Goal: Task Accomplishment & Management: Use online tool/utility

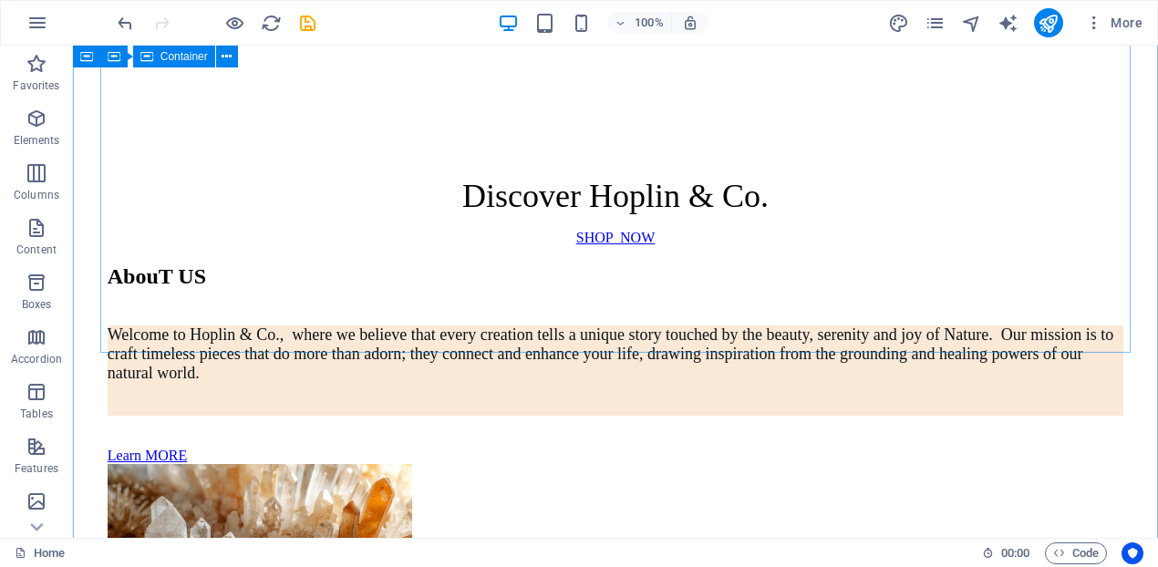
scroll to position [436, 0]
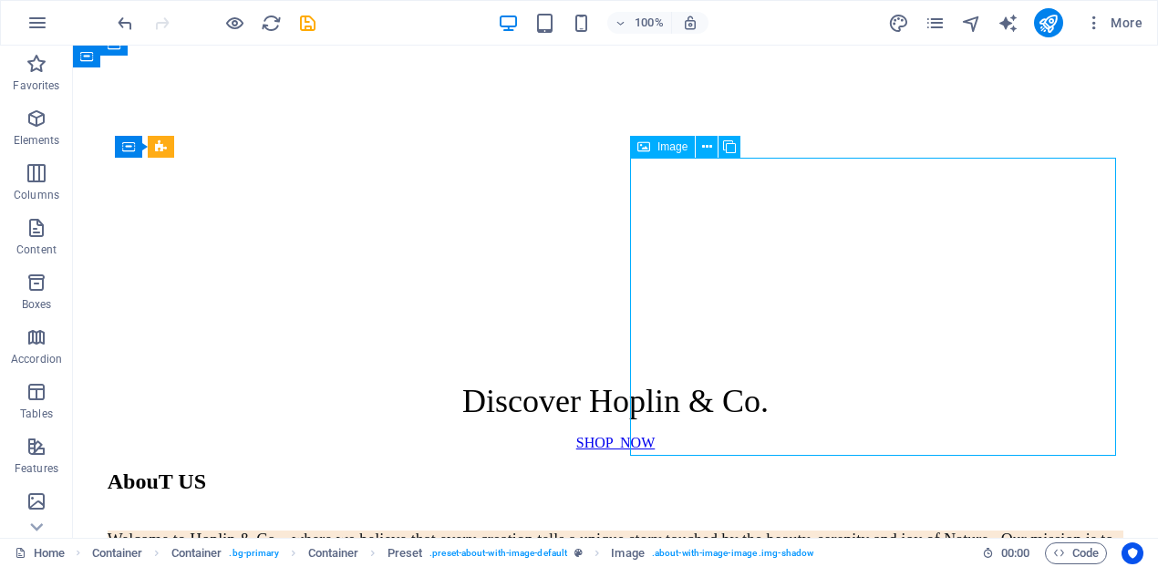
select select "%"
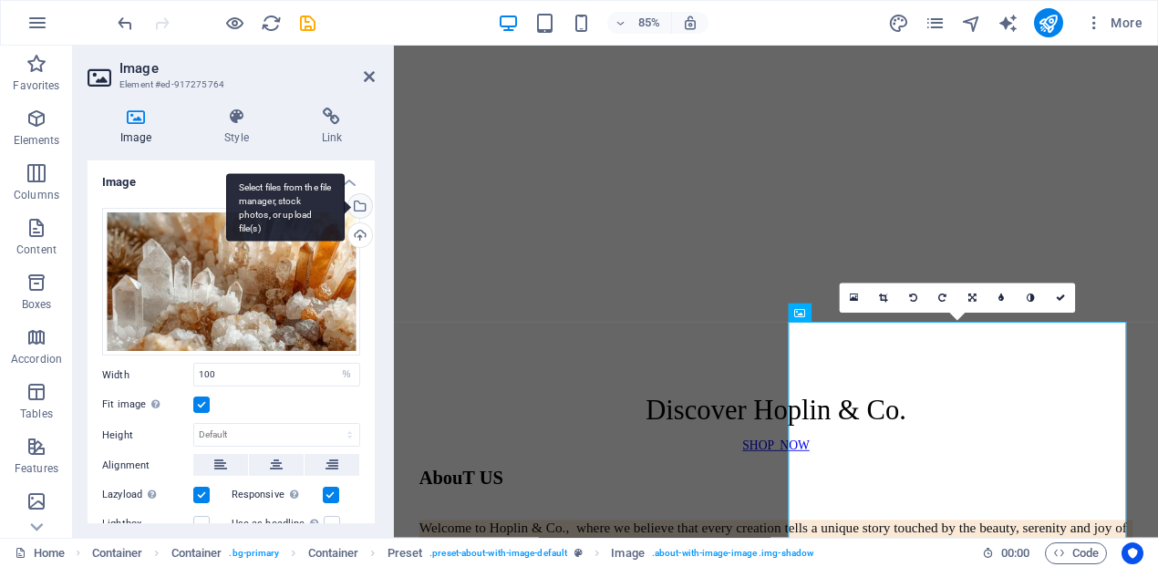
click at [357, 202] on div "Select files from the file manager, stock photos, or upload file(s)" at bounding box center [358, 207] width 27 height 27
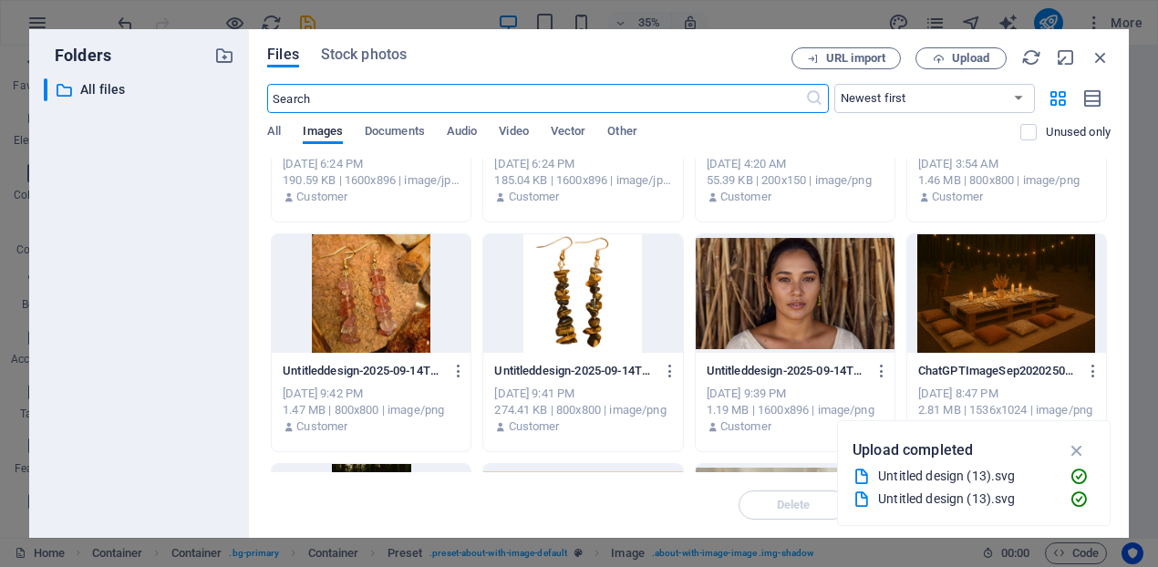
scroll to position [0, 0]
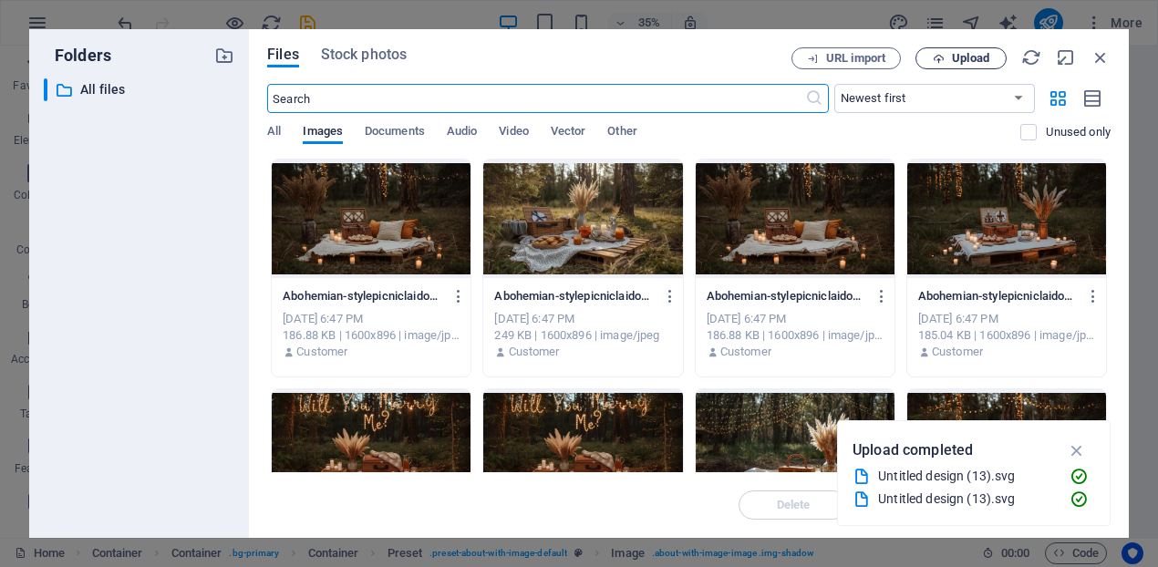
click at [963, 60] on span "Upload" at bounding box center [970, 58] width 37 height 11
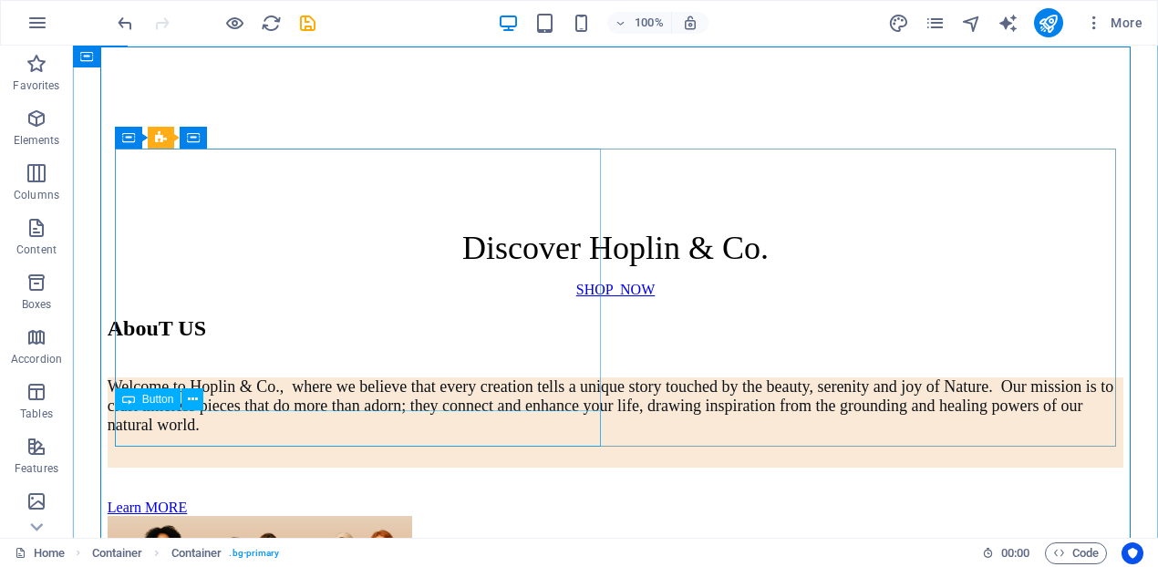
click at [223, 500] on div "Learn MORE" at bounding box center [616, 508] width 1016 height 16
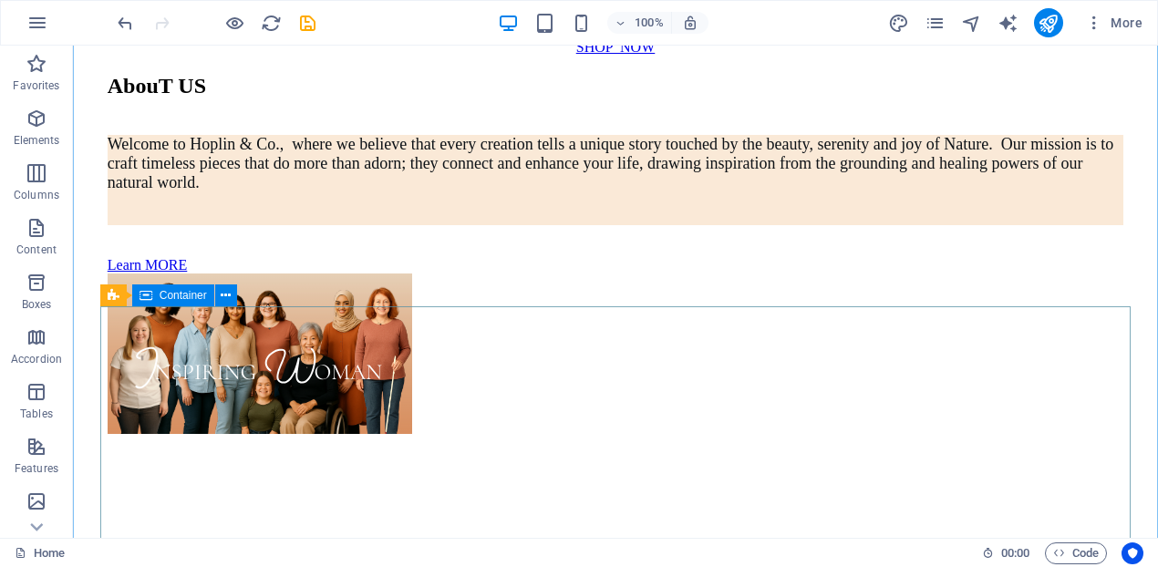
scroll to position [987, 0]
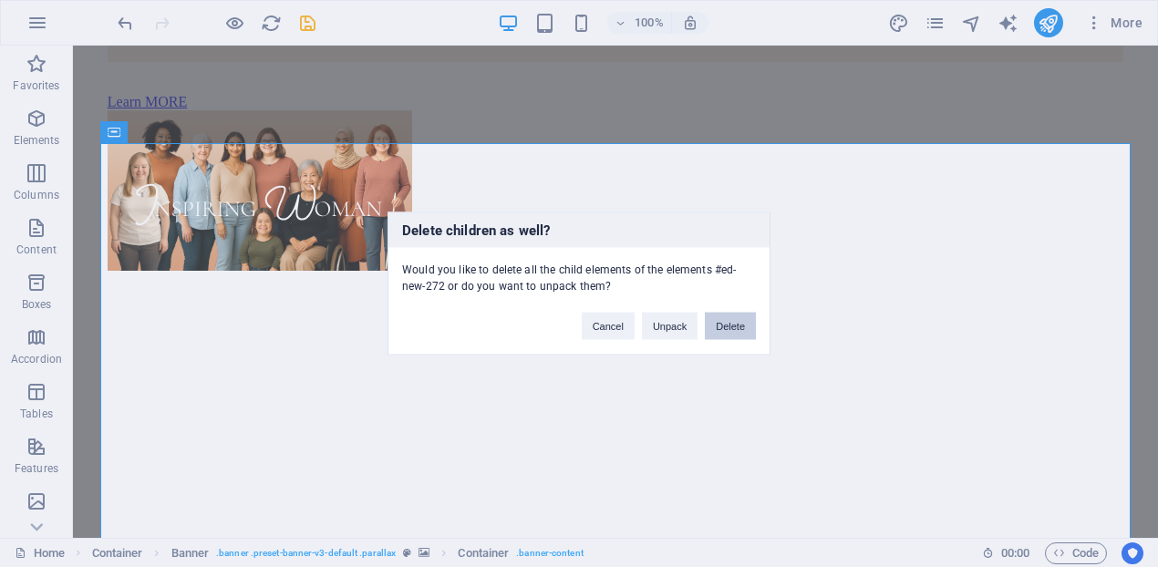
click at [736, 332] on button "Delete" at bounding box center [730, 326] width 51 height 27
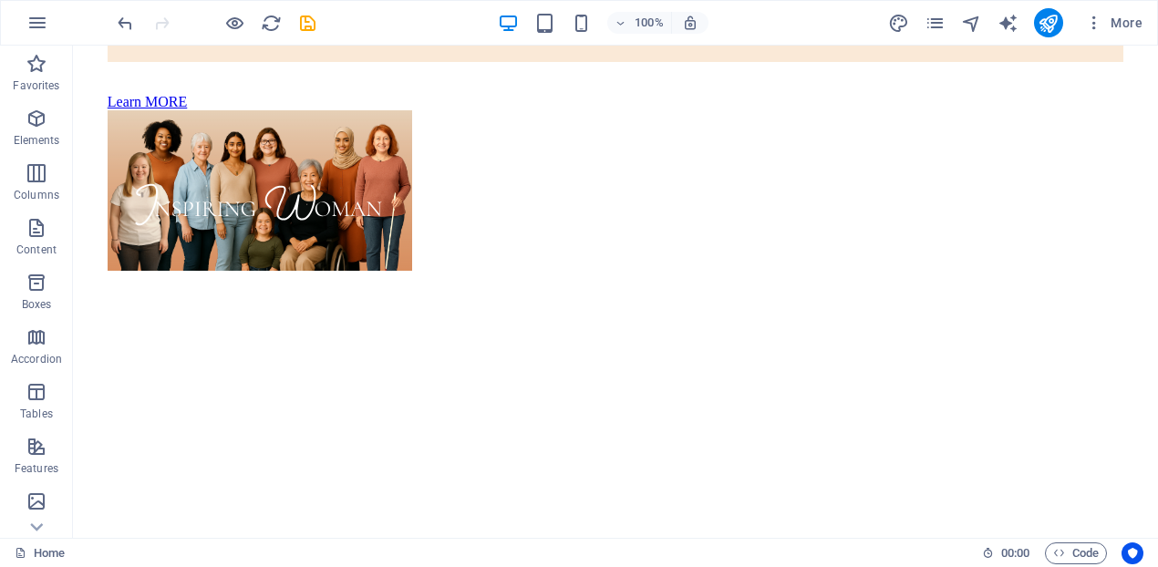
click at [736, 225] on figure at bounding box center [616, 225] width 1016 height 0
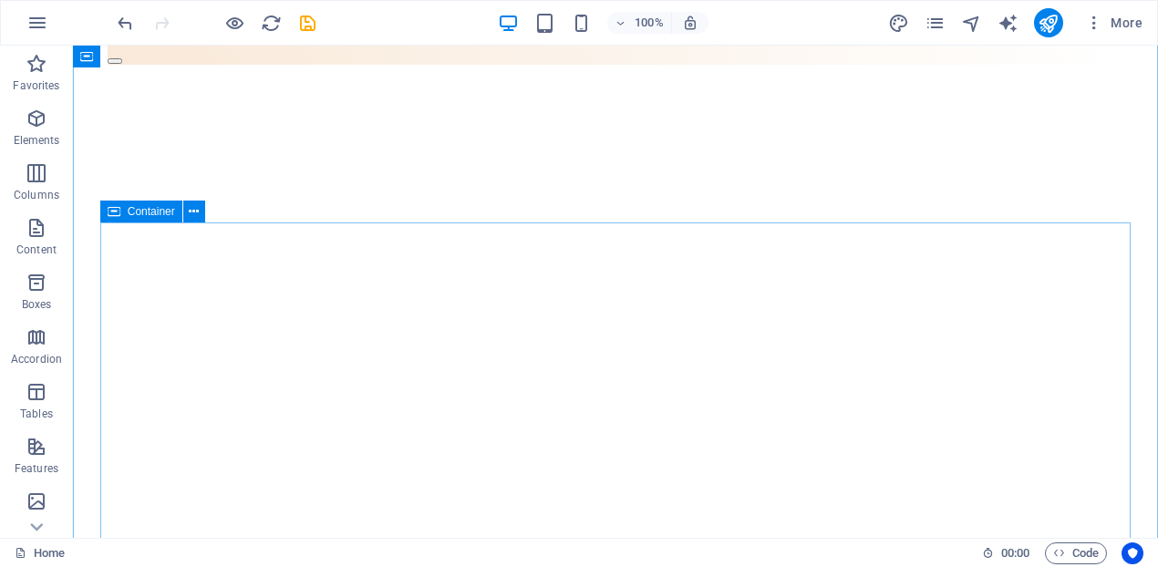
scroll to position [0, 0]
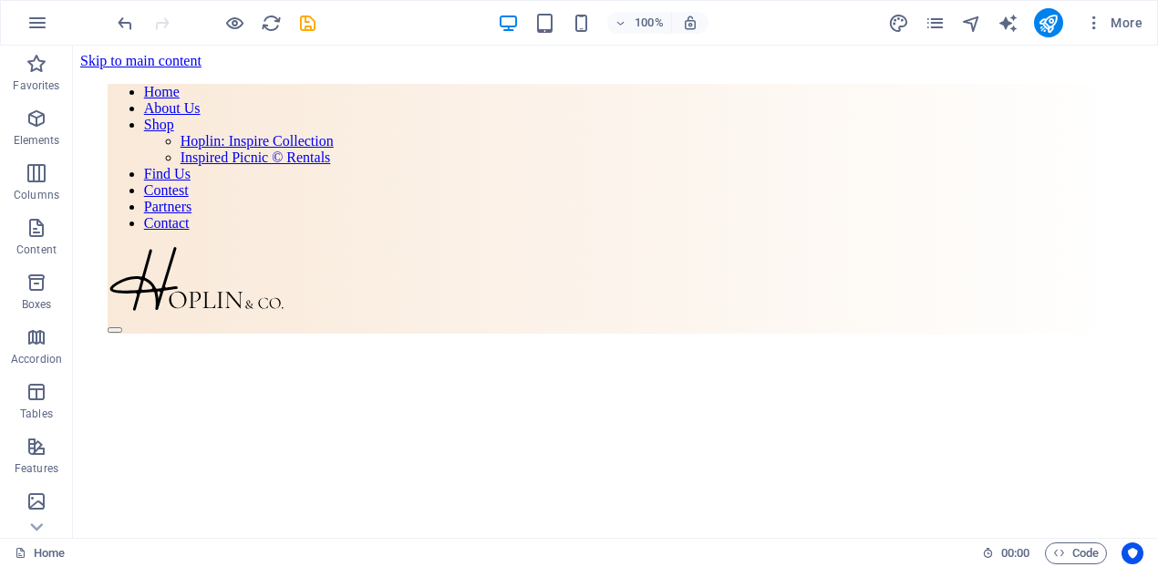
click at [940, 34] on div "More" at bounding box center [1019, 22] width 262 height 29
click at [932, 20] on icon "pages" at bounding box center [934, 23] width 21 height 21
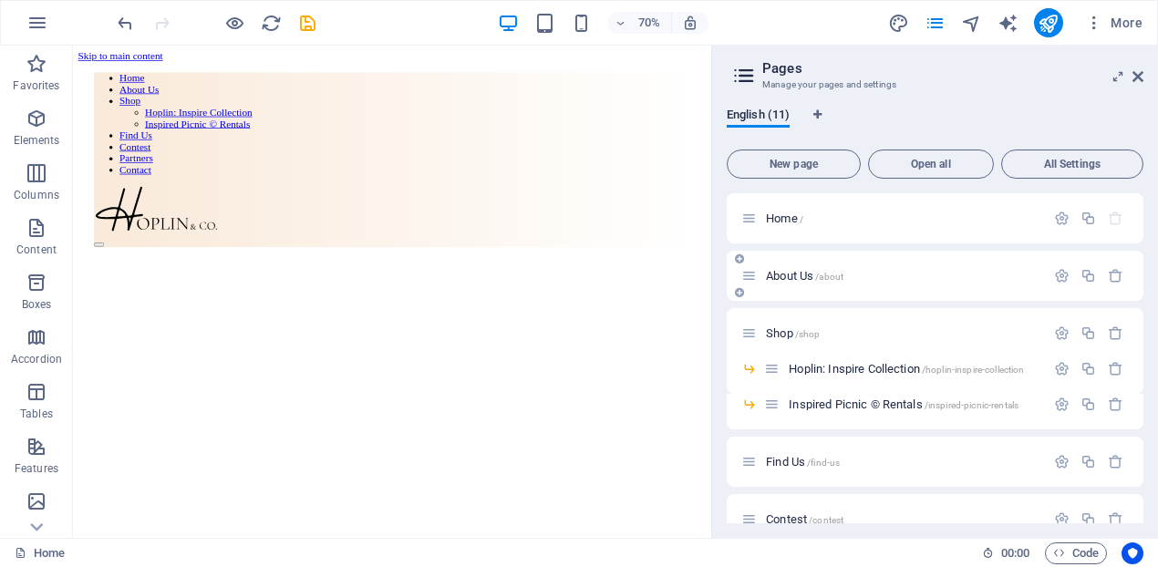
click at [801, 277] on span "About Us /about" at bounding box center [804, 276] width 77 height 14
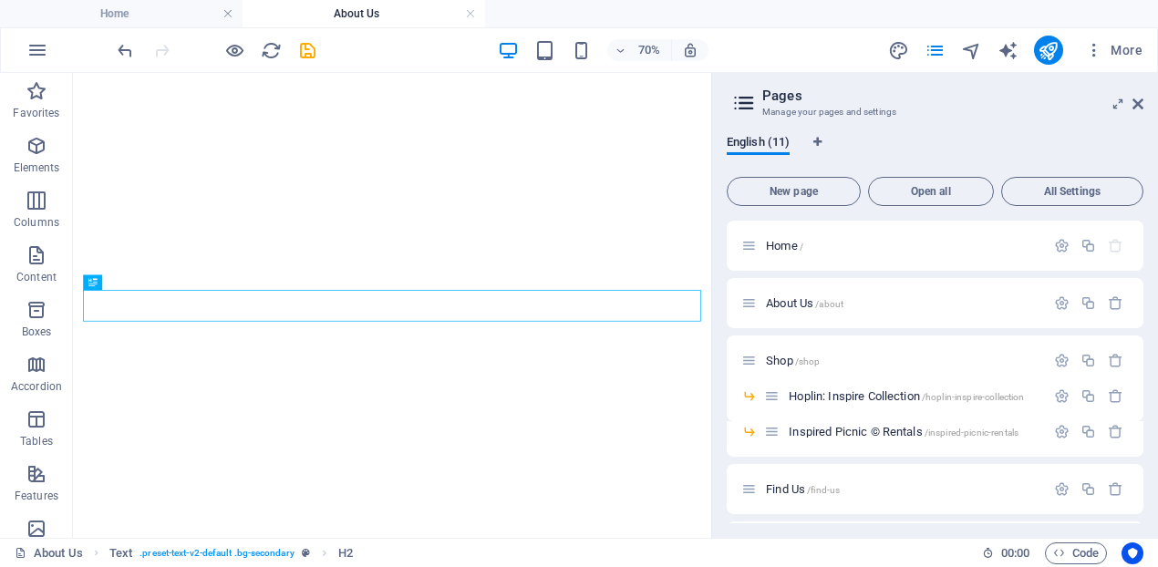
scroll to position [499, 0]
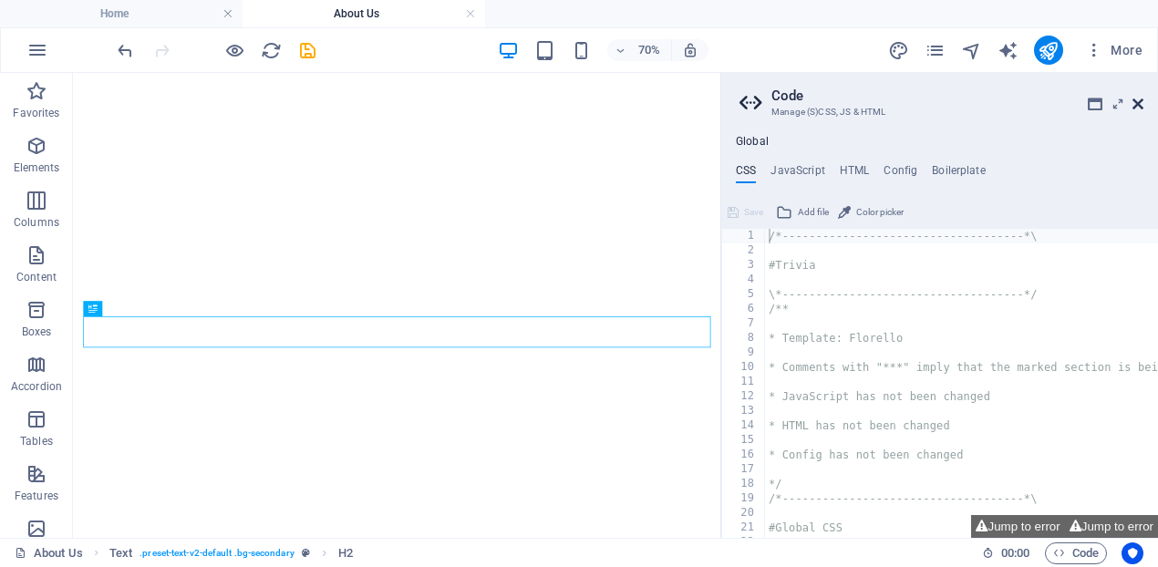
click at [1135, 108] on icon at bounding box center [1137, 104] width 11 height 15
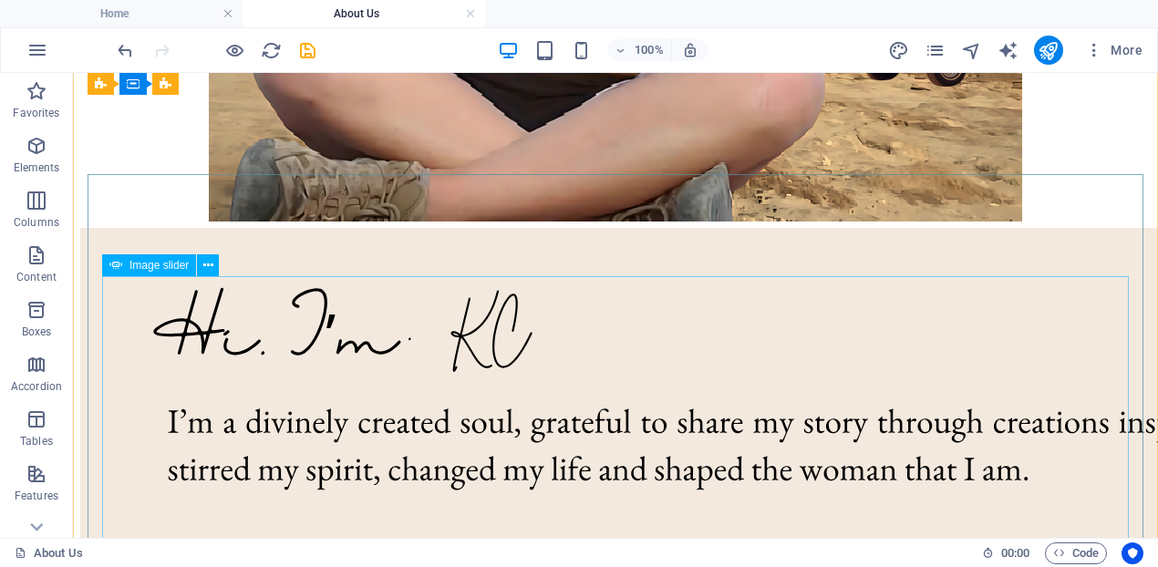
scroll to position [2319, 0]
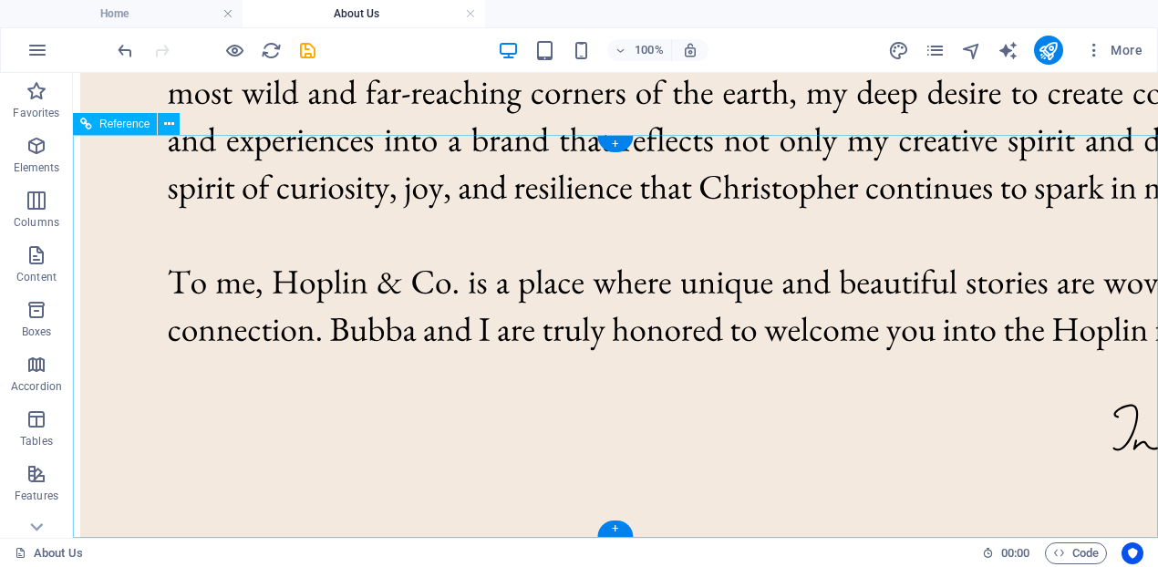
scroll to position [2702, 0]
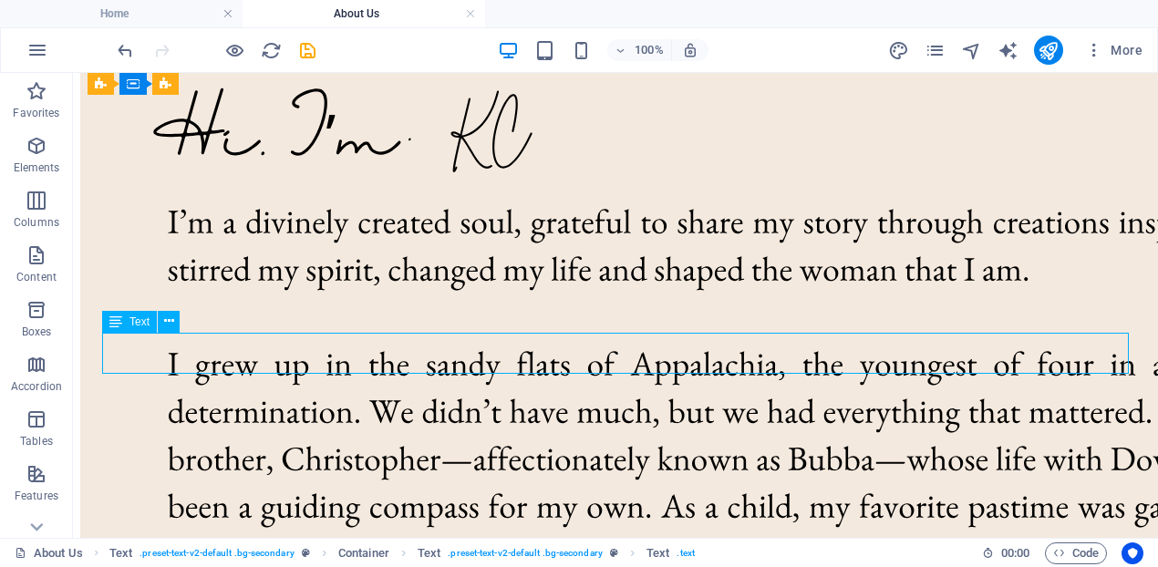
scroll to position [2568, 0]
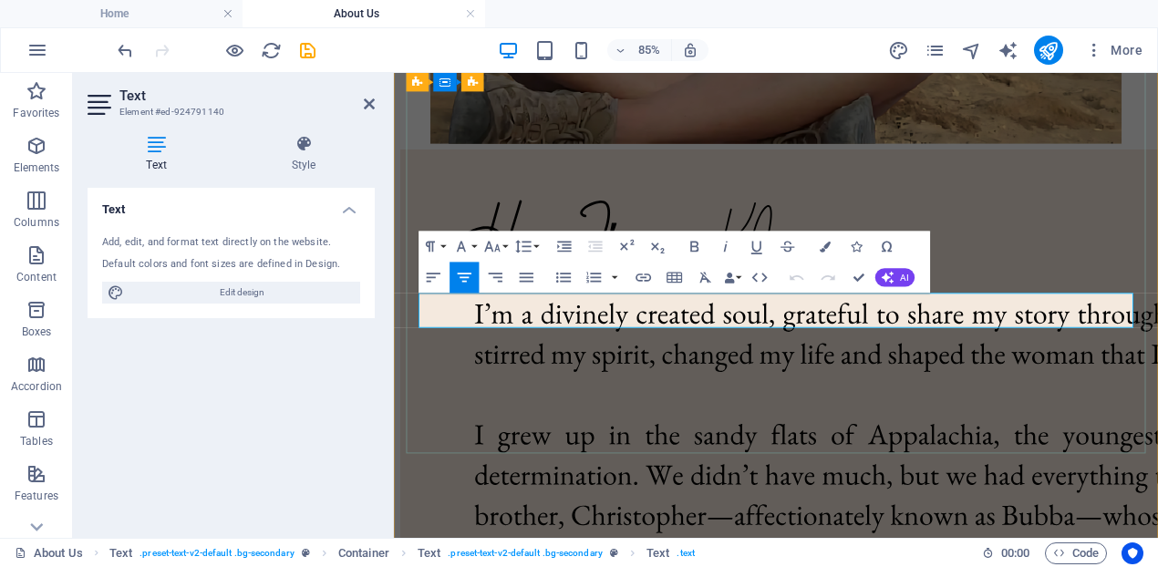
drag, startPoint x: 1106, startPoint y: 359, endPoint x: 596, endPoint y: 357, distance: 509.6
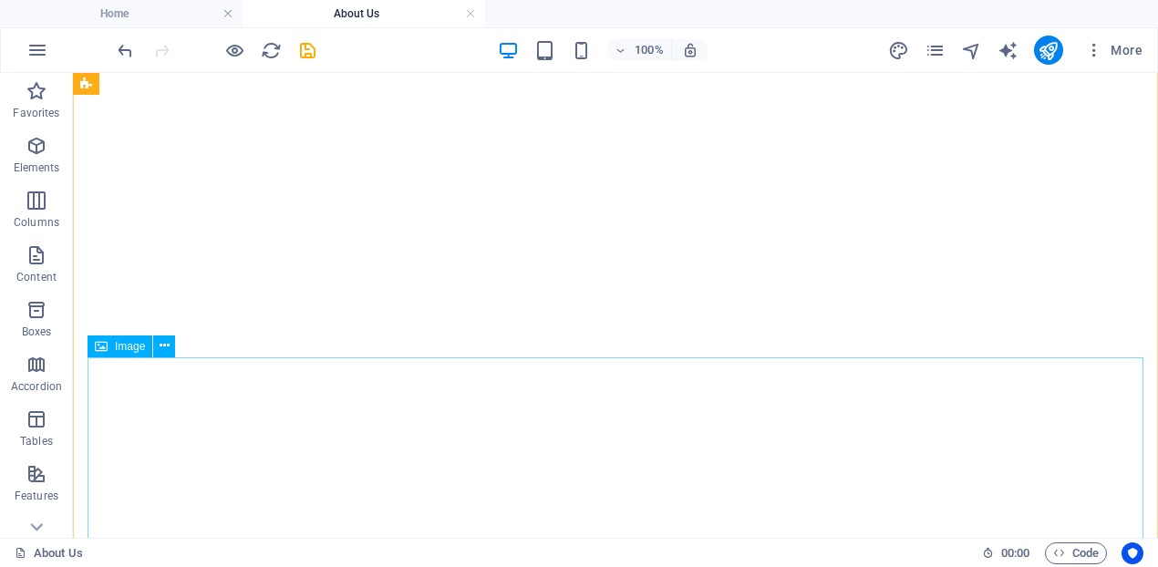
scroll to position [552, 0]
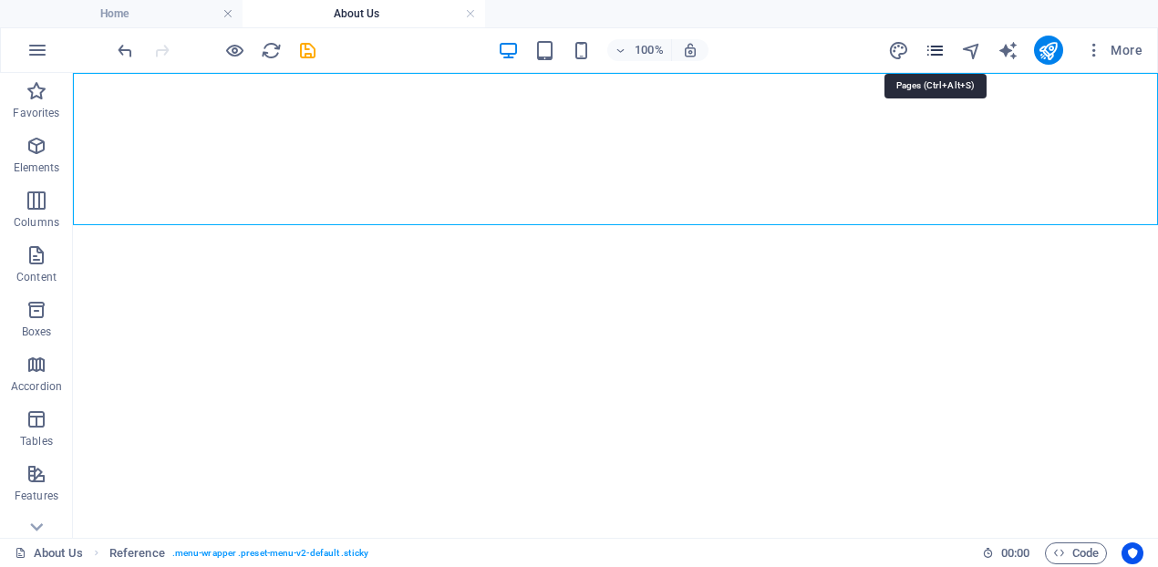
click at [930, 59] on icon "pages" at bounding box center [934, 50] width 21 height 21
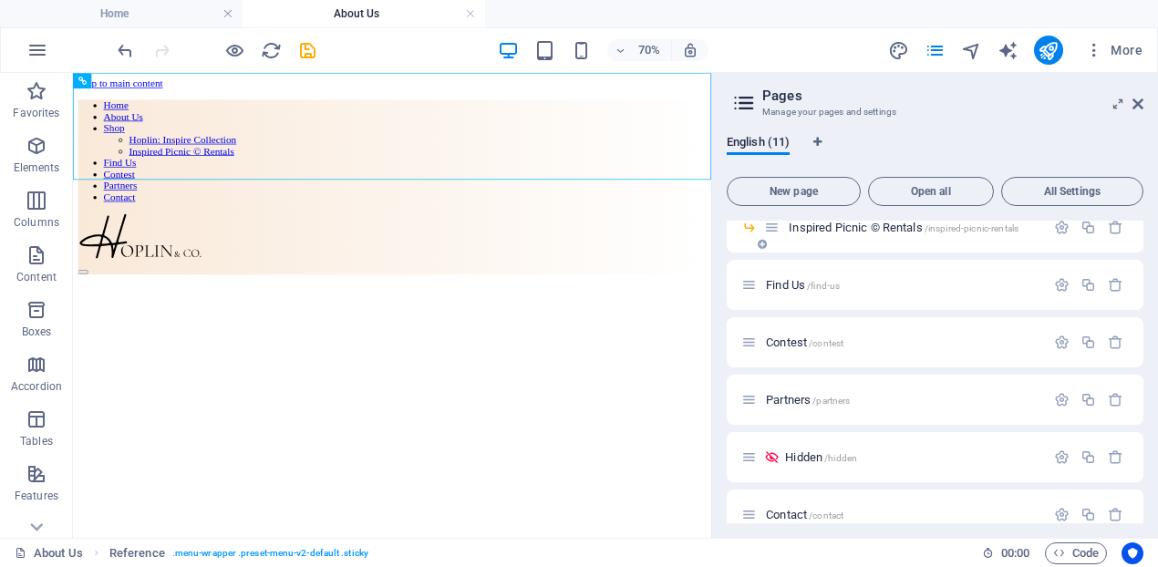
scroll to position [228, 0]
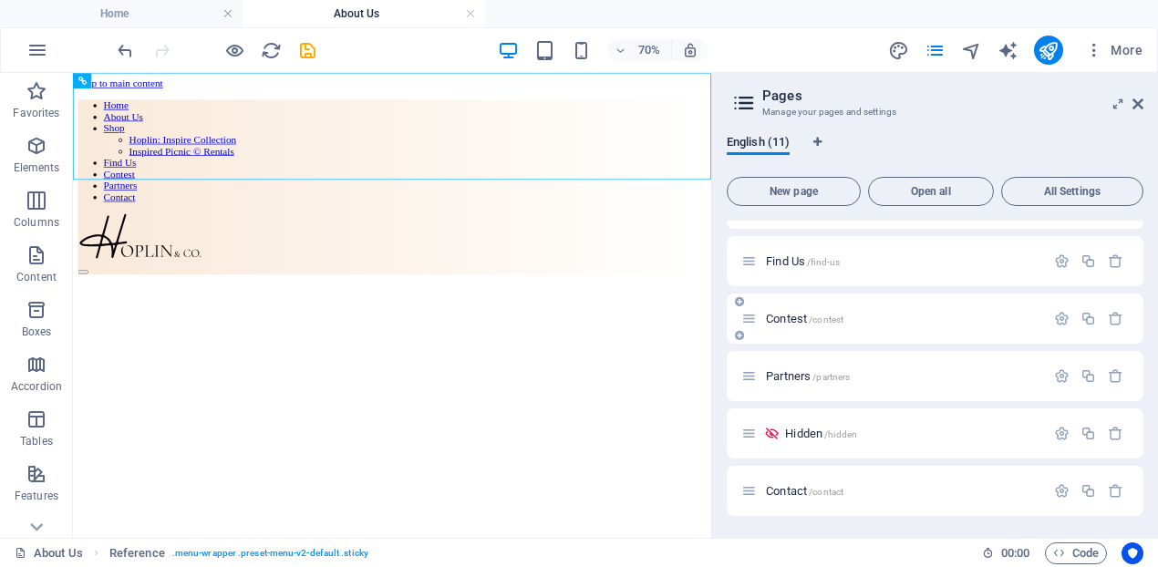
click at [766, 315] on span "Contest /contest" at bounding box center [804, 319] width 77 height 14
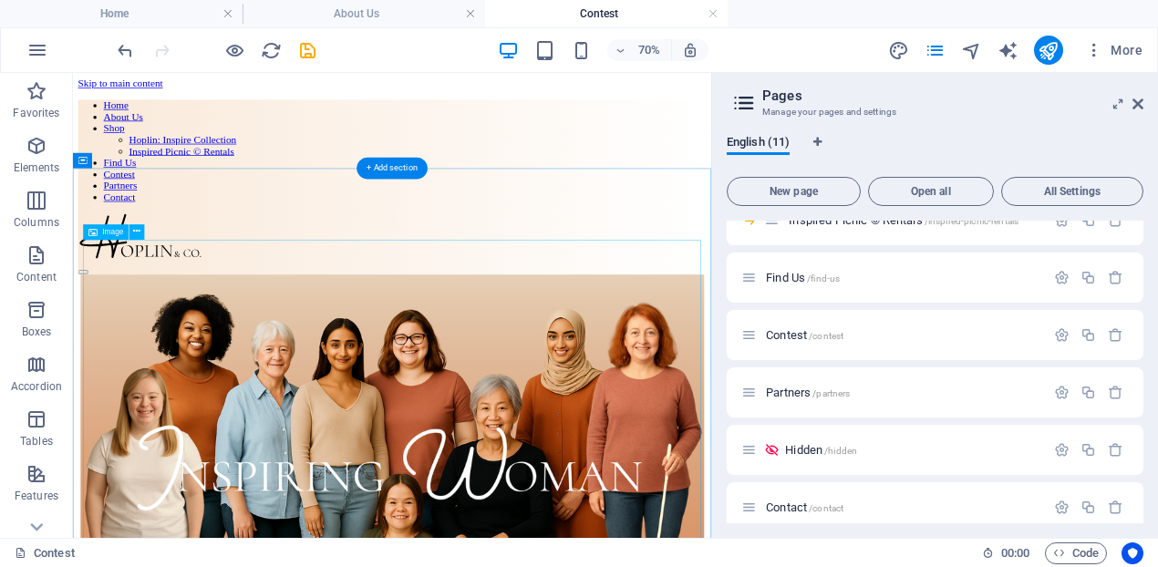
scroll to position [16, 0]
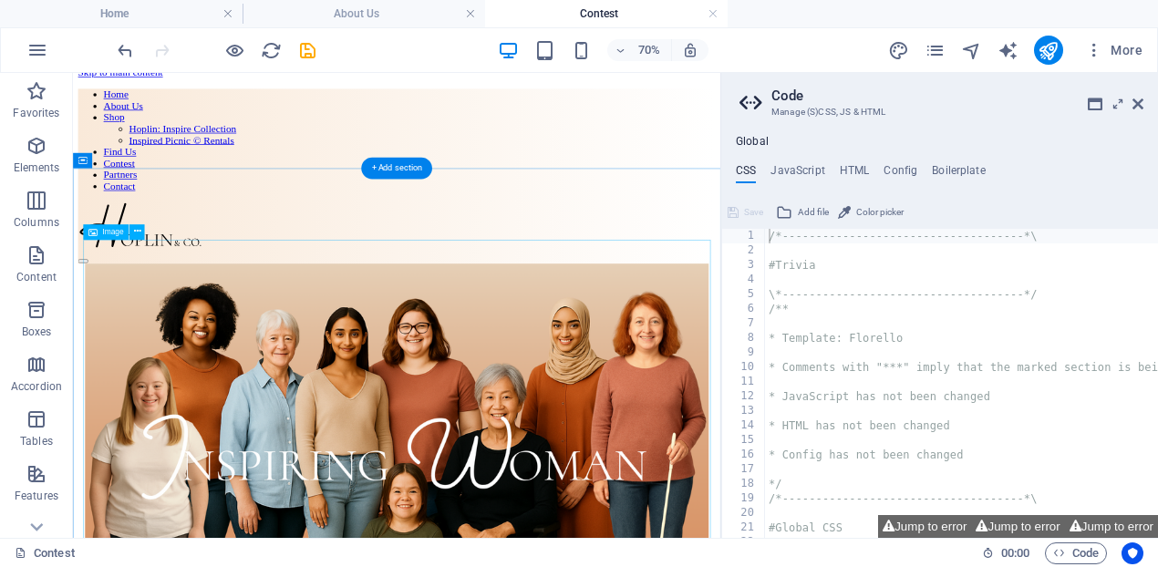
select select "px"
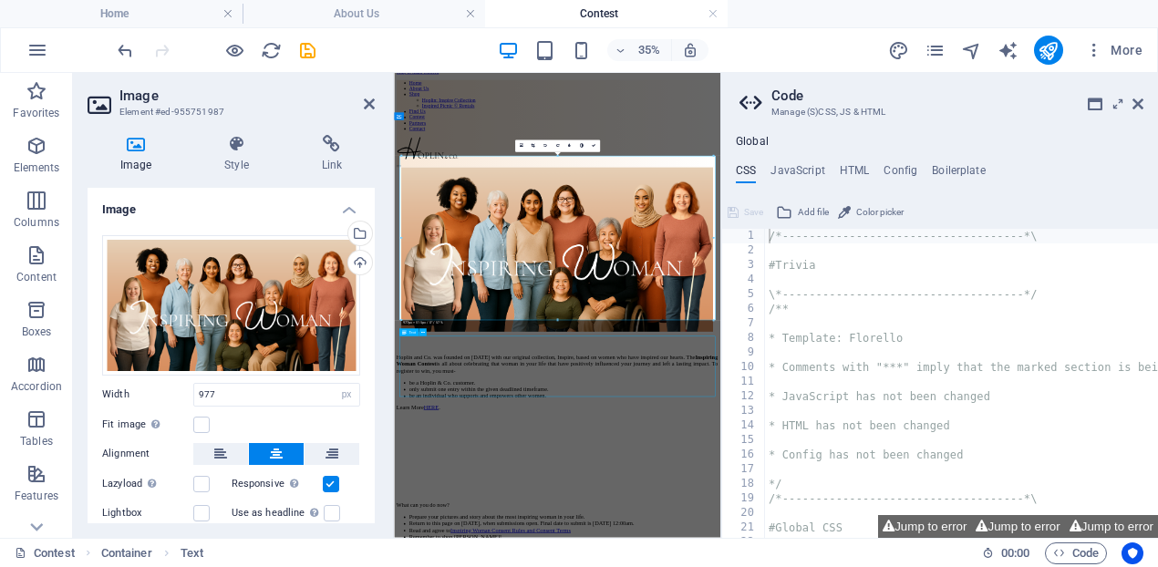
scroll to position [524, 0]
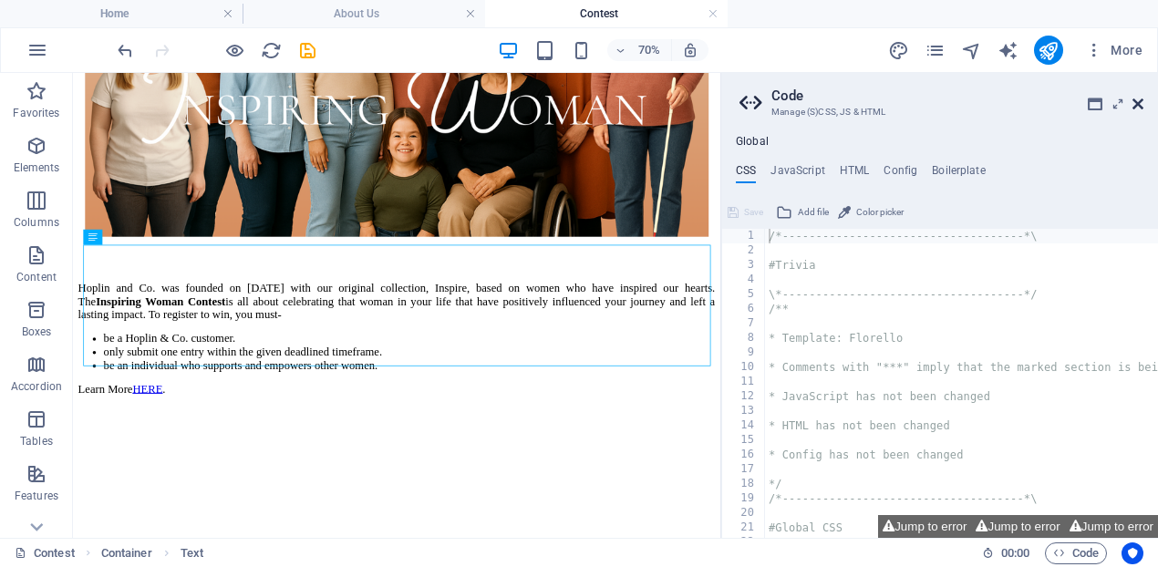
click at [1135, 98] on icon at bounding box center [1137, 104] width 11 height 15
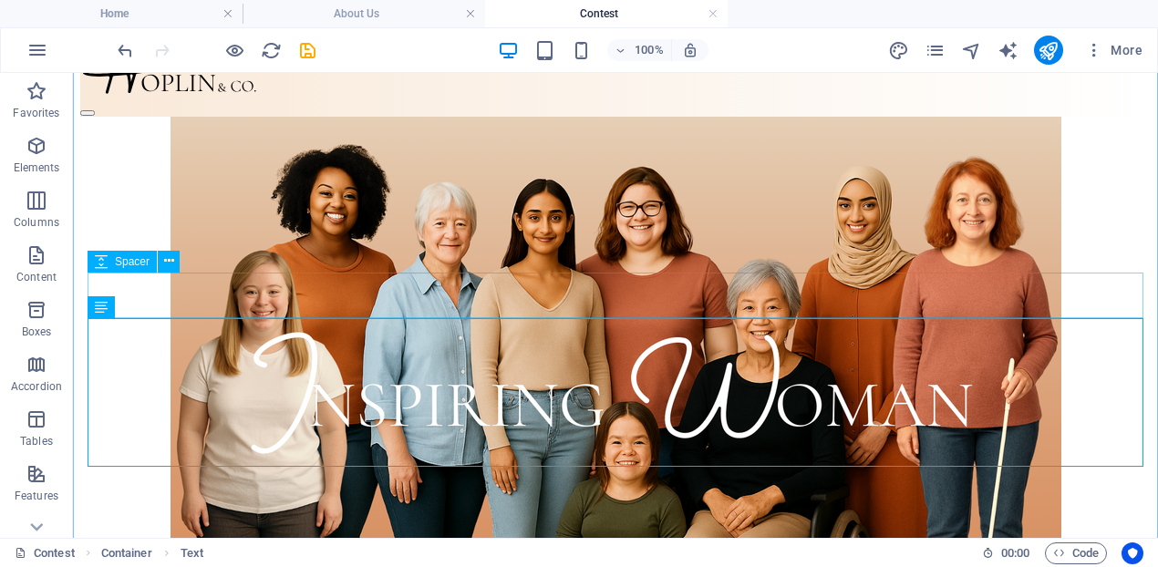
scroll to position [150, 0]
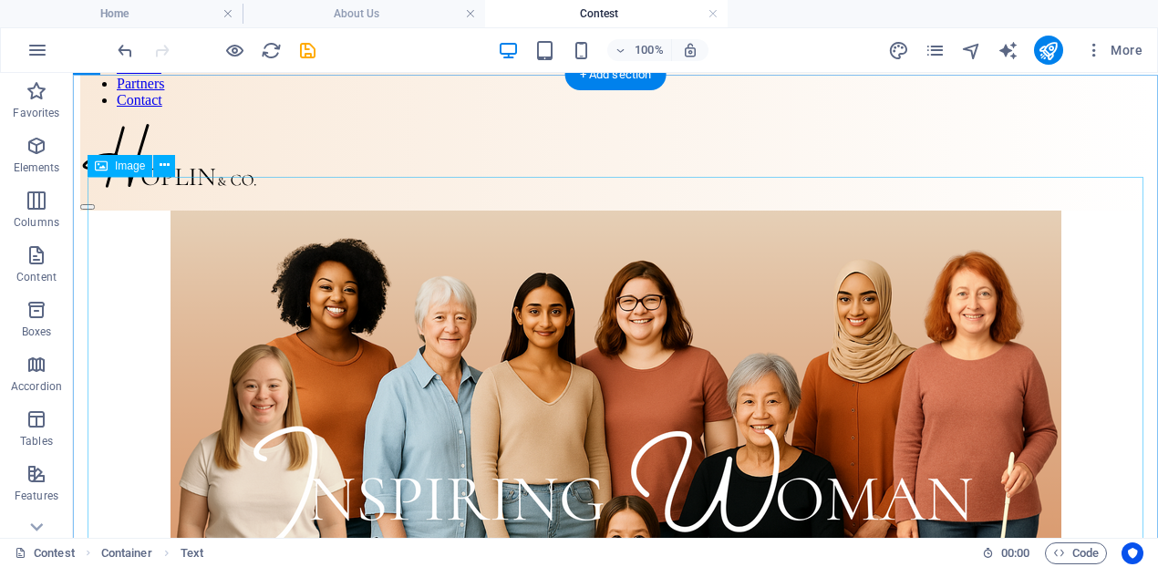
click at [711, 305] on figure at bounding box center [615, 447] width 1070 height 473
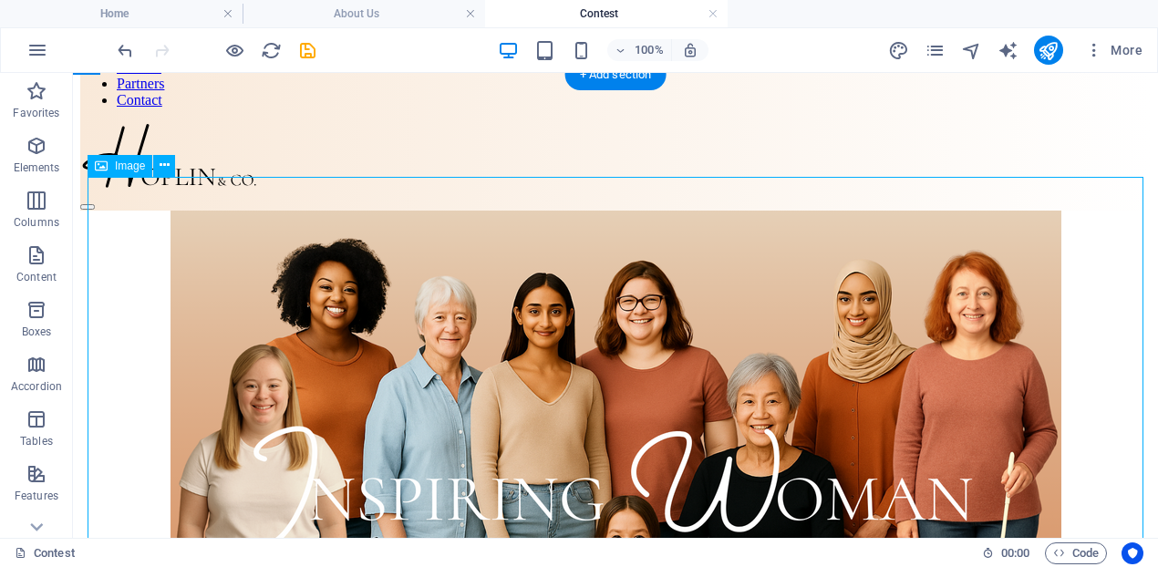
click at [711, 305] on figure at bounding box center [615, 447] width 1070 height 473
select select "px"
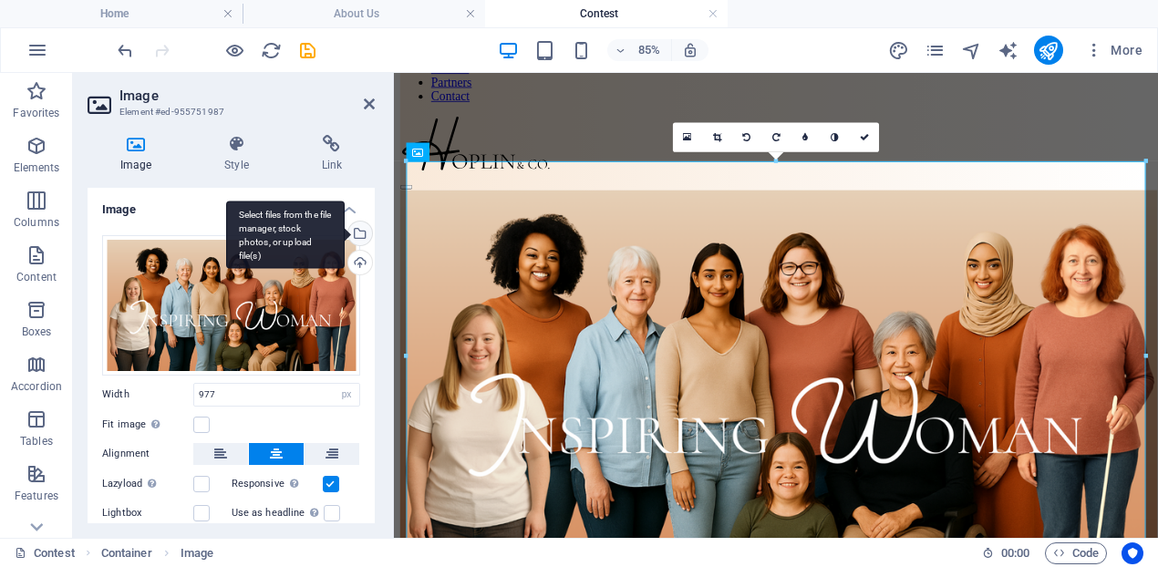
click at [358, 237] on div "Select files from the file manager, stock photos, or upload file(s)" at bounding box center [358, 235] width 27 height 27
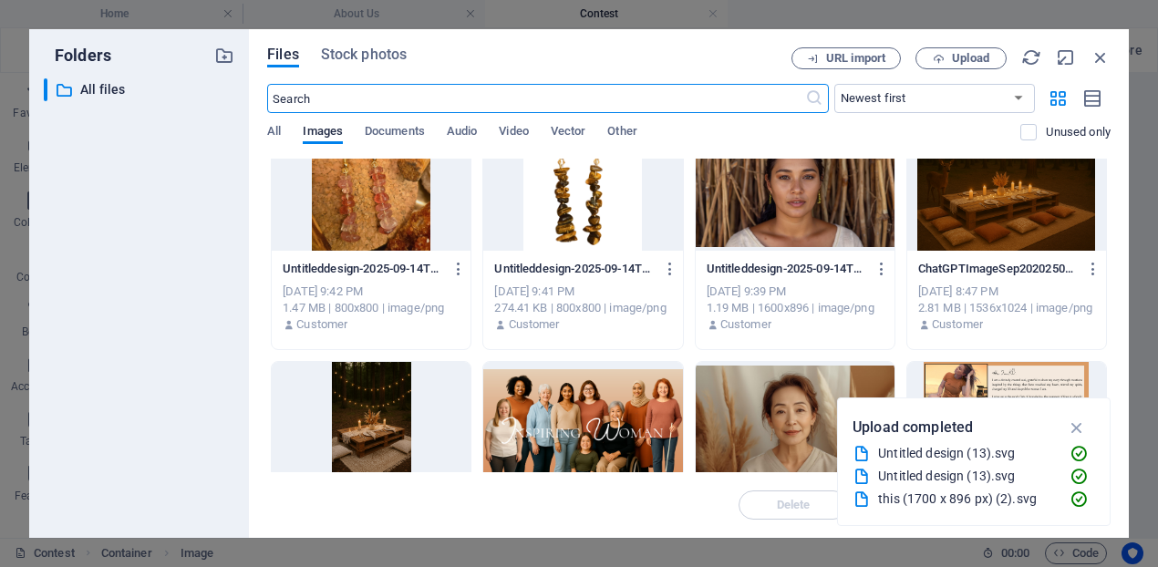
scroll to position [801, 0]
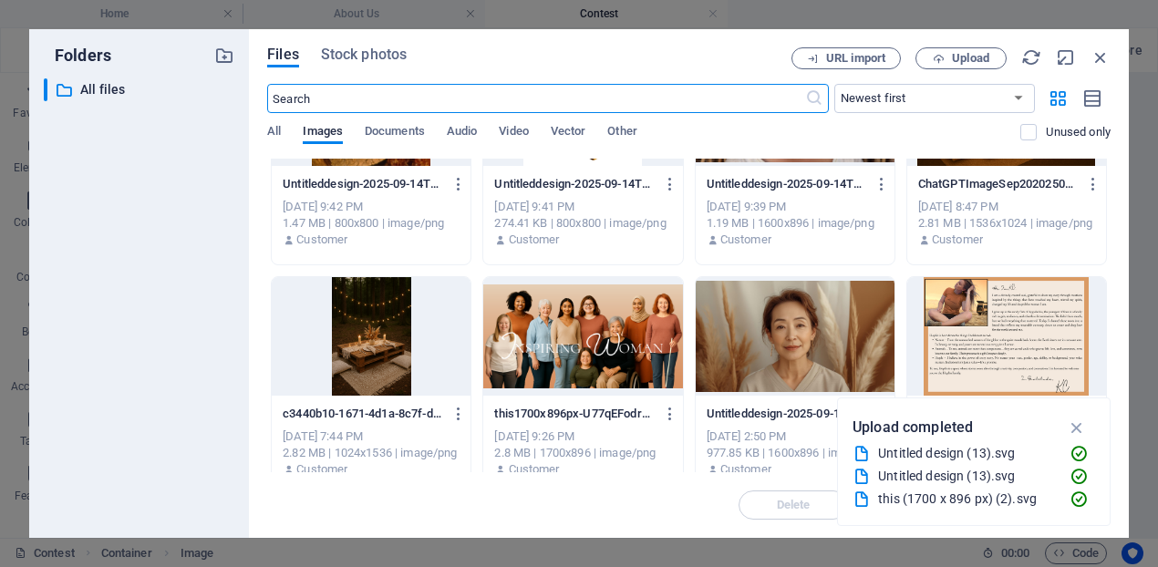
click at [929, 499] on div "this (1700 x 896 px) (2).svg" at bounding box center [966, 499] width 177 height 21
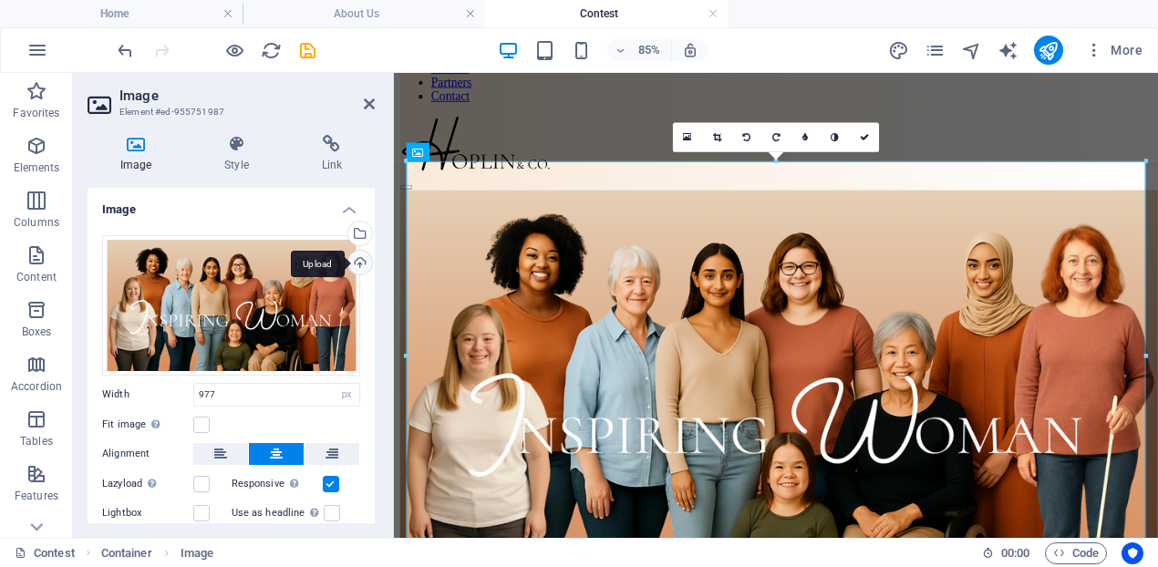
click at [357, 263] on div "Upload" at bounding box center [358, 264] width 27 height 27
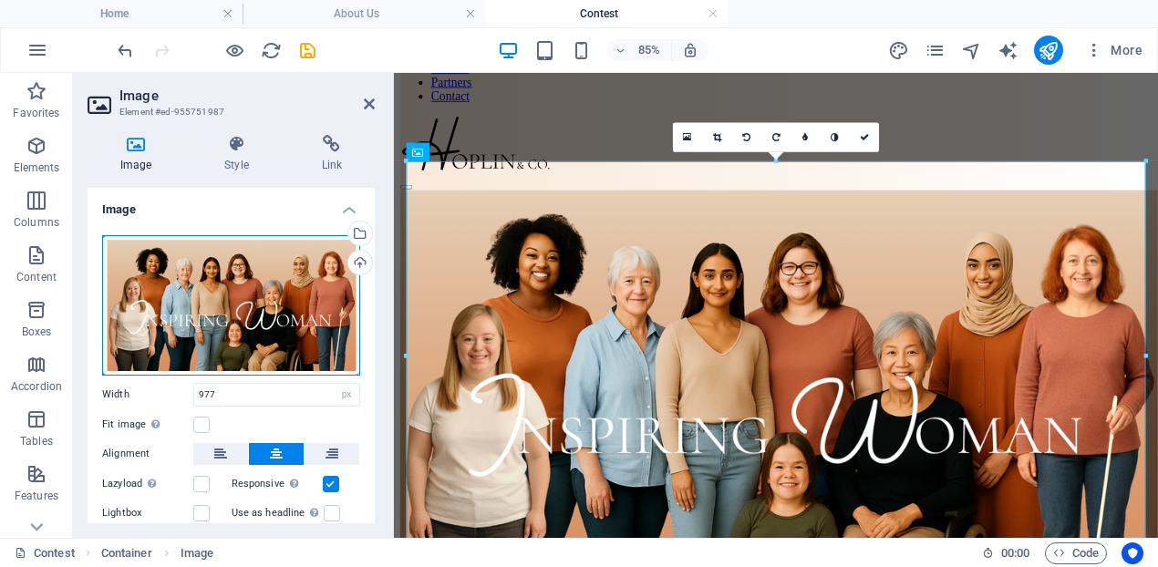
click at [309, 318] on div "Drag files here, click to choose files or select files from Files or our free s…" at bounding box center [231, 305] width 258 height 140
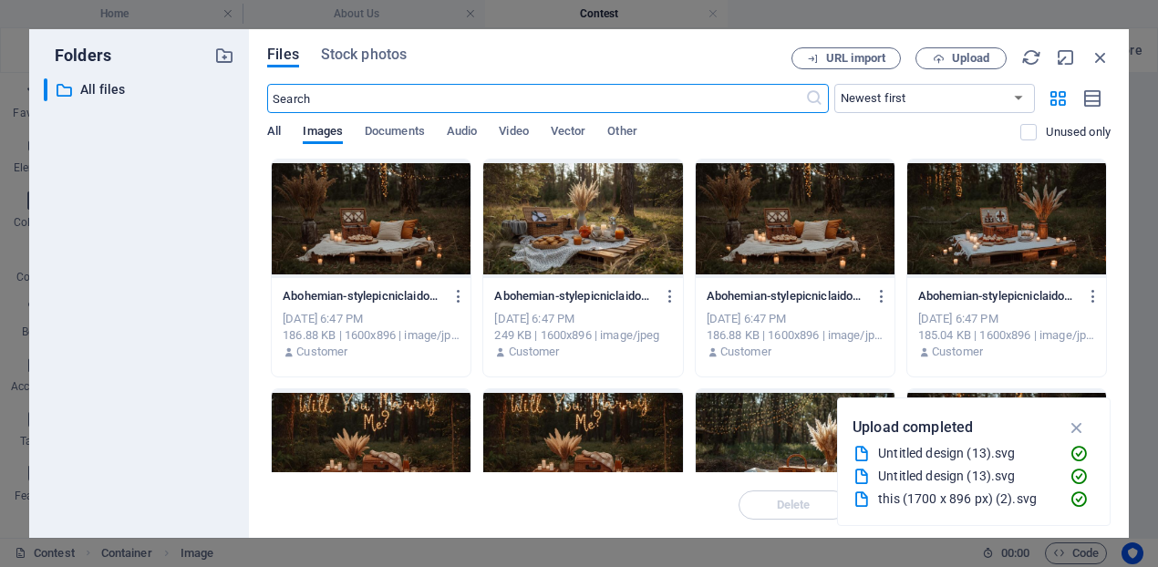
click at [273, 130] on span "All" at bounding box center [274, 133] width 14 height 26
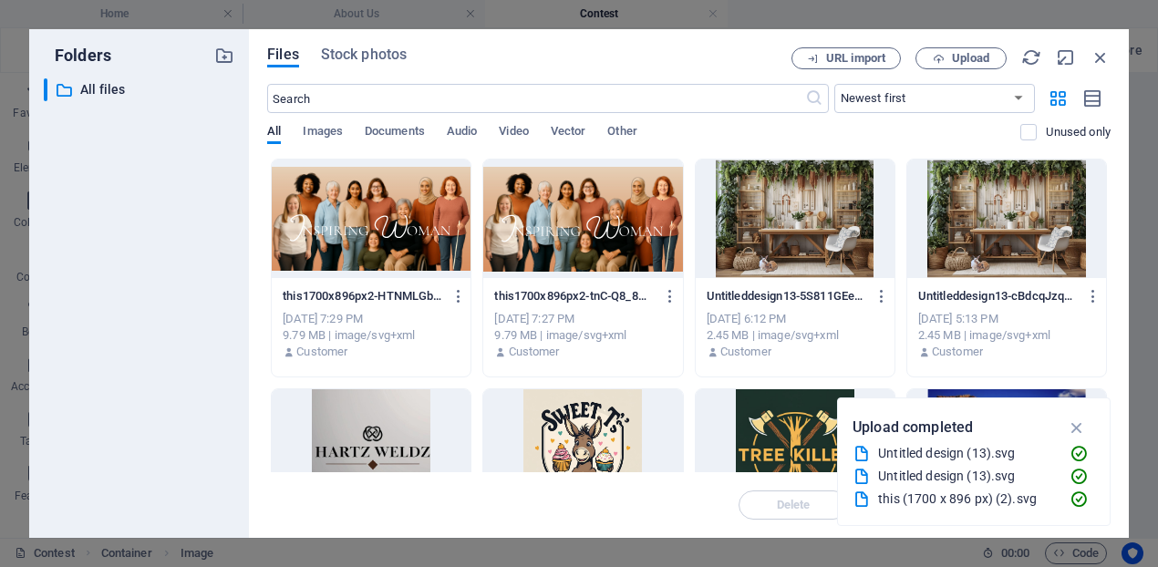
click at [648, 236] on div at bounding box center [582, 219] width 199 height 119
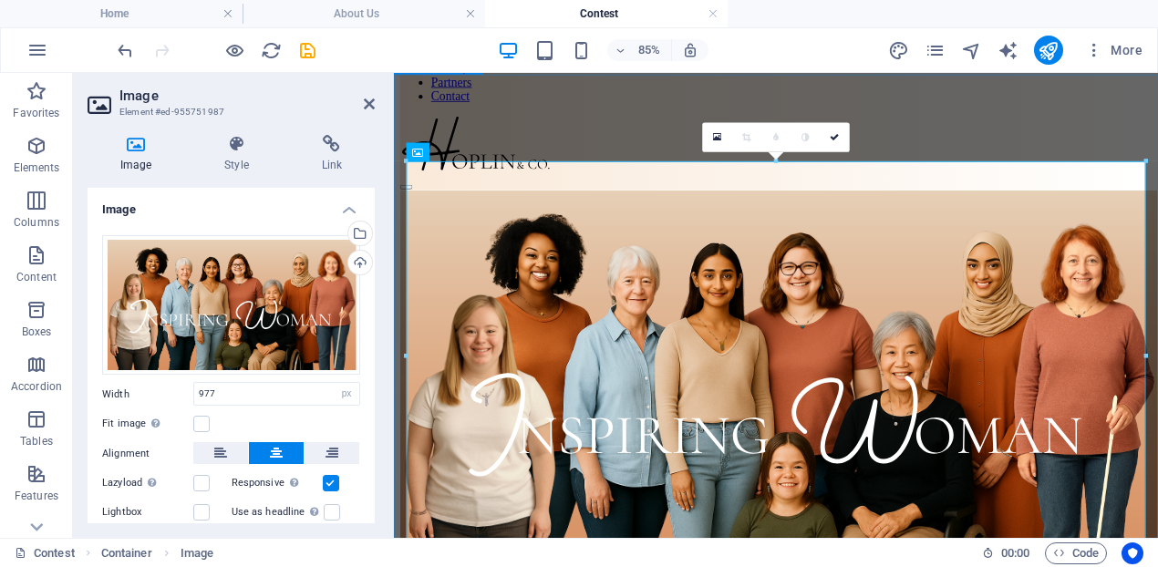
click at [1157, 211] on div "Hoplin and Co. was founded on [DATE] with our original collection, Inspire, bas…" at bounding box center [843, 559] width 884 height 696
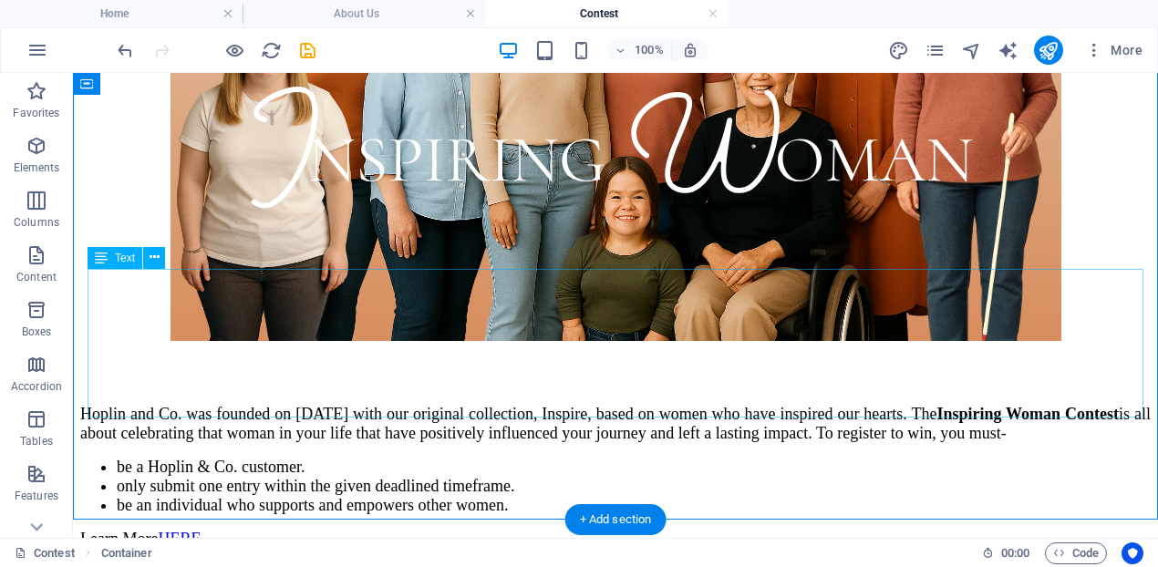
scroll to position [573, 0]
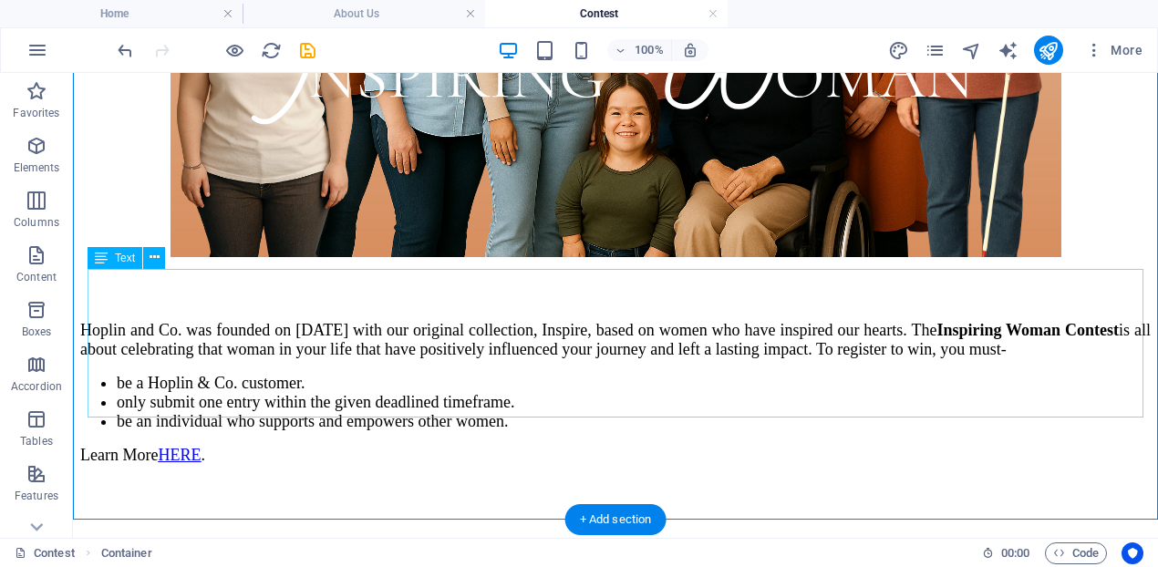
click at [768, 321] on div "Hoplin and Co. was founded on [DATE] with our original collection, Inspire, bas…" at bounding box center [615, 393] width 1070 height 144
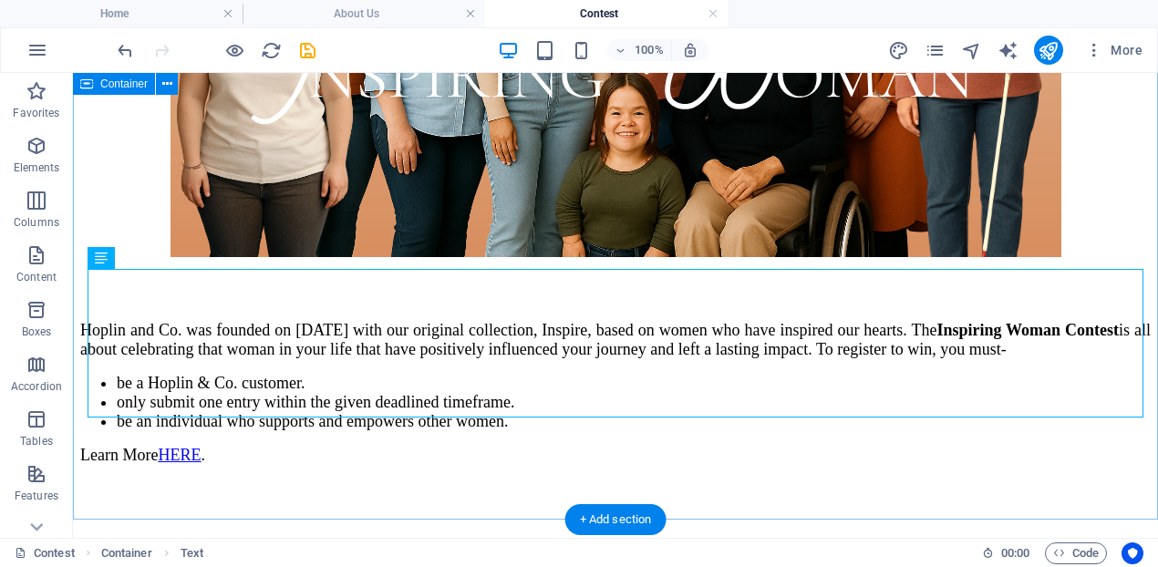
click at [625, 443] on div "Hoplin and Co. was founded on [DATE] with our original collection, Inspire, bas…" at bounding box center [615, 126] width 1070 height 677
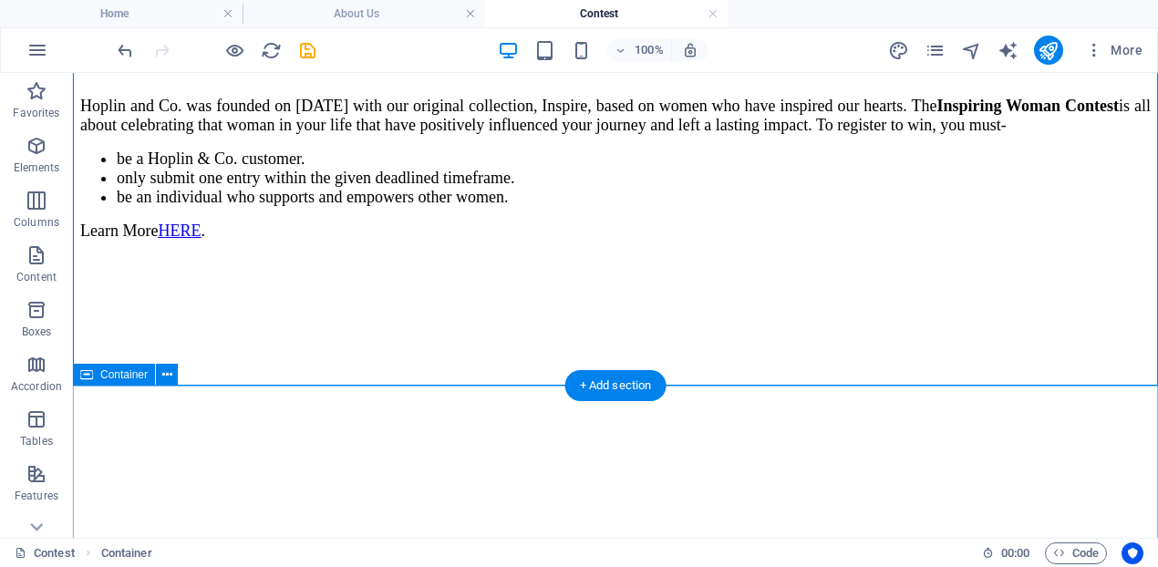
scroll to position [949, 0]
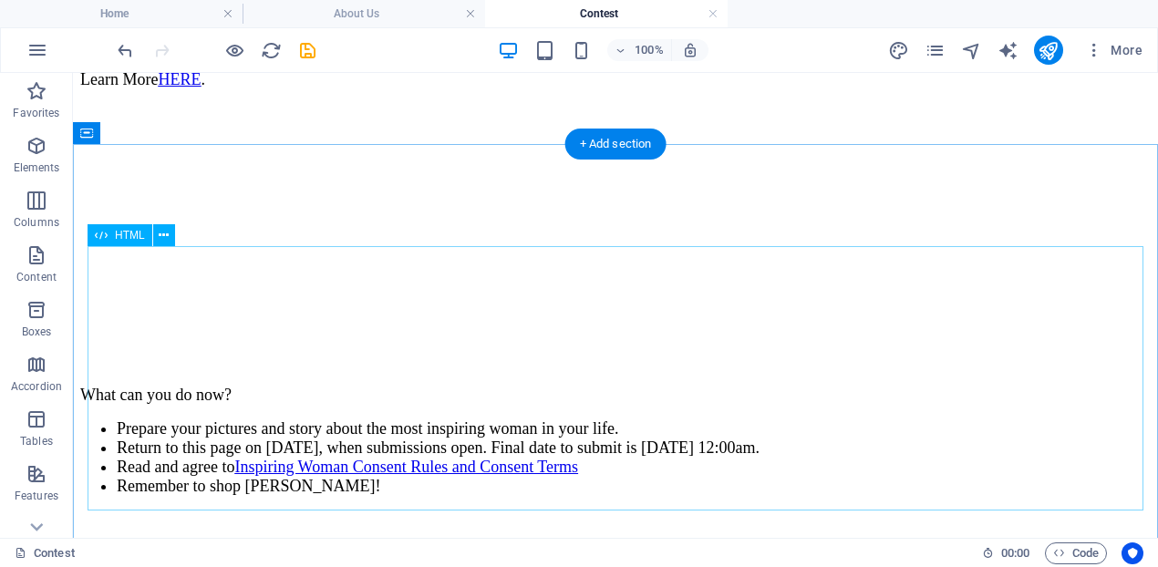
click at [861, 293] on div at bounding box center [615, 238] width 1070 height 268
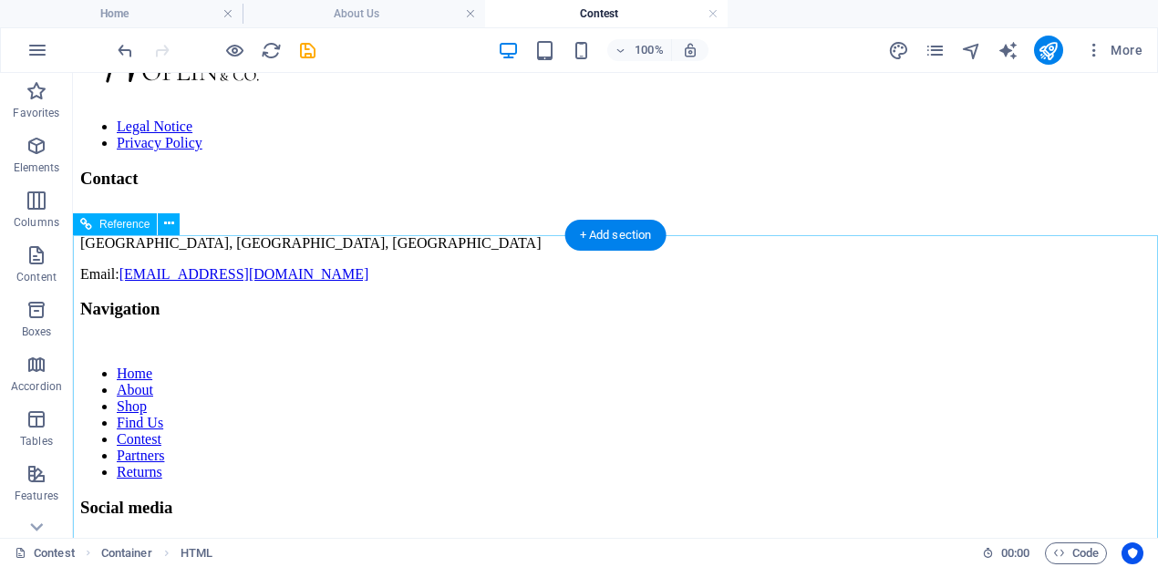
scroll to position [1188, 0]
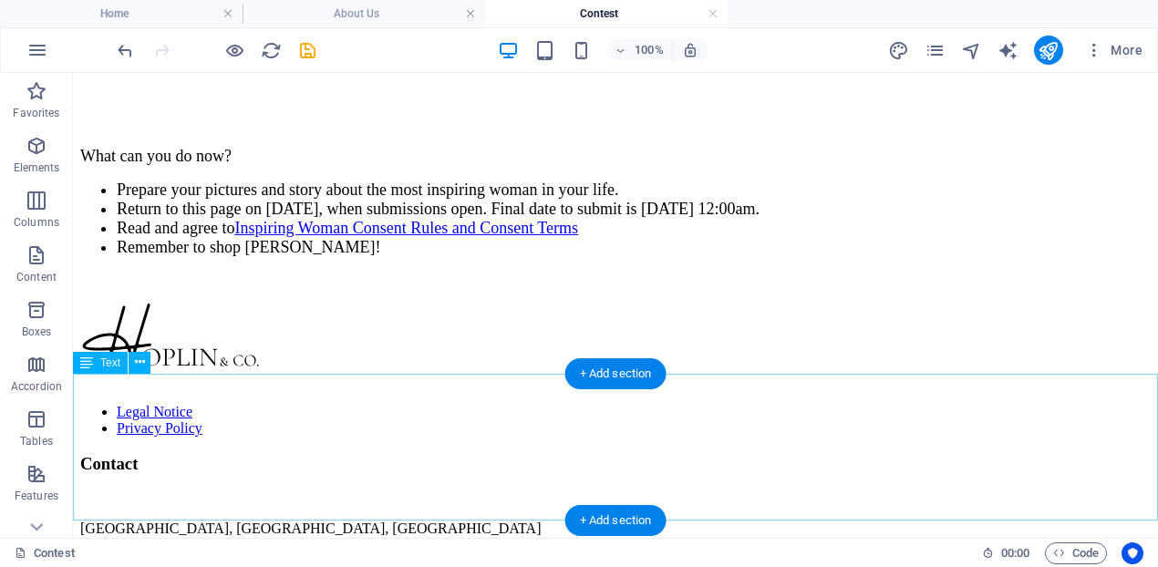
click at [779, 288] on div "What can you do now? Prepare your pictures and story about the most inspiring w…" at bounding box center [615, 217] width 1070 height 141
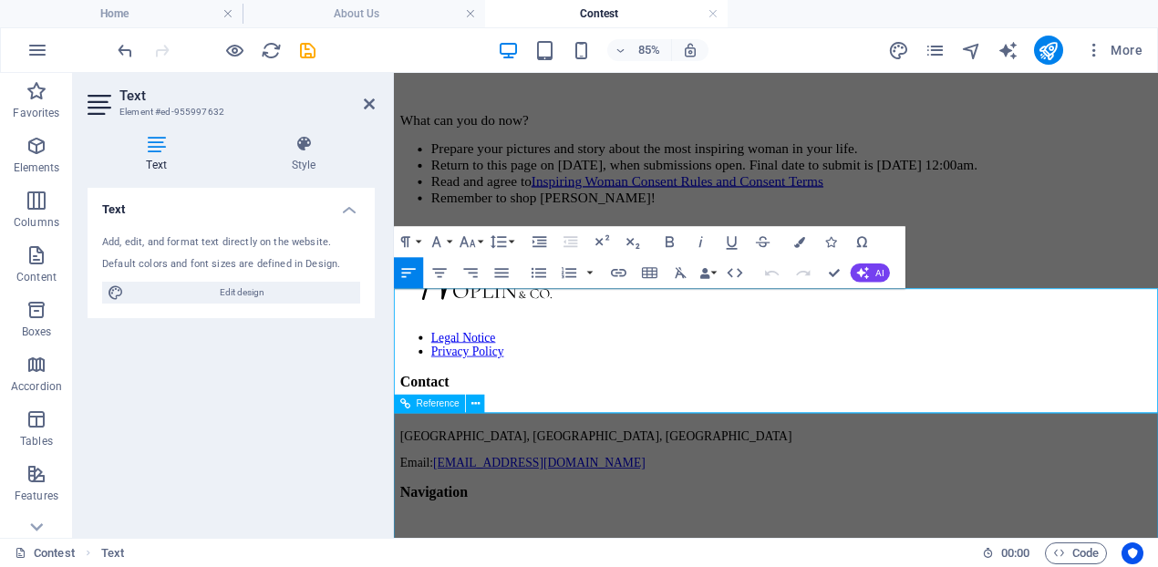
scroll to position [1202, 0]
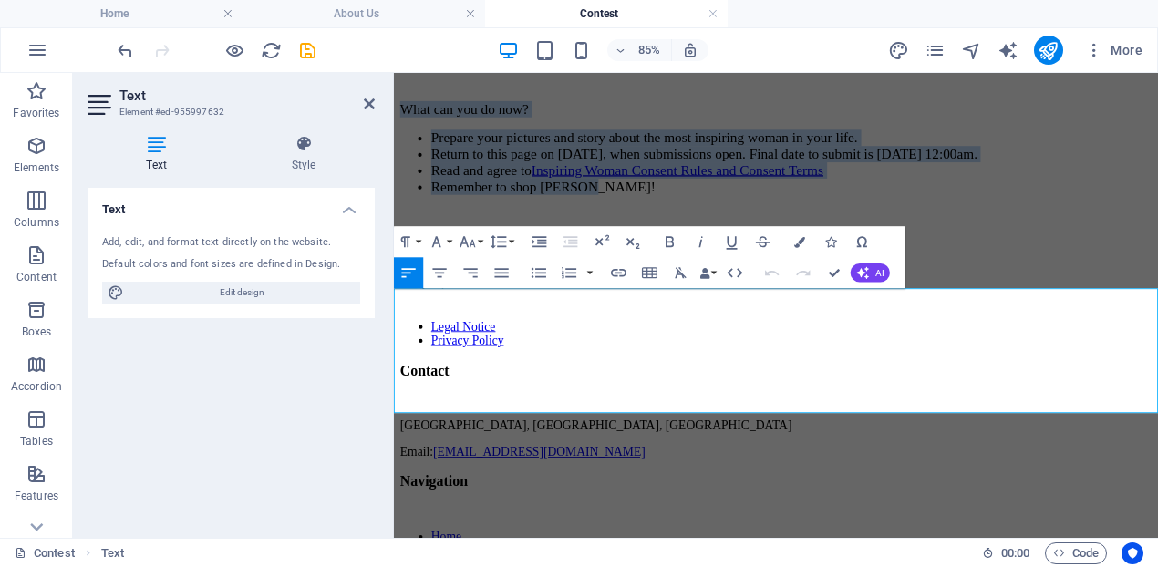
drag, startPoint x: 607, startPoint y: 449, endPoint x: 391, endPoint y: 337, distance: 243.4
copy div "What can you do now? Prepare your pictures and story about the most inspiring w…"
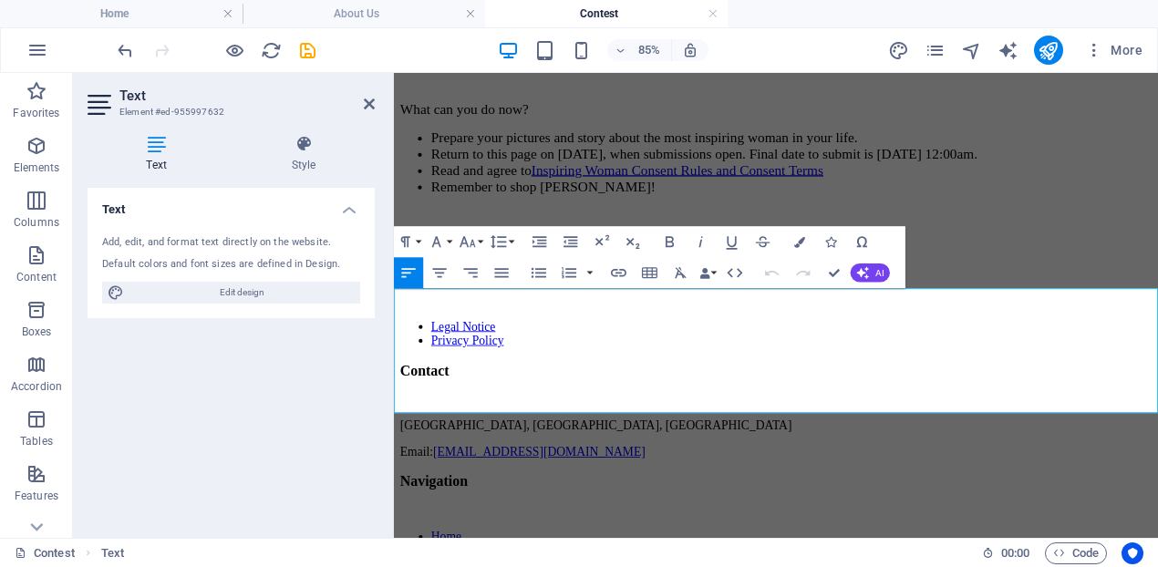
click at [1042, 216] on li "Remember to shop [PERSON_NAME]!" at bounding box center [862, 206] width 848 height 19
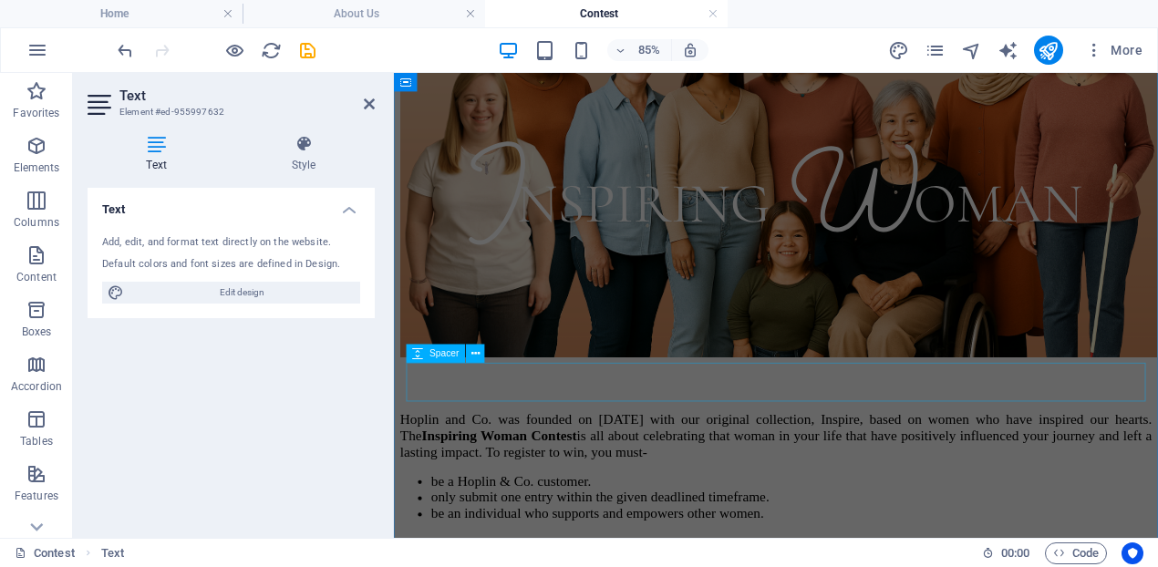
scroll to position [426, 0]
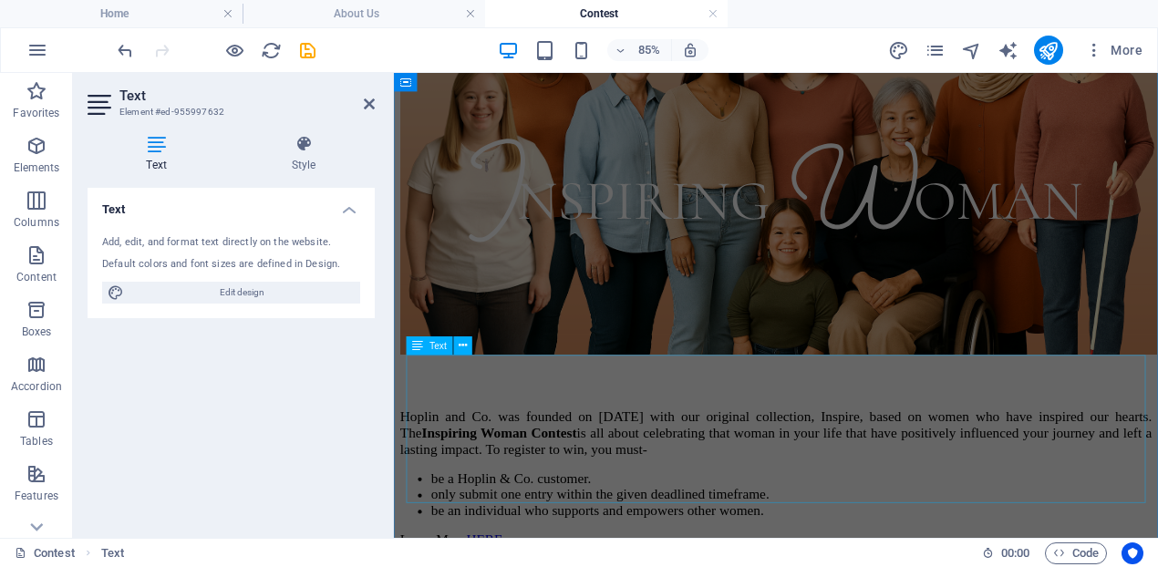
click at [1042, 469] on div "Hoplin and Co. was founded on [DATE] with our original collection, Inspire, bas…" at bounding box center [843, 550] width 884 height 163
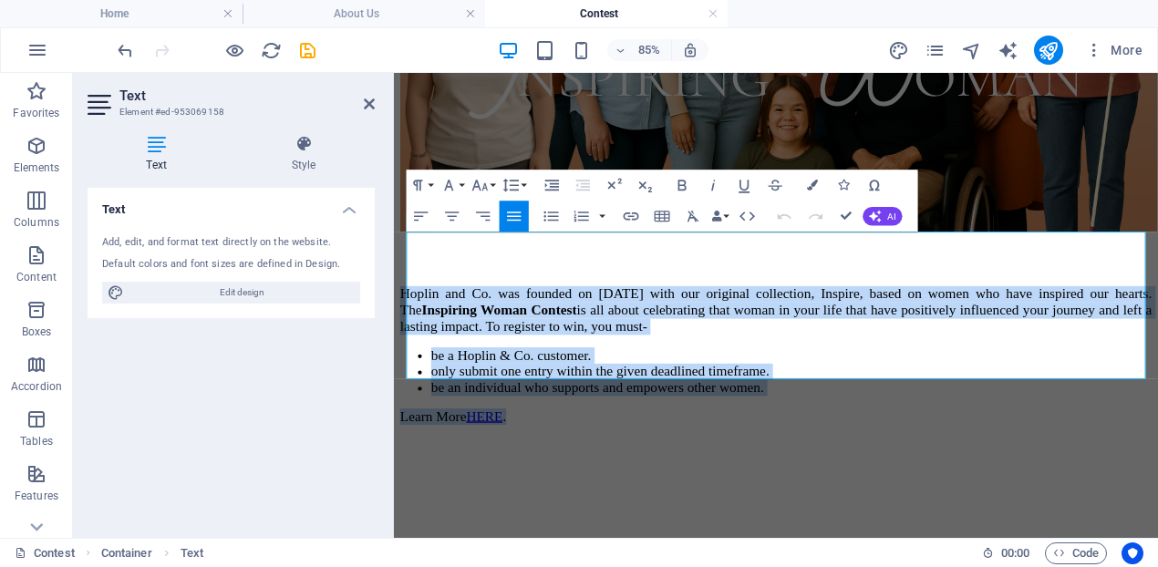
drag, startPoint x: 593, startPoint y: 411, endPoint x: 379, endPoint y: 261, distance: 261.8
copy div "Hoplin and Co. was founded on [DATE] with our original collection, Inspire, bas…"
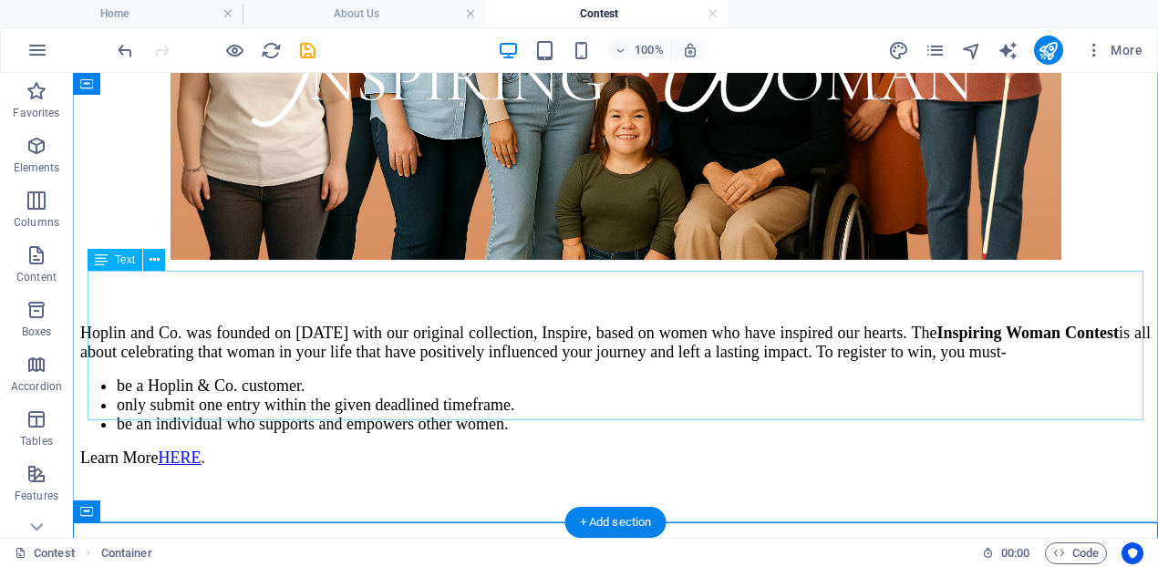
scroll to position [526, 0]
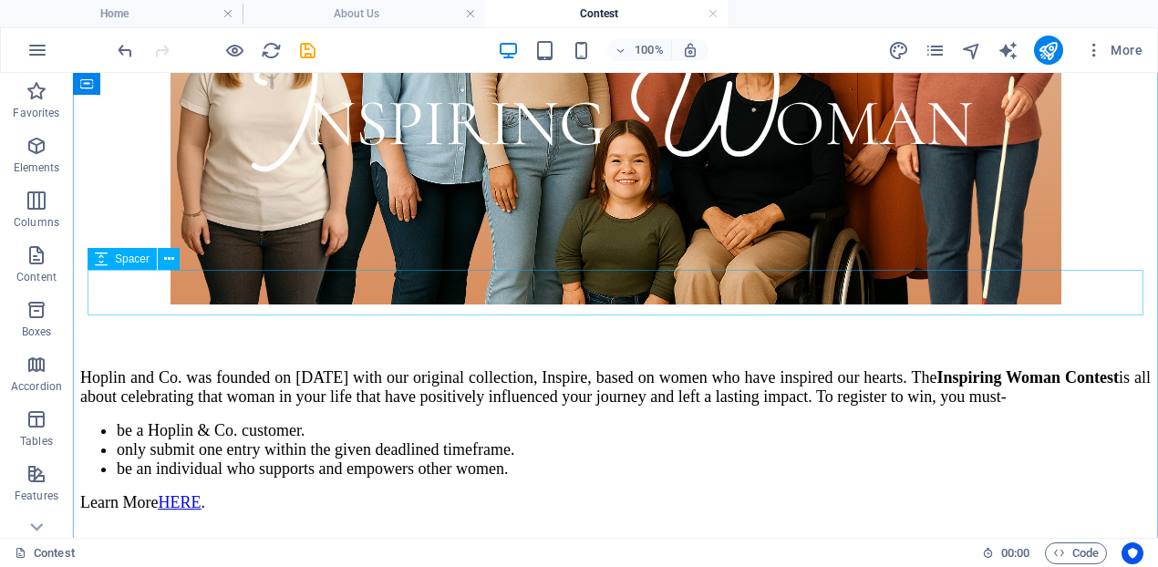
click at [562, 308] on div at bounding box center [615, 331] width 1070 height 46
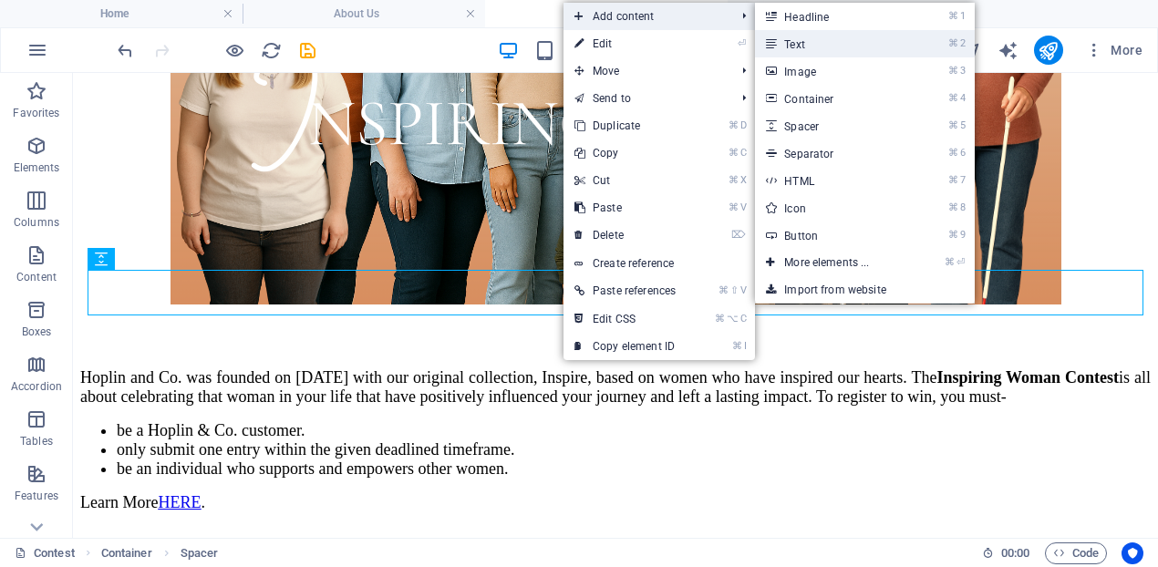
click at [884, 36] on link "⌘ 2 Text" at bounding box center [830, 43] width 150 height 27
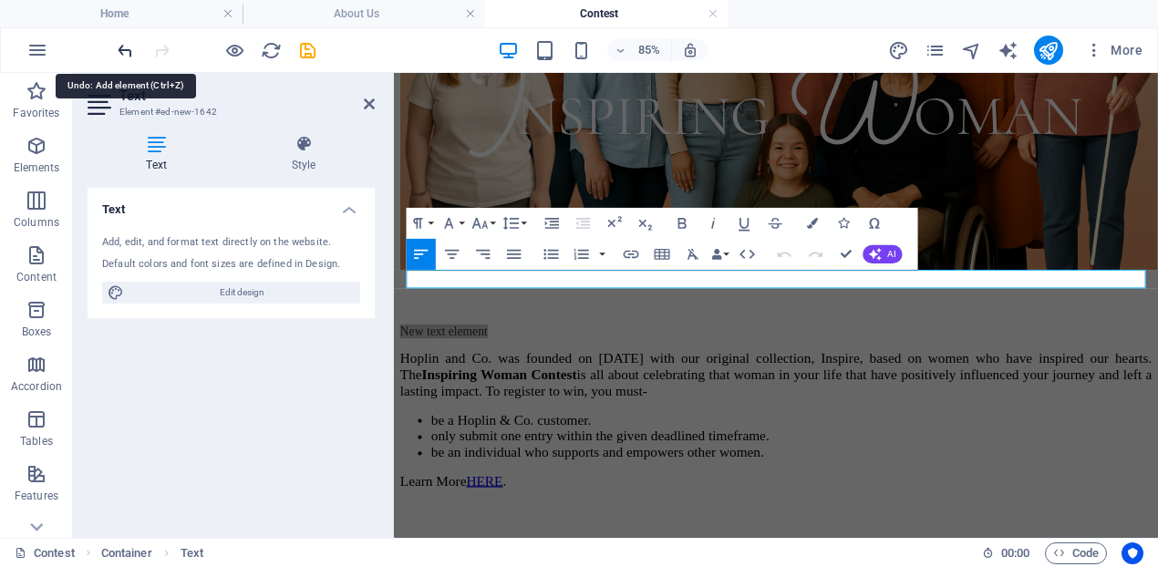
click at [129, 48] on icon "undo" at bounding box center [125, 50] width 21 height 21
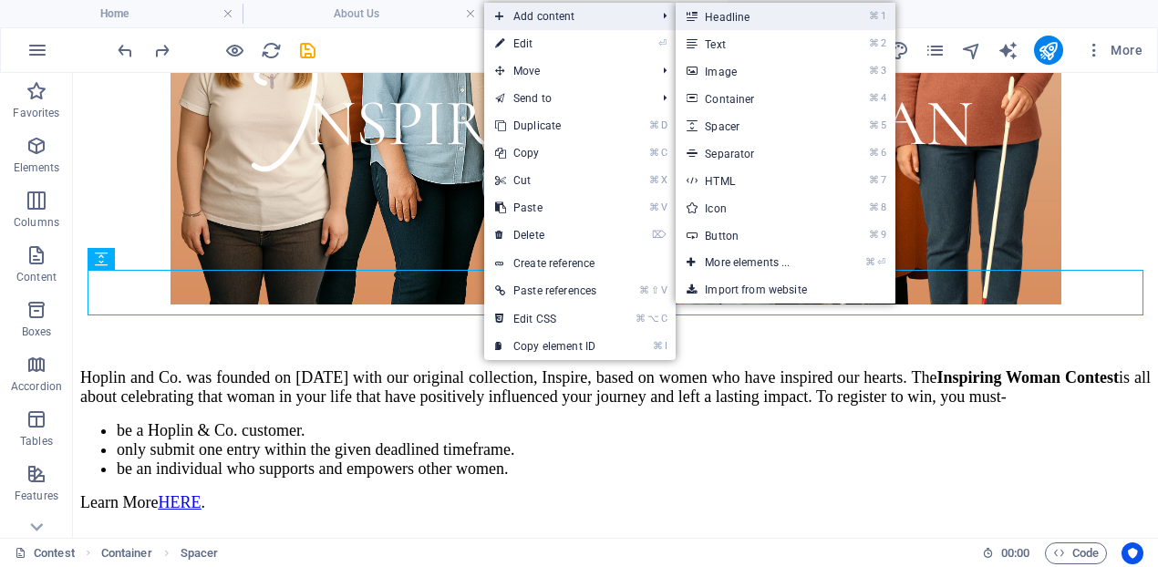
click at [824, 18] on link "⌘ 1 Headline" at bounding box center [751, 16] width 150 height 27
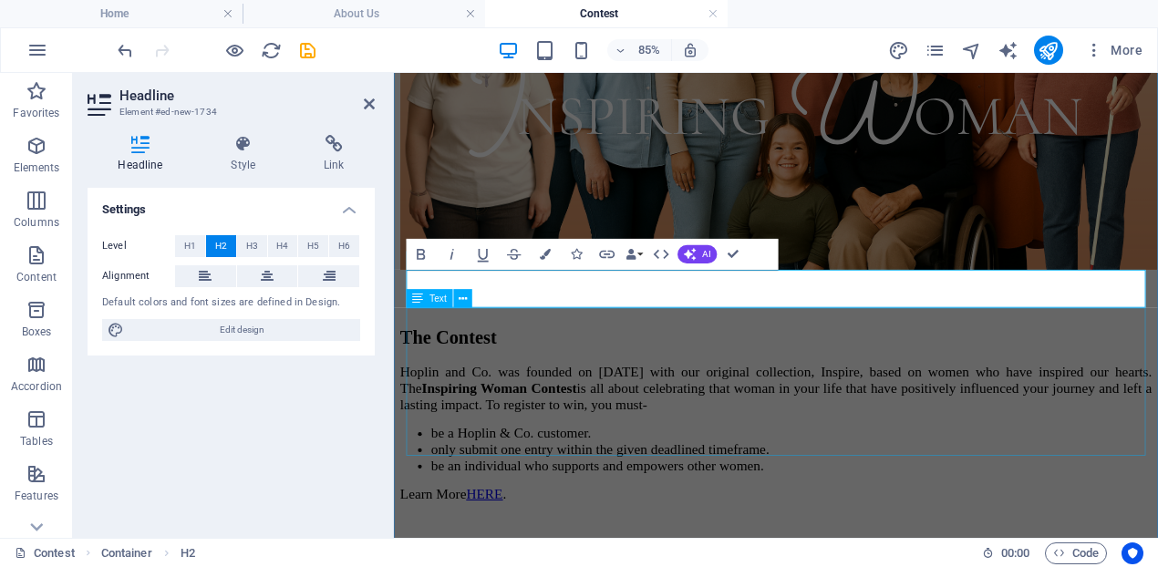
click at [789, 447] on div "Hoplin and Co. was founded on [DATE] with our original collection, Inspire, bas…" at bounding box center [843, 496] width 884 height 163
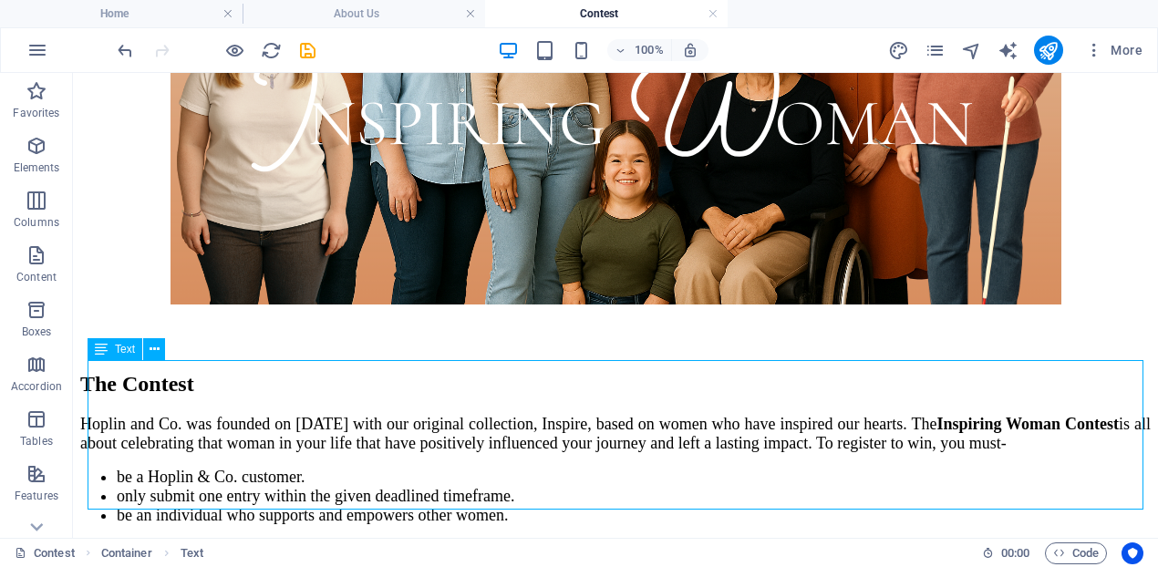
click at [603, 435] on div "Hoplin and Co. was founded on [DATE] with our original collection, Inspire, bas…" at bounding box center [615, 487] width 1070 height 144
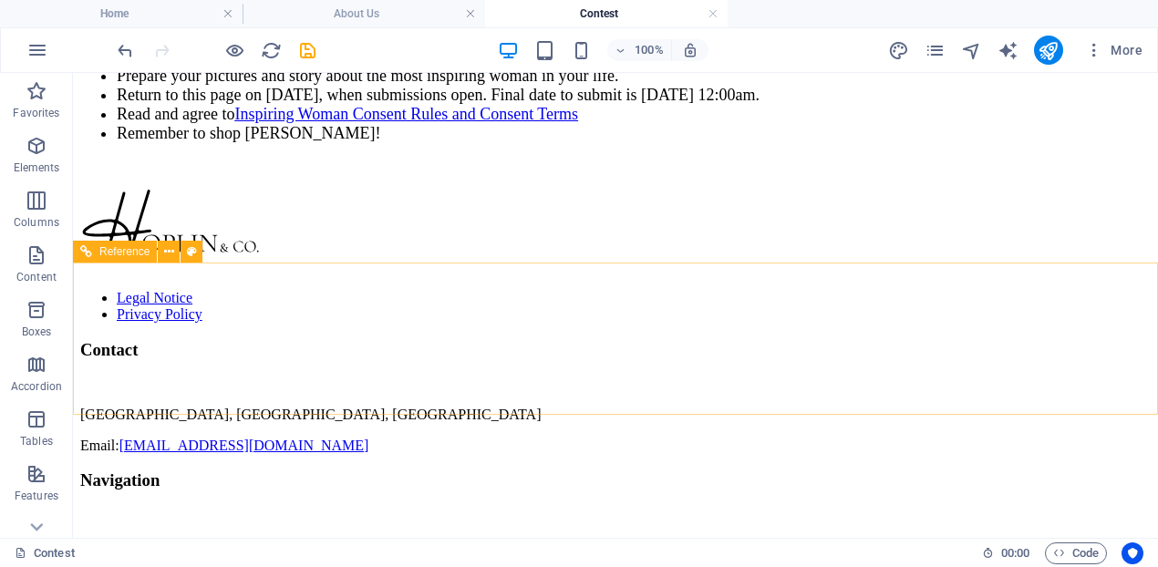
scroll to position [1346, 0]
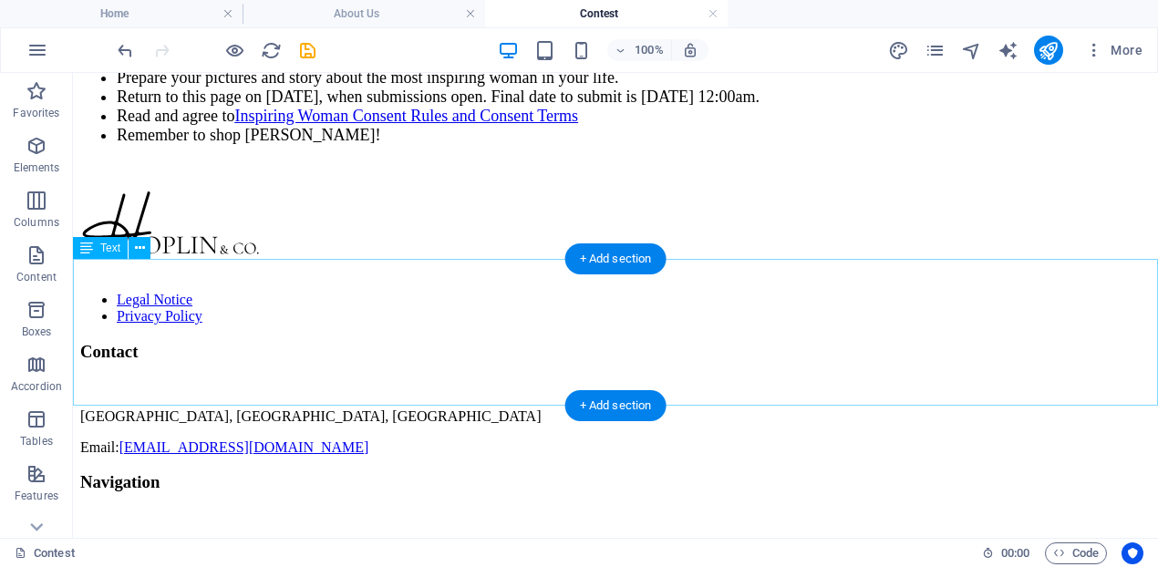
click at [806, 176] on div "What can you do now? Prepare your pictures and story about the most inspiring w…" at bounding box center [615, 105] width 1070 height 141
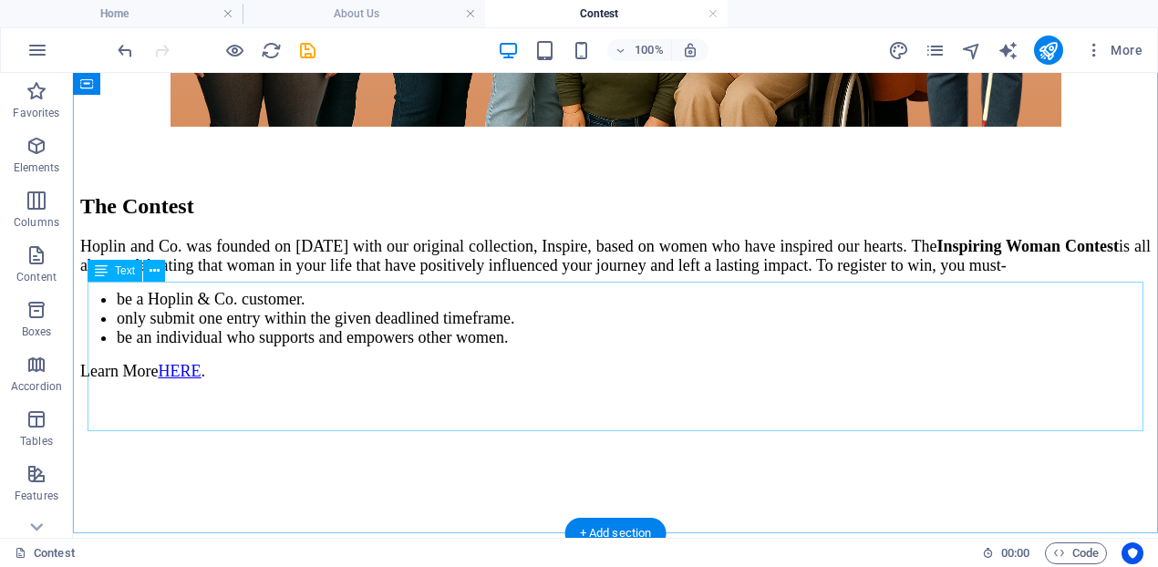
scroll to position [717, 0]
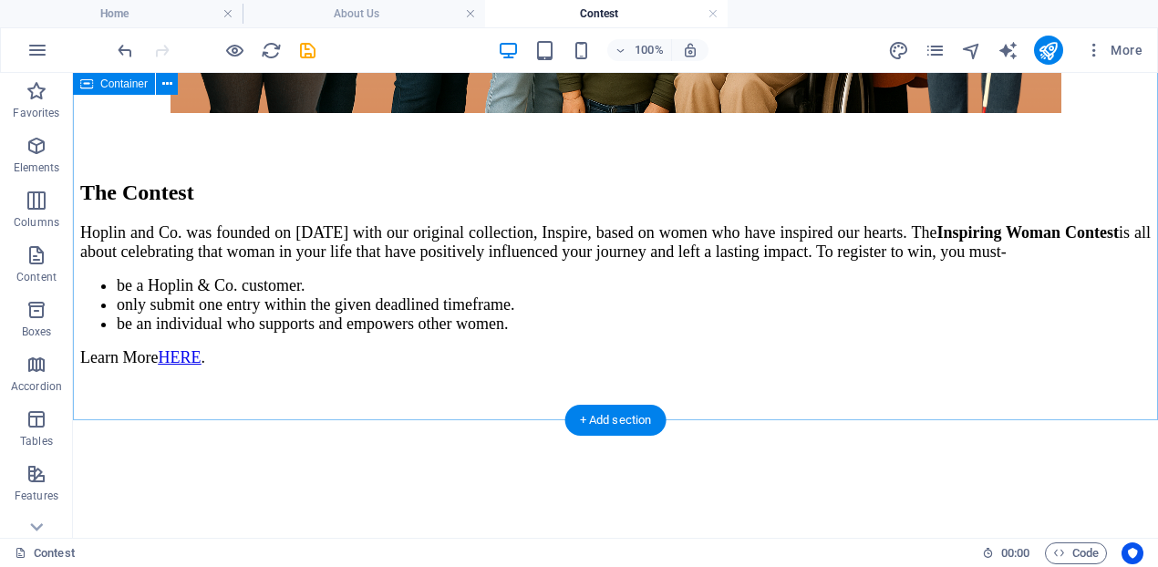
click at [325, 367] on div "The Contest Hoplin and Co. was founded on [DATE] with our original collection, …" at bounding box center [615, 6] width 1070 height 724
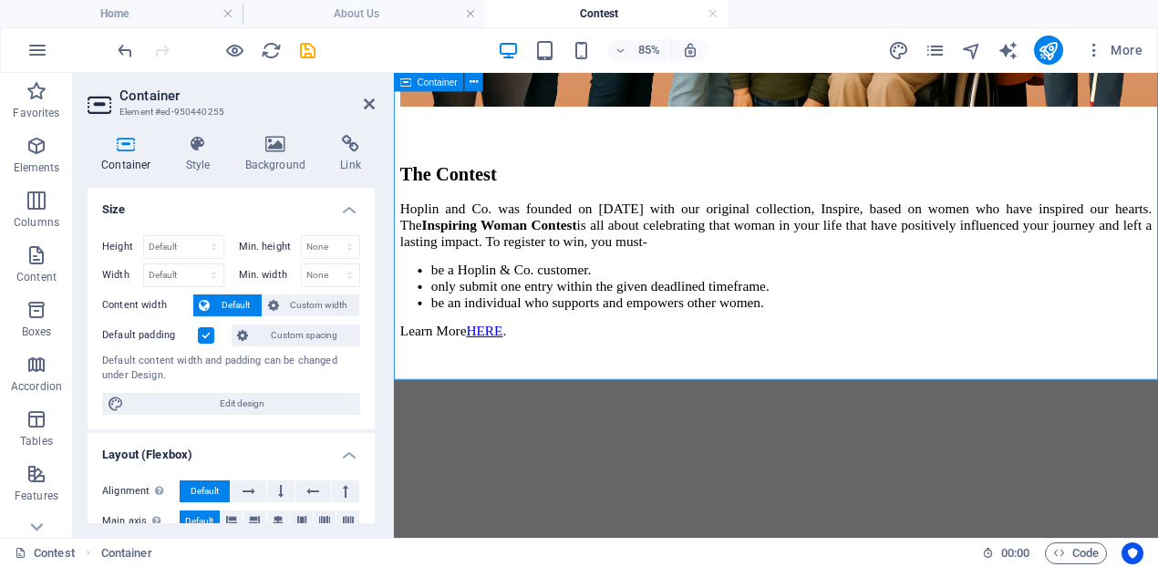
click at [537, 387] on div "The Contest Hoplin and Co. was founded on [DATE] with our original collection, …" at bounding box center [843, 15] width 884 height 743
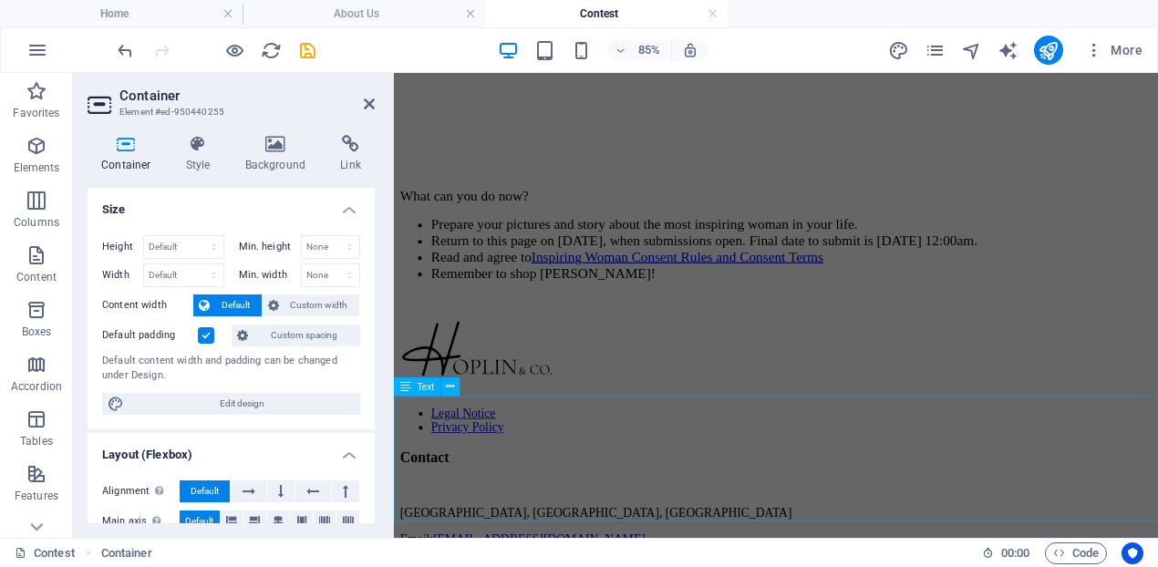
scroll to position [1208, 0]
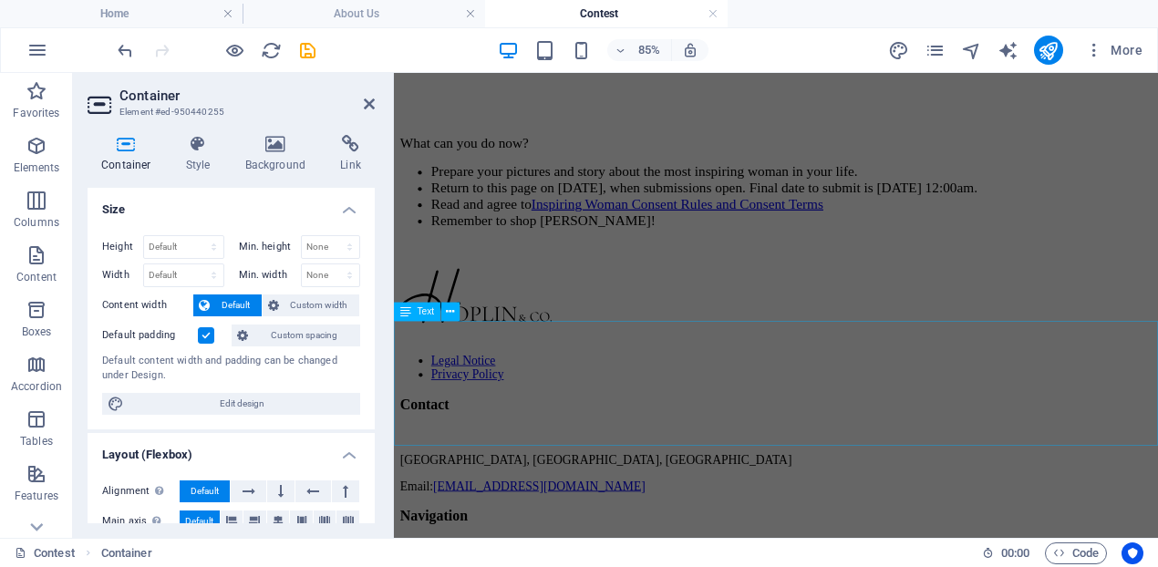
click at [616, 287] on div "What can you do now? Prepare your pictures and story about the most inspiring w…" at bounding box center [843, 216] width 884 height 141
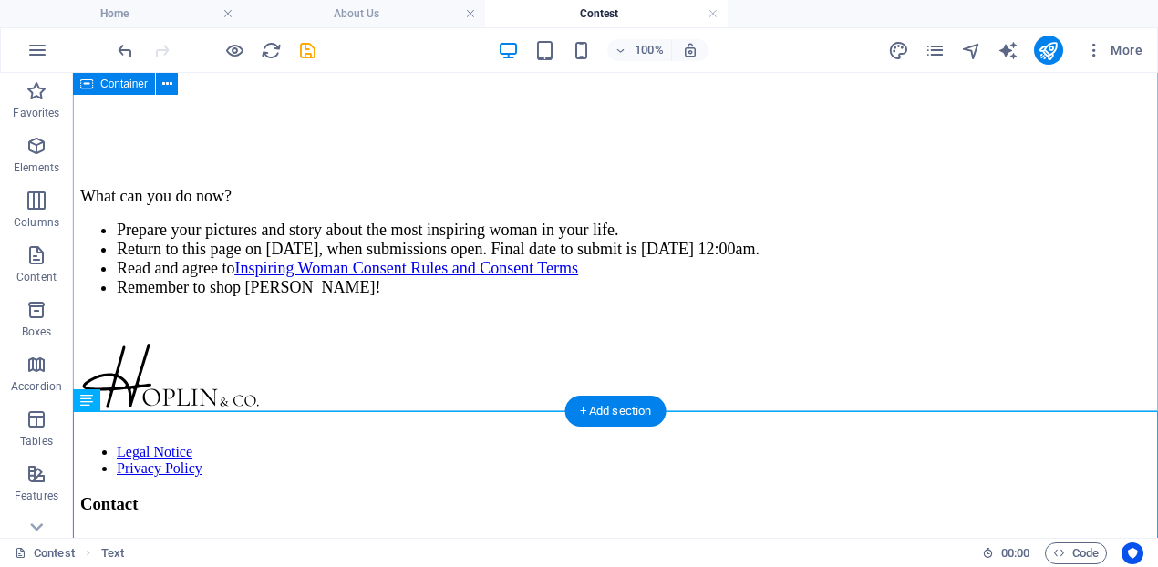
click at [457, 173] on div at bounding box center [615, 39] width 1070 height 268
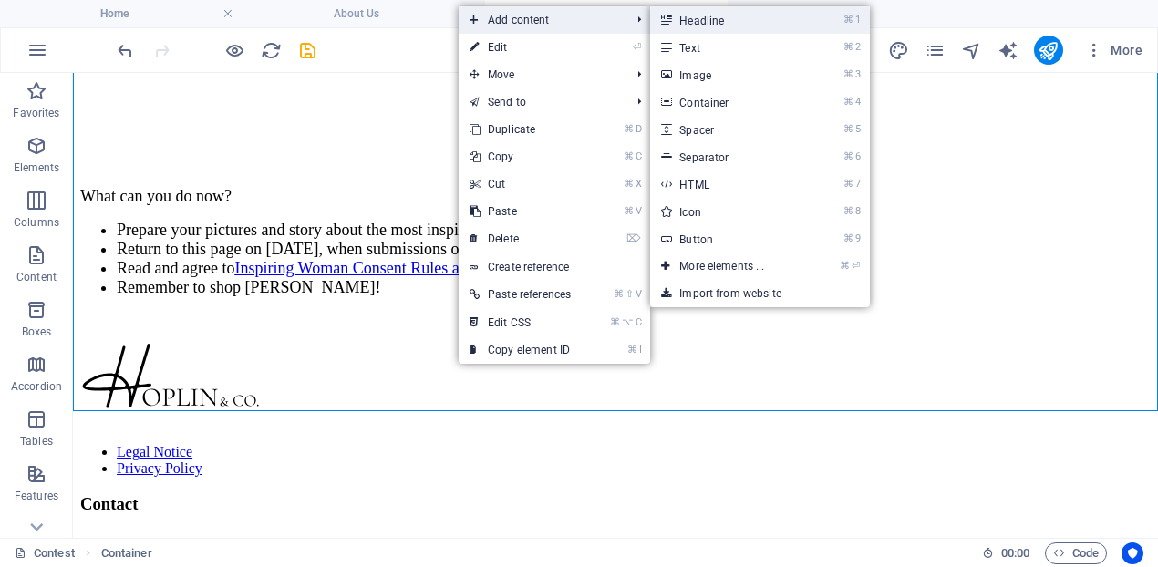
click at [749, 17] on link "⌘ 1 Headline" at bounding box center [725, 19] width 150 height 27
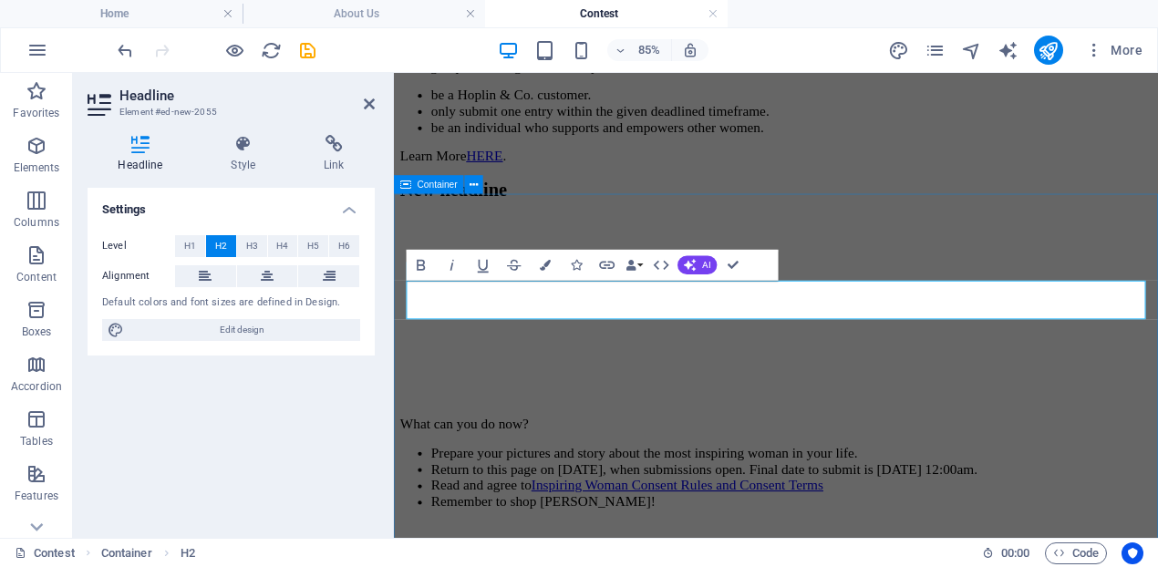
scroll to position [930, 0]
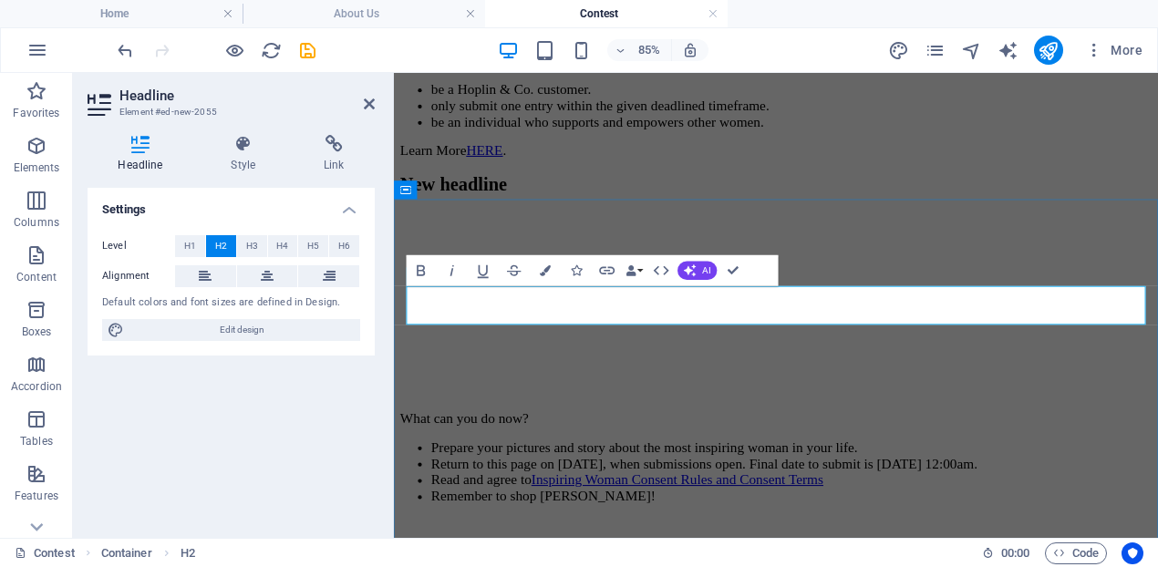
click at [718, 217] on h2 "New headline" at bounding box center [843, 204] width 884 height 25
drag, startPoint x: 665, startPoint y: 346, endPoint x: 411, endPoint y: 346, distance: 253.4
click at [411, 217] on h2 "New headline" at bounding box center [843, 204] width 884 height 25
drag, startPoint x: 623, startPoint y: 348, endPoint x: 409, endPoint y: 349, distance: 213.3
click at [409, 217] on h2 "What now?" at bounding box center [843, 204] width 884 height 25
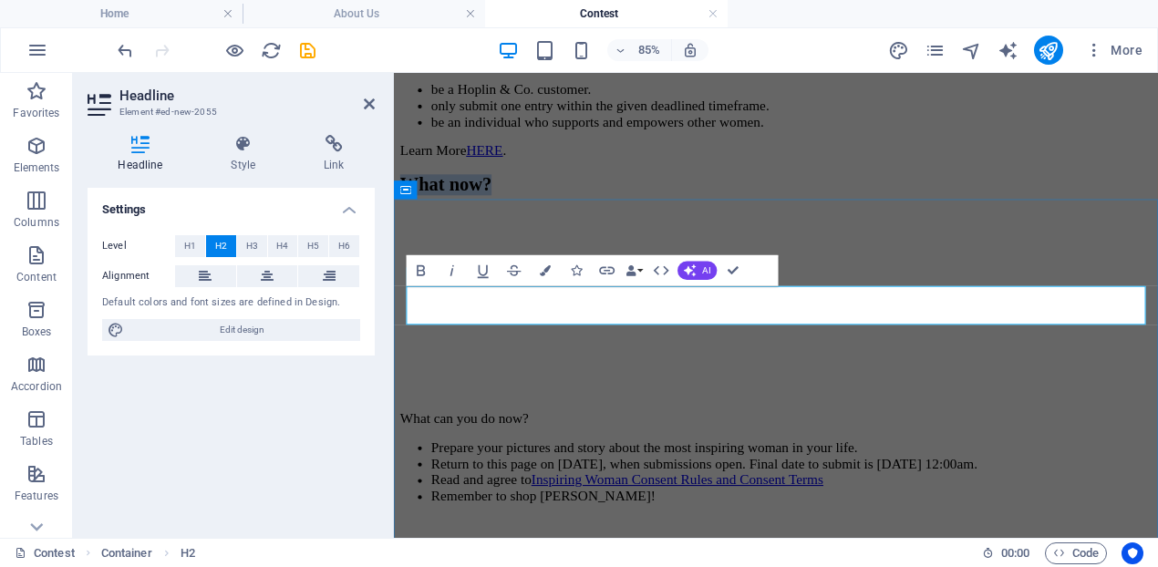
copy h2 "What now?"
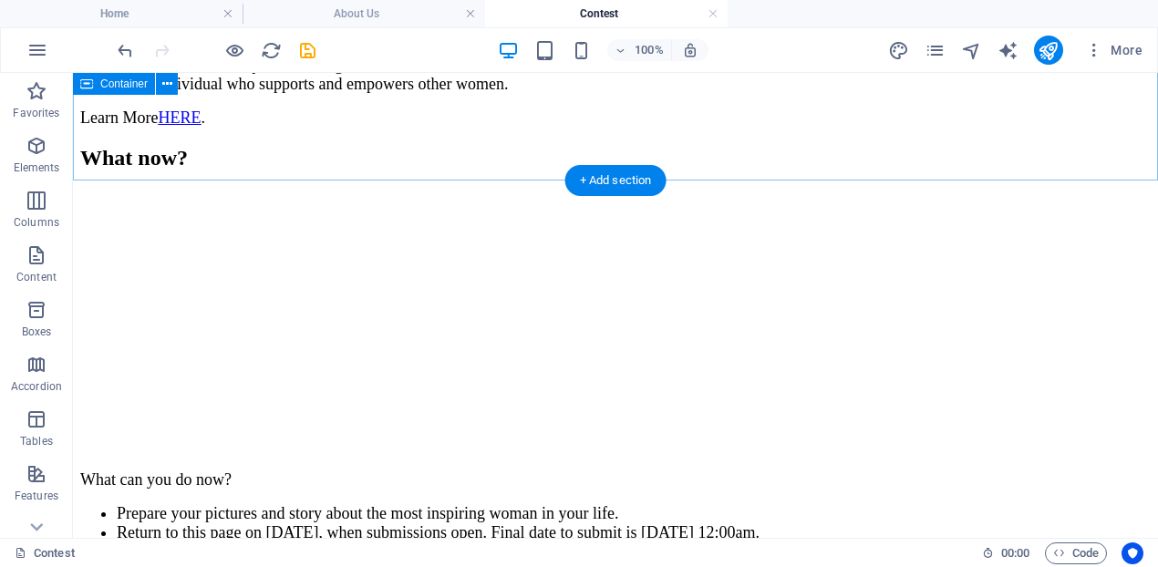
scroll to position [542, 0]
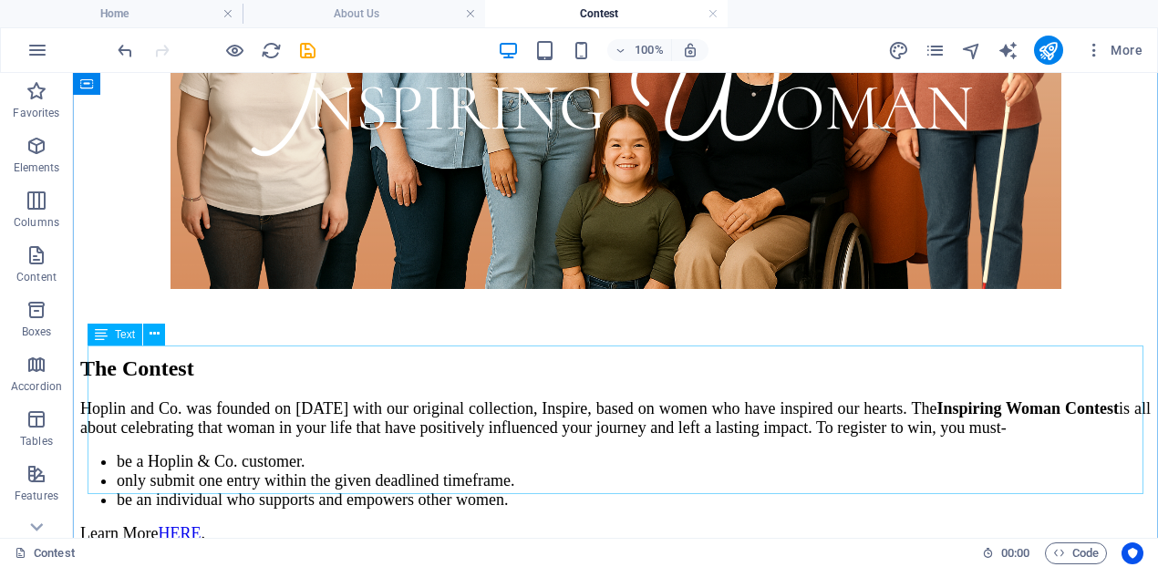
click at [408, 399] on div "Hoplin and Co. was founded on [DATE] with our original collection, Inspire, bas…" at bounding box center [615, 471] width 1070 height 144
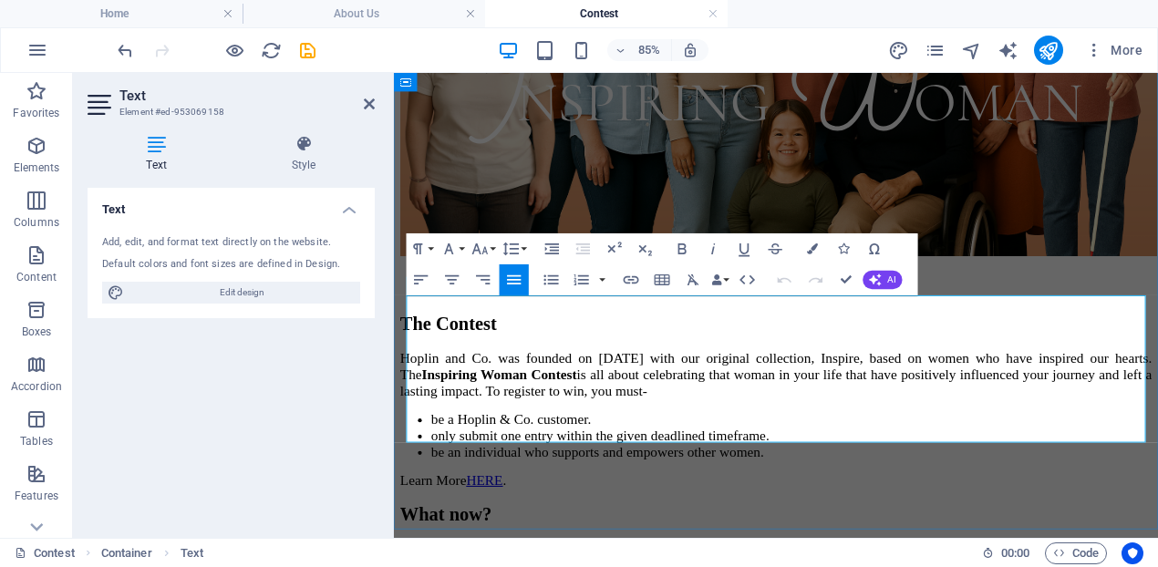
click at [745, 399] on span "Hoplin and Co. was founded on [DATE] with our original collection, Inspire, bas…" at bounding box center [843, 427] width 884 height 57
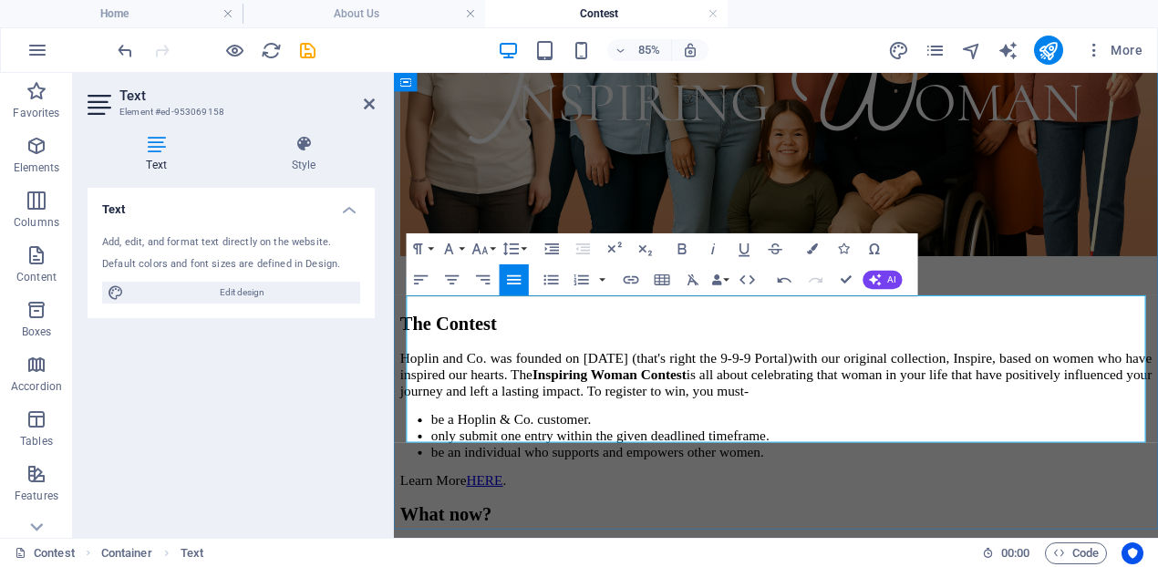
click at [729, 399] on span "Hoplin and Co. was founded on [DATE] (that's right the 9-9-9 Portal) with our o…" at bounding box center [843, 427] width 884 height 57
click at [822, 399] on span "Hoplin and Co. was founded on [DATE] (that's right the 9-9-9 Portal) with our o…" at bounding box center [843, 427] width 884 height 57
click at [847, 399] on span "Hoplin and Co. was founded on [DATE] (that's right the 9-9-9 Portal) with our o…" at bounding box center [843, 427] width 884 height 57
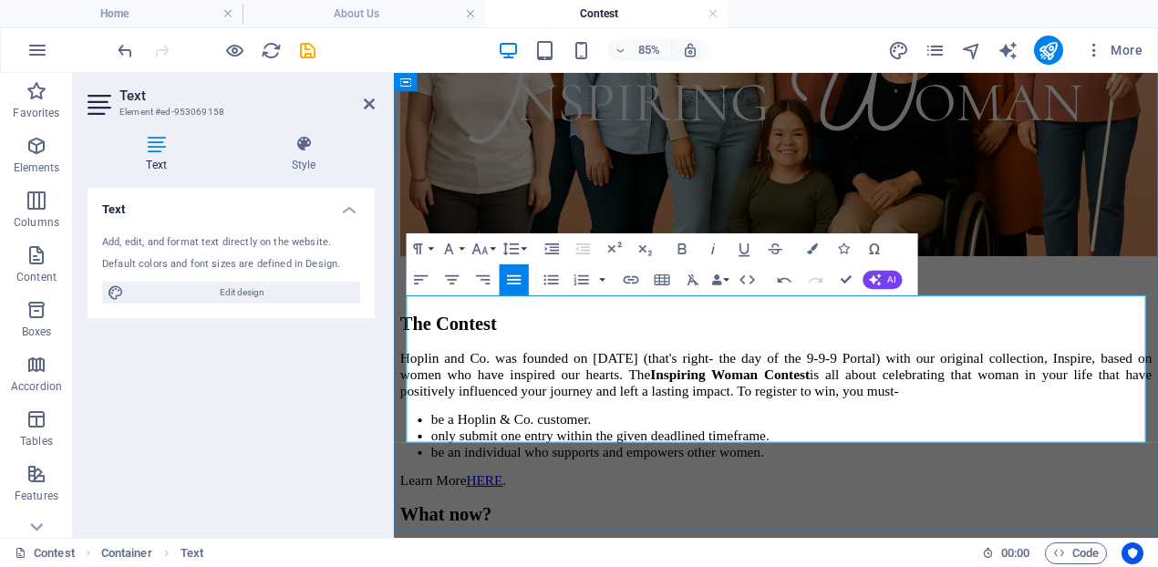
click at [1067, 399] on span "Hoplin and Co. was founded on [DATE] (that's right- the day of the 9-9-9 Portal…" at bounding box center [843, 427] width 884 height 57
click at [1157, 399] on span "Hoplin and Co. was founded on [DATE] (that's right- the day of the 9-9-9 Portal…" at bounding box center [843, 427] width 884 height 57
drag, startPoint x: 1216, startPoint y: 349, endPoint x: 1171, endPoint y: 346, distance: 44.8
click at [1157, 399] on span "Hoplin and Co. was founded on [DATE] (that's right- the day of the 9-9-9 Portal…" at bounding box center [843, 427] width 884 height 57
click at [671, 250] on button "Bold" at bounding box center [681, 248] width 29 height 31
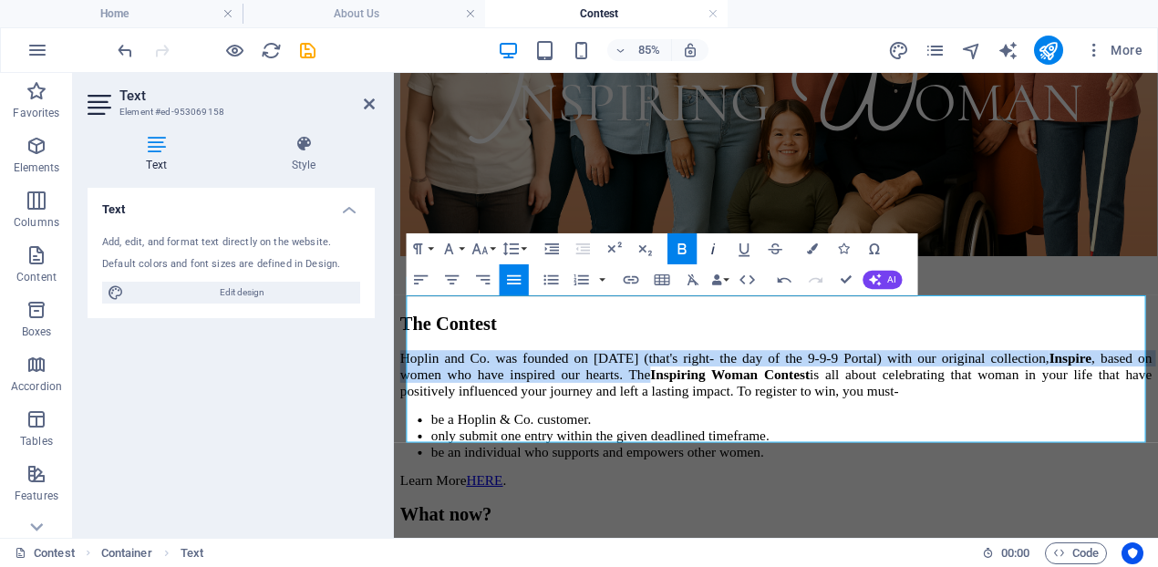
click at [719, 252] on icon "button" at bounding box center [713, 249] width 18 height 18
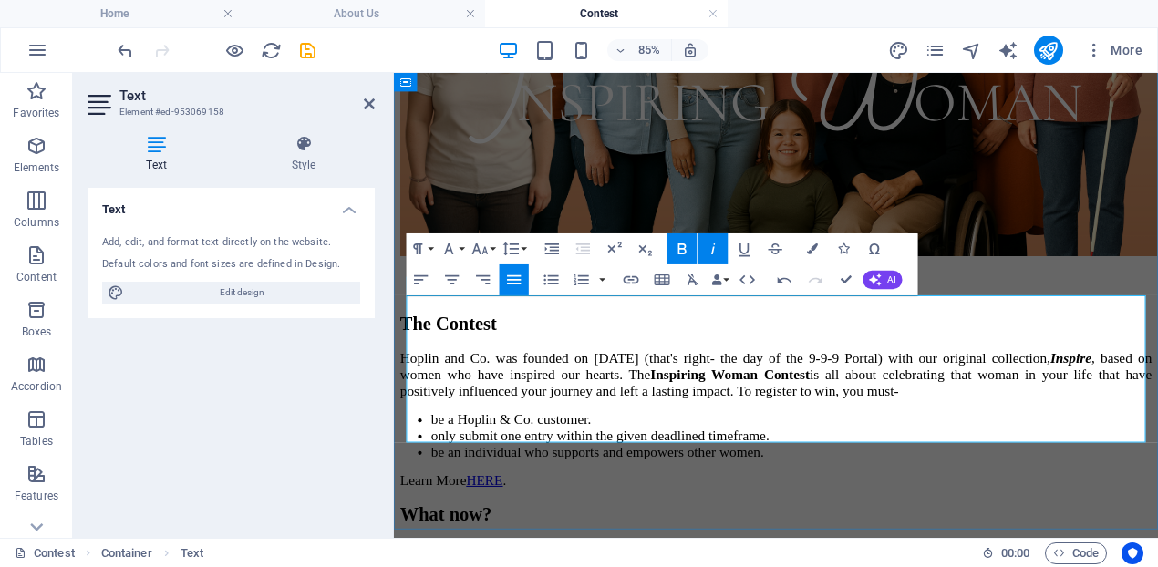
click at [998, 543] on p "Learn More HERE ." at bounding box center [843, 552] width 884 height 19
drag, startPoint x: 643, startPoint y: 381, endPoint x: 603, endPoint y: 374, distance: 39.9
click at [603, 399] on span "Hoplin and Co. was founded on [DATE] (that's right- the day of the 9-9-9 Portal…" at bounding box center [843, 427] width 884 height 57
click at [1029, 399] on span "Hoplin and Co. was founded on [DATE] (that's right- the day of the 9-9-9 Portal…" at bounding box center [843, 427] width 884 height 57
click at [931, 490] on li "only submit one entry within the given deadlined timeframe." at bounding box center [862, 499] width 848 height 19
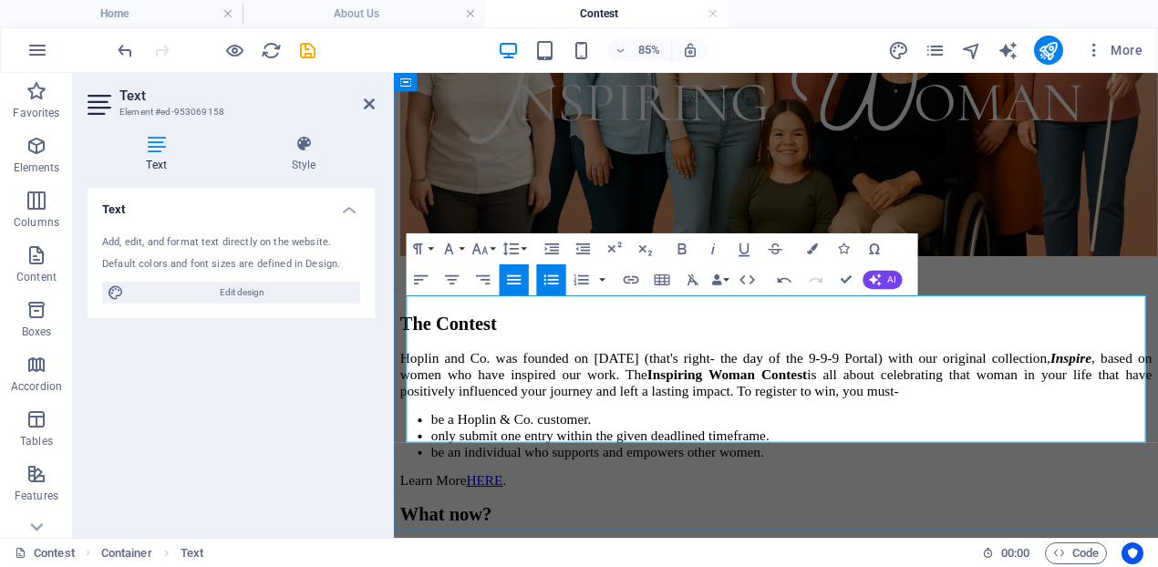
click at [721, 399] on span "Hoplin and Co. was founded on [DATE] (that's right- the day of the 9-9-9 Portal…" at bounding box center [843, 427] width 884 height 57
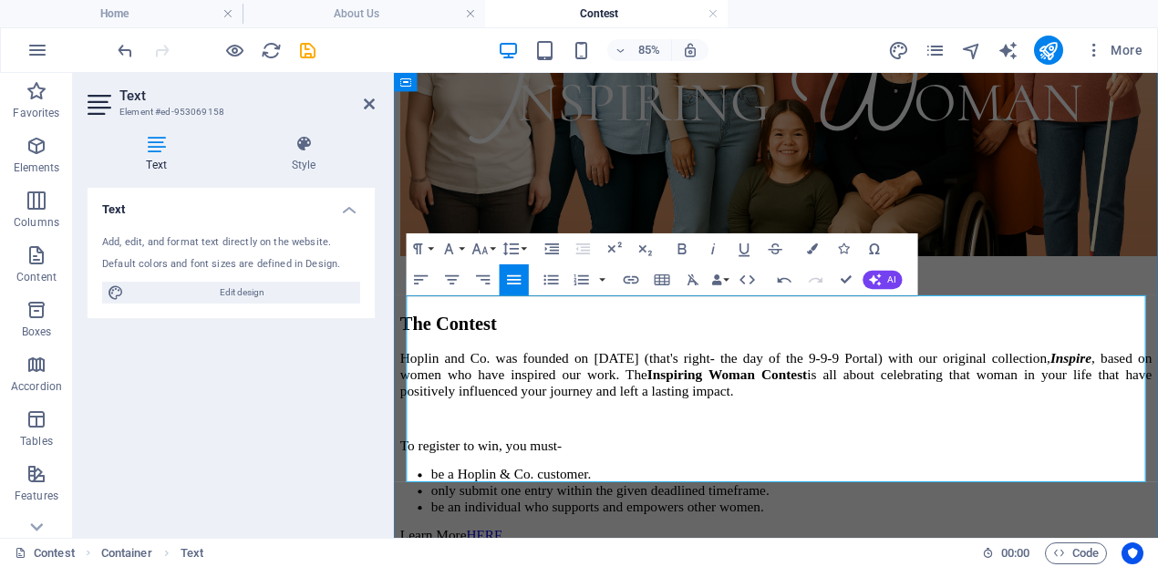
click at [605, 502] on p "To register to win, you must-" at bounding box center [843, 511] width 884 height 19
click at [438, 555] on li "only submit one entry within the given deadlined timeframe." at bounding box center [862, 564] width 848 height 19
click at [455, 555] on li "only submit one entry within the given deadlined timeframe." at bounding box center [862, 564] width 848 height 19
click at [533, 555] on li "submit one entry within the given deadlined timeframe." at bounding box center [862, 564] width 848 height 19
drag, startPoint x: 779, startPoint y: 491, endPoint x: 529, endPoint y: 494, distance: 250.7
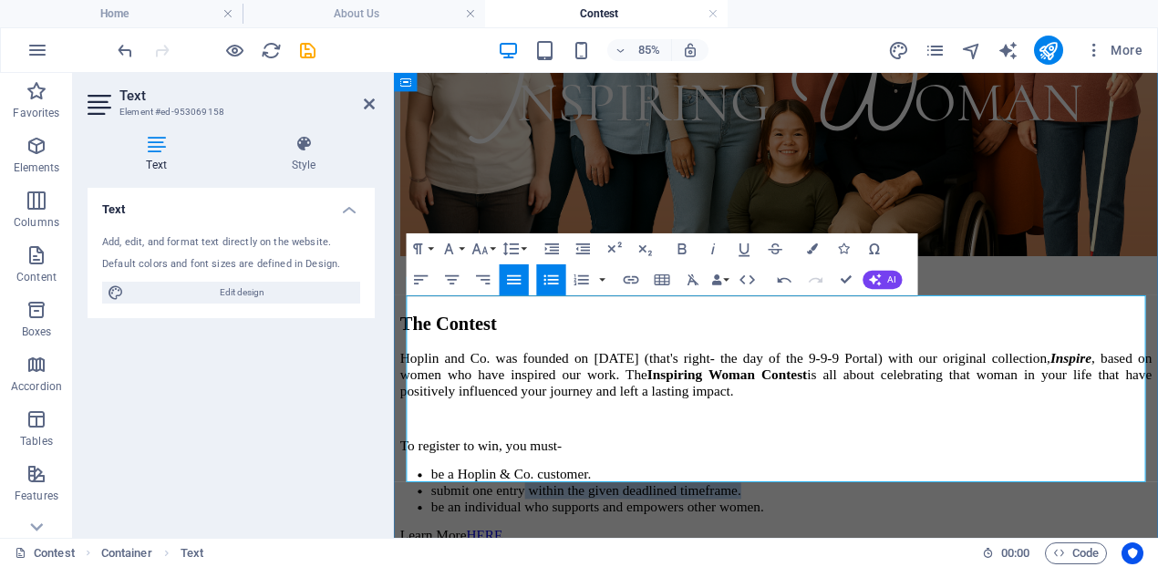
click at [529, 555] on li "submit one entry within the given deadlined timeframe." at bounding box center [862, 564] width 848 height 19
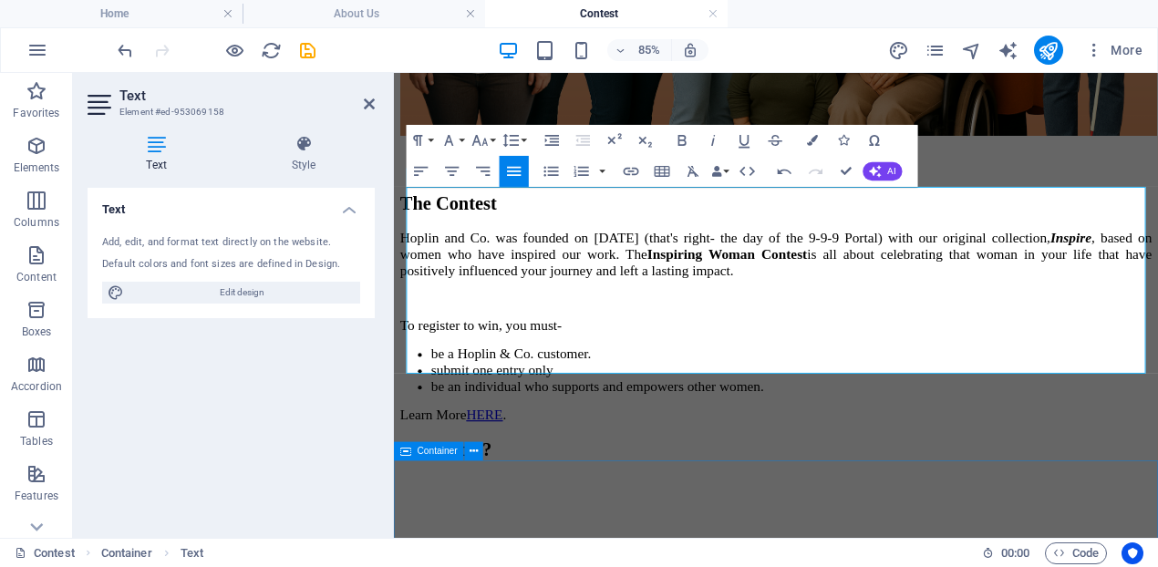
scroll to position [684, 0]
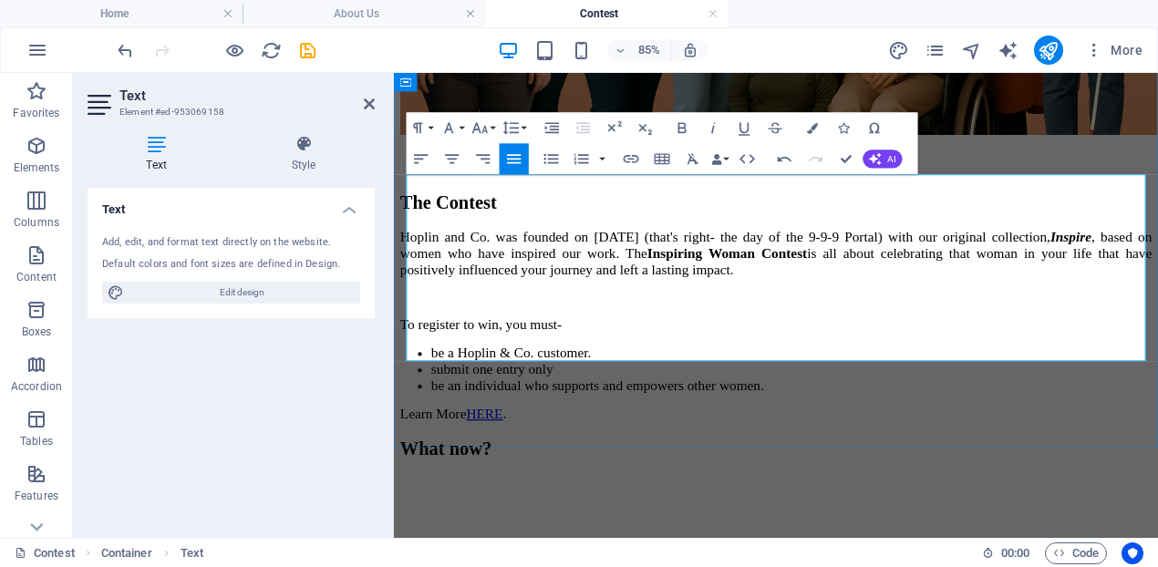
click at [511, 466] on u "HERE" at bounding box center [500, 475] width 43 height 18
click at [633, 473] on div "The Contest Hoplin and Co. was founded on [DATE] (that's right- the day of the …" at bounding box center [843, 81] width 884 height 808
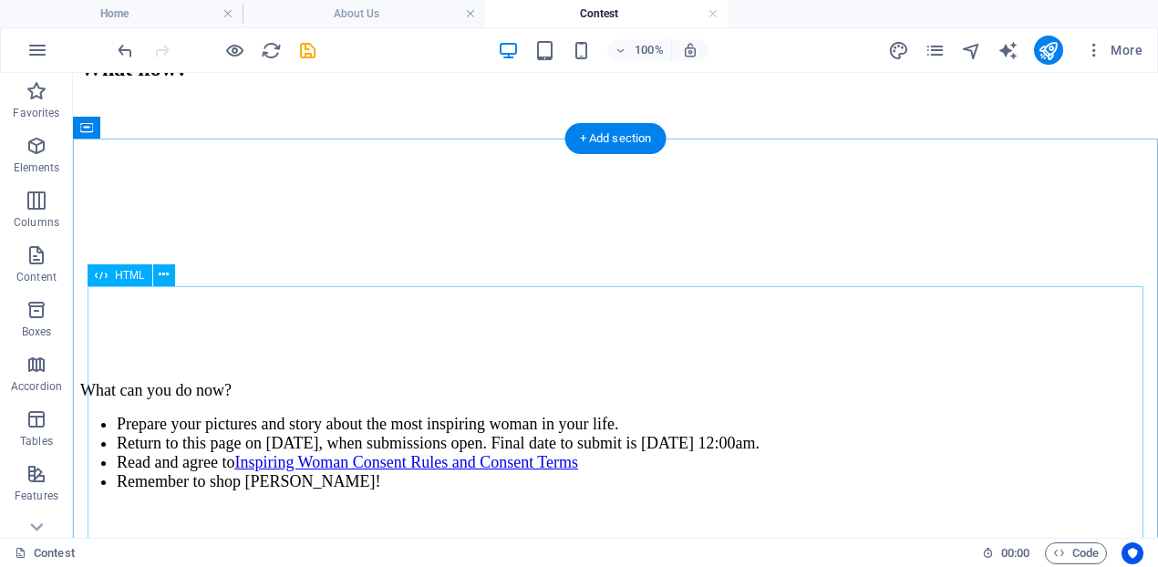
scroll to position [1298, 0]
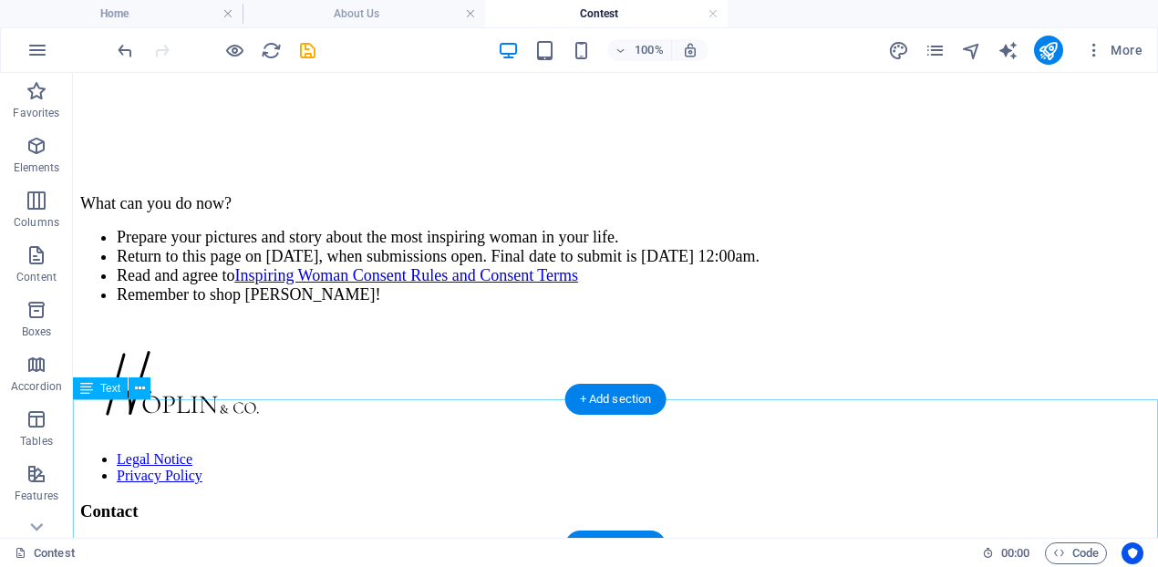
click at [442, 335] on div "What can you do now? Prepare your pictures and story about the most inspiring w…" at bounding box center [615, 264] width 1070 height 141
click at [274, 335] on div "What can you do now? Prepare your pictures and story about the most inspiring w…" at bounding box center [615, 264] width 1070 height 141
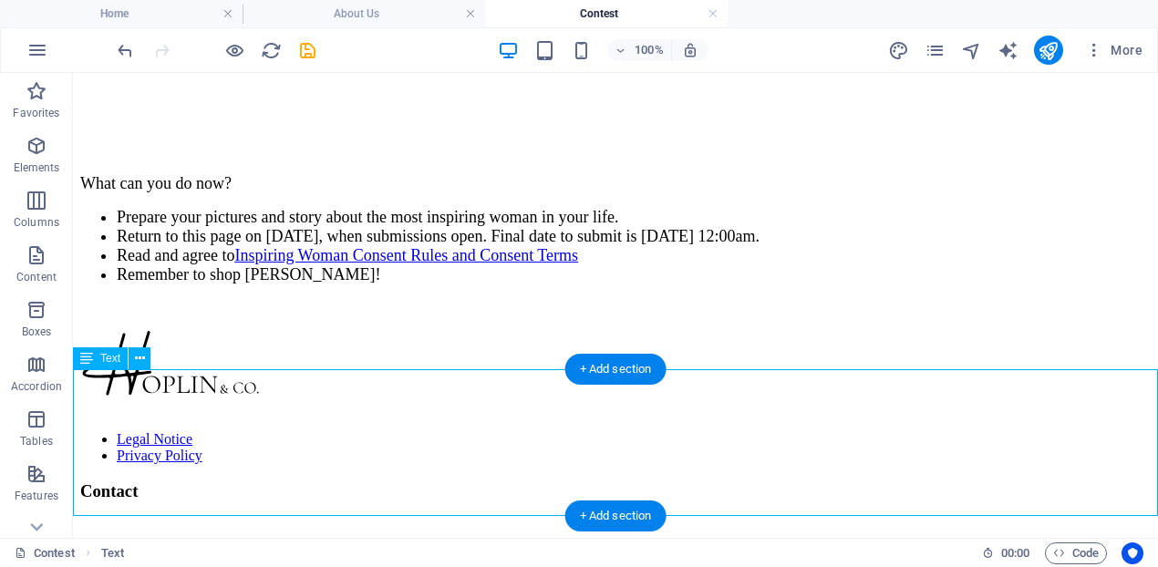
scroll to position [1328, 0]
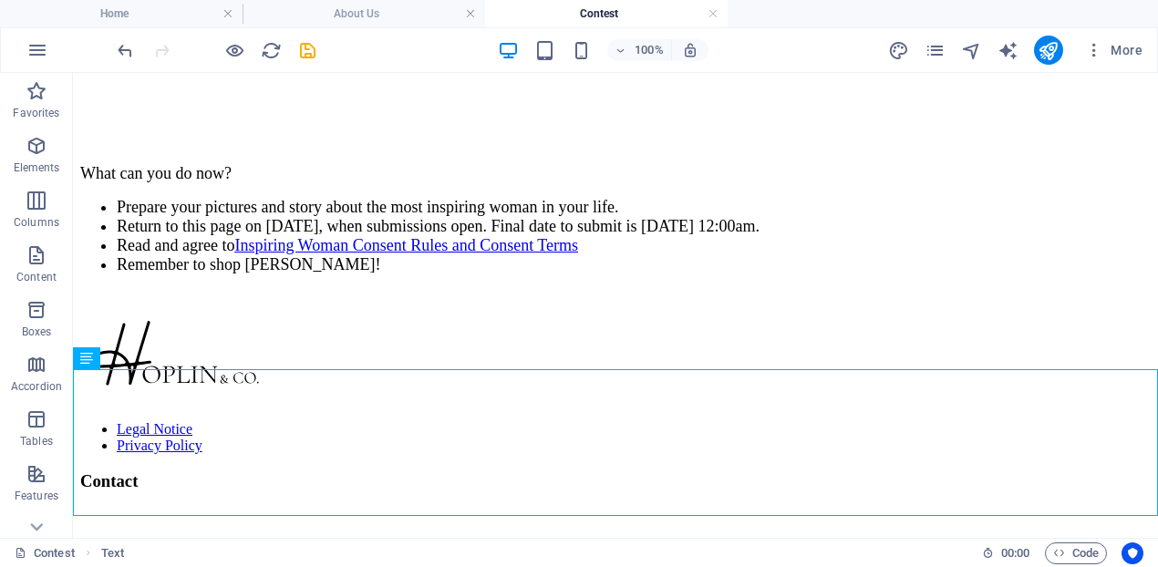
drag, startPoint x: 270, startPoint y: 514, endPoint x: 67, endPoint y: 412, distance: 227.5
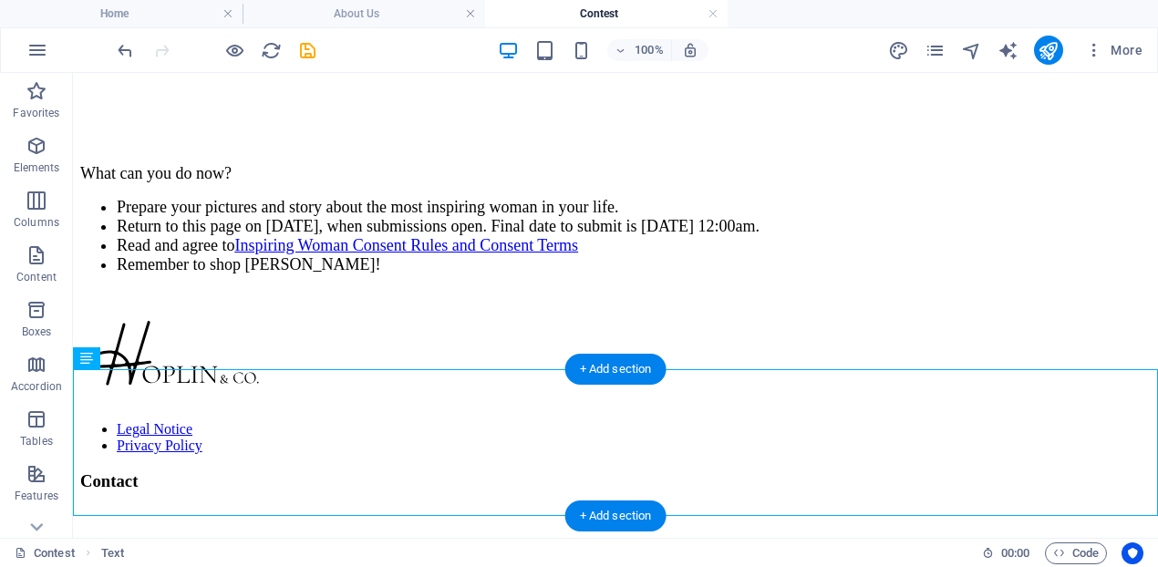
click at [80, 305] on div "What can you do now? Prepare your pictures and story about the most inspiring w…" at bounding box center [615, 234] width 1070 height 141
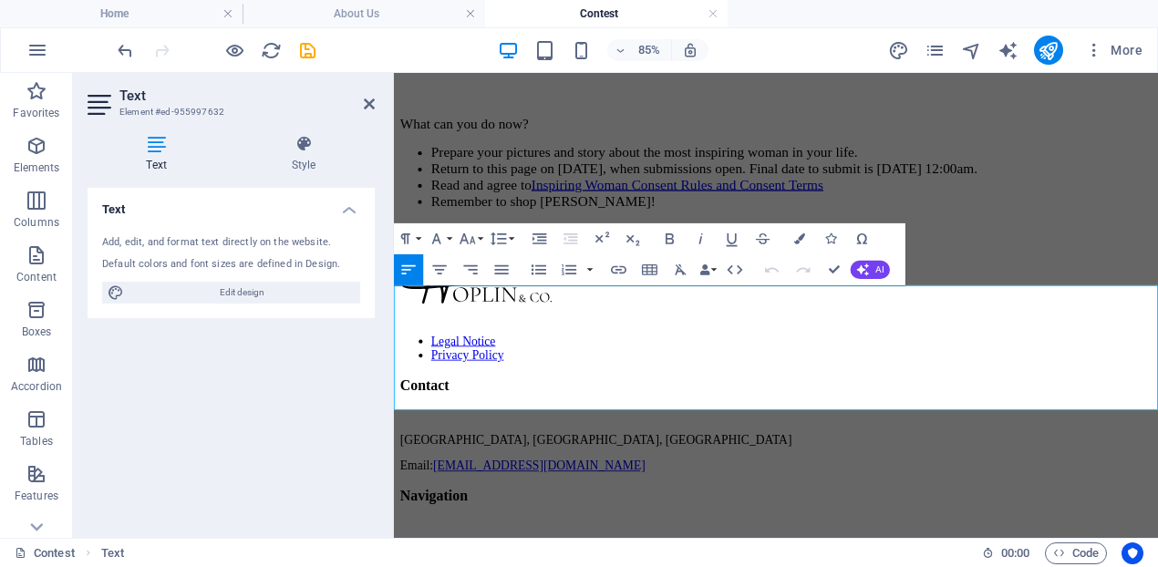
click at [591, 233] on li "Remember to shop [PERSON_NAME]!" at bounding box center [862, 223] width 848 height 19
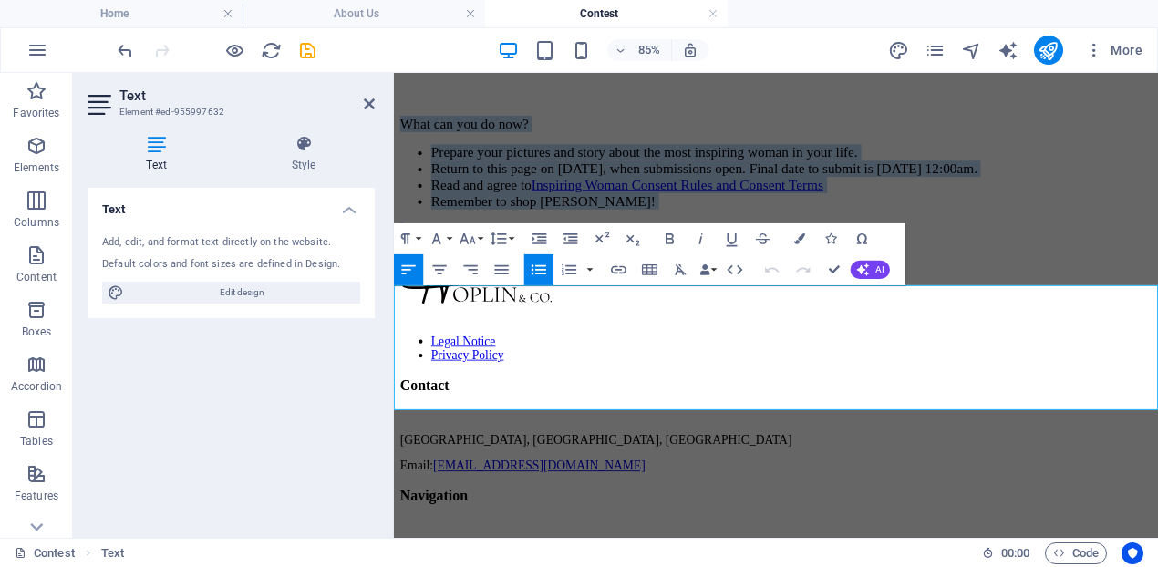
drag, startPoint x: 591, startPoint y: 440, endPoint x: 397, endPoint y: 329, distance: 223.8
click at [401, 264] on div "What can you do now? Prepare your pictures and story about the most inspiring w…" at bounding box center [843, 193] width 884 height 141
copy div "What can you do now? Prepare your pictures and story about the most inspiring w…"
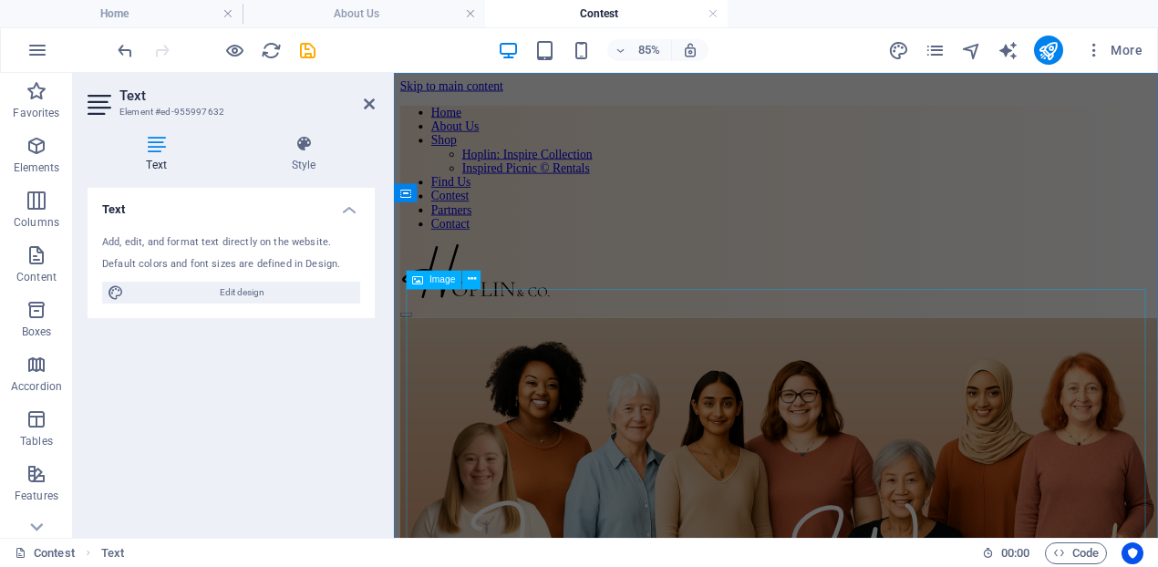
scroll to position [499, 0]
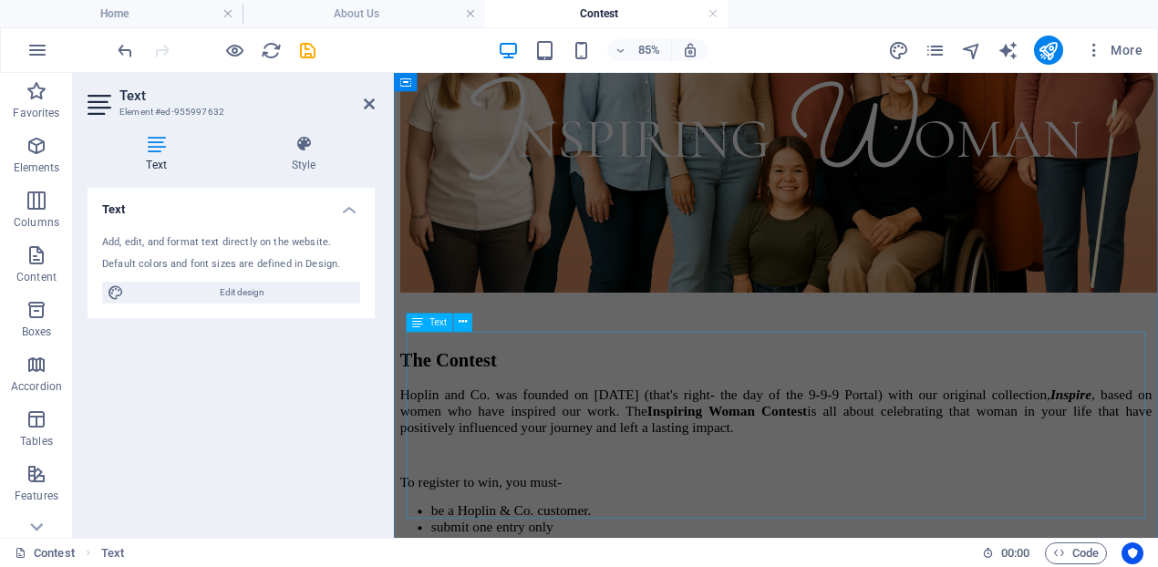
click at [612, 442] on div "Hoplin and Co. was founded on [DATE] (that's right- the day of the 9-9-9 Portal…" at bounding box center [843, 556] width 884 height 228
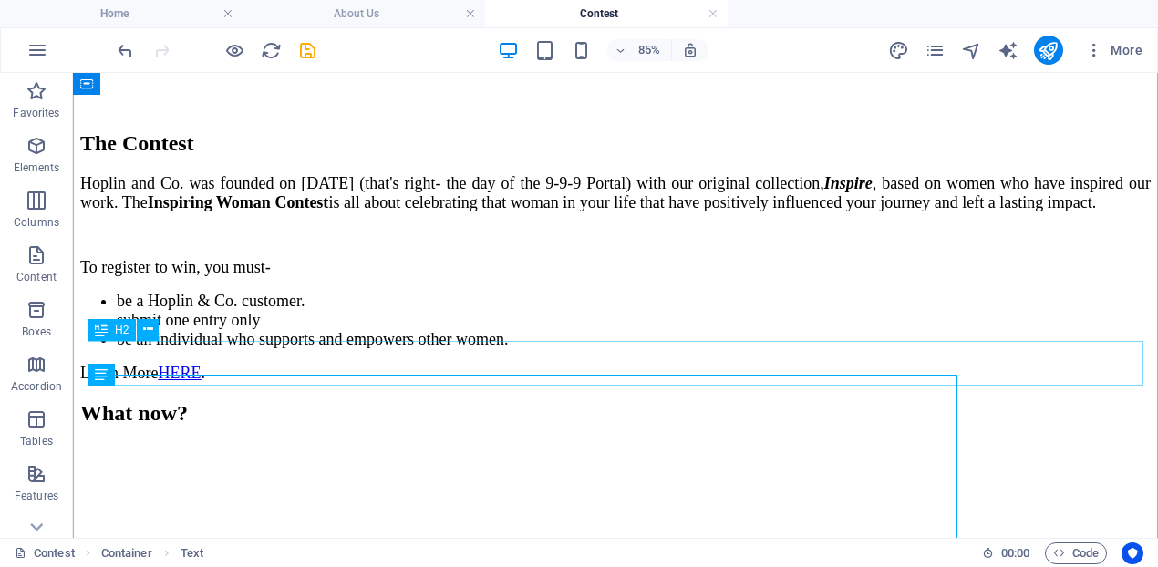
scroll to position [679, 0]
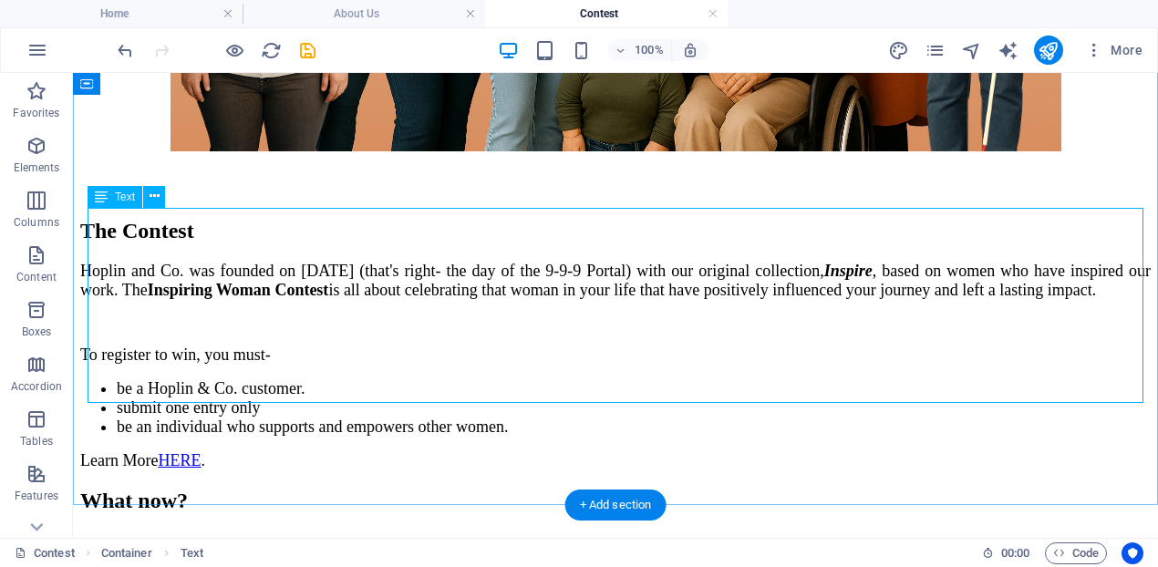
click at [205, 387] on div "Hoplin and Co. was founded on [DATE] (that's right- the day of the 9-9-9 Portal…" at bounding box center [615, 366] width 1070 height 209
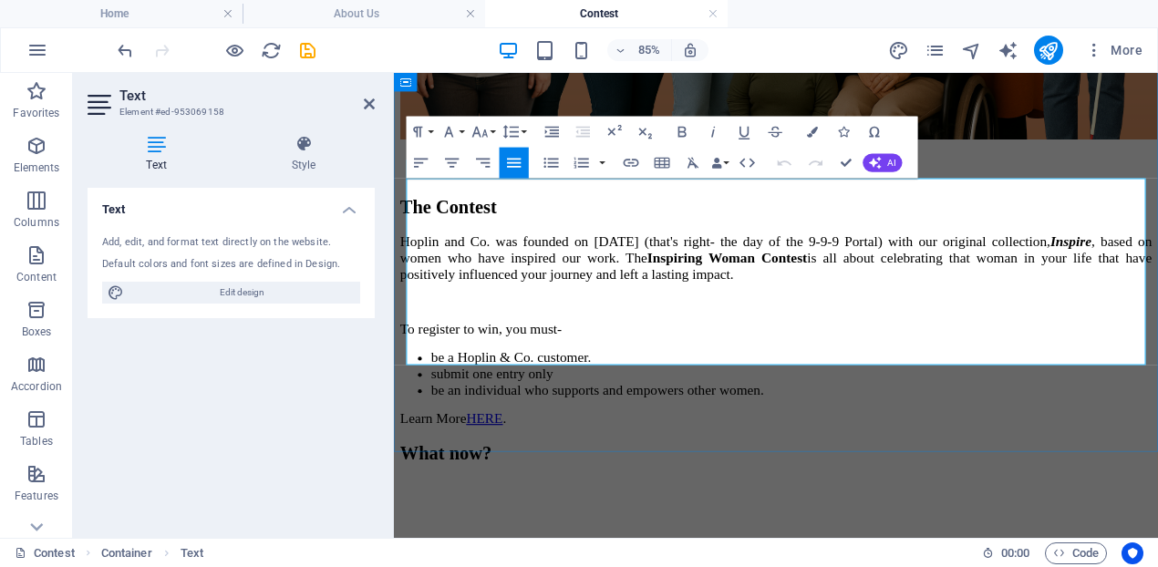
click at [553, 470] on p "Learn More HERE ." at bounding box center [843, 479] width 884 height 19
drag, startPoint x: 553, startPoint y: 398, endPoint x: 417, endPoint y: 402, distance: 136.8
click at [417, 470] on p "Learn More HERE ." at bounding box center [843, 479] width 884 height 19
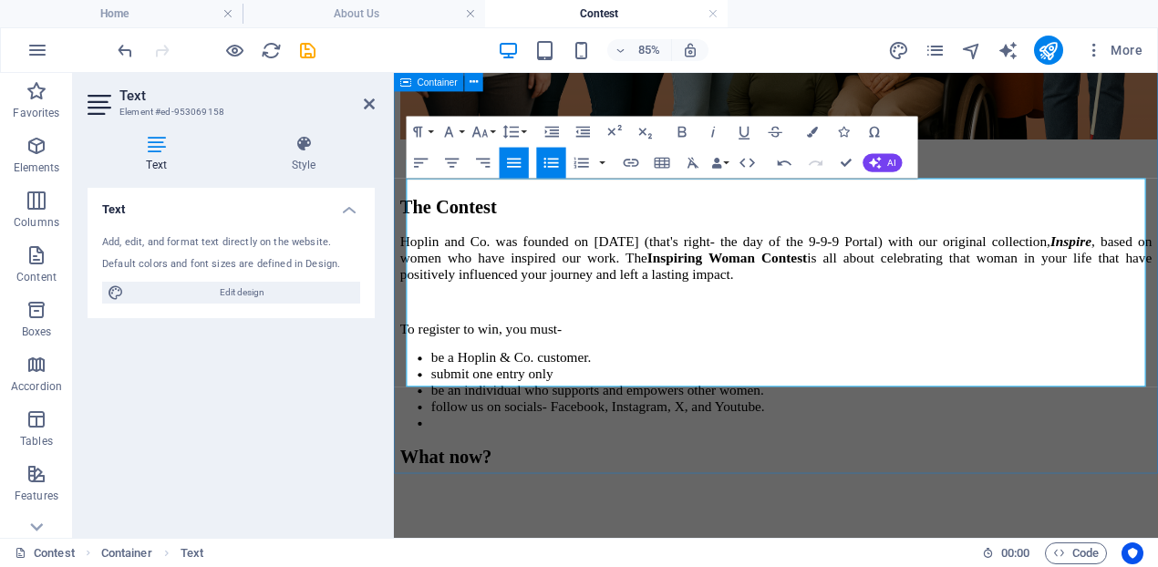
drag, startPoint x: 807, startPoint y: 386, endPoint x: 401, endPoint y: 380, distance: 405.7
click at [401, 380] on div "The Contest Hoplin and Co. was founded on [DATE] (that's right- the day of the …" at bounding box center [843, 88] width 884 height 812
copy li "be an individual who supports and empowers other women."
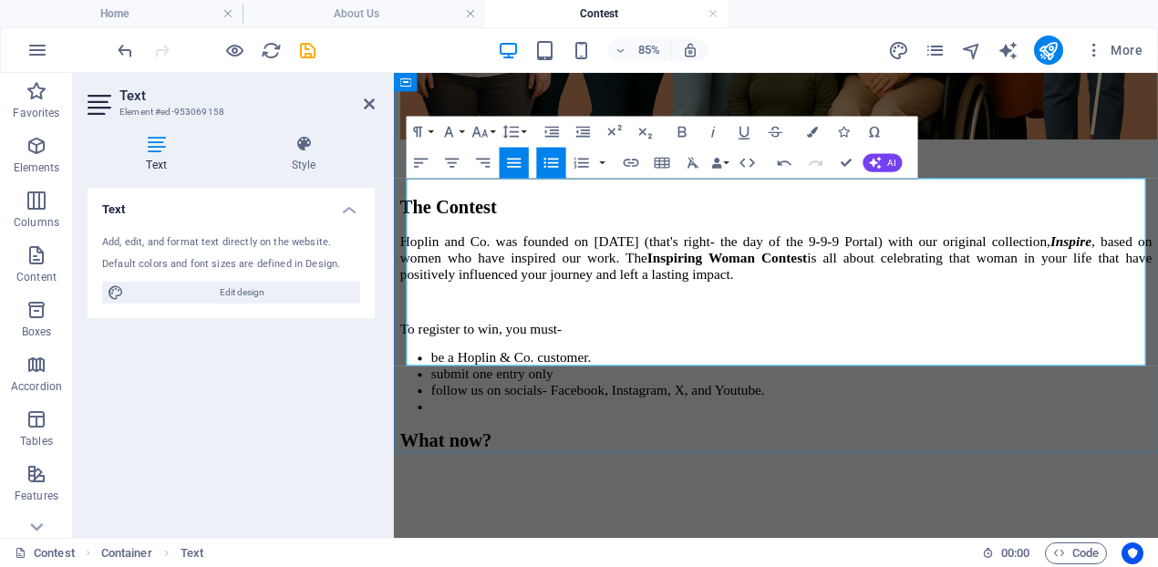
click at [440, 456] on li at bounding box center [862, 465] width 848 height 19
click at [811, 437] on li "follow us on socials- Facebook, Instagram, X, and Youtube." at bounding box center [862, 446] width 848 height 19
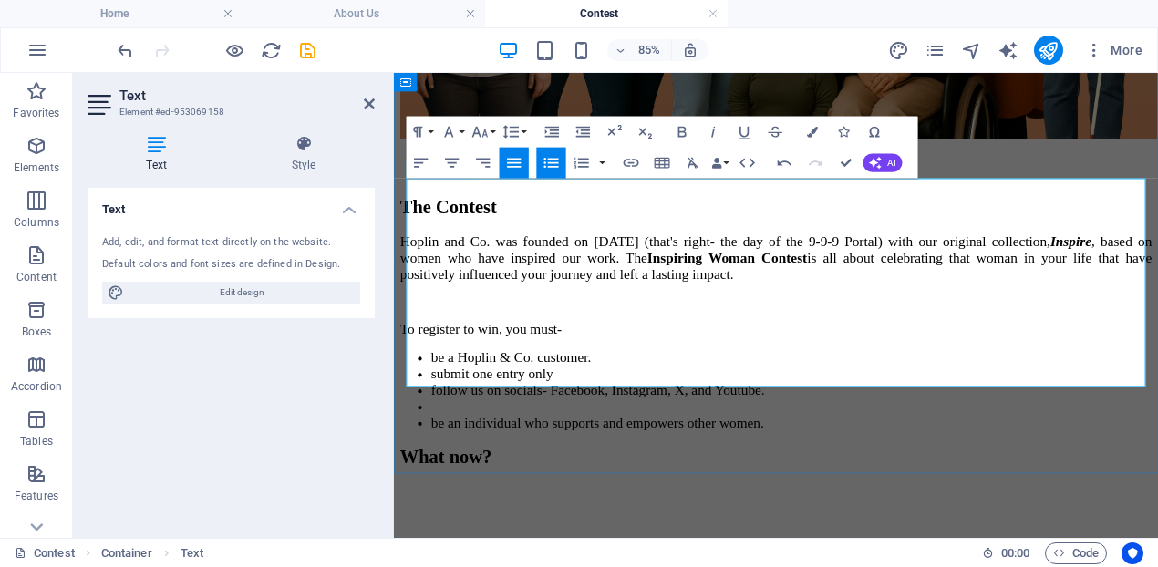
click at [731, 262] on p "Hoplin and Co. was founded on [DATE] (that's right- the day of the 9-9-9 Portal…" at bounding box center [843, 290] width 884 height 57
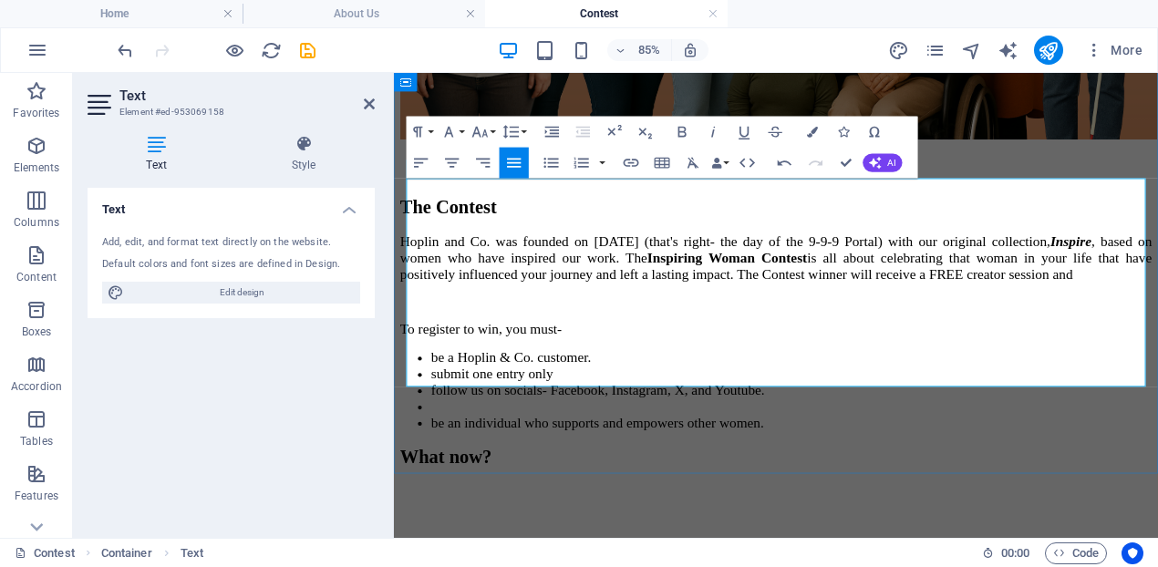
click at [810, 262] on span "Hoplin and Co. was founded on [DATE] (that's right- the day of the 9-9-9 Portal…" at bounding box center [843, 290] width 884 height 57
click at [1064, 265] on span "Hoplin and Co. was founded on [DATE] (that's right- the day of the 9-9-9 Portal…" at bounding box center [843, 290] width 884 height 57
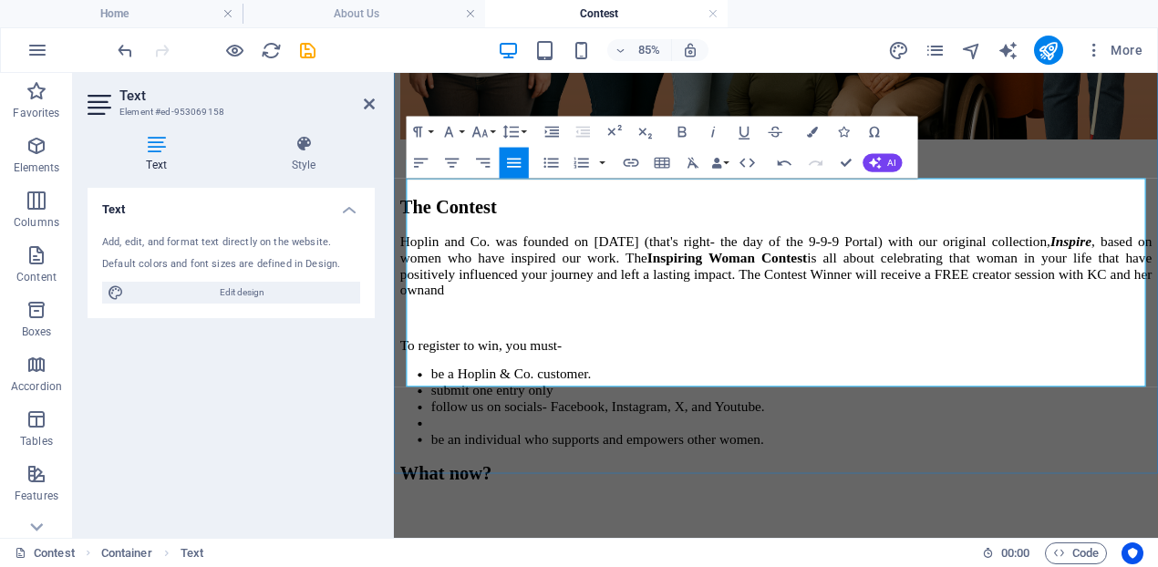
drag, startPoint x: 1233, startPoint y: 263, endPoint x: 1122, endPoint y: 261, distance: 111.3
click at [1122, 262] on span "Hoplin and Co. was founded on [DATE] (that's right- the day of the 9-9-9 Portal…" at bounding box center [843, 300] width 884 height 76
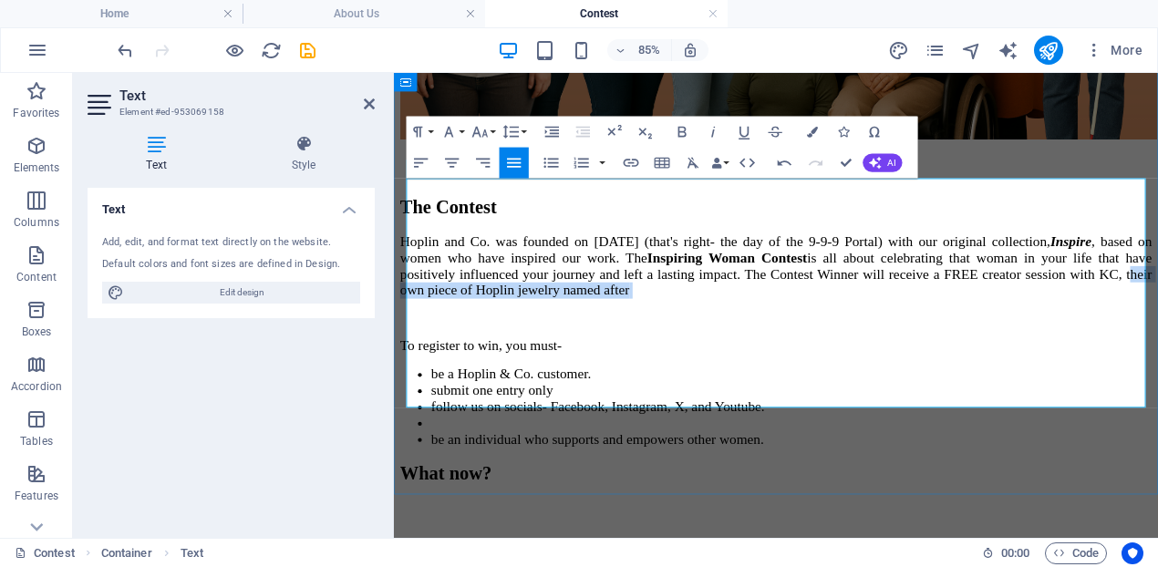
drag, startPoint x: 1162, startPoint y: 258, endPoint x: 1269, endPoint y: 271, distance: 107.4
click at [1157, 272] on p "Hoplin and Co. was founded on [DATE] (that's right- the day of the 9-9-9 Portal…" at bounding box center [843, 300] width 884 height 77
click at [1001, 262] on span "Hoplin and Co. was founded on [DATE] (that's right- the day of the 9-9-9 Portal…" at bounding box center [843, 300] width 884 height 76
click at [992, 263] on span "Hoplin and Co. was founded on [DATE] (that's right- the day of the 9-9-9 Portal…" at bounding box center [843, 300] width 884 height 76
click at [1111, 263] on span "Hoplin and Co. was founded on [DATE] (that's right- the day of the 9-9-9 Portal…" at bounding box center [843, 300] width 884 height 76
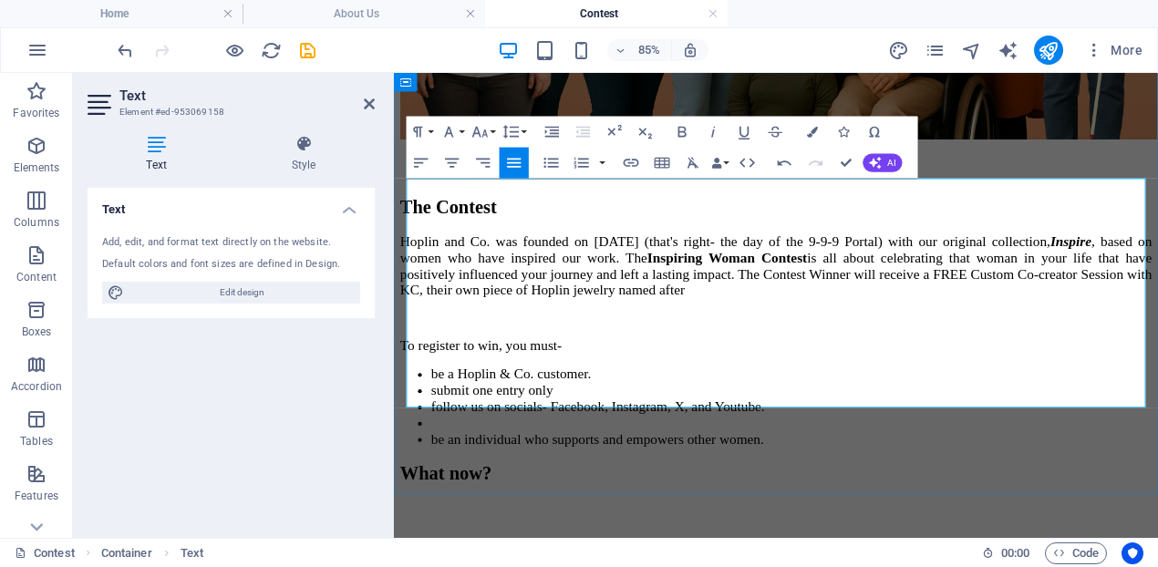
click at [645, 286] on p "Hoplin and Co. was founded on [DATE] (that's right- the day of the 9-9-9 Portal…" at bounding box center [843, 300] width 884 height 77
click at [665, 290] on span "Hoplin and Co. was founded on [DATE] (that's right- the day of the 9-9-9 Portal…" at bounding box center [843, 300] width 884 height 76
drag, startPoint x: 1003, startPoint y: 281, endPoint x: 675, endPoint y: 278, distance: 328.2
click at [675, 278] on p "Hoplin and Co. was founded on [DATE] (that's right- the day of the 9-9-9 Portal…" at bounding box center [843, 300] width 884 height 77
click at [671, 286] on span "Hoplin and Co. was founded on [DATE] (that's right- the day of the 9-9-9 Portal…" at bounding box center [843, 300] width 884 height 76
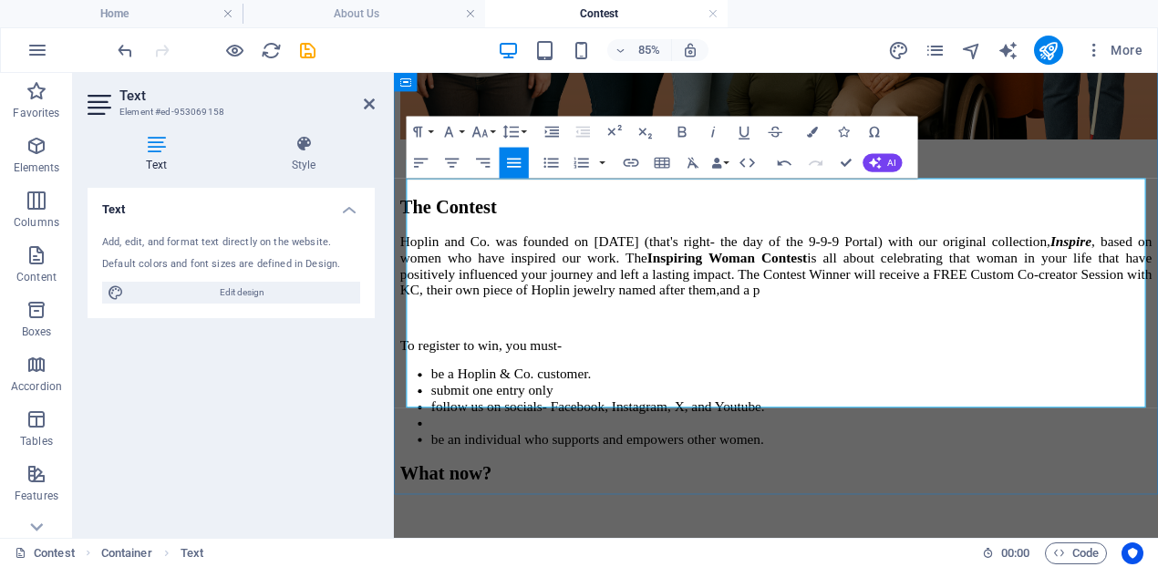
click at [725, 286] on p "Hoplin and Co. was founded on [DATE] (that's right- the day of the 9-9-9 Portal…" at bounding box center [843, 300] width 884 height 77
click at [1062, 263] on span "Hoplin and Co. was founded on [DATE] (that's right- the day of the 9-9-9 Portal…" at bounding box center [843, 300] width 884 height 76
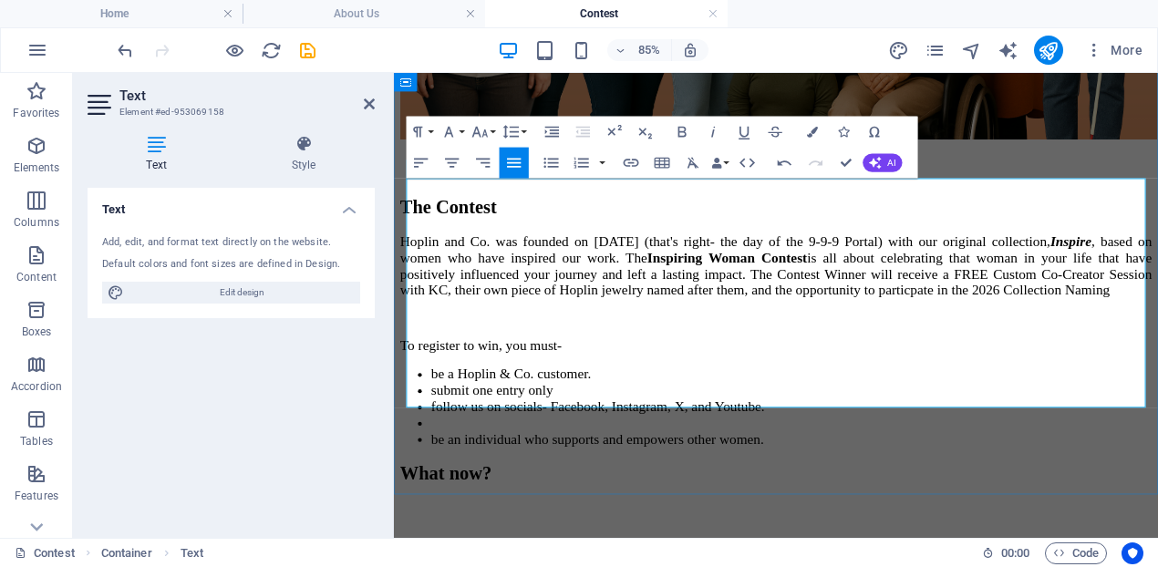
click at [1056, 262] on span "Hoplin and Co. was founded on [DATE] (that's right- the day of the 9-9-9 Portal…" at bounding box center [843, 300] width 884 height 76
click at [871, 286] on span "Hoplin and Co. was founded on [DATE] (that's right- the day of the 9-9-9 Portal…" at bounding box center [843, 300] width 884 height 76
click at [1100, 285] on p "Hoplin and Co. was founded on [DATE] (that's right- the day of the 9-9-9 Portal…" at bounding box center [843, 300] width 884 height 77
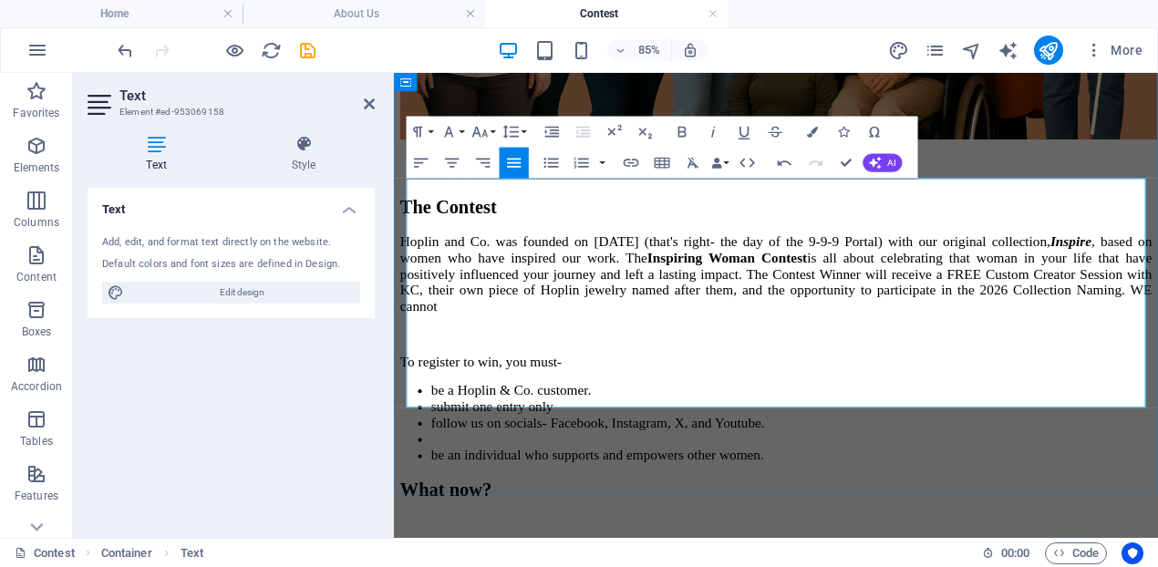
click at [1117, 284] on span "Hoplin and Co. was founded on [DATE] (that's right- the day of the 9-9-9 Portal…" at bounding box center [843, 309] width 884 height 95
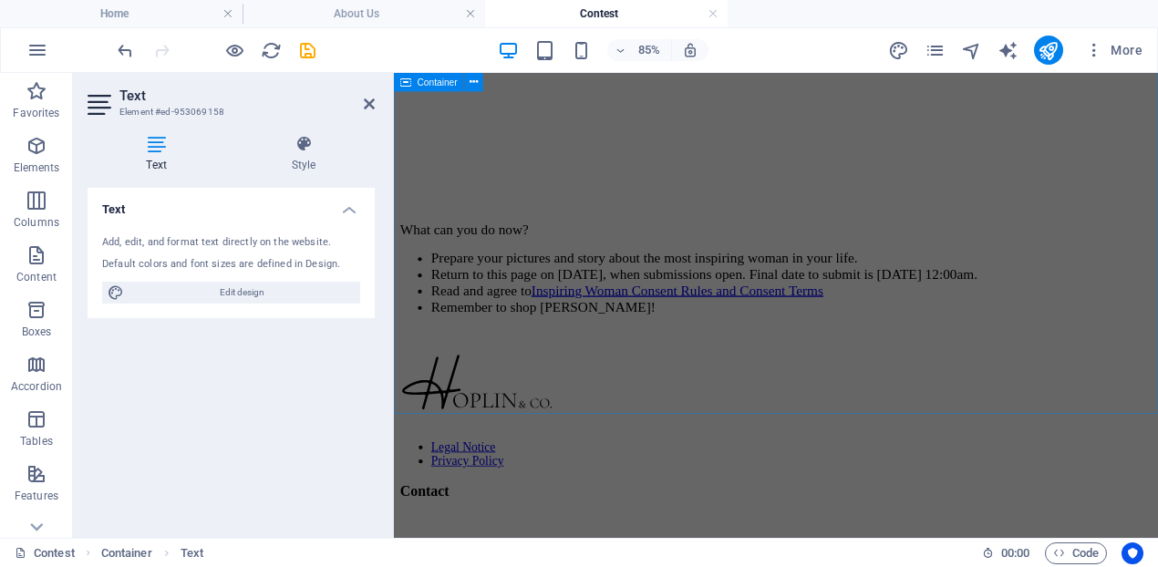
scroll to position [716, 0]
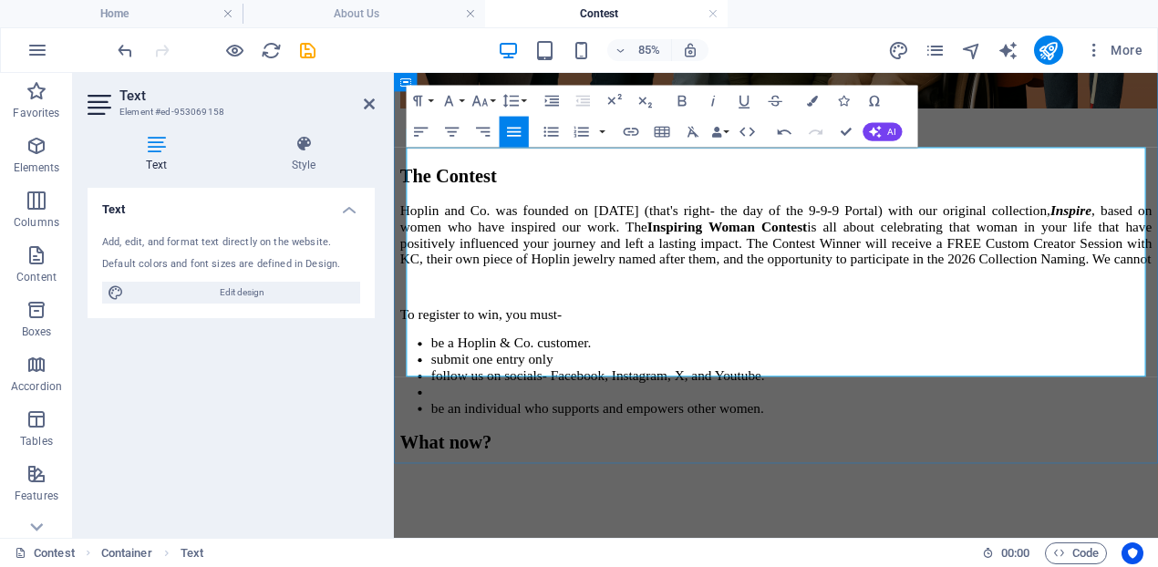
drag, startPoint x: 1178, startPoint y: 248, endPoint x: 1098, endPoint y: 249, distance: 80.2
click at [1098, 249] on p "Hoplin and Co. was founded on [DATE] (that's right- the day of the 9-9-9 Portal…" at bounding box center [843, 263] width 884 height 77
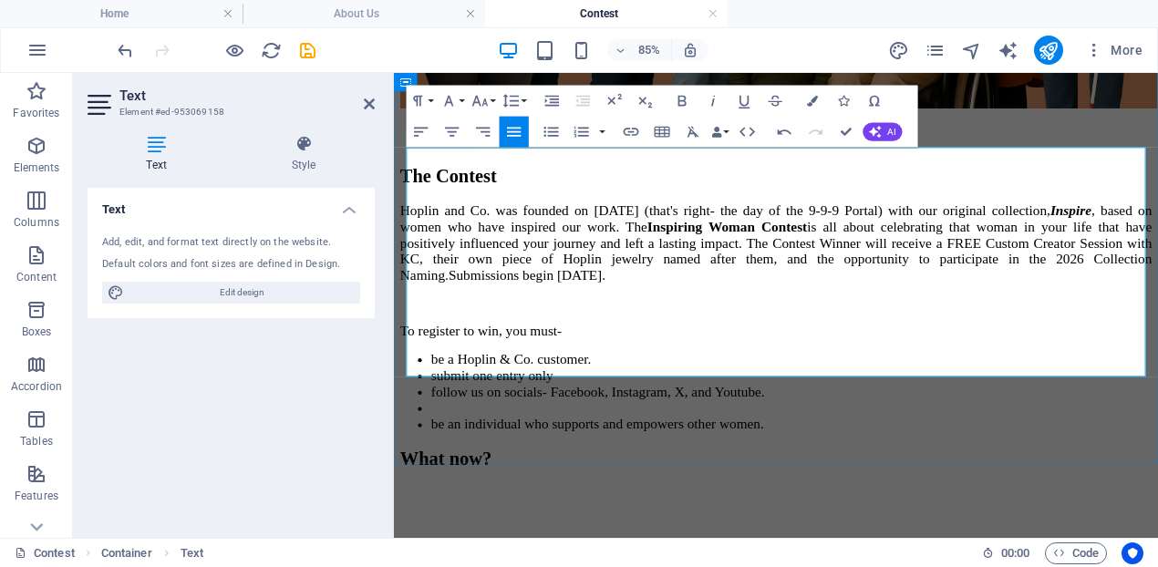
click at [1092, 247] on span "Hoplin and Co. was founded on [DATE] (that's right- the day of the 9-9-9 Portal…" at bounding box center [843, 272] width 884 height 95
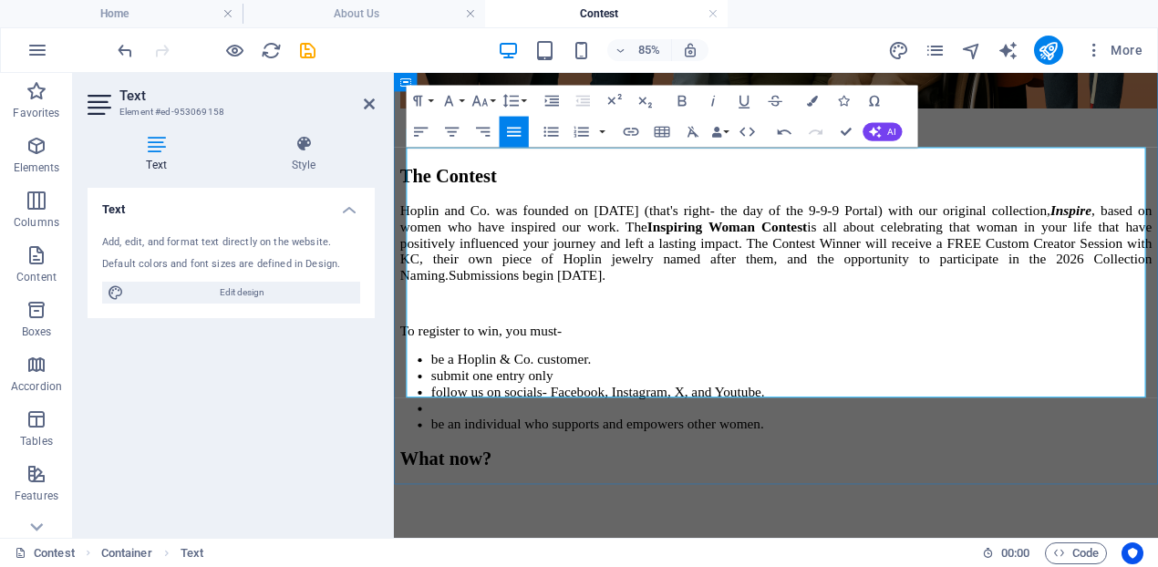
click at [487, 259] on p "Hoplin and Co. was founded on [DATE] (that's right- the day of the 9-9-9 Portal…" at bounding box center [843, 273] width 884 height 96
drag, startPoint x: 591, startPoint y: 321, endPoint x: 411, endPoint y: 320, distance: 179.6
click at [411, 366] on p "To register to win, you must-" at bounding box center [843, 375] width 884 height 19
click at [493, 262] on p "Hoplin and Co. was founded on [DATE] (that's right- the day of the 9-9-9 Portal…" at bounding box center [843, 273] width 884 height 96
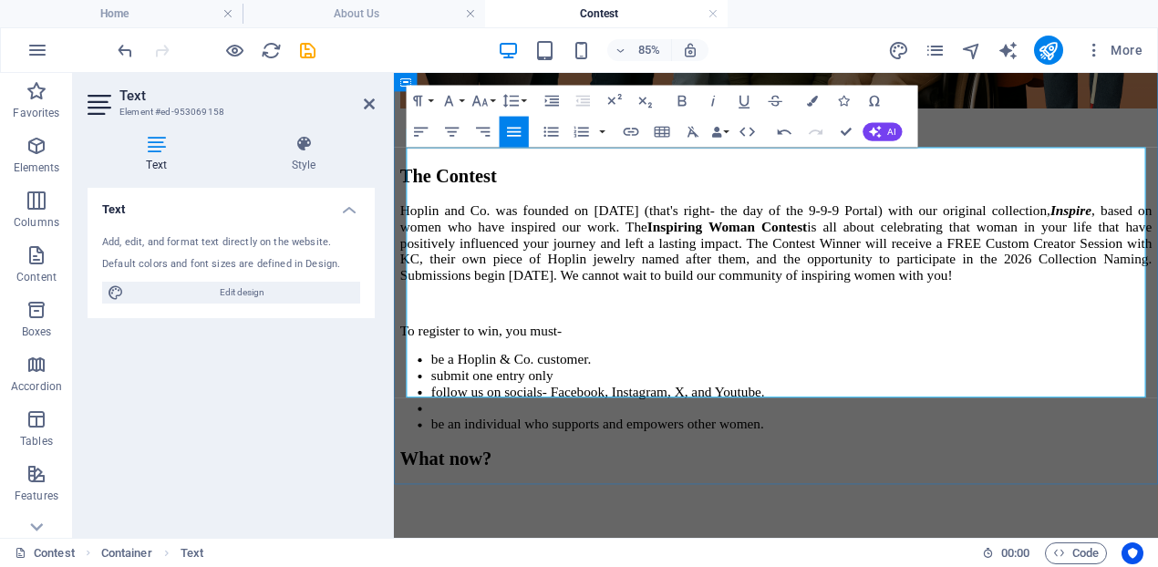
click at [739, 279] on span "Hoplin and Co. was founded on [DATE] (that's right- the day of the 9-9-9 Portal…" at bounding box center [843, 272] width 884 height 95
drag, startPoint x: 490, startPoint y: 327, endPoint x: 428, endPoint y: 323, distance: 62.2
click at [427, 366] on span "To register to win, you must-" at bounding box center [496, 375] width 191 height 18
click at [609, 419] on li "submit one entry only" at bounding box center [862, 428] width 848 height 19
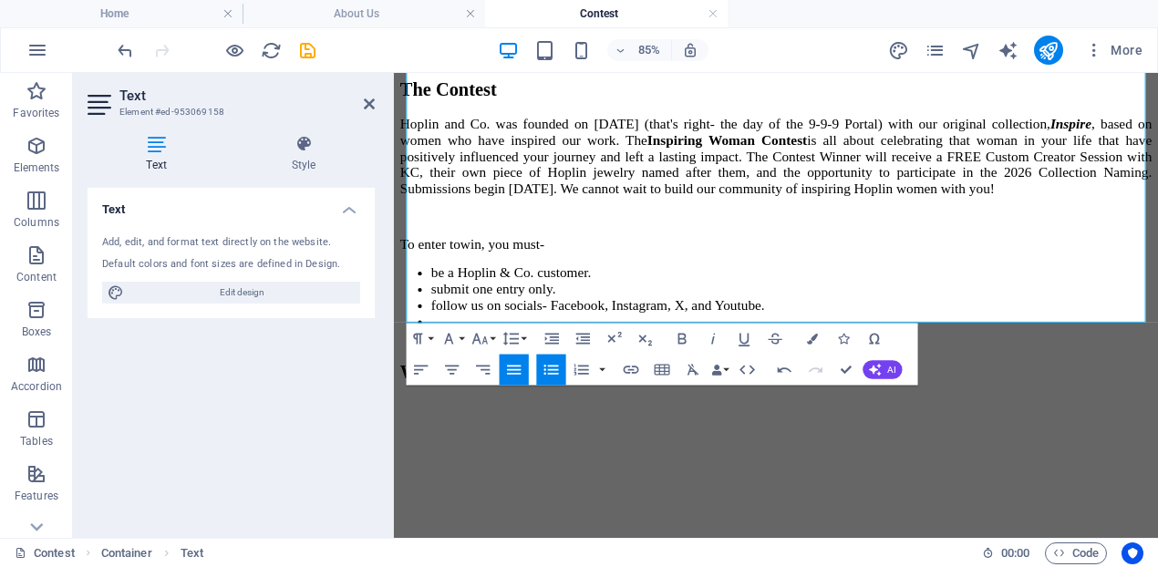
scroll to position [819, 0]
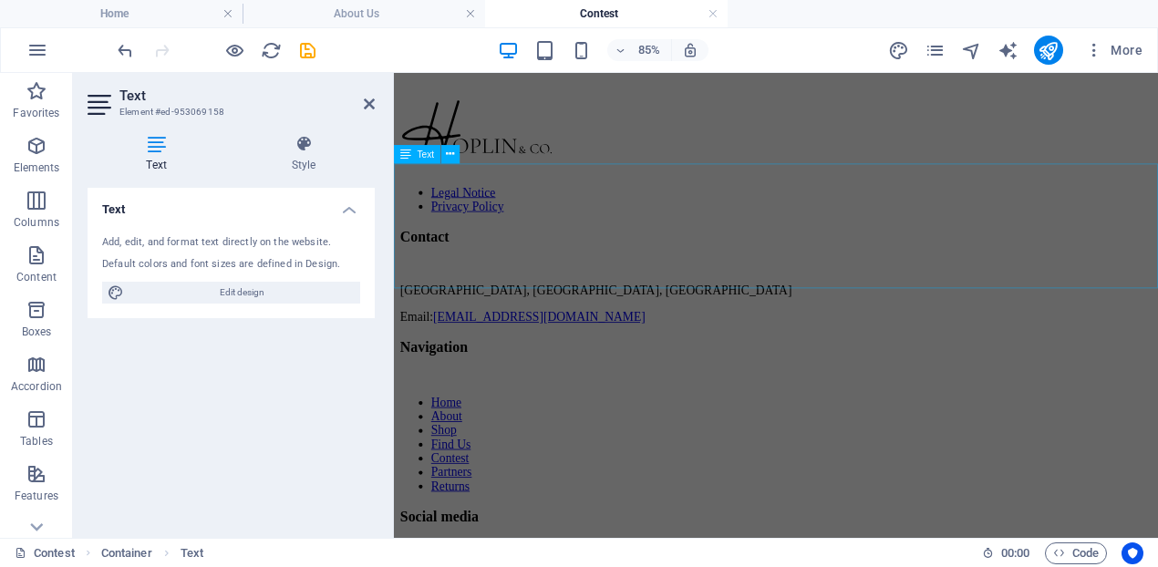
click at [609, 89] on div "What can you do now? Prepare your pictures and story about the most inspiring w…" at bounding box center [843, 18] width 884 height 141
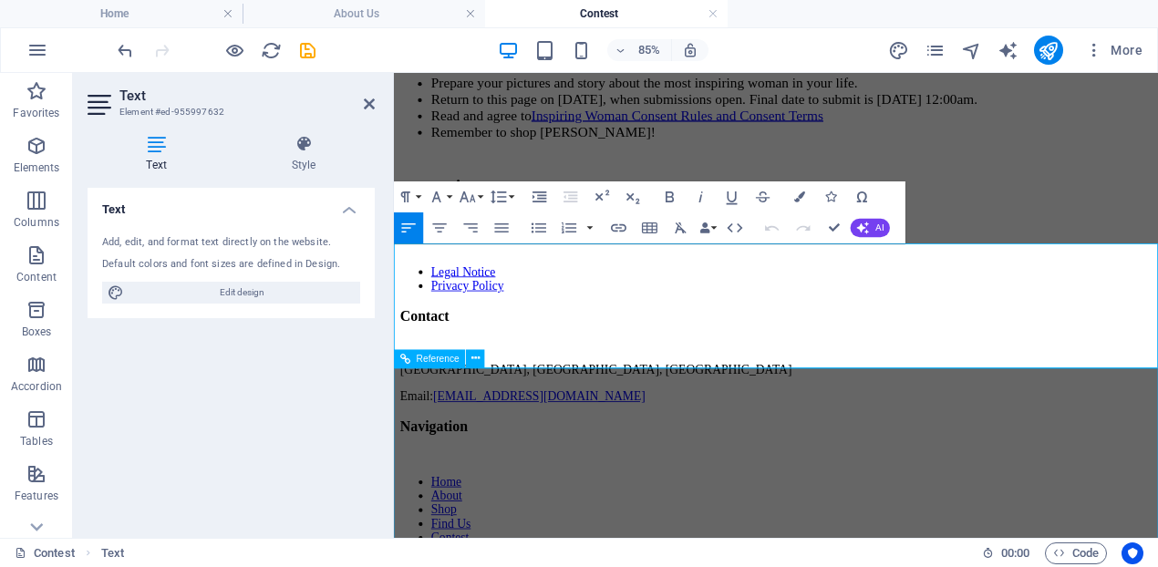
scroll to position [1484, 0]
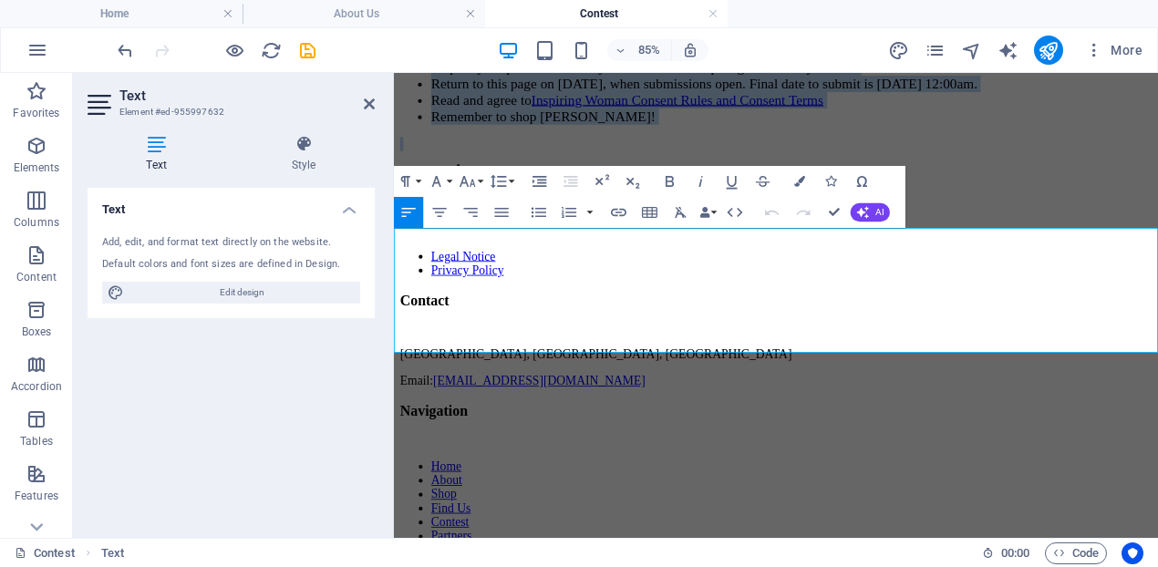
drag, startPoint x: 589, startPoint y: 382, endPoint x: 390, endPoint y: 258, distance: 234.2
copy div "What can you do now? Prepare your pictures and story about the most inspiring w…"
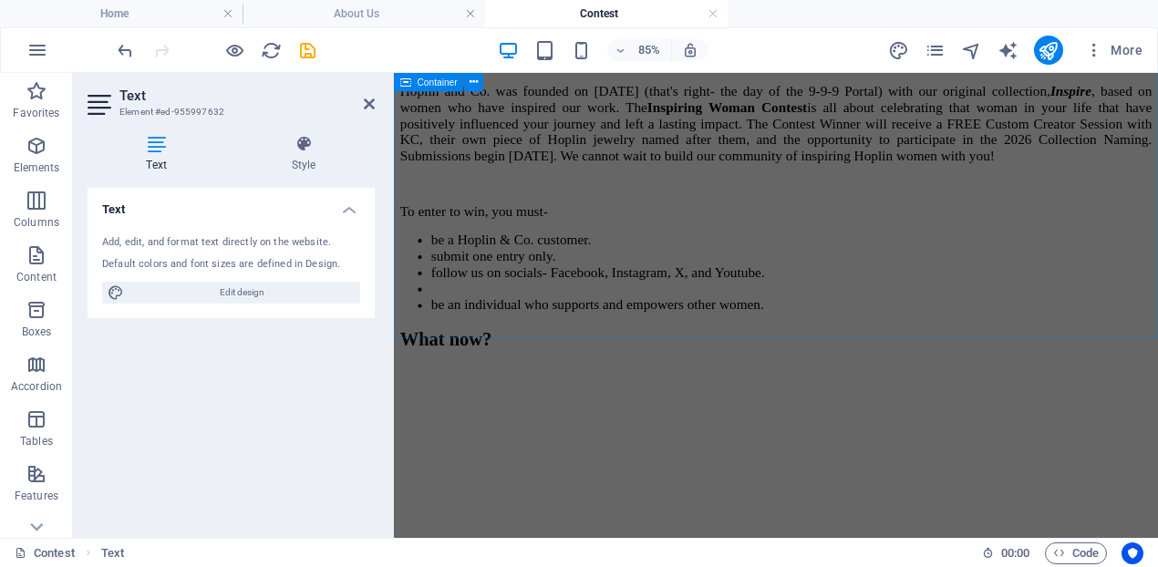
scroll to position [696, 0]
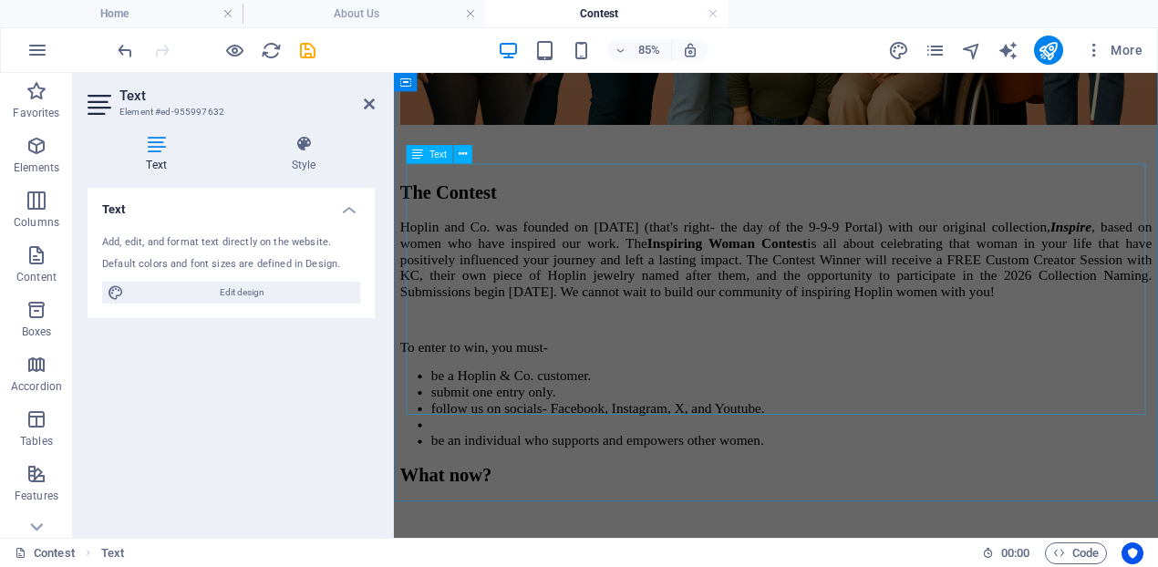
click at [468, 439] on div "Hoplin and Co. was founded on [DATE] (that's right- the day of the 9-9-9 Portal…" at bounding box center [843, 380] width 884 height 271
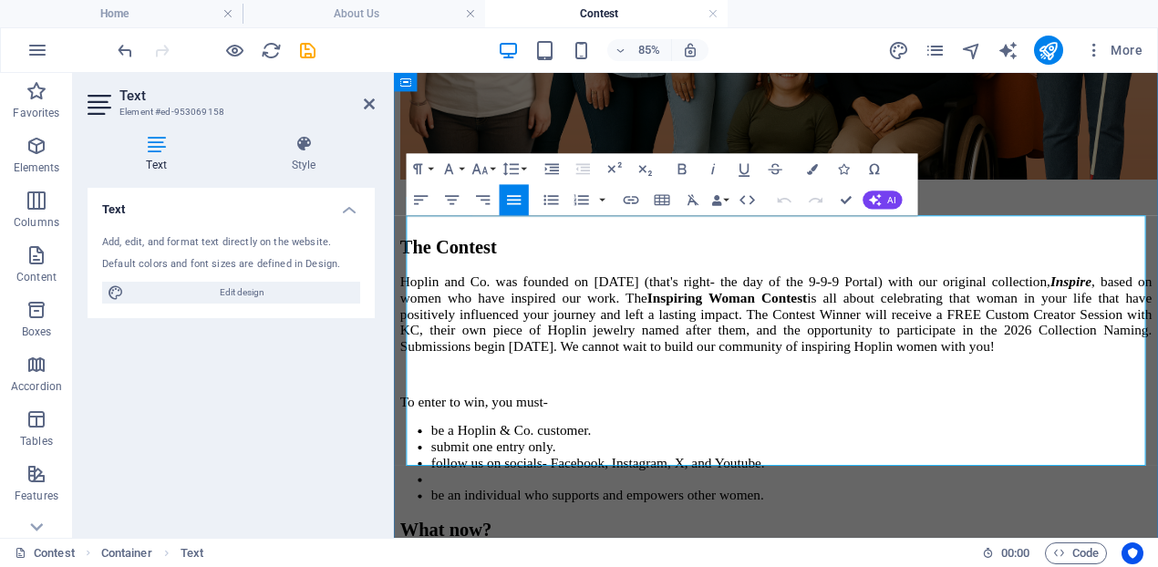
scroll to position [637, 0]
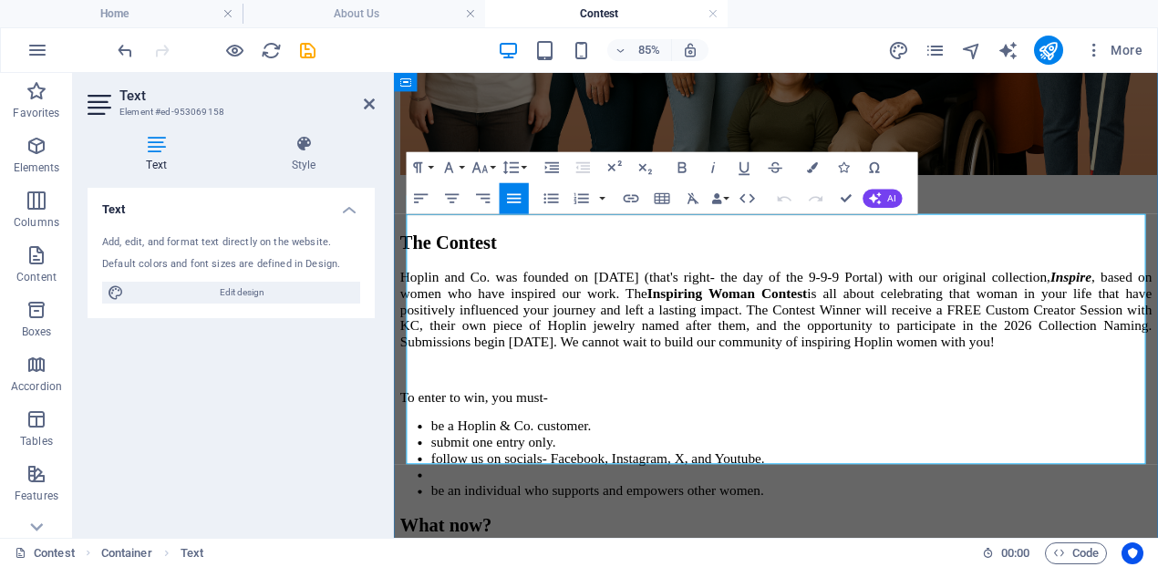
click at [499, 536] on li at bounding box center [862, 545] width 848 height 19
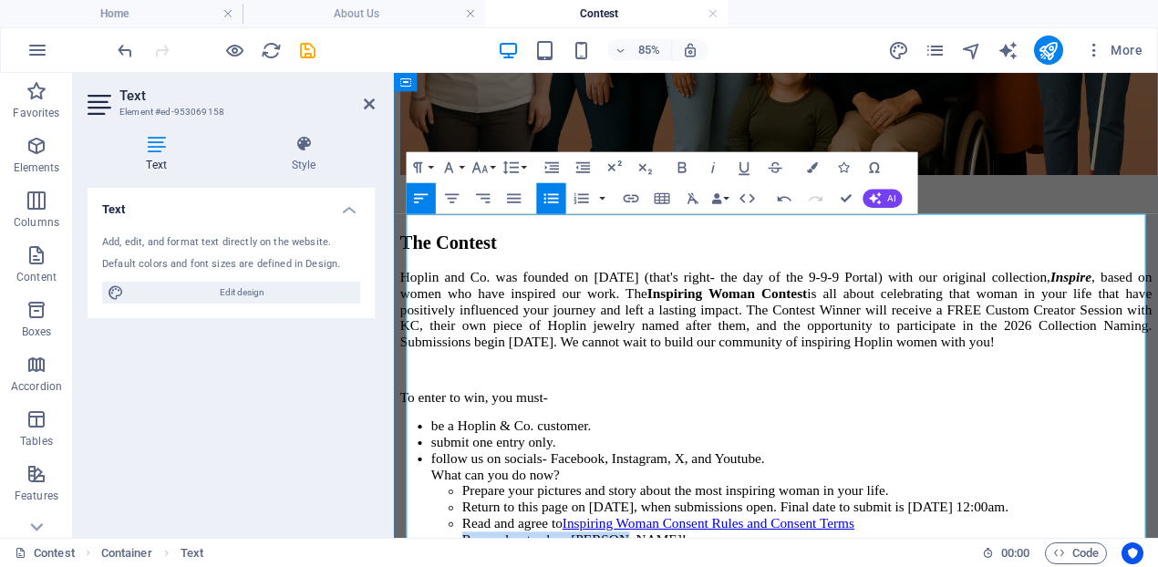
drag, startPoint x: 617, startPoint y: 599, endPoint x: 433, endPoint y: 600, distance: 184.2
click at [528, 555] on li "Prepare your pictures and story about the most inspiring woman in your life." at bounding box center [879, 564] width 811 height 19
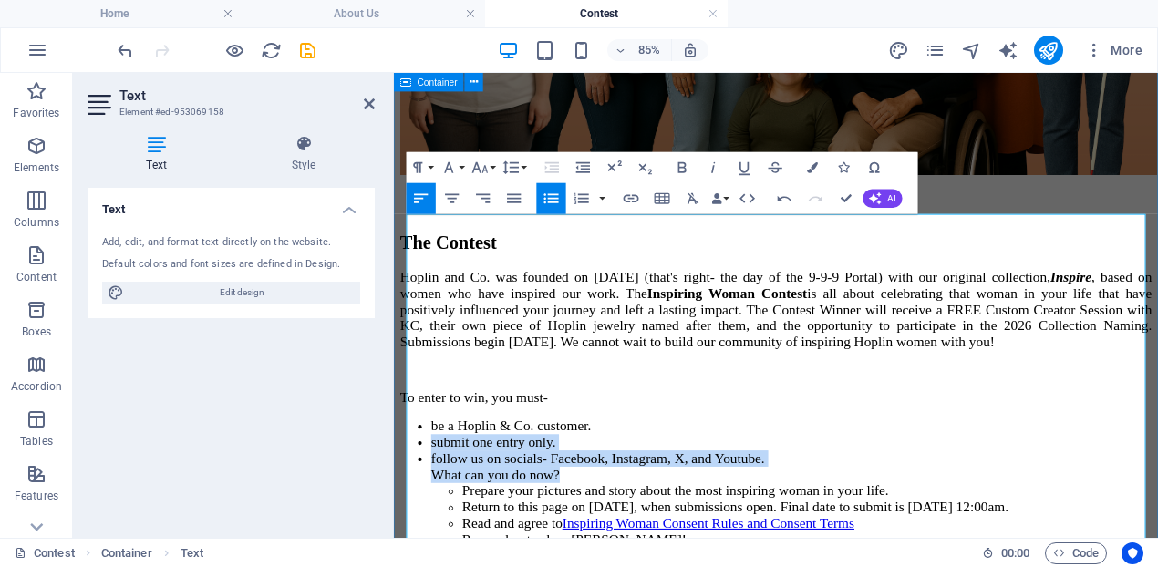
drag, startPoint x: 575, startPoint y: 499, endPoint x: 400, endPoint y: 453, distance: 180.9
click at [401, 453] on div "The Contest Hoplin and Co. was founded on [DATE] (that's right- the day of the …" at bounding box center [843, 187] width 884 height 927
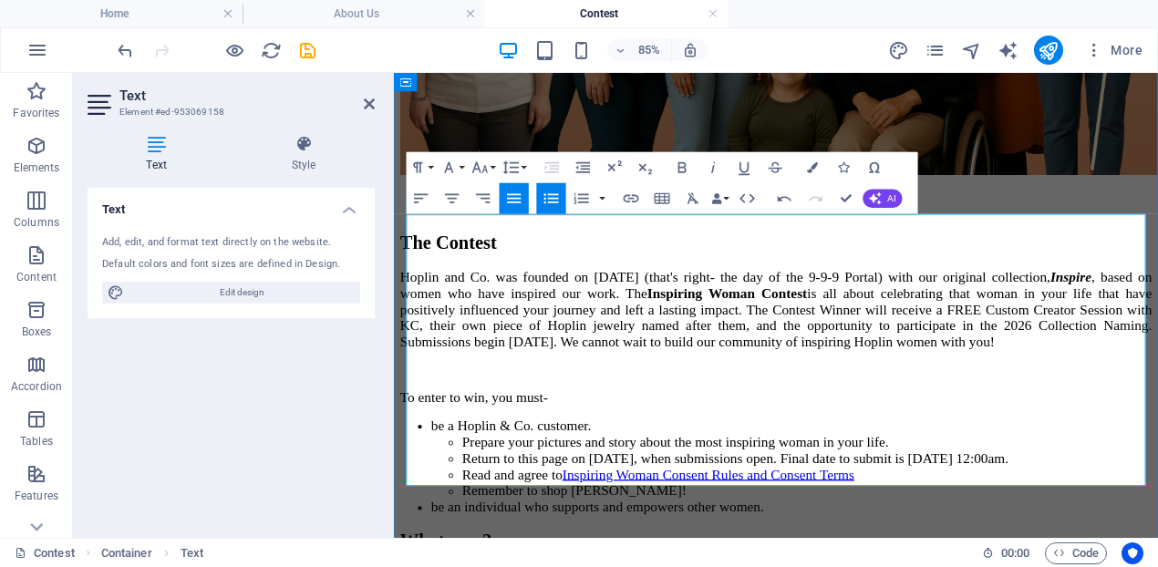
click at [438, 479] on li "be a Hoplin & Co. customer." at bounding box center [862, 488] width 848 height 19
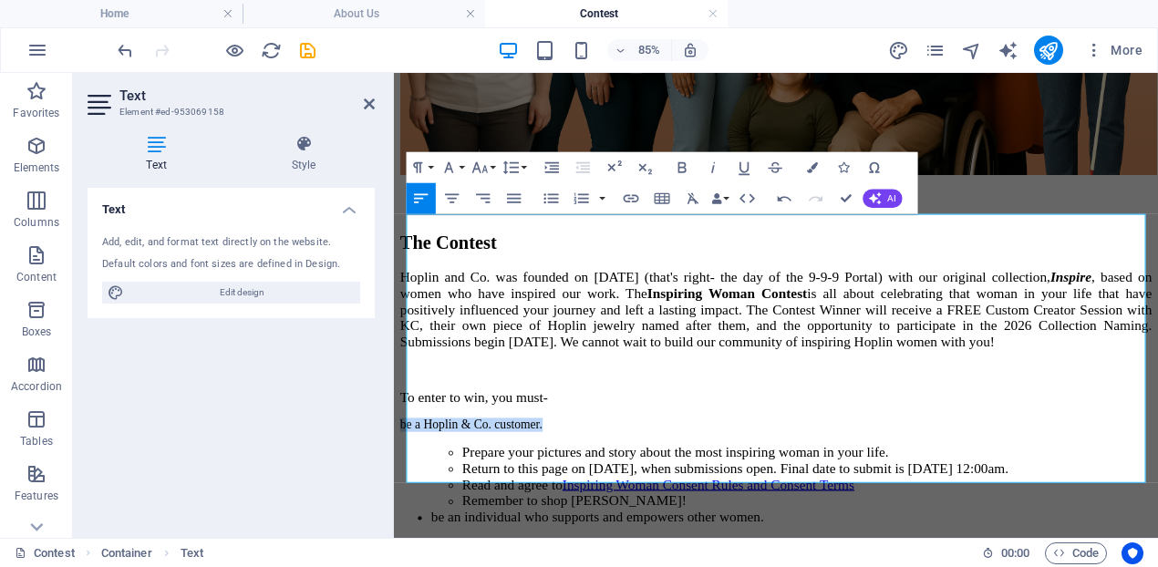
drag, startPoint x: 592, startPoint y: 418, endPoint x: 379, endPoint y: 418, distance: 212.4
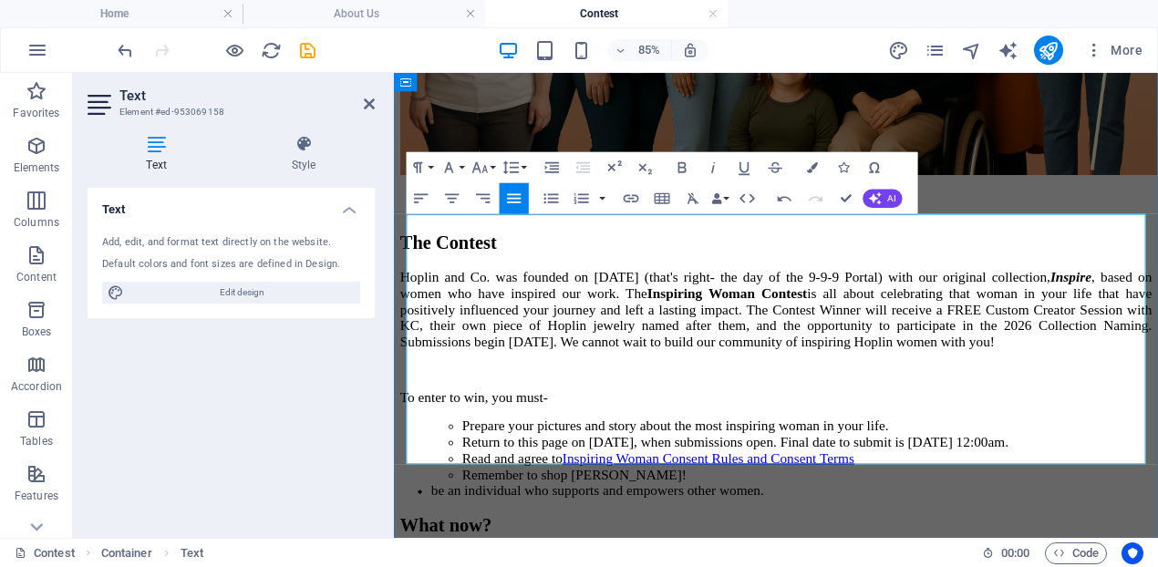
click at [946, 479] on li "Prepare your pictures and story about the most inspiring woman in your life." at bounding box center [879, 488] width 811 height 19
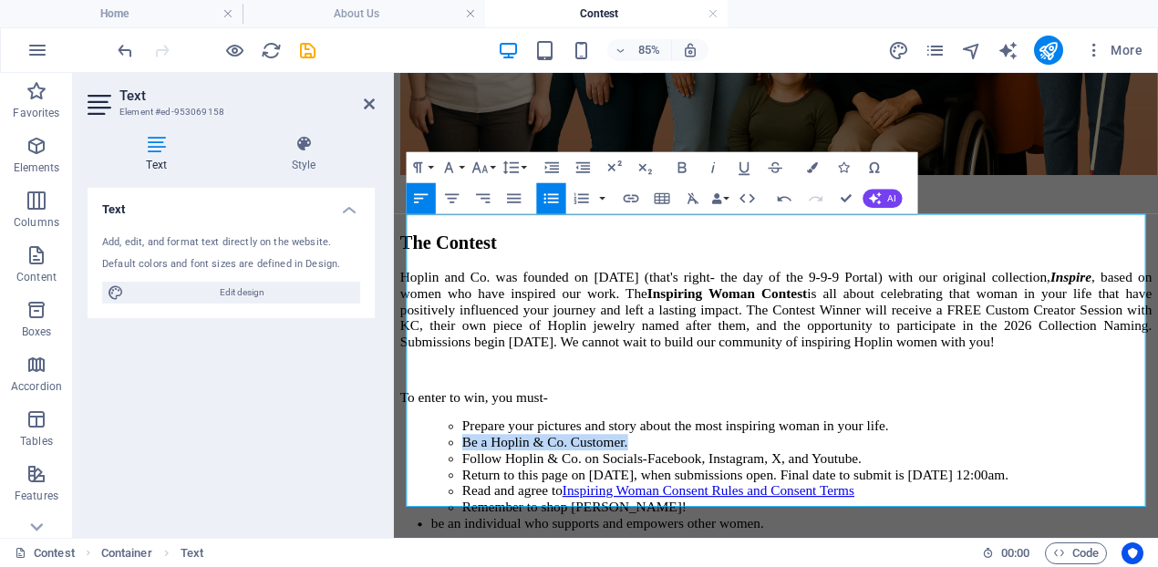
drag, startPoint x: 663, startPoint y: 449, endPoint x: 368, endPoint y: 441, distance: 294.5
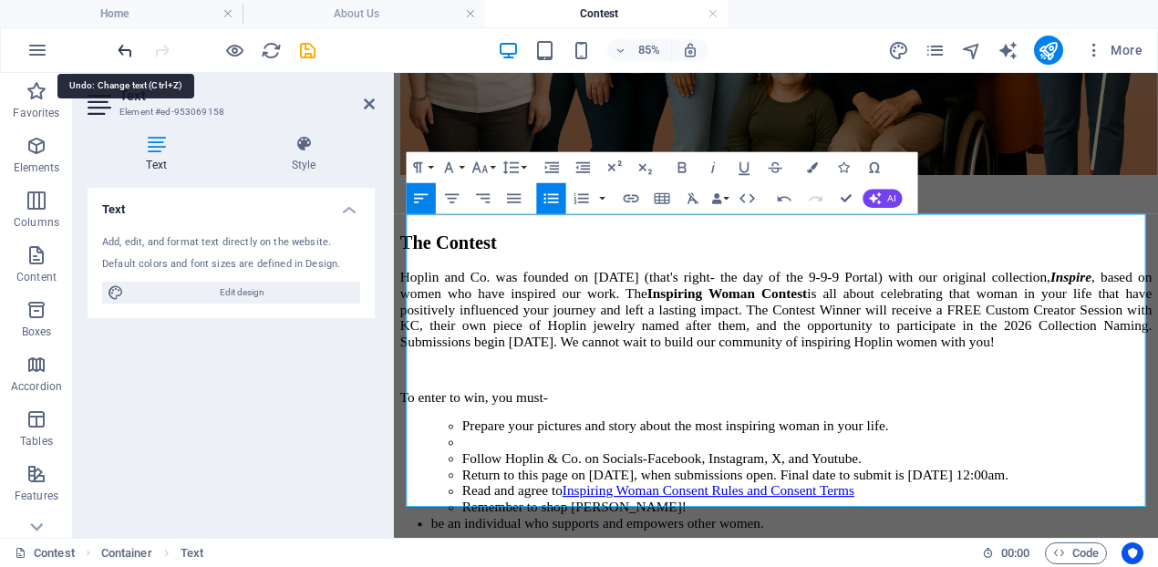
click at [122, 53] on icon "undo" at bounding box center [125, 50] width 21 height 21
click at [474, 498] on li at bounding box center [879, 507] width 811 height 19
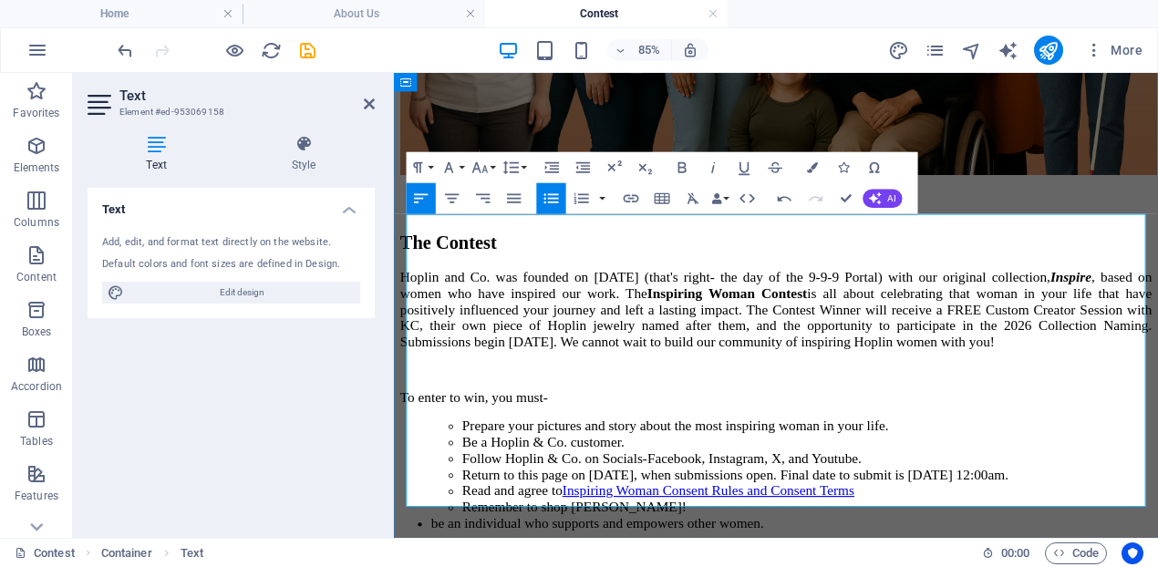
click at [474, 498] on li "Be a Hoplin & Co. customer." at bounding box center [879, 507] width 811 height 19
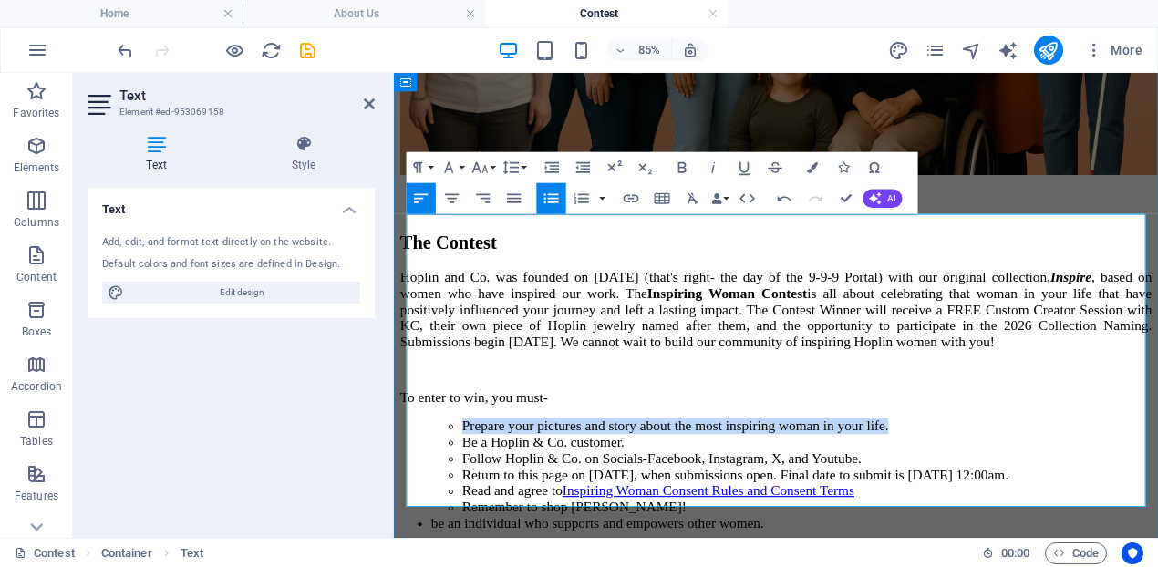
drag, startPoint x: 924, startPoint y: 422, endPoint x: 431, endPoint y: 417, distance: 493.2
click at [474, 479] on li "Prepare your pictures and story about the most inspiring woman in your life." at bounding box center [879, 488] width 811 height 19
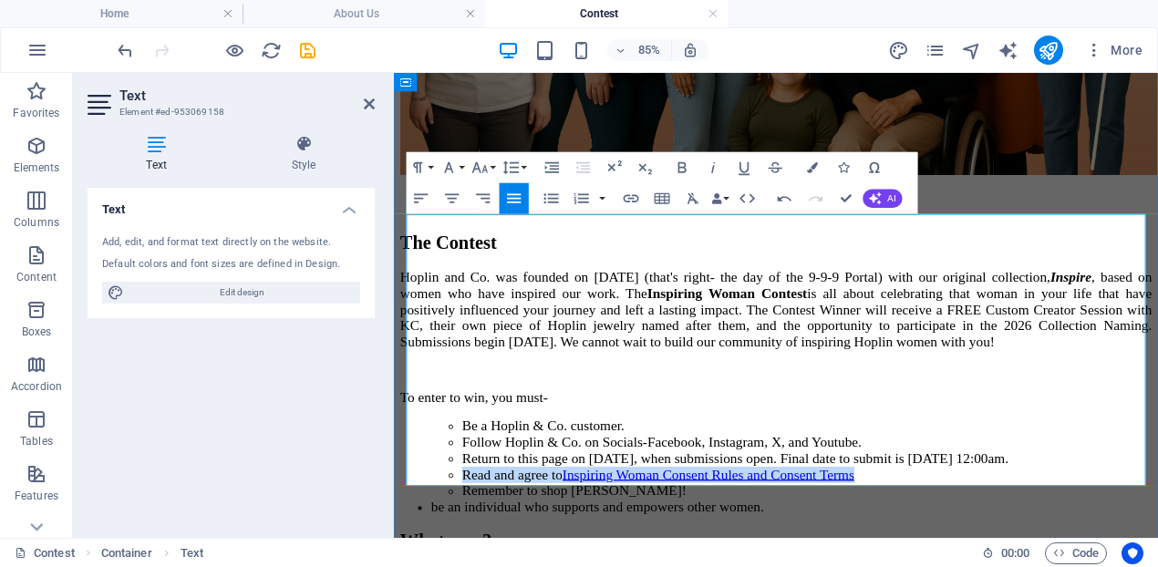
drag, startPoint x: 906, startPoint y: 495, endPoint x: 431, endPoint y: 503, distance: 475.0
click at [474, 536] on li "Read and agree to Inspiring Woman Consent Rules and Consent Terms" at bounding box center [879, 545] width 811 height 19
copy li "Read and agree to Inspiring Woman Consent Rules and Consent Terms"
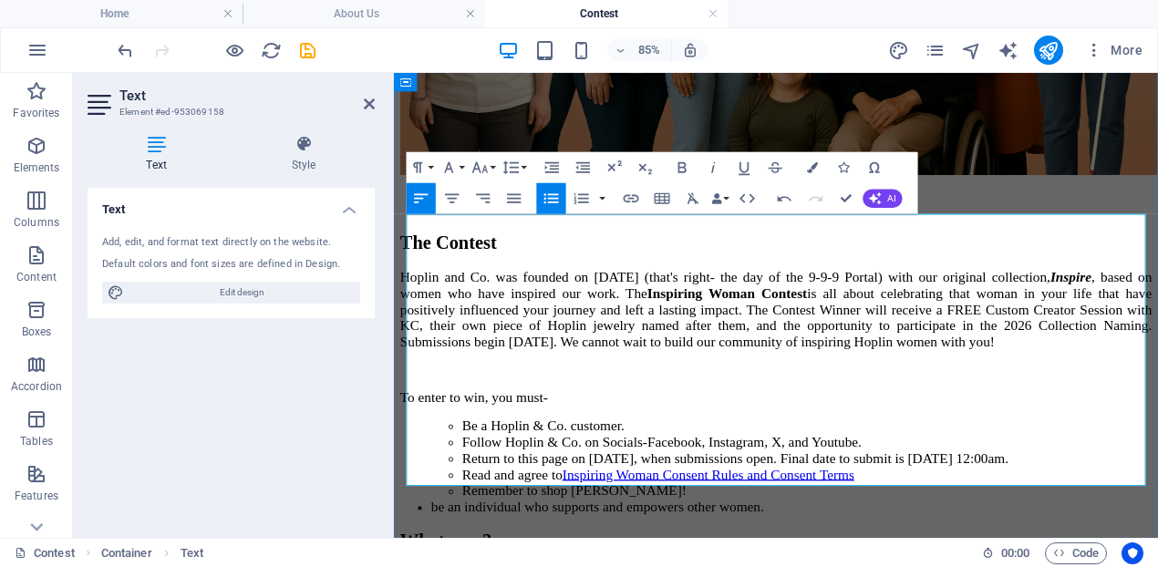
click at [897, 498] on li "Follow Hoplin & Co. on Socials-Facebook, Instagram, X, and Youtube." at bounding box center [879, 507] width 811 height 19
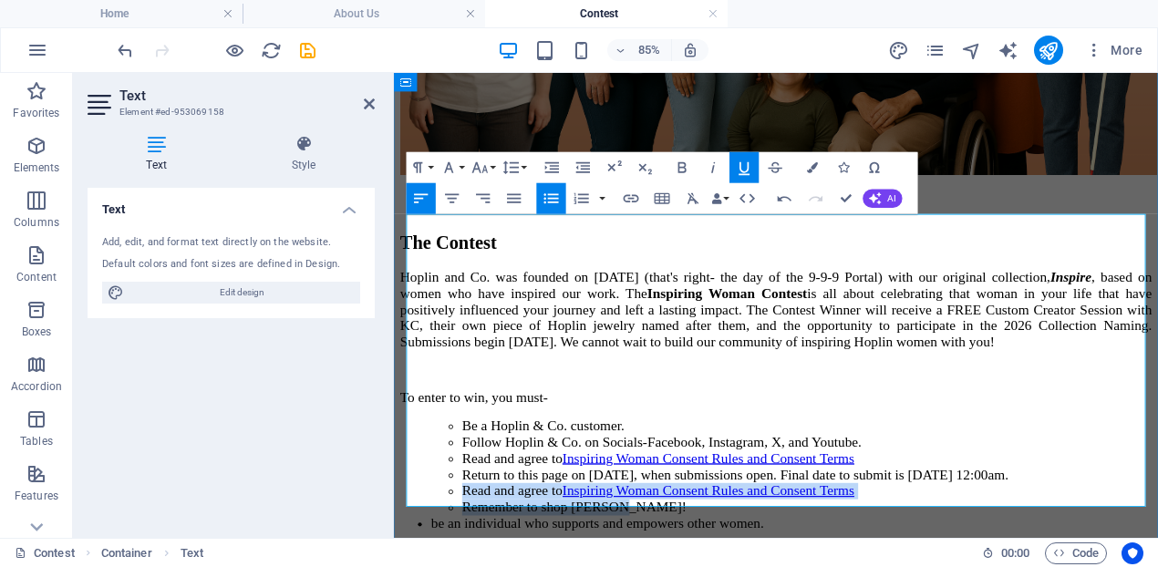
drag, startPoint x: 641, startPoint y: 548, endPoint x: 440, endPoint y: 518, distance: 202.8
click at [438, 521] on ul "Be a Hoplin & Co. customer. Follow Hoplin & Co. on Socials-Facebook, Instagram,…" at bounding box center [862, 536] width 848 height 115
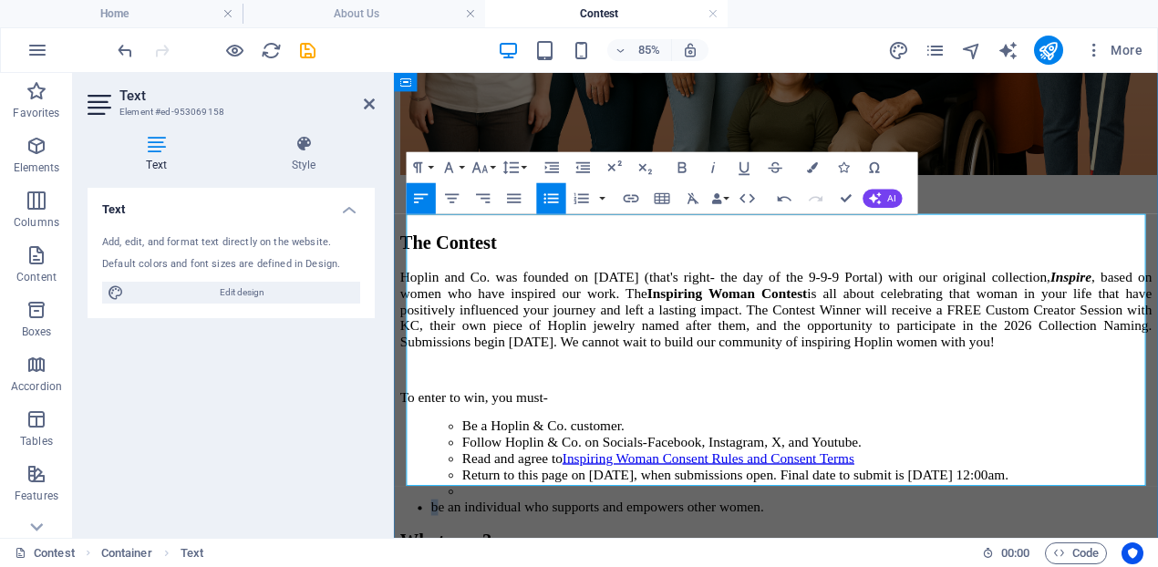
drag, startPoint x: 800, startPoint y: 553, endPoint x: 397, endPoint y: 531, distance: 403.6
click at [401, 531] on div "The Contest Hoplin and Co. was founded on [DATE] (that's right- the day of the …" at bounding box center [843, 159] width 884 height 870
copy ul "be an individual who supports and empowers other women."
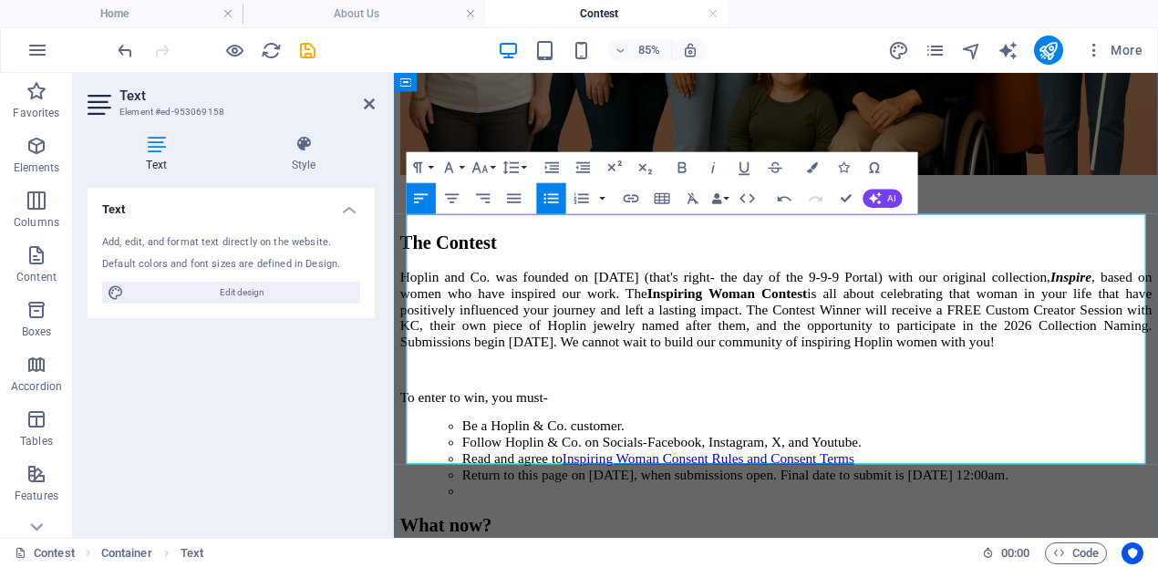
click at [914, 517] on li "Read and agree to Inspiring Woman Consent Rules and Consent Terms" at bounding box center [879, 526] width 811 height 19
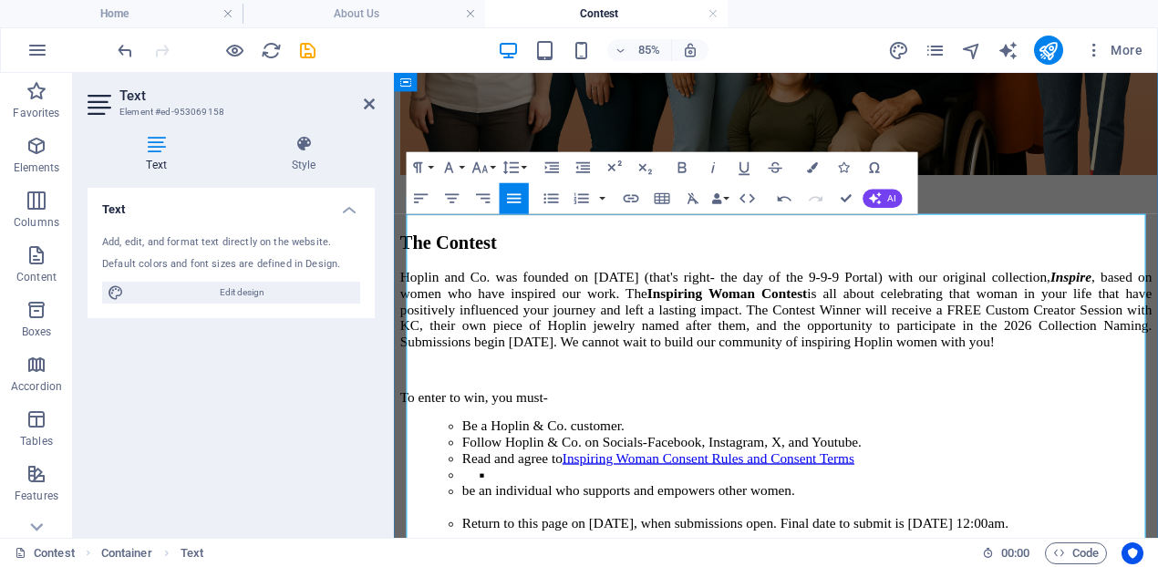
click at [474, 536] on li "be an individual who supports and empowers other women. ​" at bounding box center [879, 564] width 811 height 57
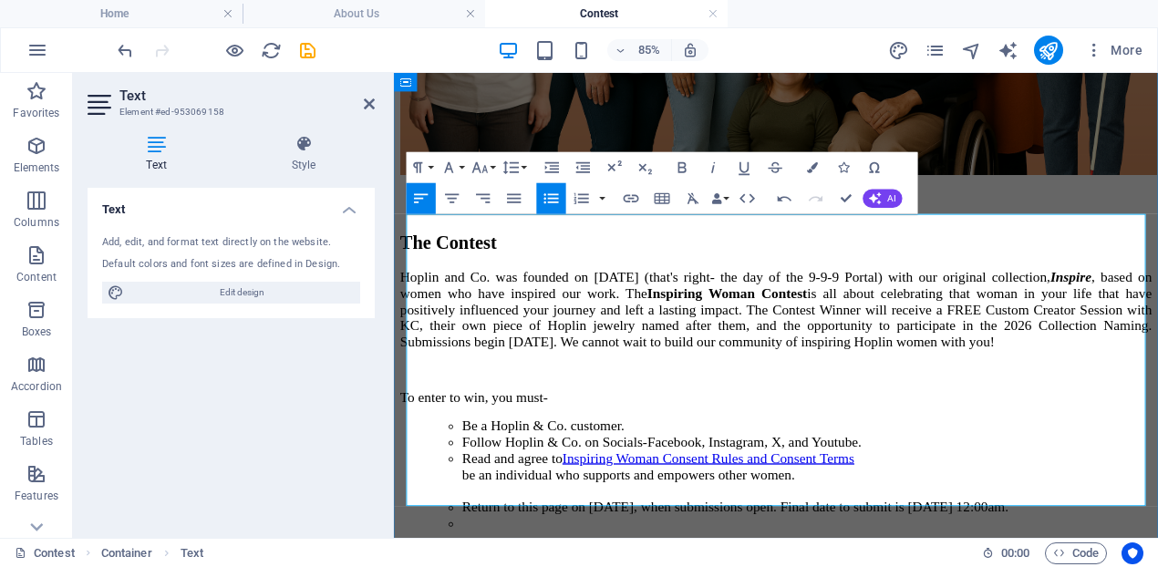
click at [438, 499] on ul "Be a Hoplin & Co. customer. Follow Hoplin & Co. on Socials-Facebook, Instagram,…" at bounding box center [862, 546] width 848 height 134
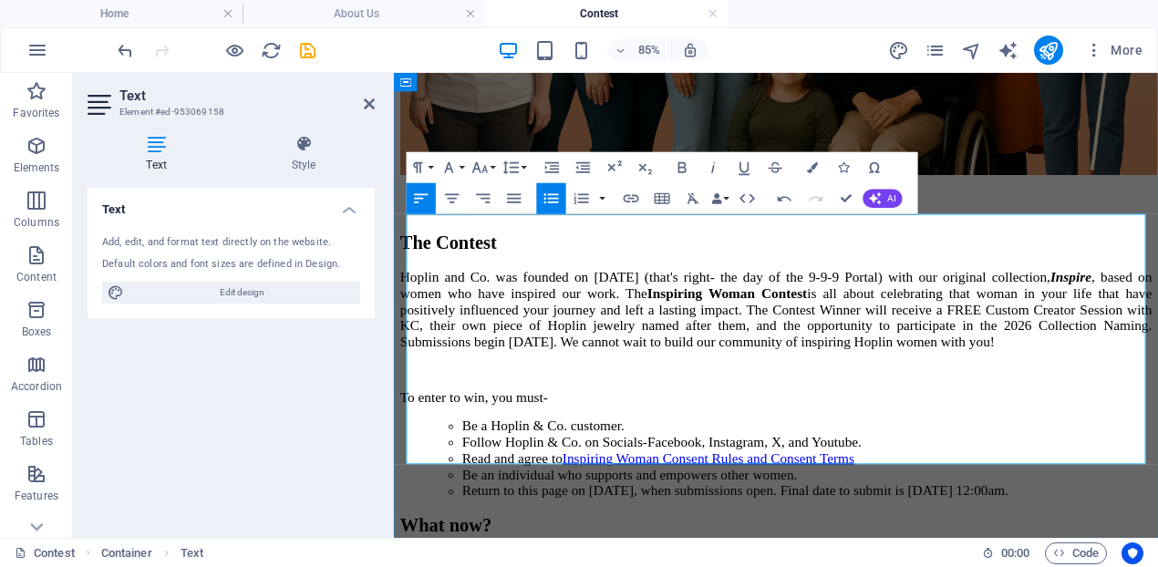
click at [650, 479] on li "Be a Hoplin & Co. customer." at bounding box center [879, 488] width 811 height 19
click at [924, 517] on li "Read and agree to Inspiring Woman Consent Rules and Consent Terms" at bounding box center [879, 526] width 811 height 19
click at [976, 517] on li "Read and agree to Inspiring Woman Consent Rules and Consent Terms" at bounding box center [879, 526] width 811 height 19
click at [549, 517] on li "Read and agree to Inspiring Woman Consent Rules and Consent Terms" at bounding box center [879, 526] width 811 height 19
click at [898, 517] on li "Read and agree to Inspiring Woman Consent Rules and Consent Terms" at bounding box center [879, 526] width 811 height 19
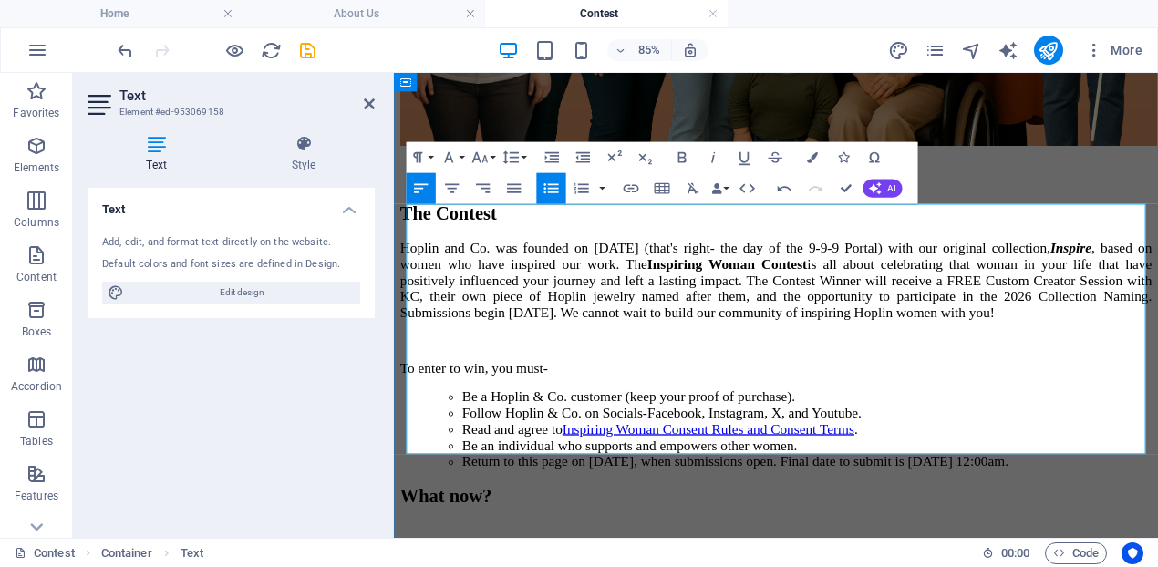
scroll to position [677, 0]
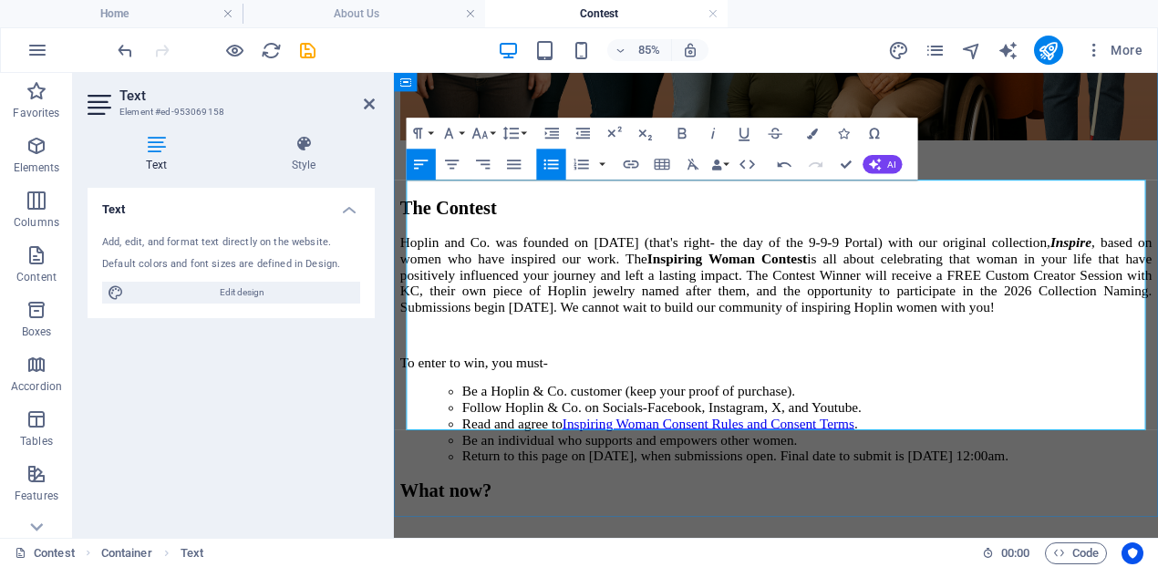
click at [1157, 515] on li "Return to this page on [DATE], when submissions open. Final date to submit is […" at bounding box center [879, 524] width 811 height 19
drag, startPoint x: 1243, startPoint y: 281, endPoint x: 1214, endPoint y: 283, distance: 28.3
click at [1157, 283] on span "Hoplin and Co. was founded on [DATE] (that's right- the day of the 9-9-9 Portal…" at bounding box center [843, 310] width 884 height 95
click at [1157, 289] on span "Hoplin and Co. was founded on [DATE] (that's right- the day of the 9-9-9 Portal…" at bounding box center [843, 310] width 884 height 95
click at [1119, 405] on p "To enter to win, you must-" at bounding box center [843, 414] width 884 height 19
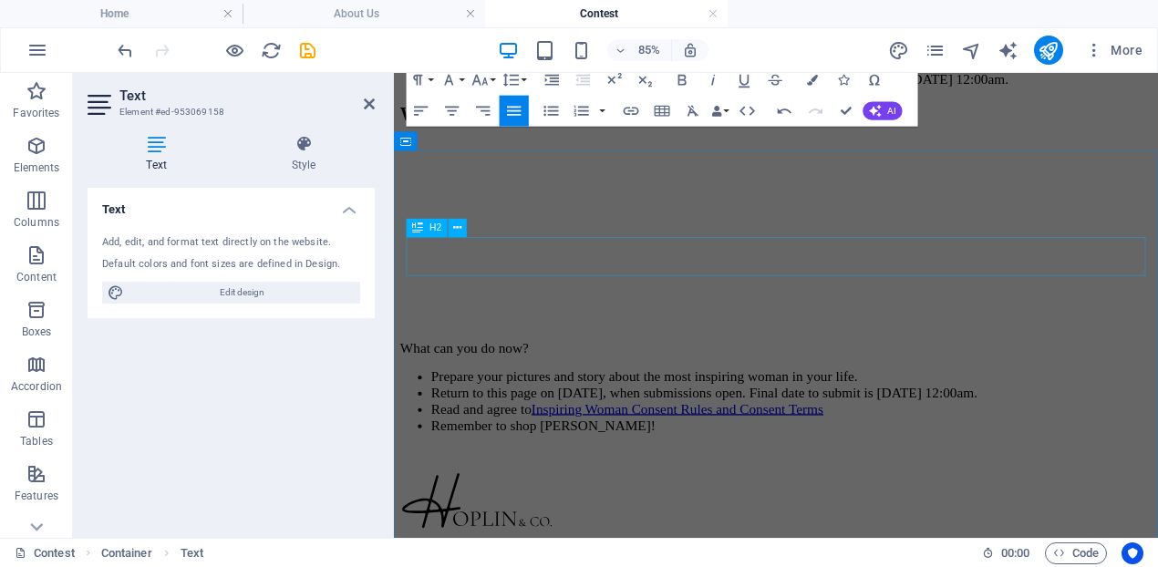
scroll to position [1124, 0]
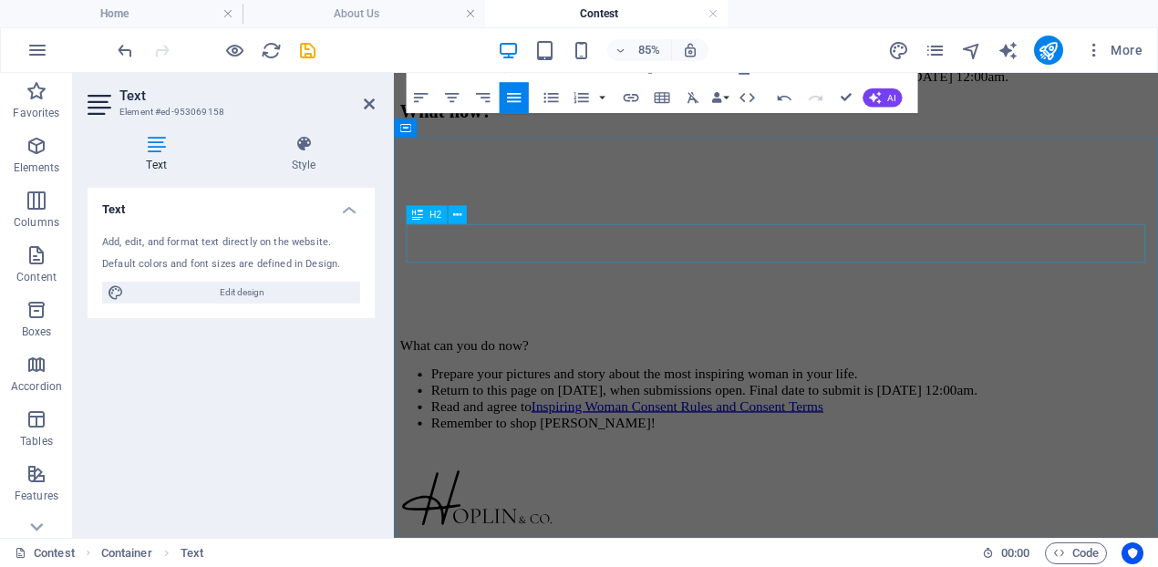
click at [1149, 130] on div "What now?" at bounding box center [843, 118] width 884 height 25
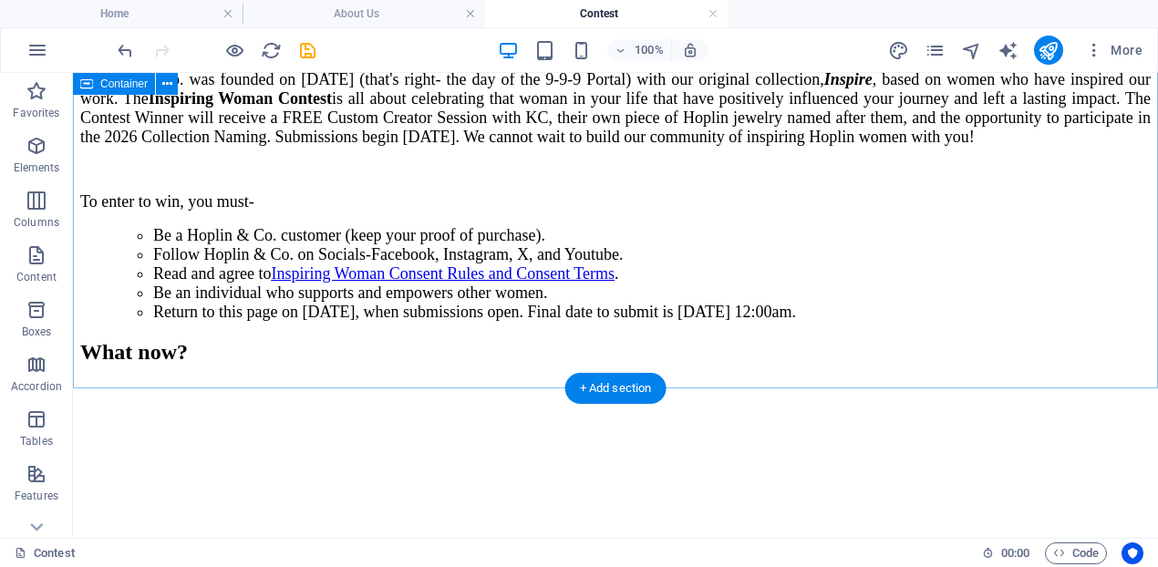
scroll to position [874, 0]
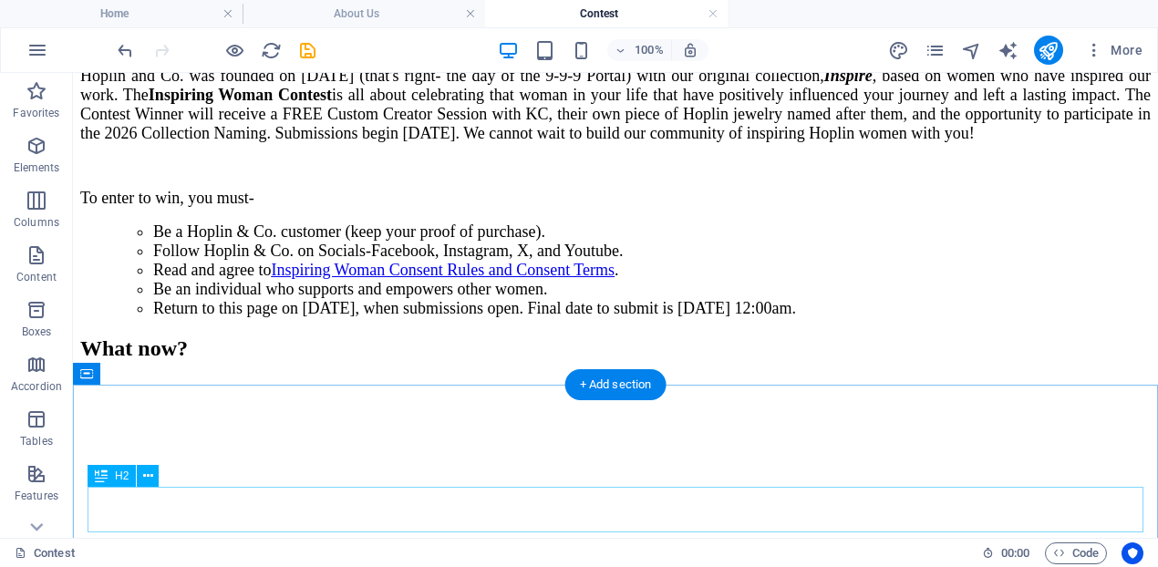
click at [295, 361] on div "What now?" at bounding box center [615, 348] width 1070 height 25
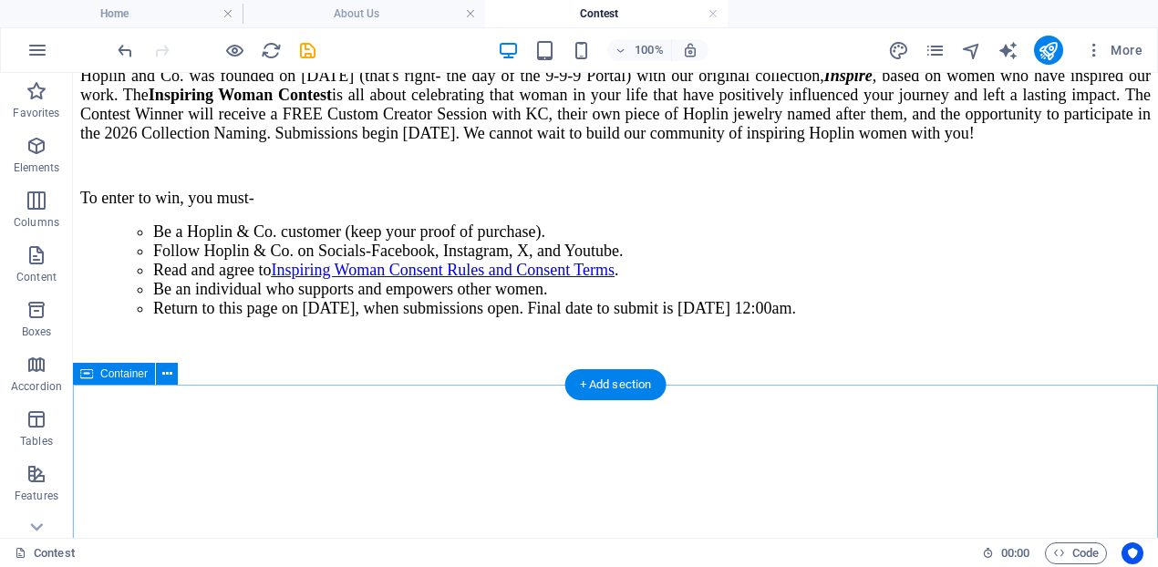
click at [321, 420] on div at bounding box center [615, 467] width 1070 height 268
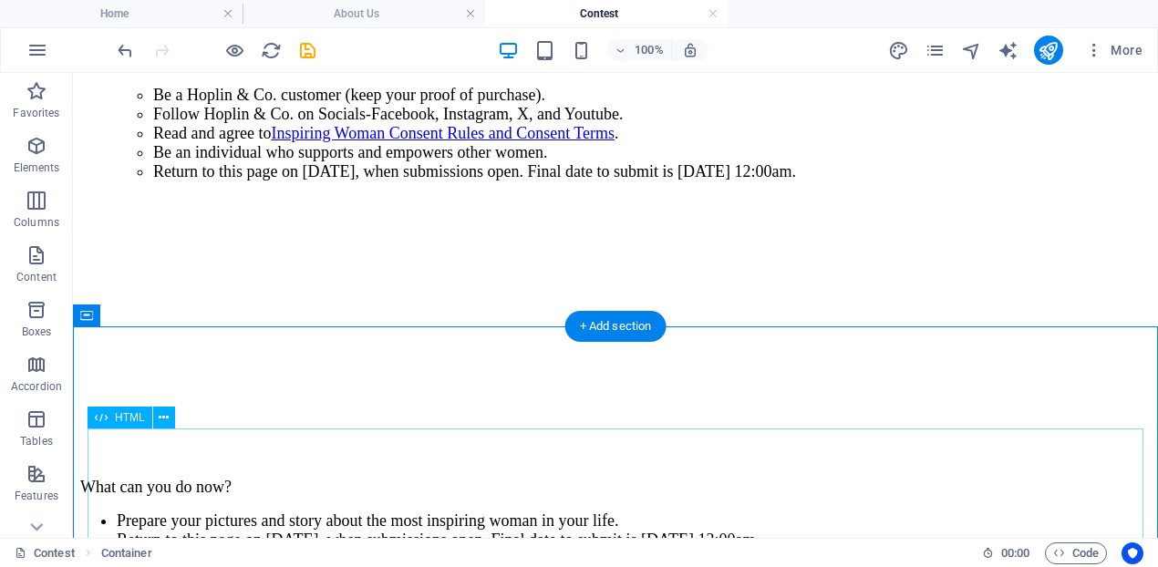
scroll to position [1100, 0]
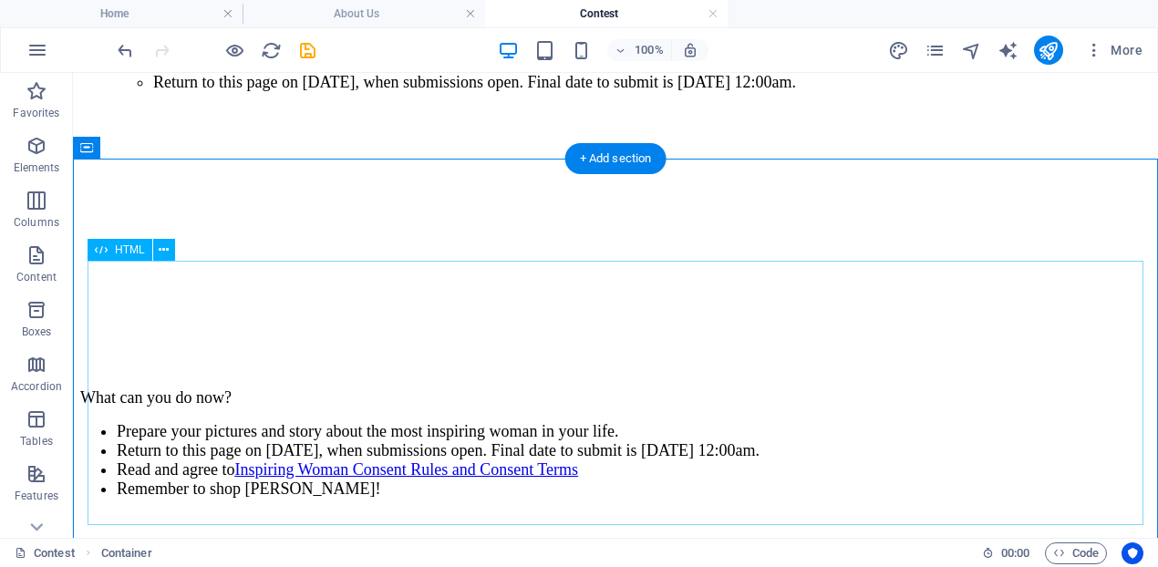
click at [335, 282] on div at bounding box center [615, 241] width 1070 height 268
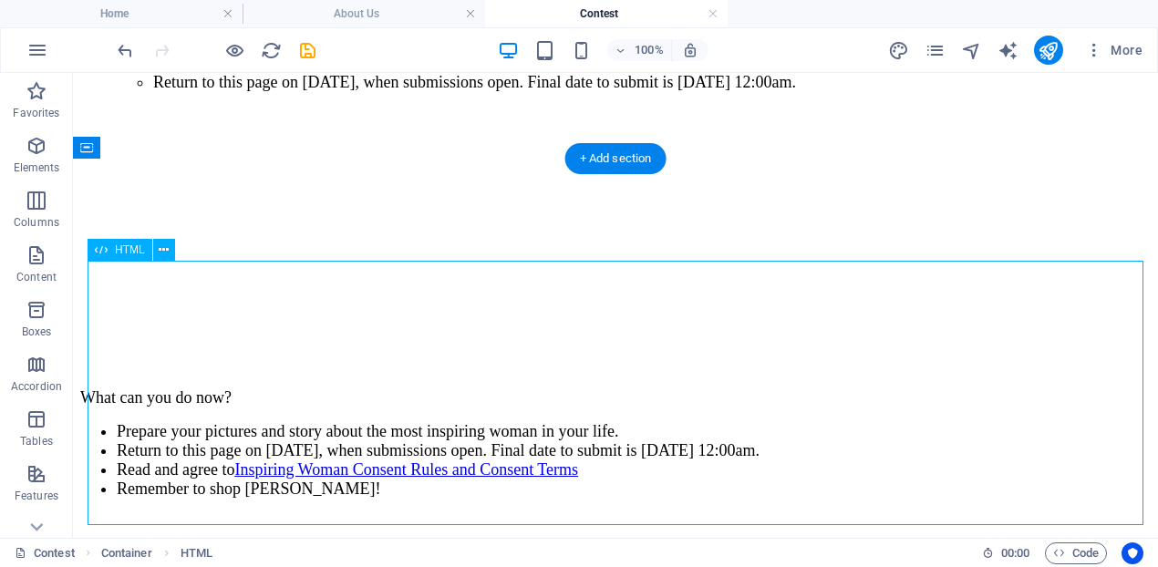
click at [335, 282] on div at bounding box center [615, 241] width 1070 height 268
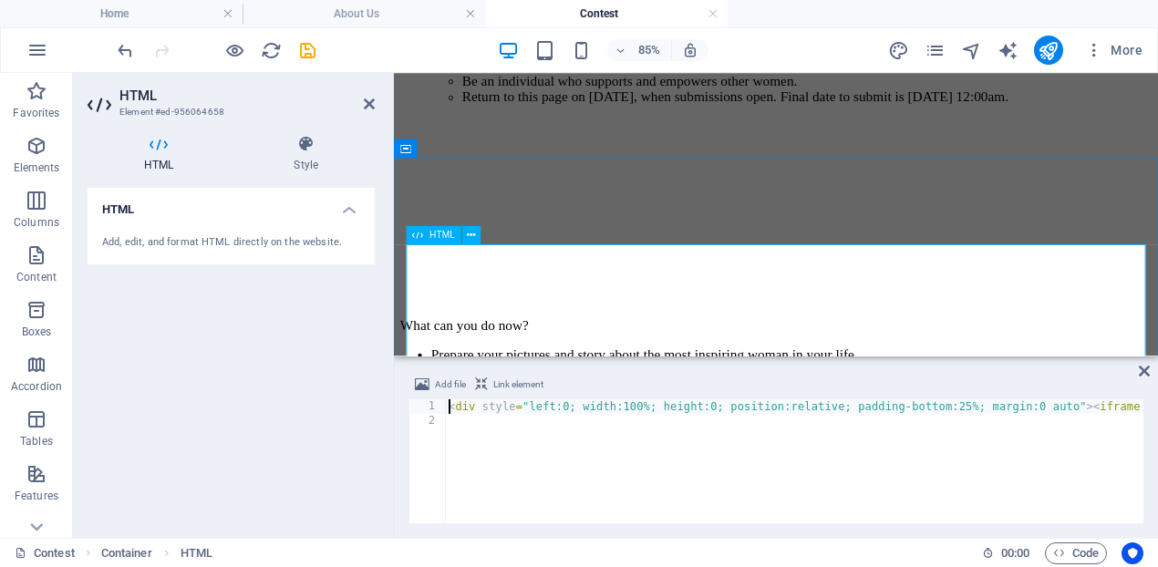
click at [1053, 289] on div at bounding box center [843, 237] width 884 height 222
click at [1089, 292] on div at bounding box center [843, 237] width 884 height 222
click at [1075, 304] on div at bounding box center [843, 237] width 884 height 222
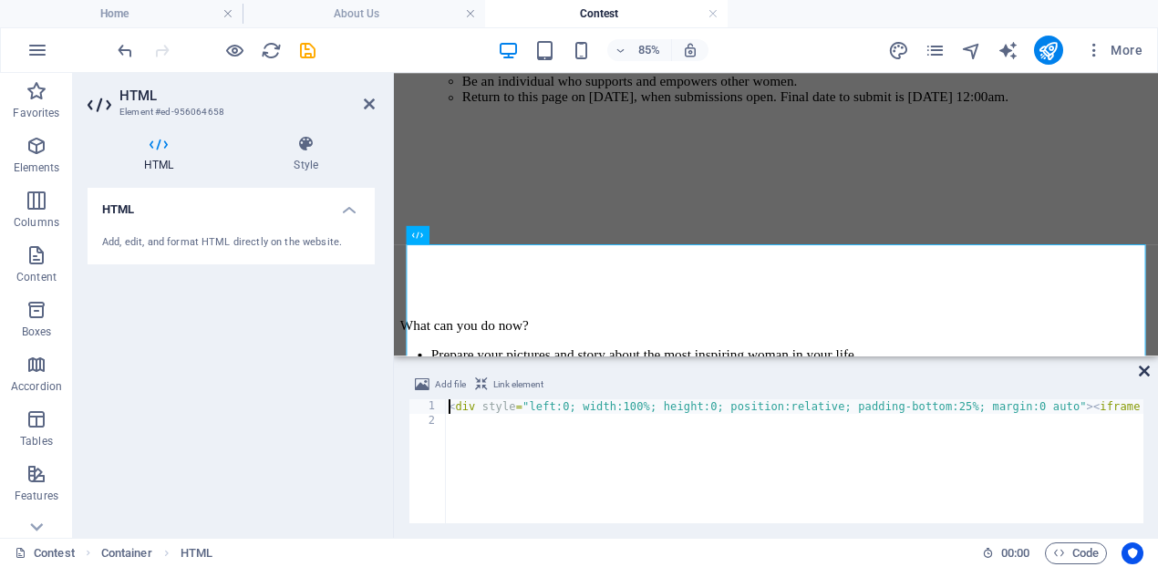
click at [1144, 371] on icon at bounding box center [1144, 371] width 11 height 15
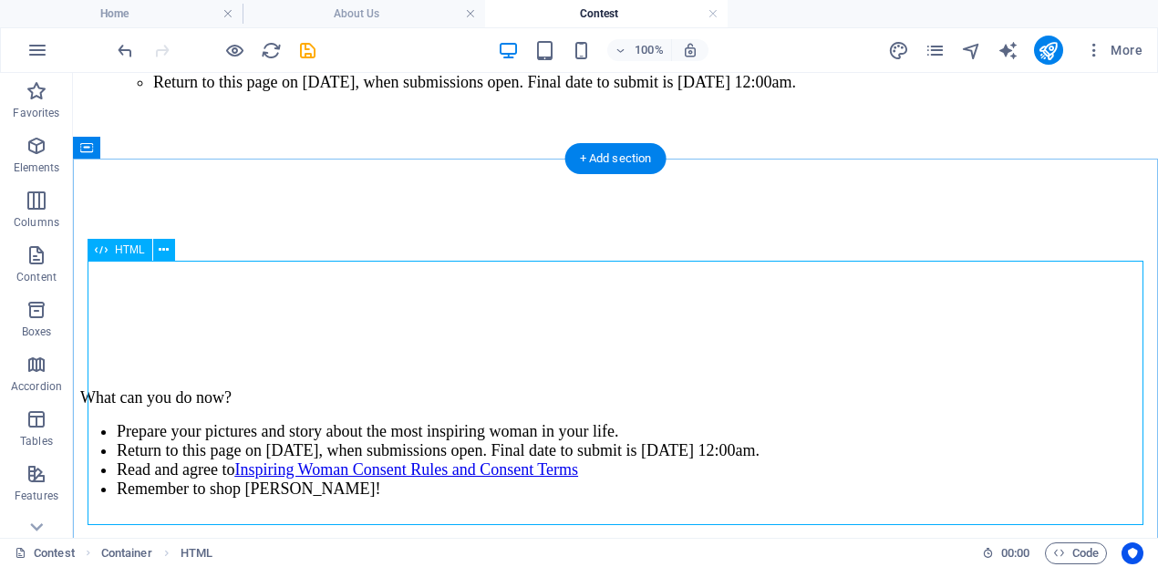
click at [900, 293] on div at bounding box center [615, 241] width 1070 height 268
click at [873, 295] on div at bounding box center [615, 241] width 1070 height 268
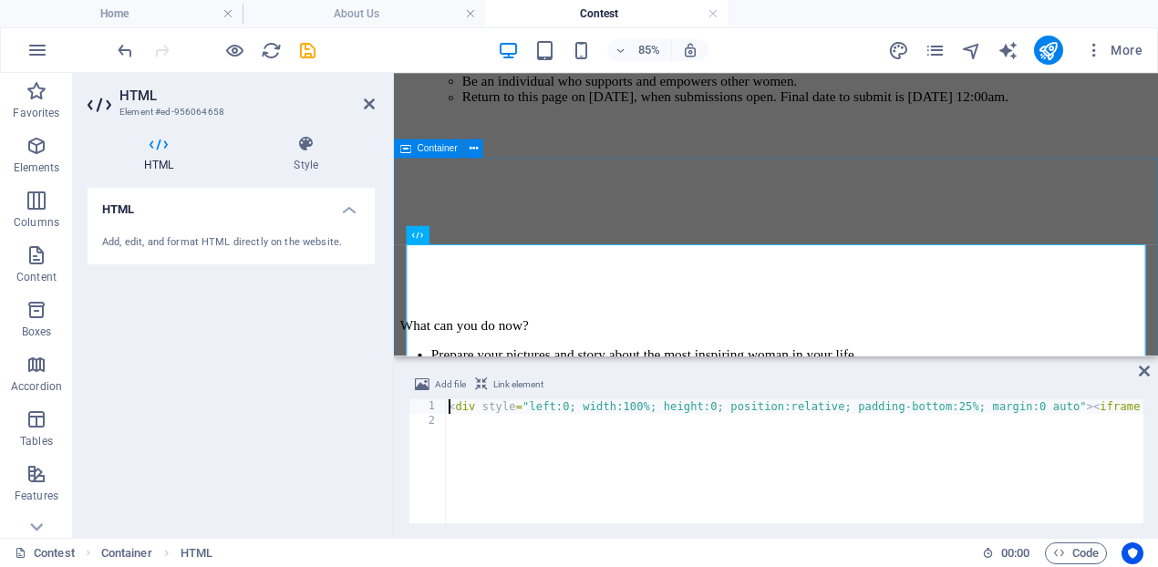
click at [1088, 216] on div at bounding box center [843, 237] width 884 height 222
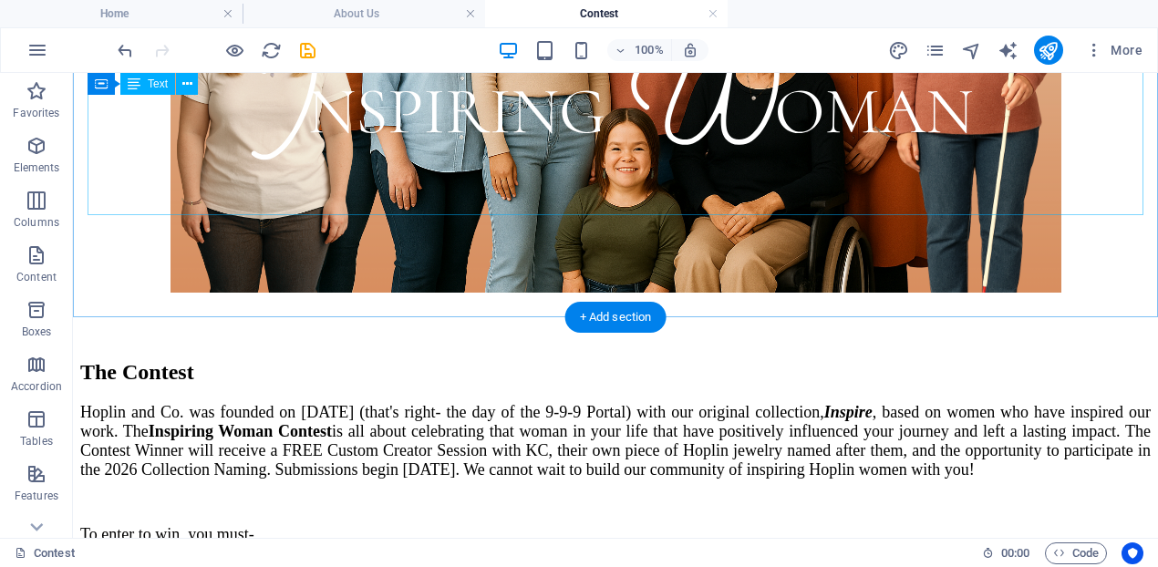
scroll to position [0, 0]
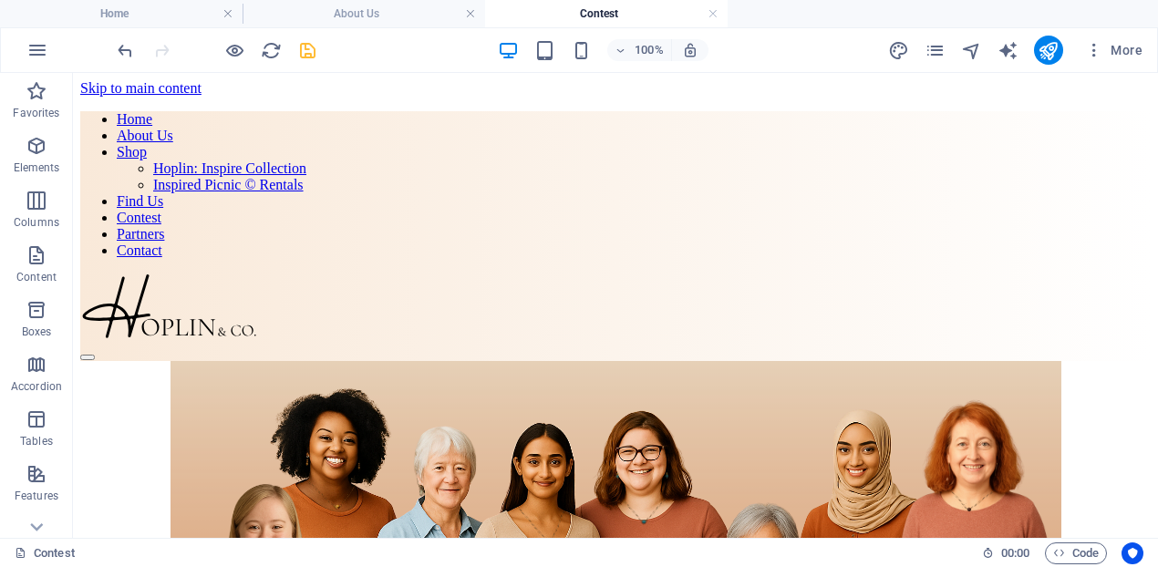
click at [305, 53] on icon "save" at bounding box center [307, 50] width 21 height 21
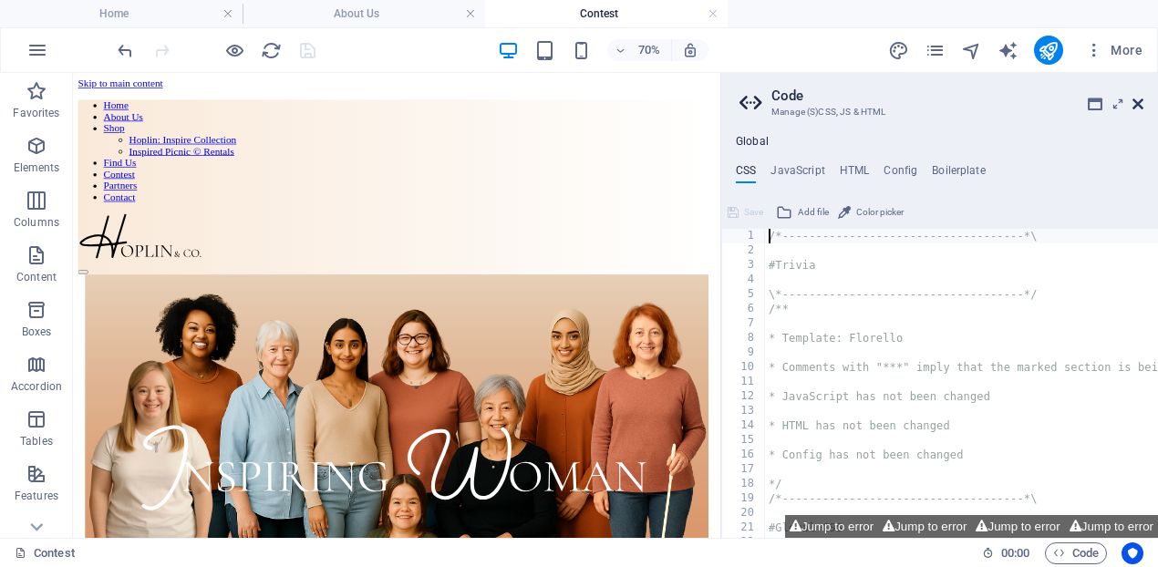
click at [1138, 102] on icon at bounding box center [1137, 104] width 11 height 15
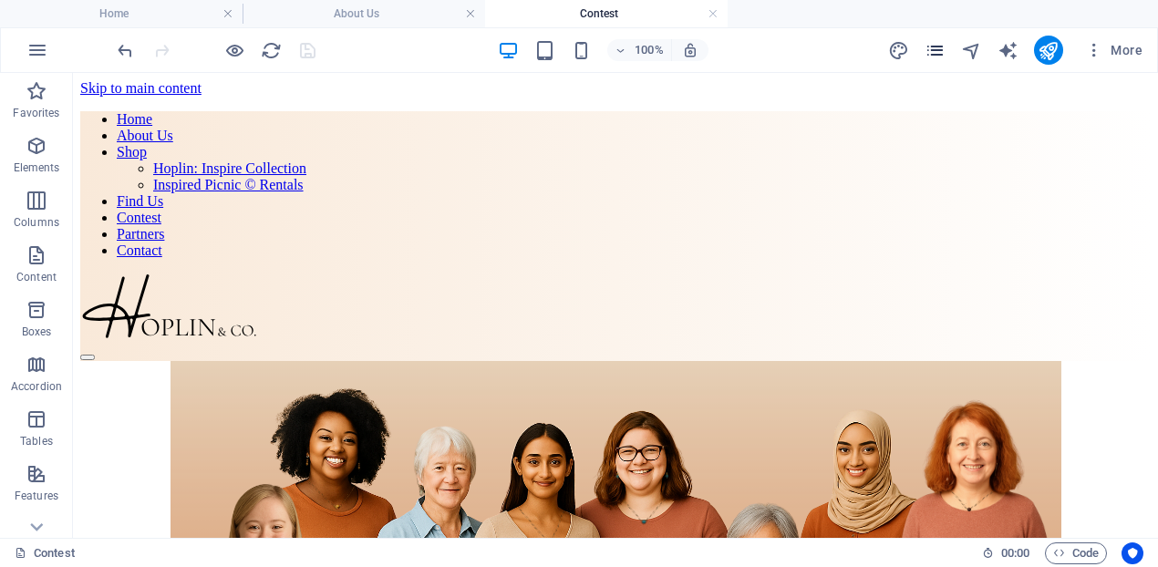
click at [934, 59] on icon "pages" at bounding box center [934, 50] width 21 height 21
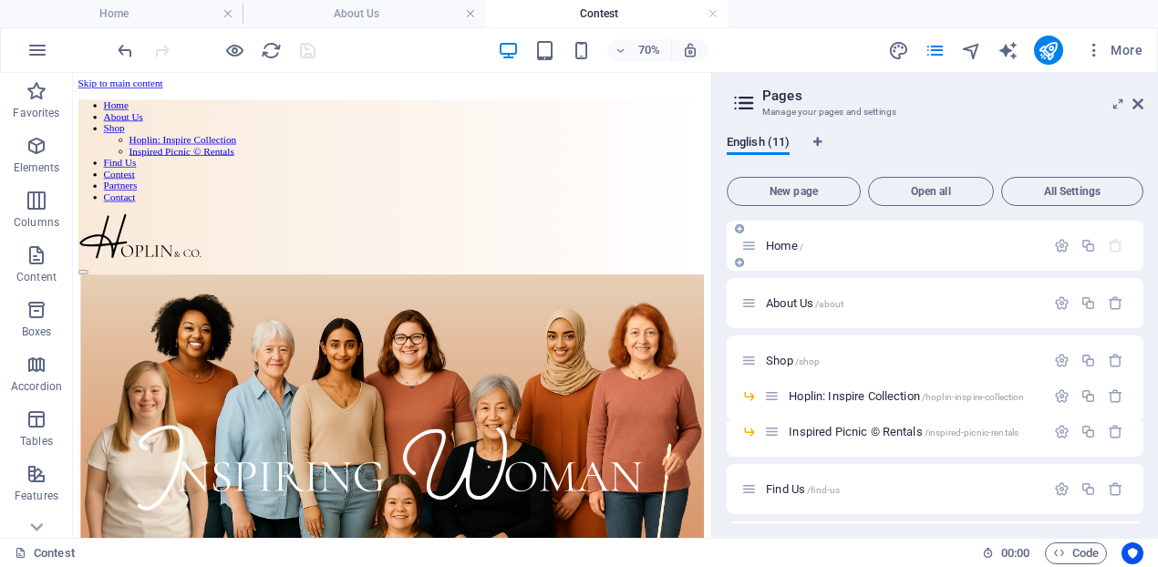
click at [785, 253] on div "Home /" at bounding box center [893, 245] width 304 height 21
click at [787, 244] on span "Home /" at bounding box center [784, 246] width 37 height 14
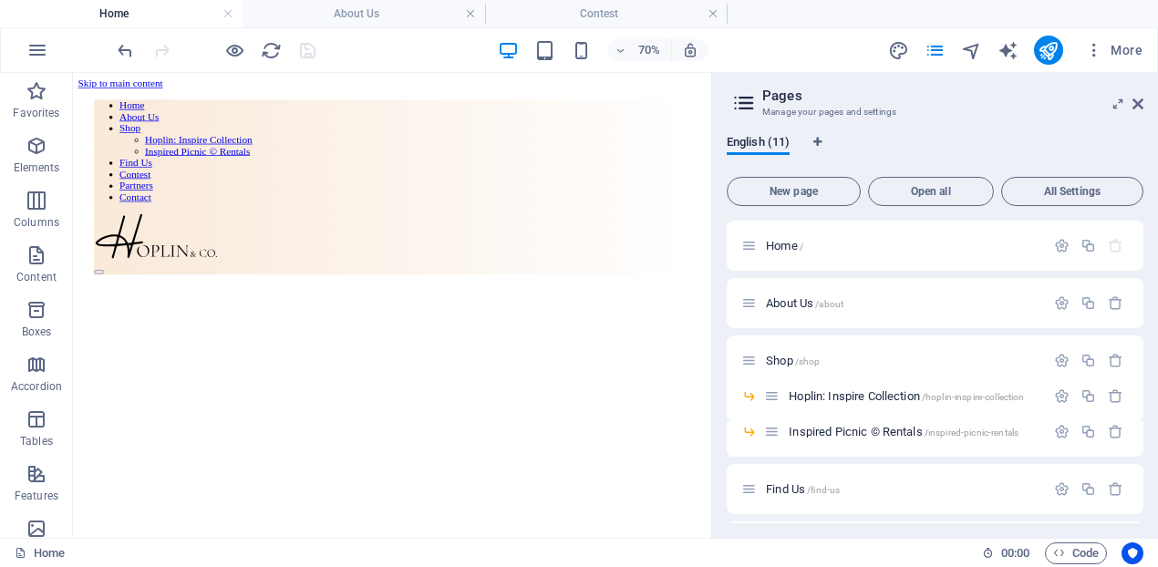
click at [1140, 113] on header "Pages Manage your pages and settings" at bounding box center [936, 96] width 413 height 47
click at [1140, 103] on icon at bounding box center [1137, 104] width 11 height 15
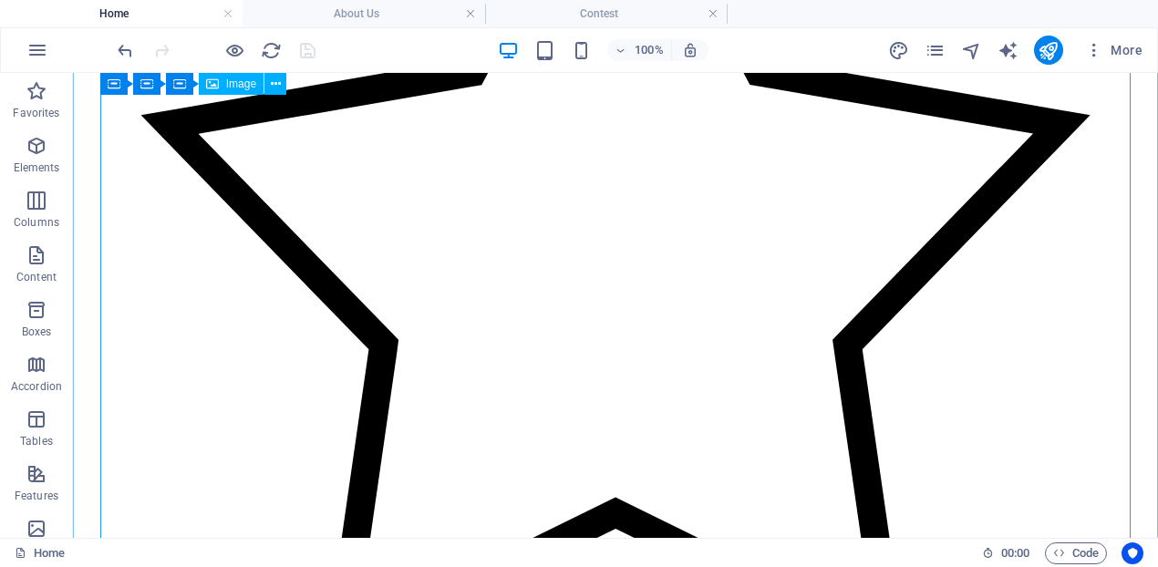
scroll to position [1466, 0]
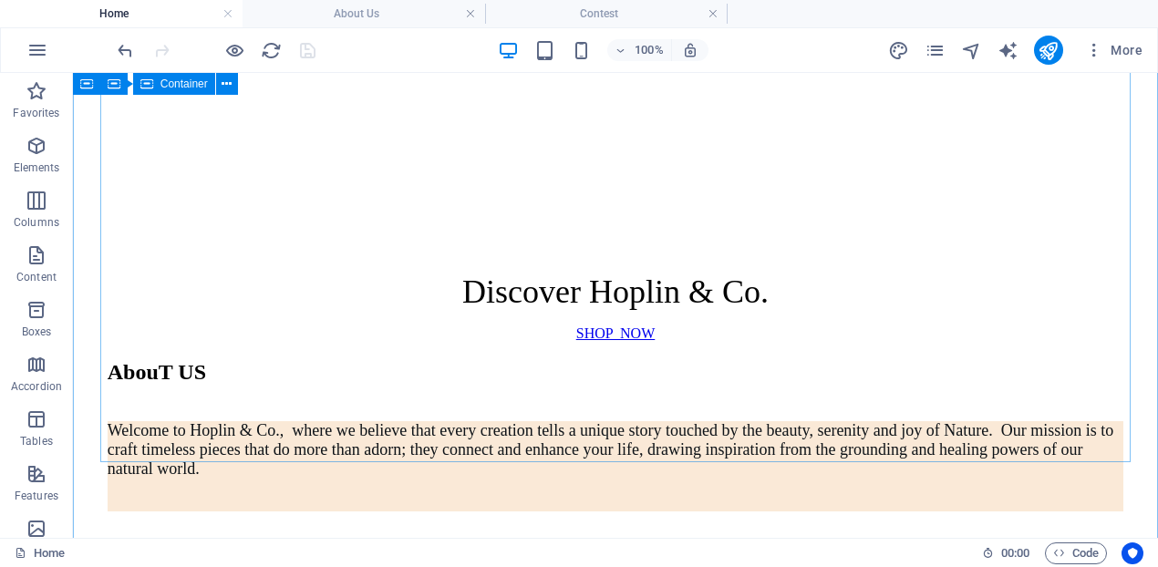
scroll to position [554, 0]
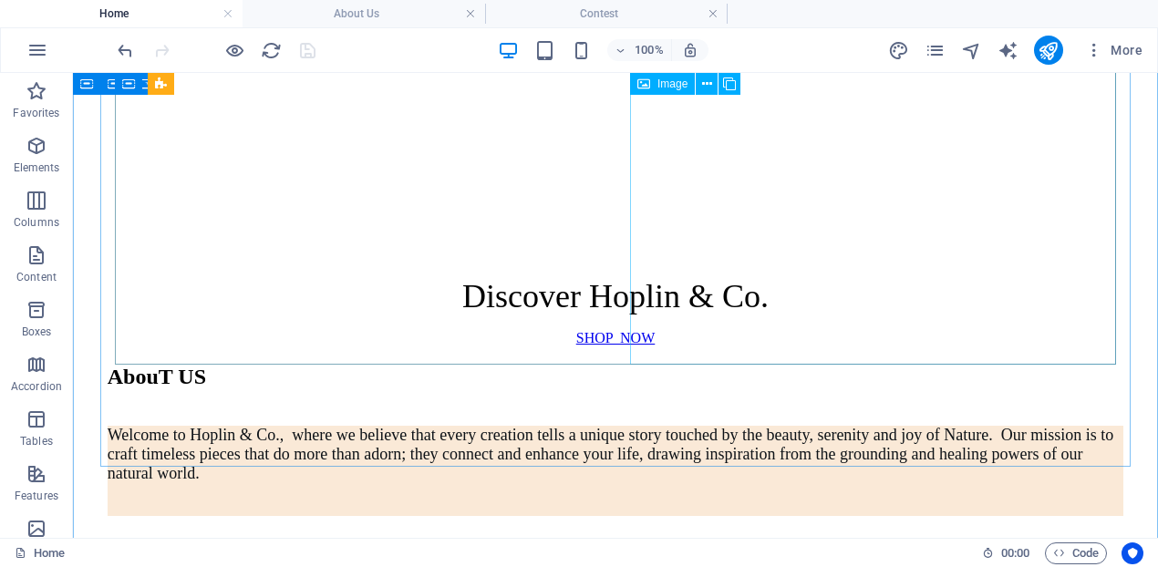
select select "%"
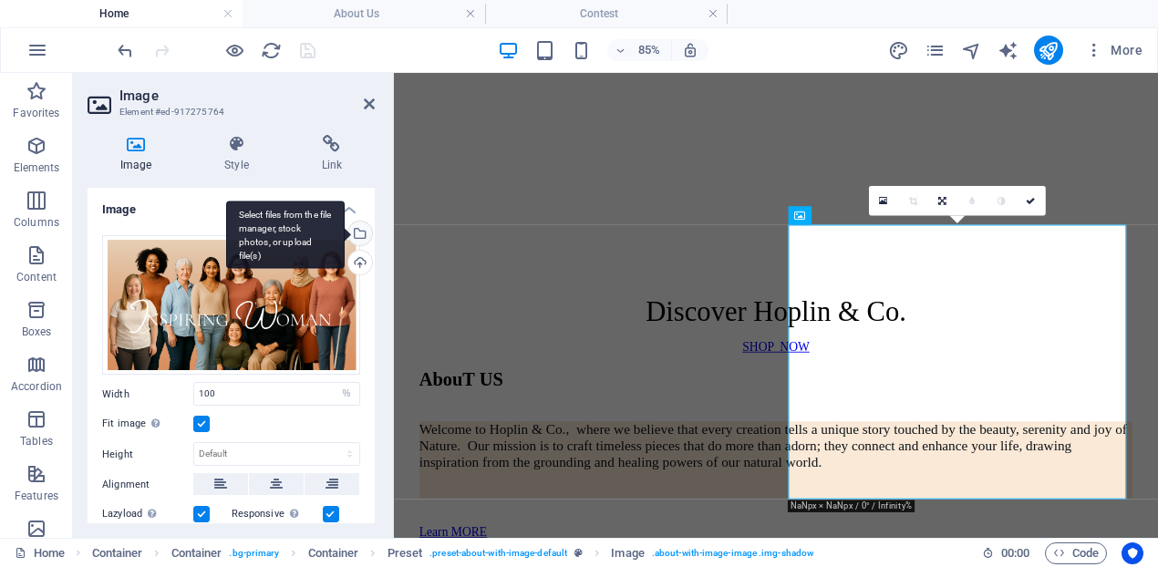
click at [355, 237] on div "Select files from the file manager, stock photos, or upload file(s)" at bounding box center [358, 235] width 27 height 27
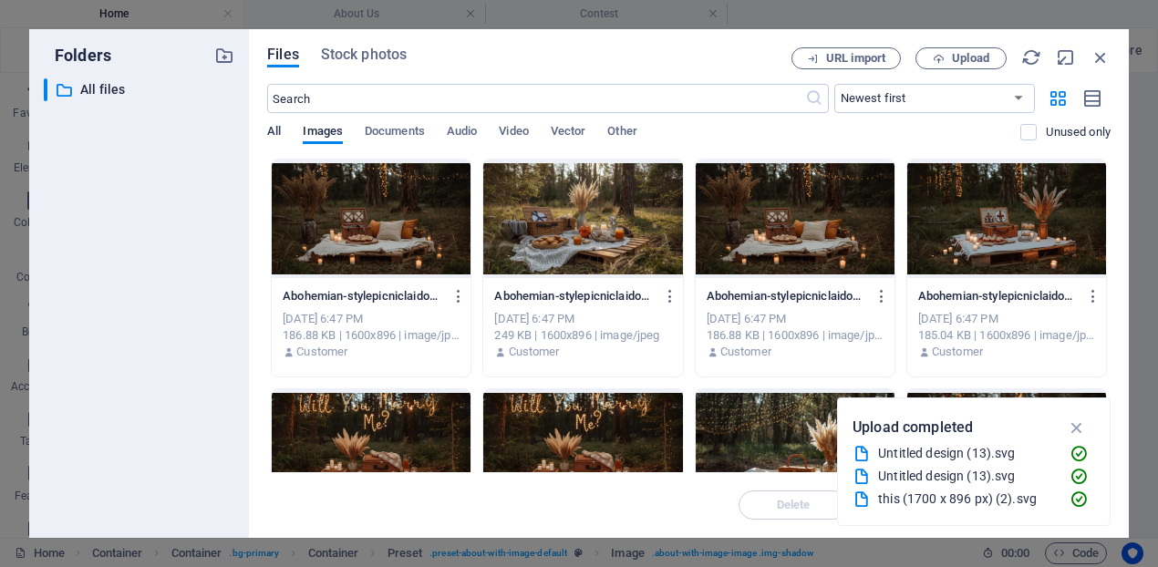
click at [276, 130] on span "All" at bounding box center [274, 133] width 14 height 26
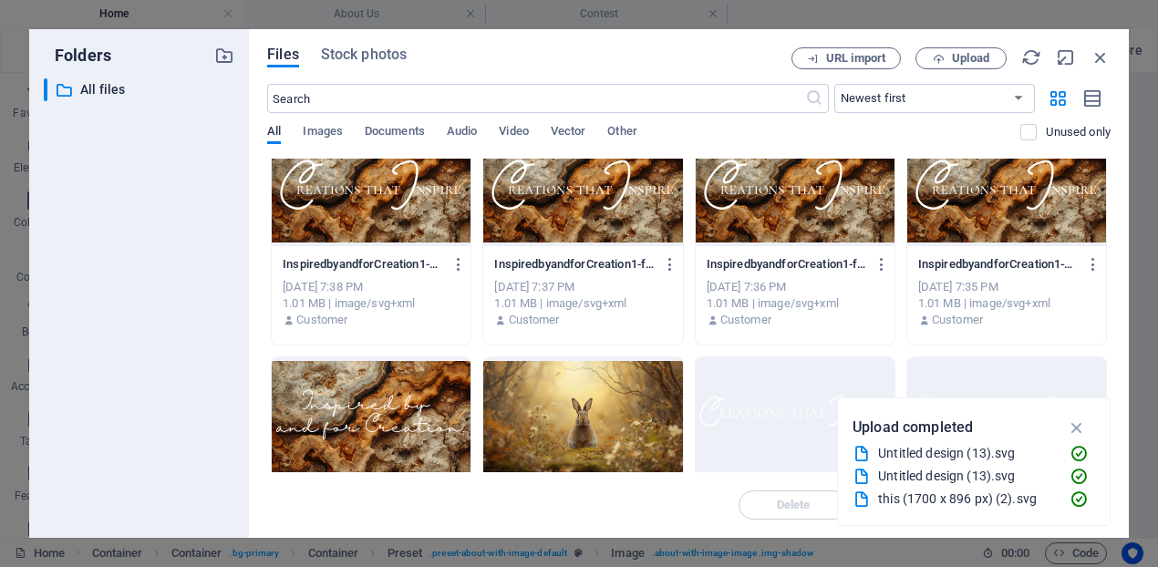
scroll to position [6148, 0]
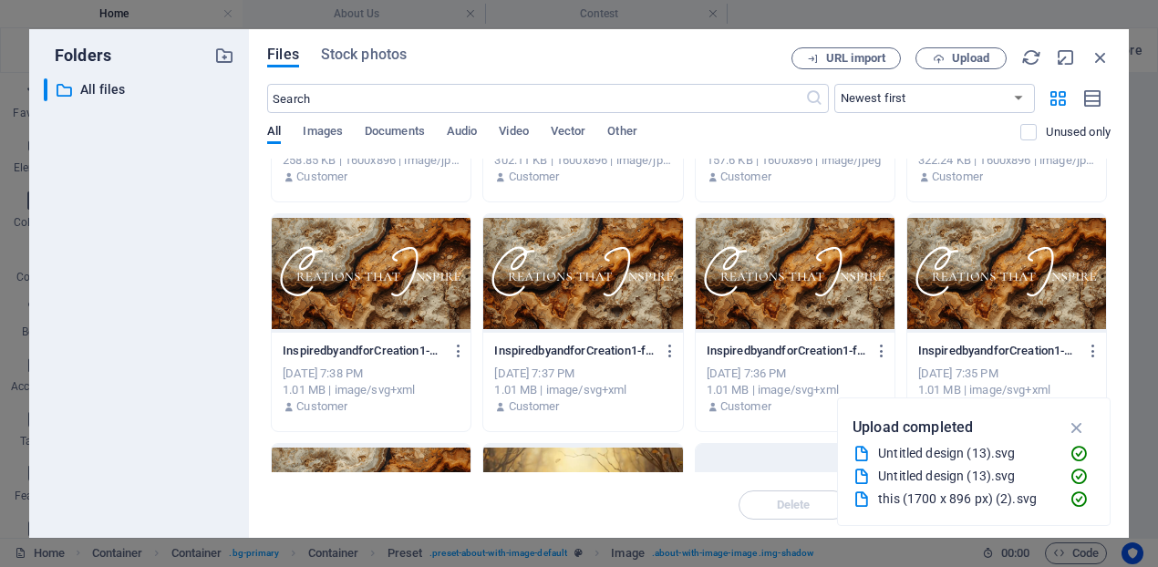
click at [311, 248] on div at bounding box center [371, 273] width 199 height 119
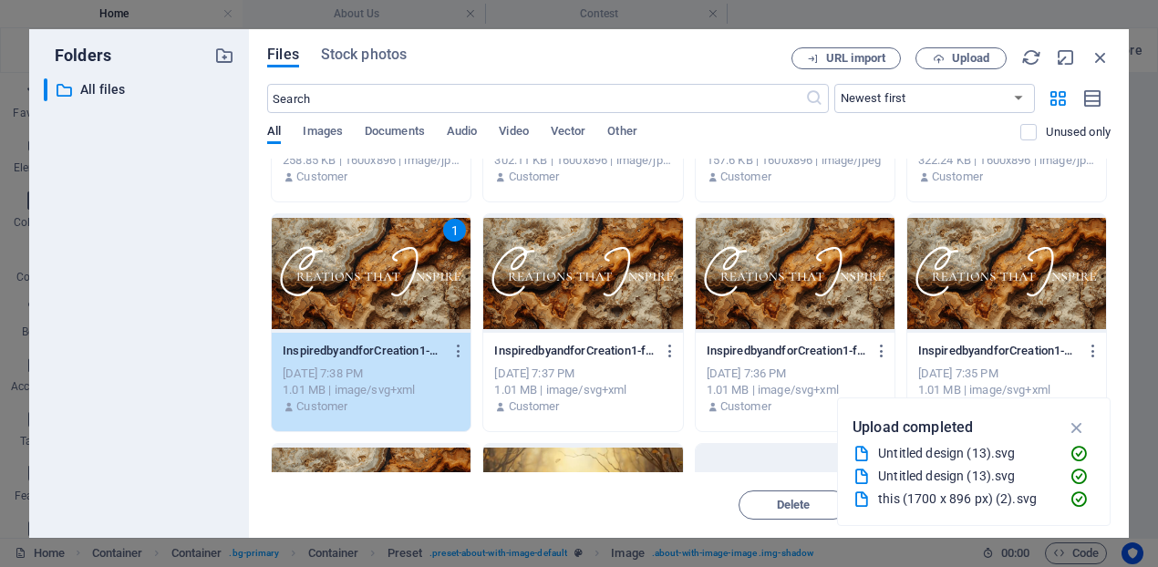
click at [311, 248] on div "1" at bounding box center [371, 273] width 199 height 119
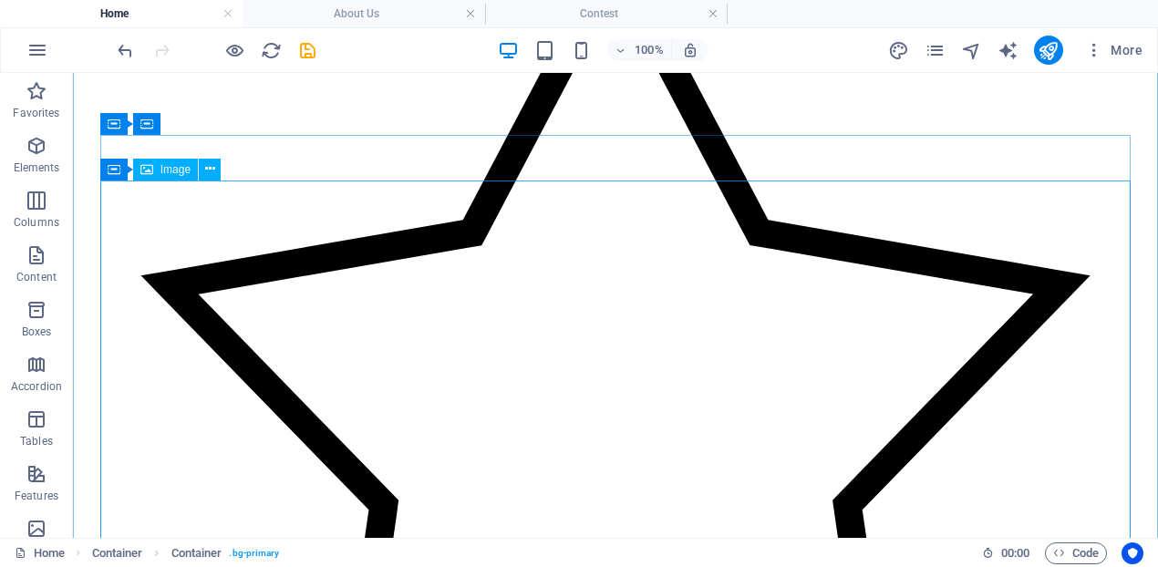
scroll to position [1583, 0]
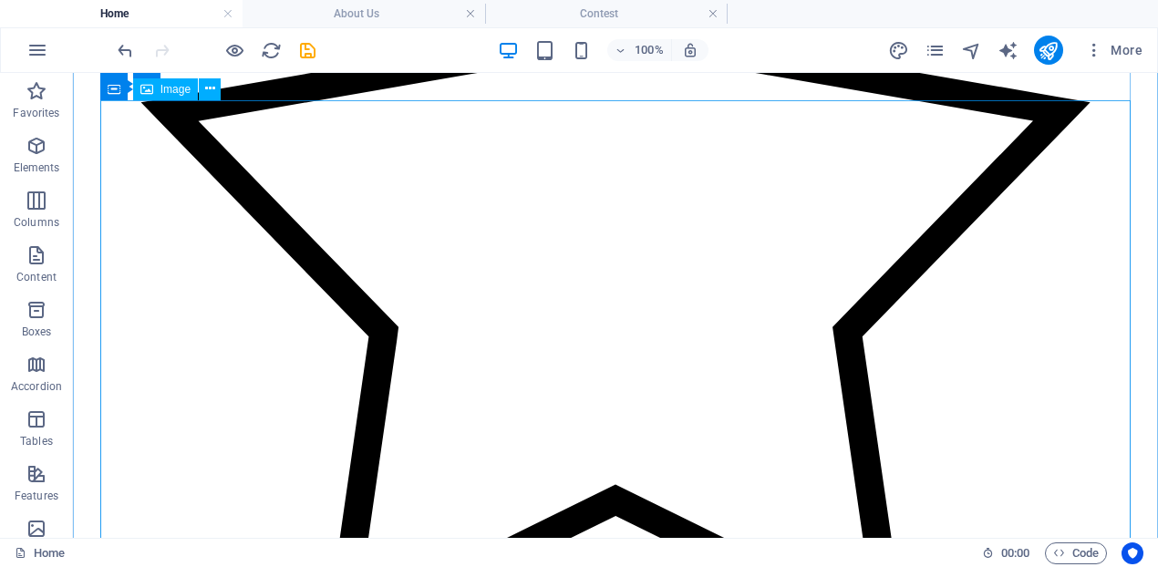
select select "px"
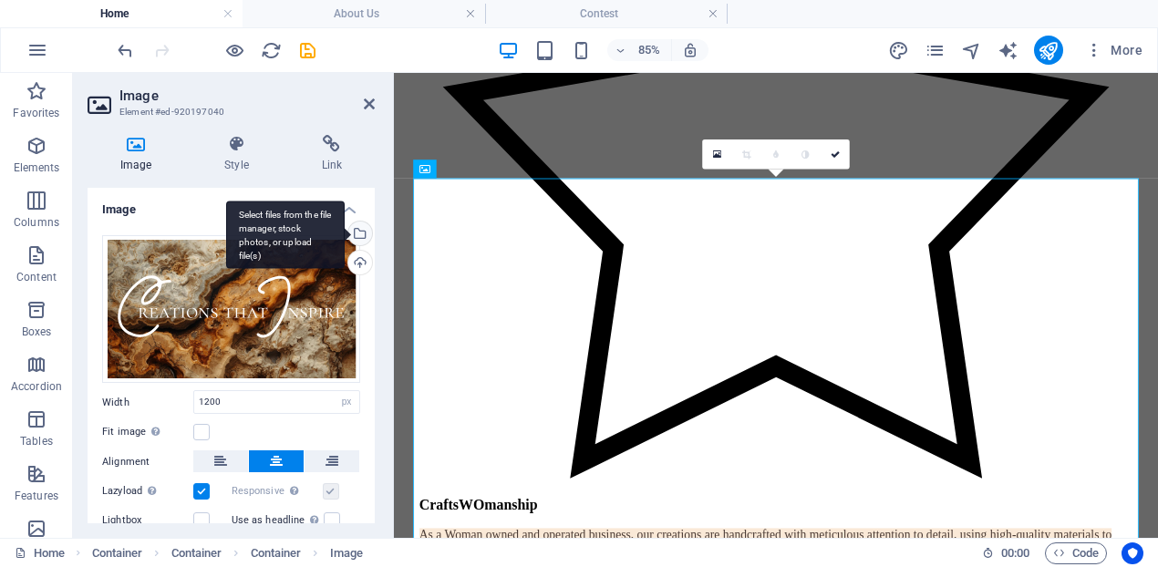
click at [345, 230] on div "Select files from the file manager, stock photos, or upload file(s)" at bounding box center [285, 235] width 119 height 68
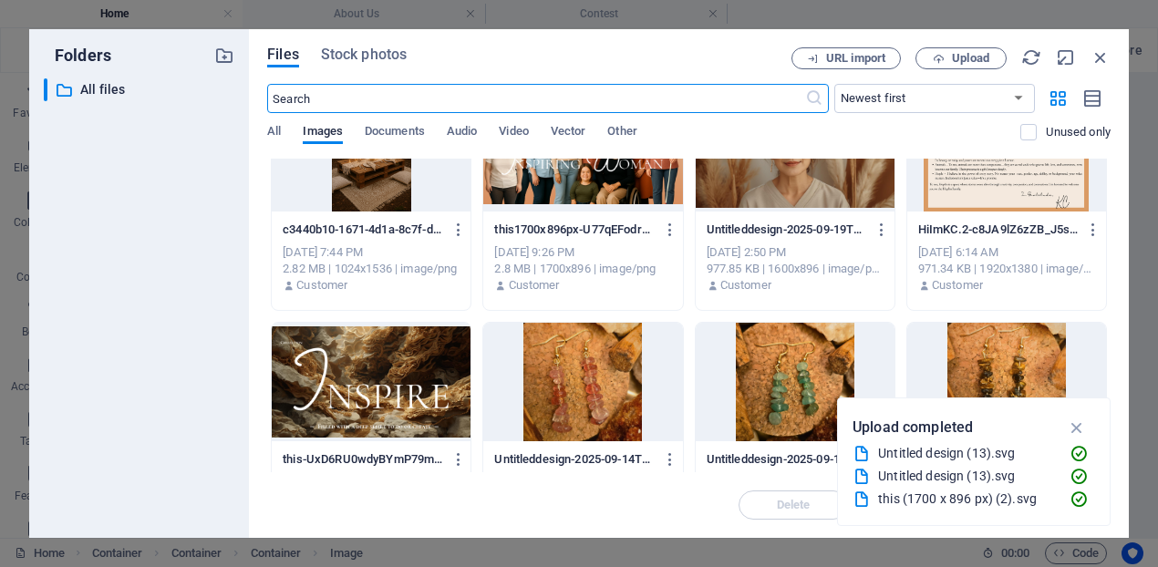
scroll to position [0, 0]
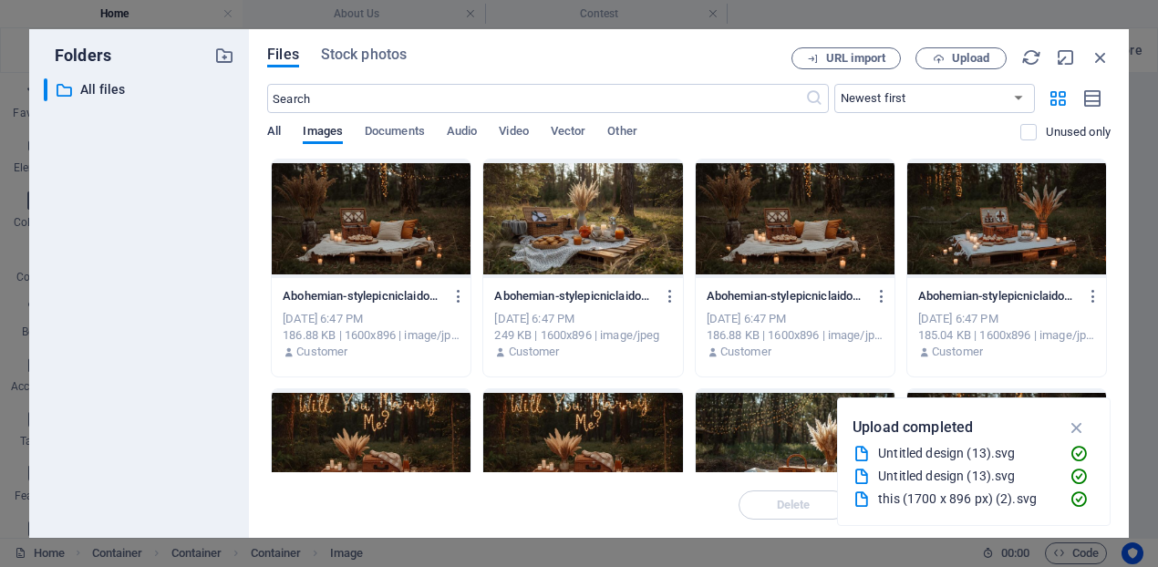
click at [280, 132] on span "All" at bounding box center [274, 133] width 14 height 26
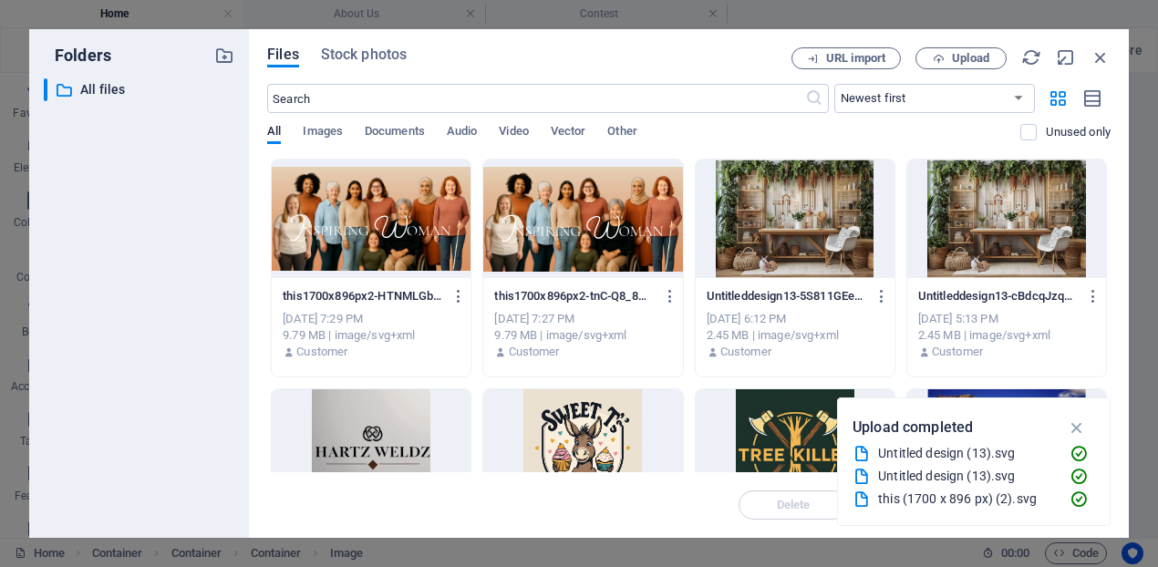
click at [626, 216] on div at bounding box center [582, 219] width 199 height 119
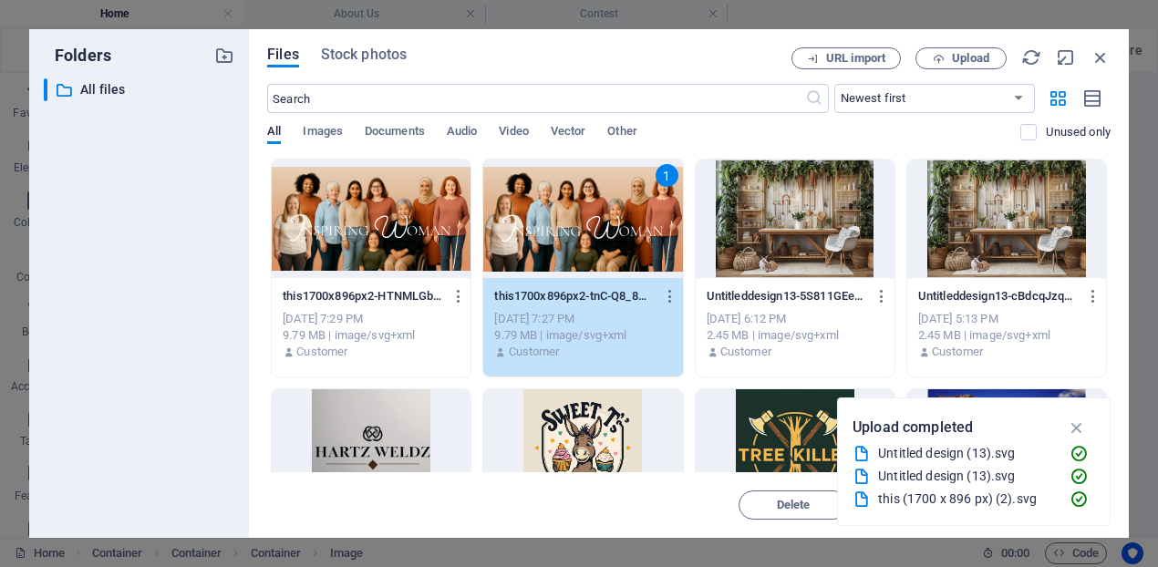
click at [626, 216] on div "1" at bounding box center [582, 219] width 199 height 119
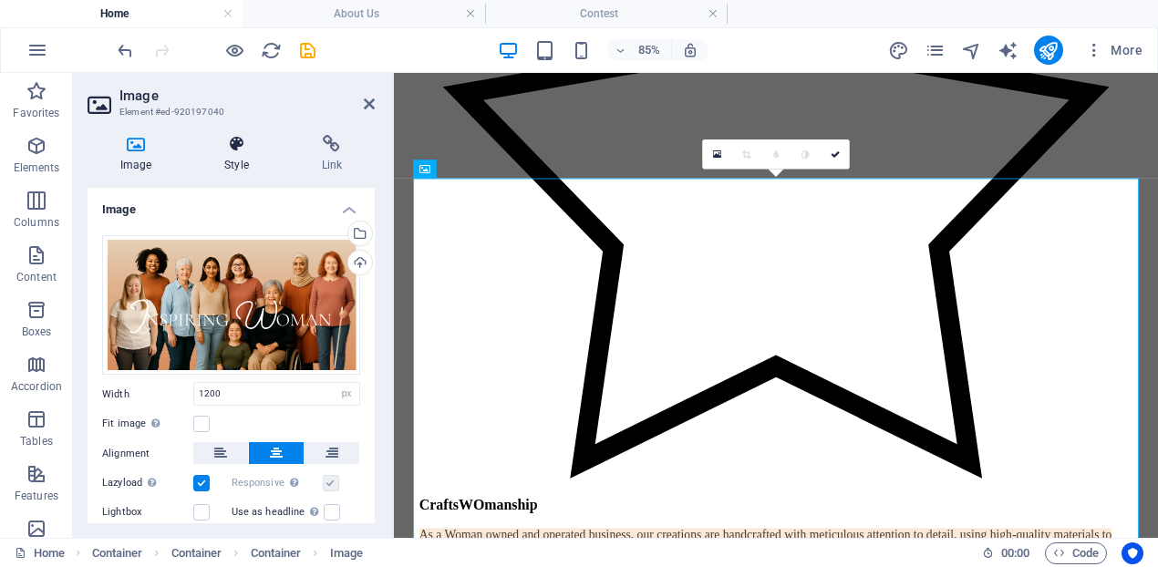
click at [239, 152] on icon at bounding box center [235, 144] width 89 height 18
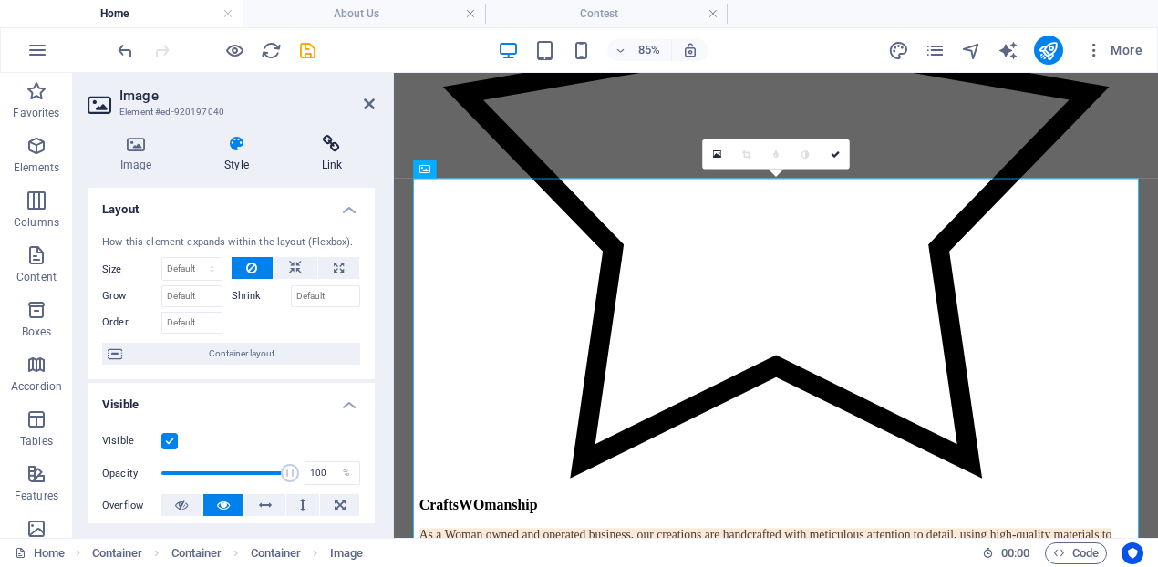
click at [335, 158] on h4 "Link" at bounding box center [332, 154] width 86 height 38
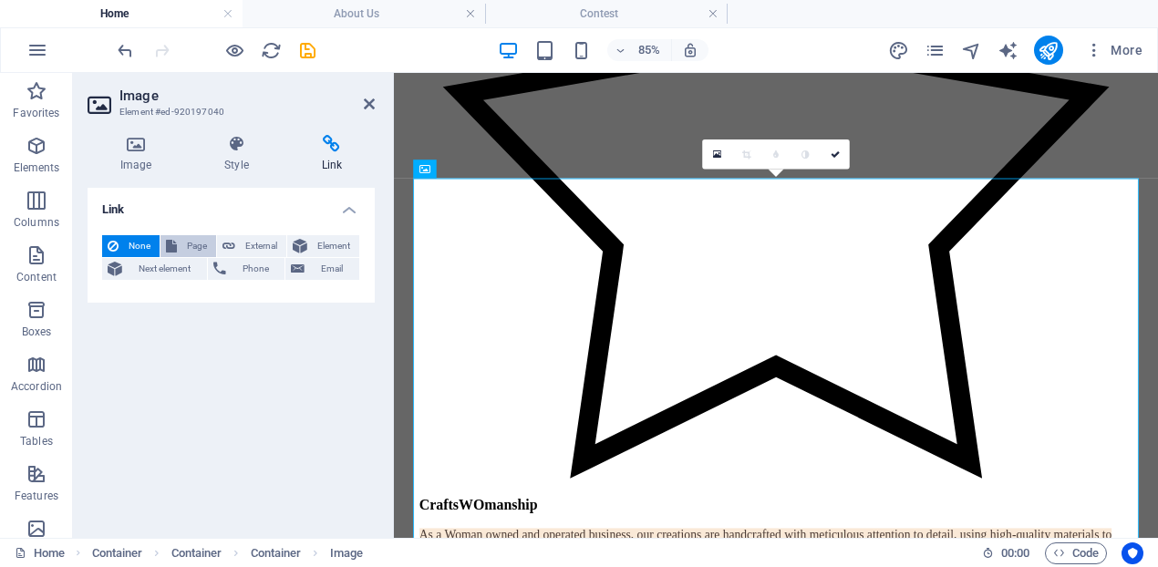
click at [185, 251] on span "Page" at bounding box center [196, 246] width 28 height 22
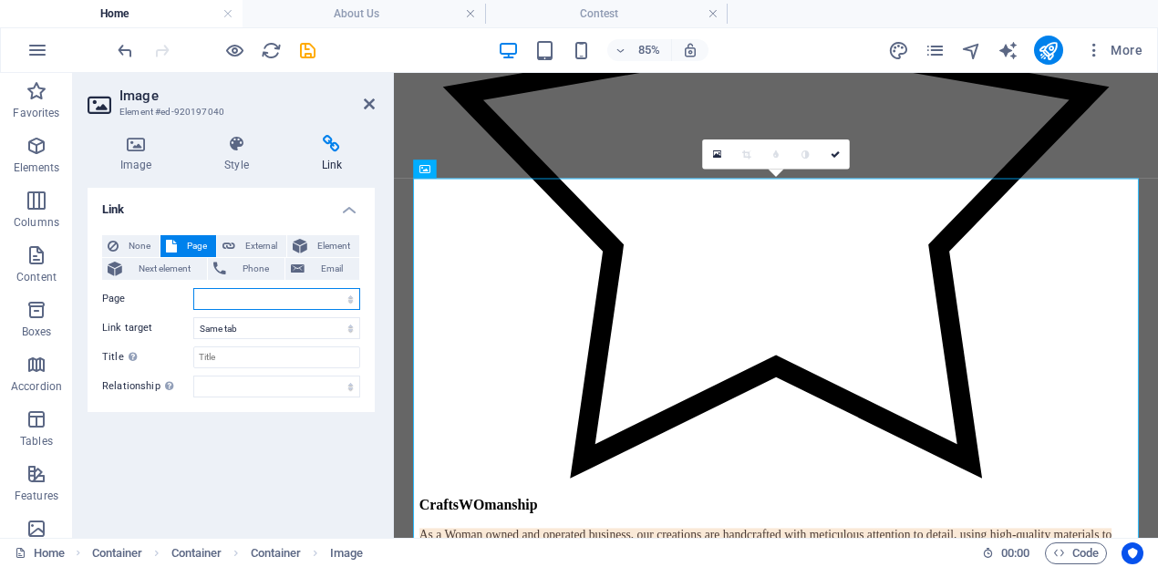
click at [218, 297] on select "Home About Us Shop -- Hoplin: Inspire Collection -- Inspired Picnic © Rentals F…" at bounding box center [276, 299] width 167 height 22
select select "6"
click at [193, 288] on select "Home About Us Shop -- Hoplin: Inspire Collection -- Inspired Picnic © Rentals F…" at bounding box center [276, 299] width 167 height 22
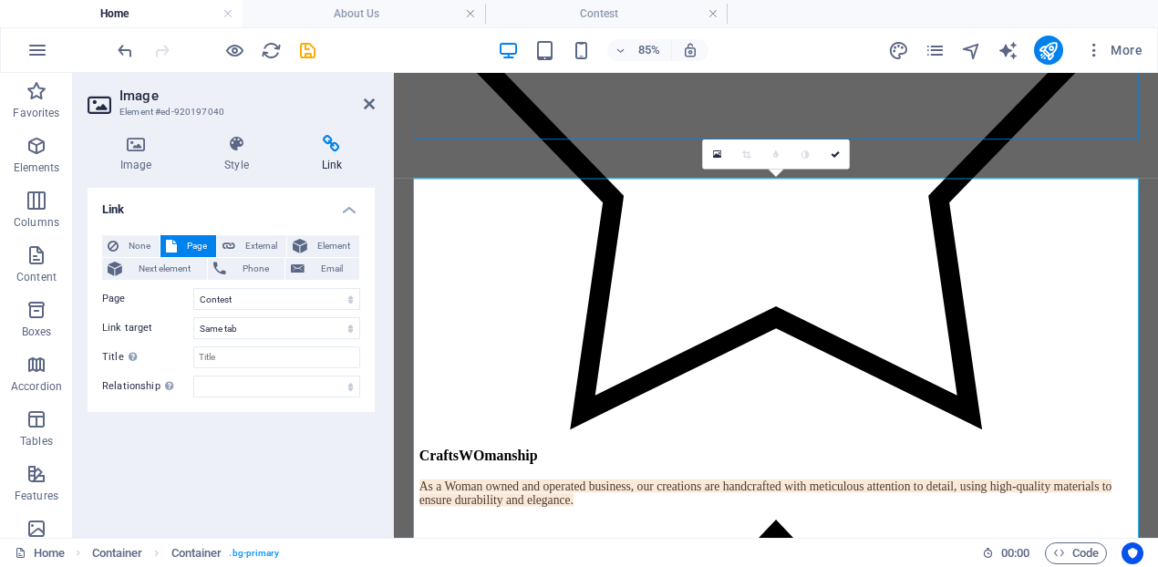
scroll to position [1105, 0]
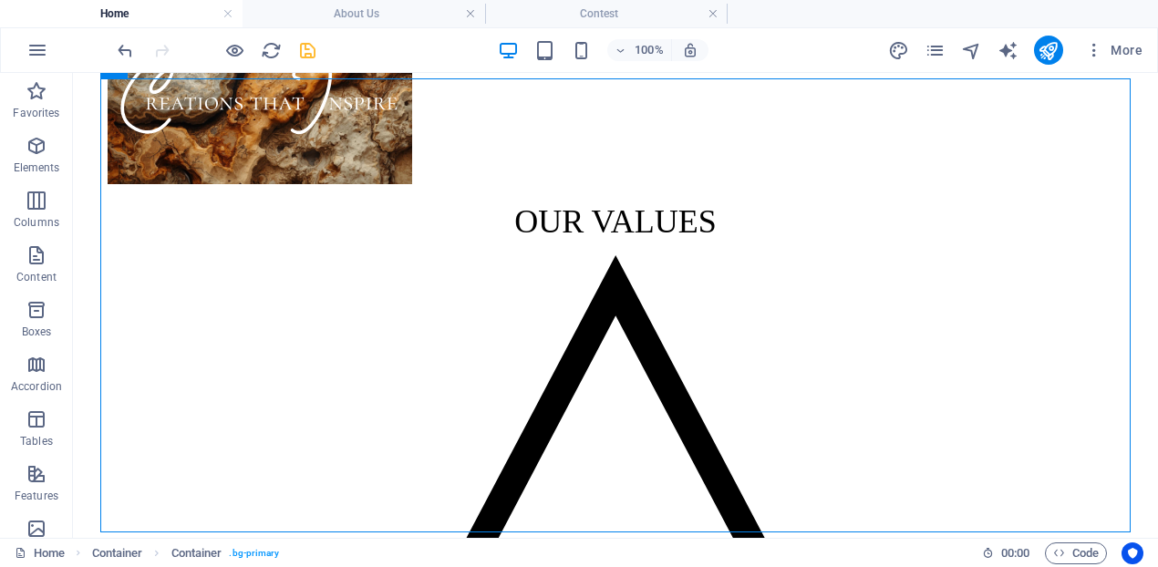
click at [307, 52] on icon "save" at bounding box center [307, 50] width 21 height 21
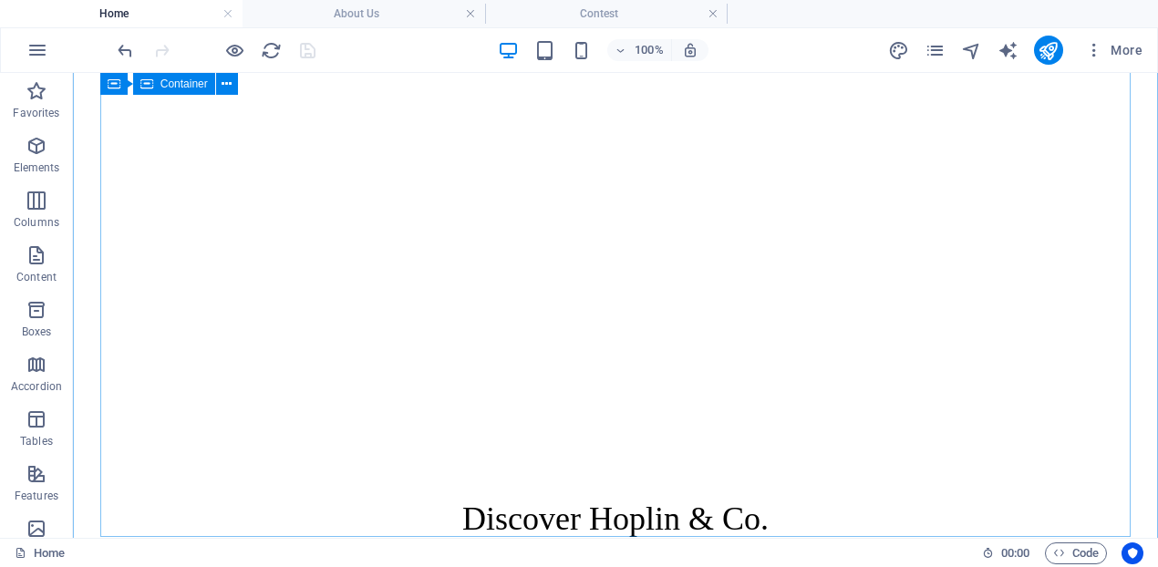
scroll to position [294, 0]
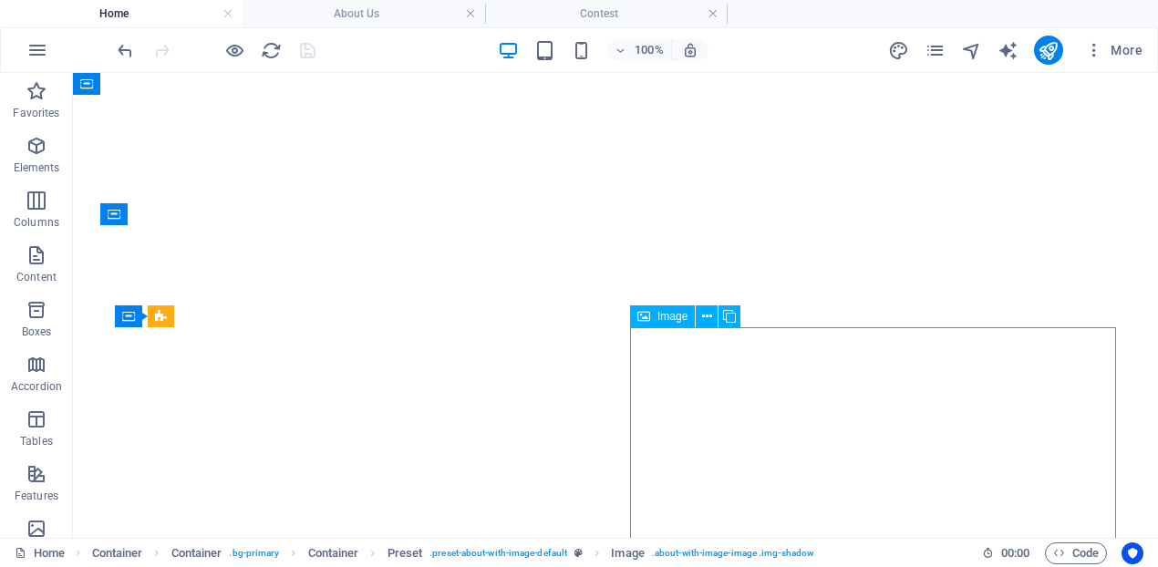
scroll to position [800, 0]
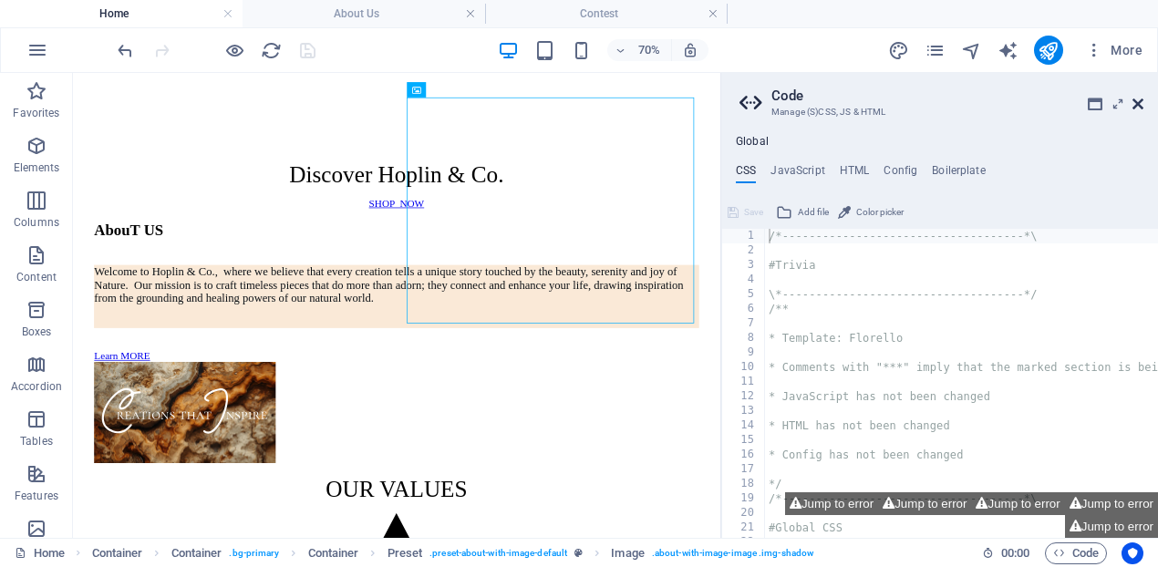
click at [1139, 103] on icon at bounding box center [1137, 104] width 11 height 15
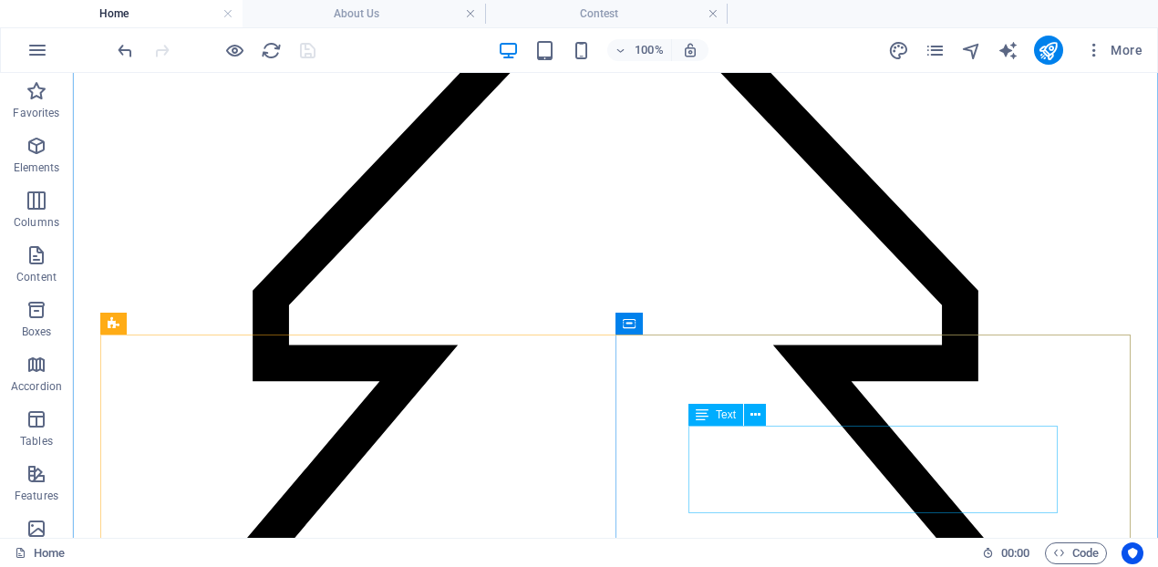
scroll to position [2354, 0]
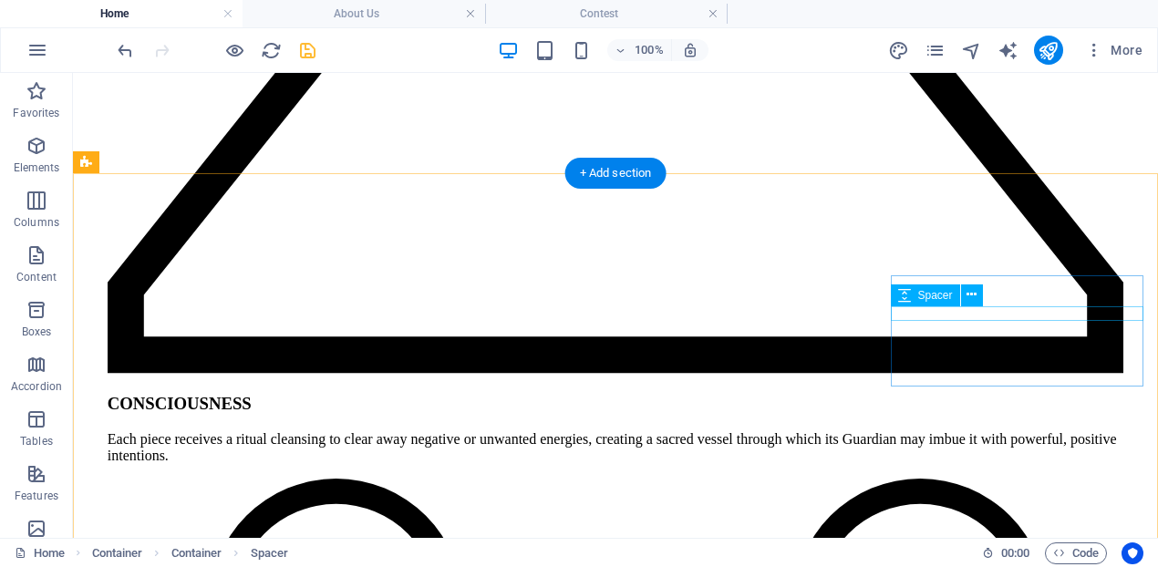
scroll to position [3179, 0]
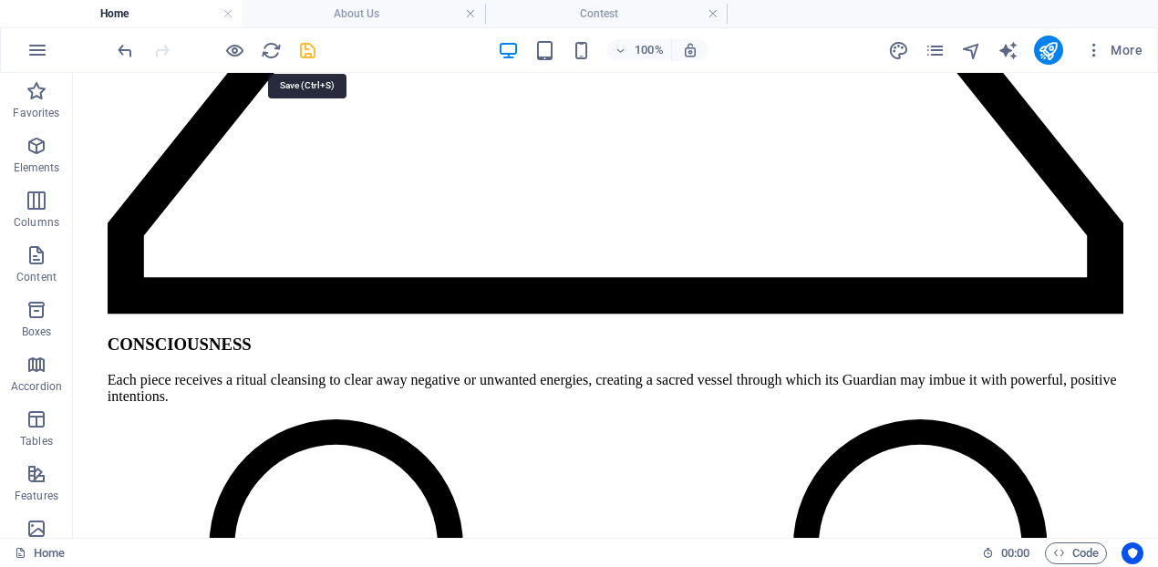
click at [312, 57] on icon "save" at bounding box center [307, 50] width 21 height 21
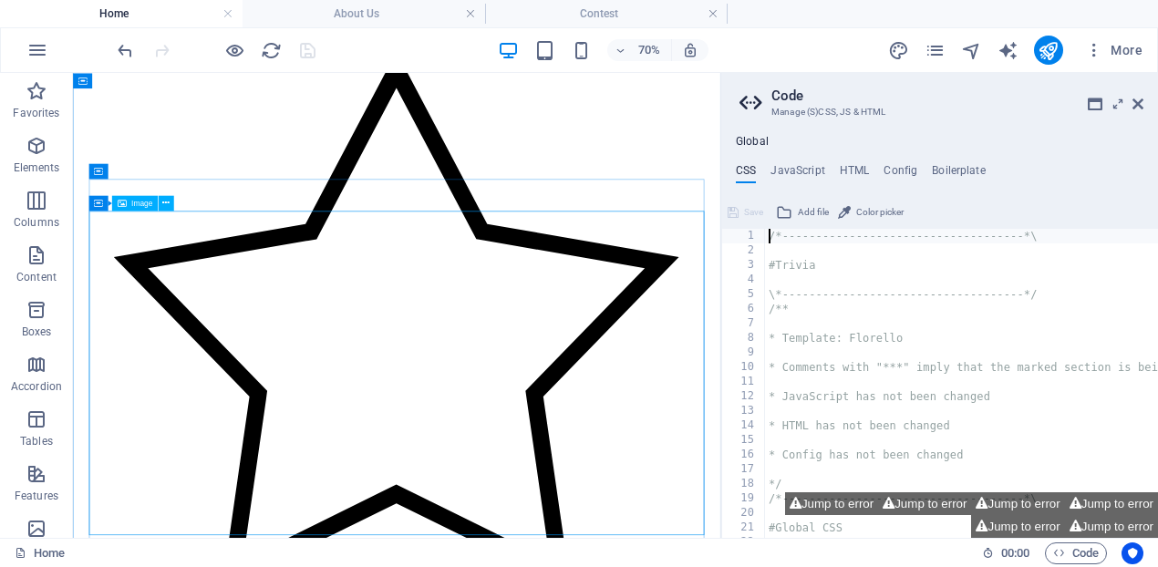
scroll to position [1444, 0]
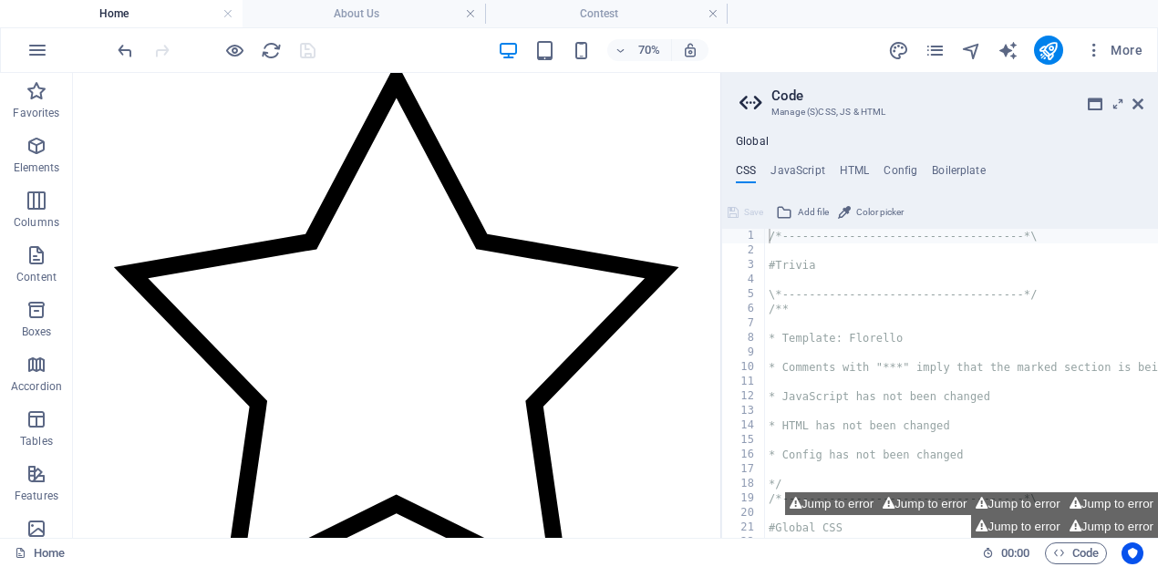
click at [1143, 93] on aside "Code Manage (S)CSS, JS & HTML Global CSS JavaScript HTML Config Boilerplate /*-…" at bounding box center [939, 305] width 438 height 465
click at [1140, 98] on icon at bounding box center [1137, 104] width 11 height 15
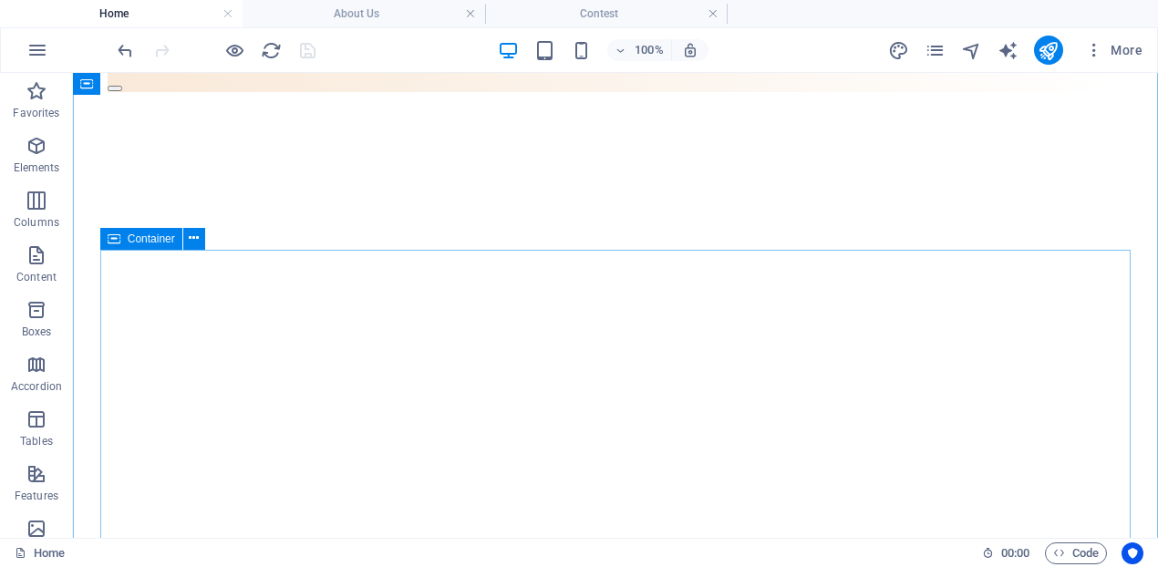
scroll to position [0, 0]
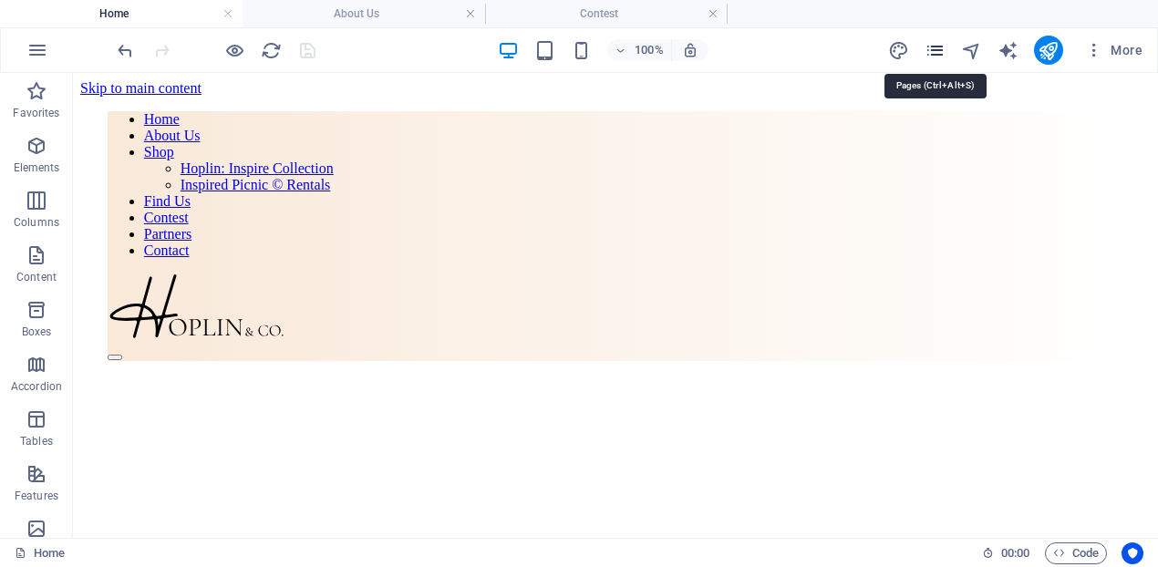
click at [931, 56] on icon "pages" at bounding box center [934, 50] width 21 height 21
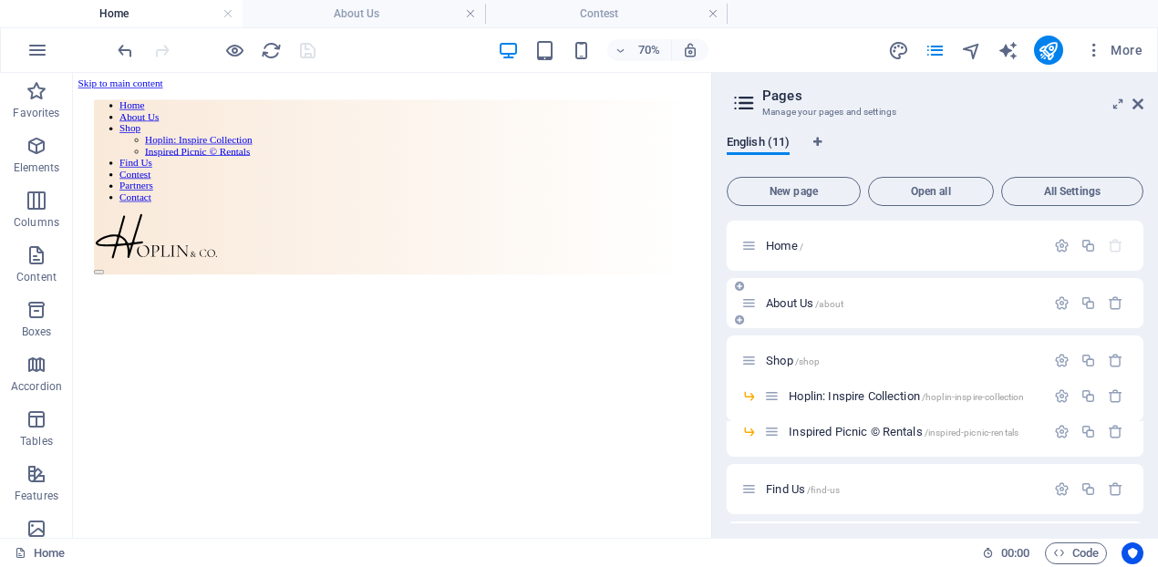
click at [851, 305] on p "About Us /about" at bounding box center [902, 303] width 273 height 12
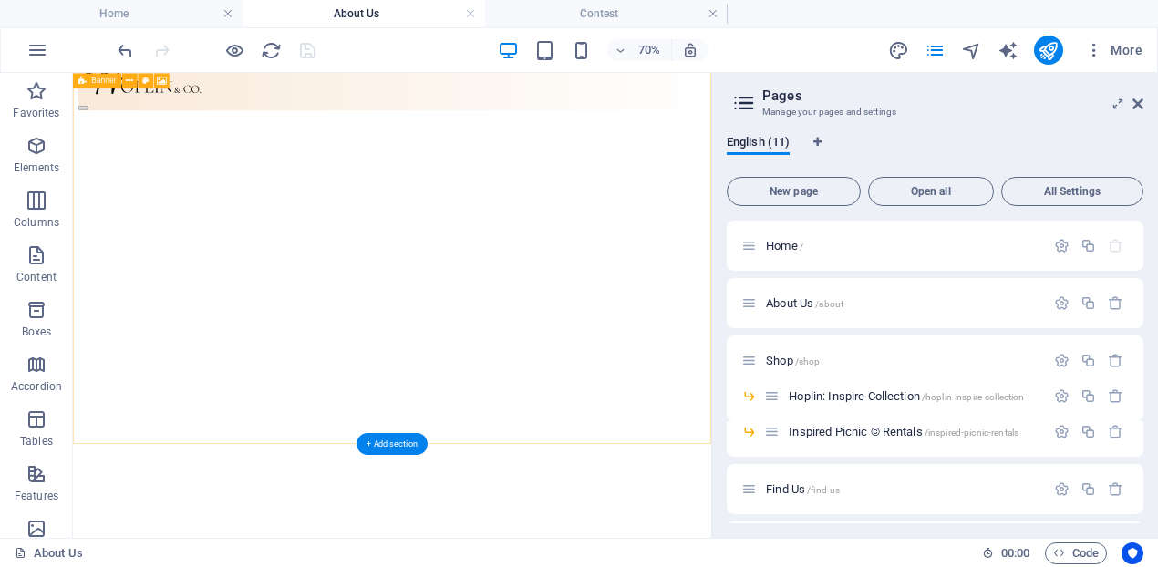
scroll to position [212, 0]
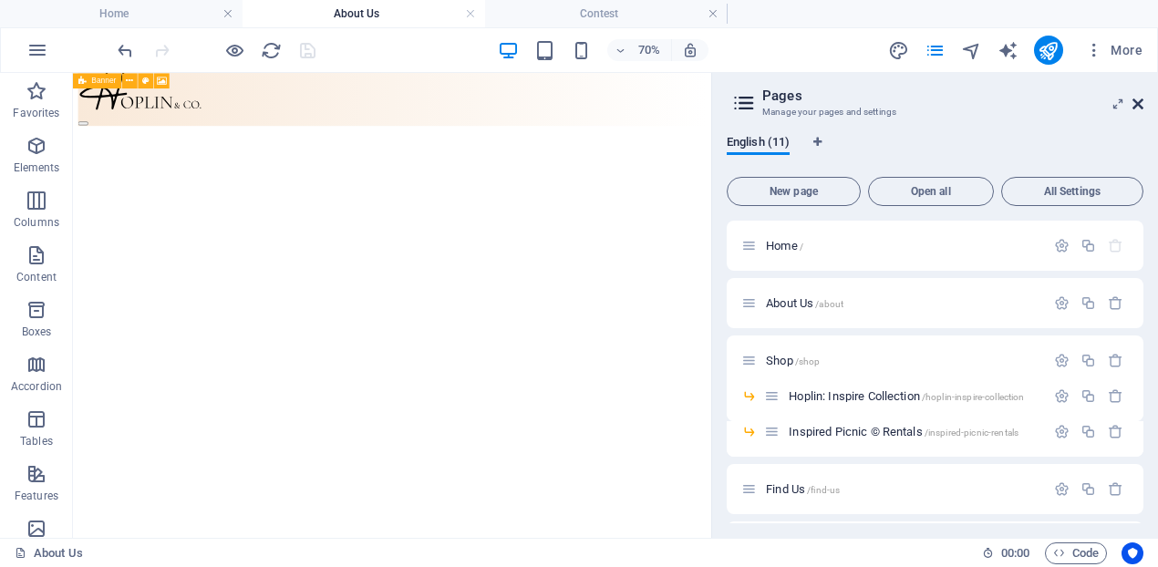
click at [1138, 107] on icon at bounding box center [1137, 104] width 11 height 15
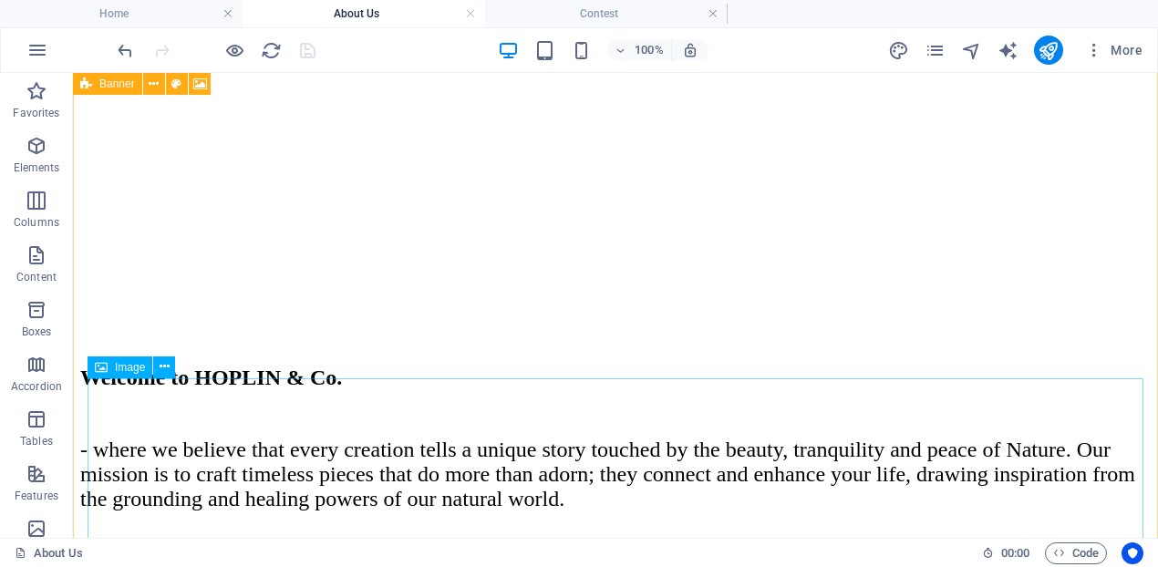
scroll to position [1378, 0]
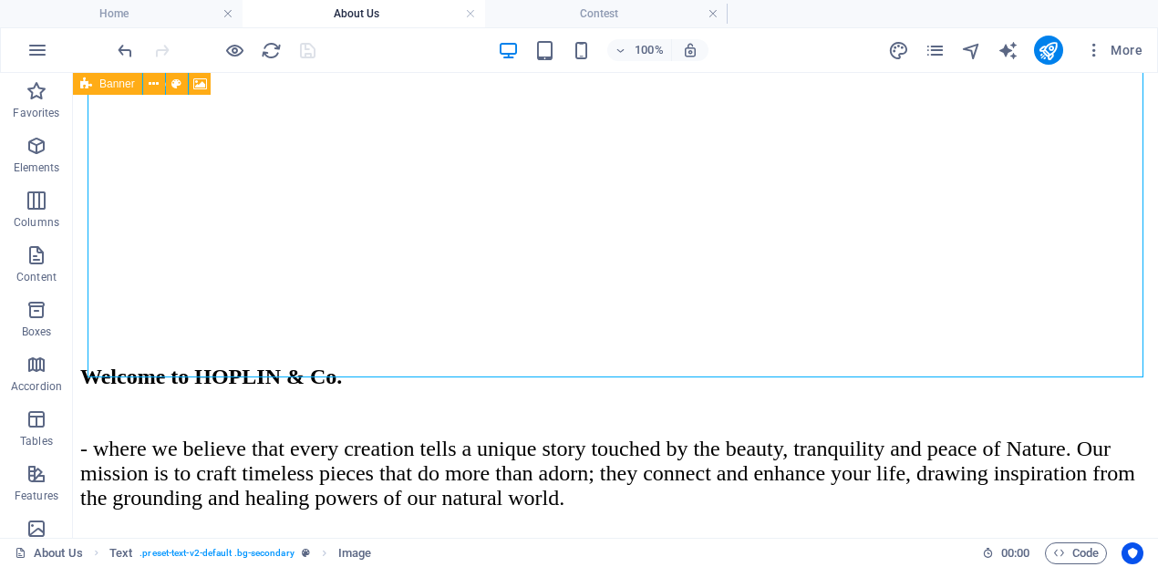
select select "px"
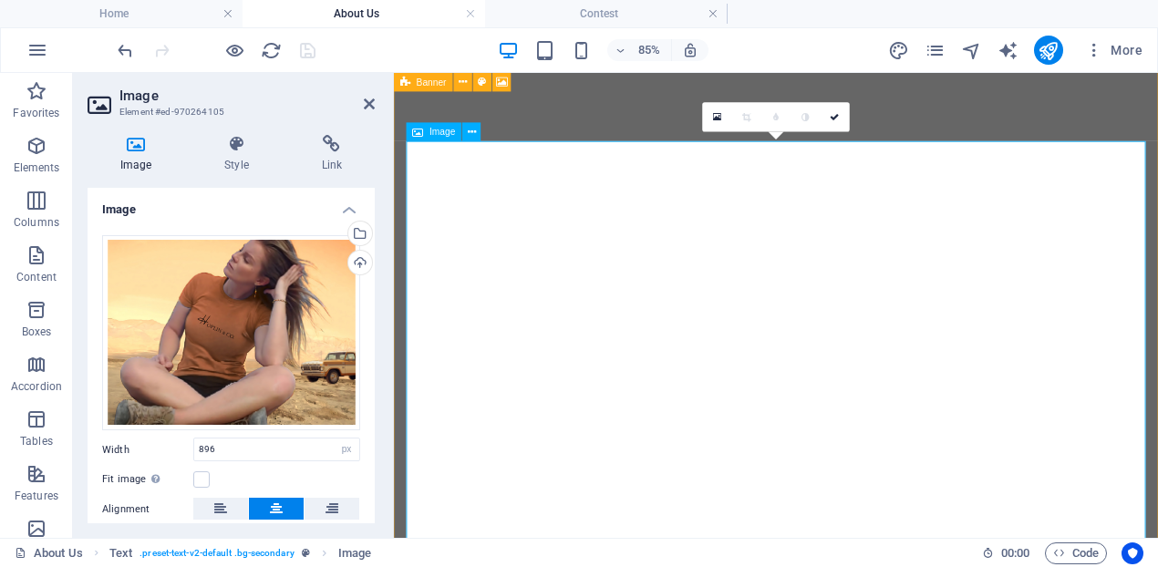
scroll to position [1300, 0]
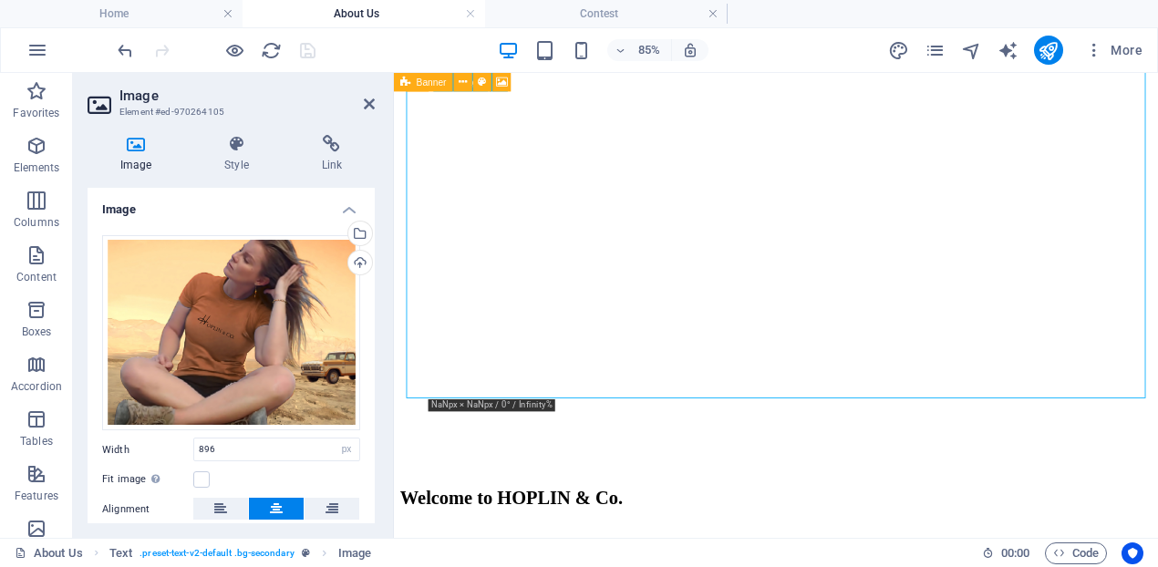
drag, startPoint x: 1274, startPoint y: 452, endPoint x: 1082, endPoint y: 397, distance: 200.2
click at [464, 83] on icon at bounding box center [463, 82] width 8 height 16
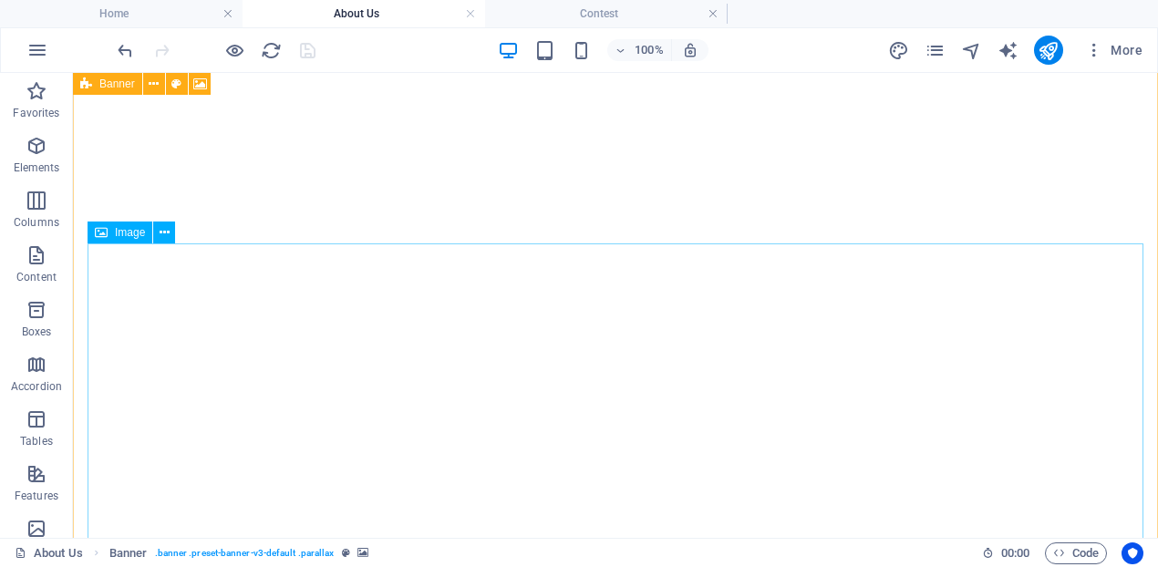
scroll to position [899, 0]
click at [170, 233] on button at bounding box center [164, 233] width 22 height 22
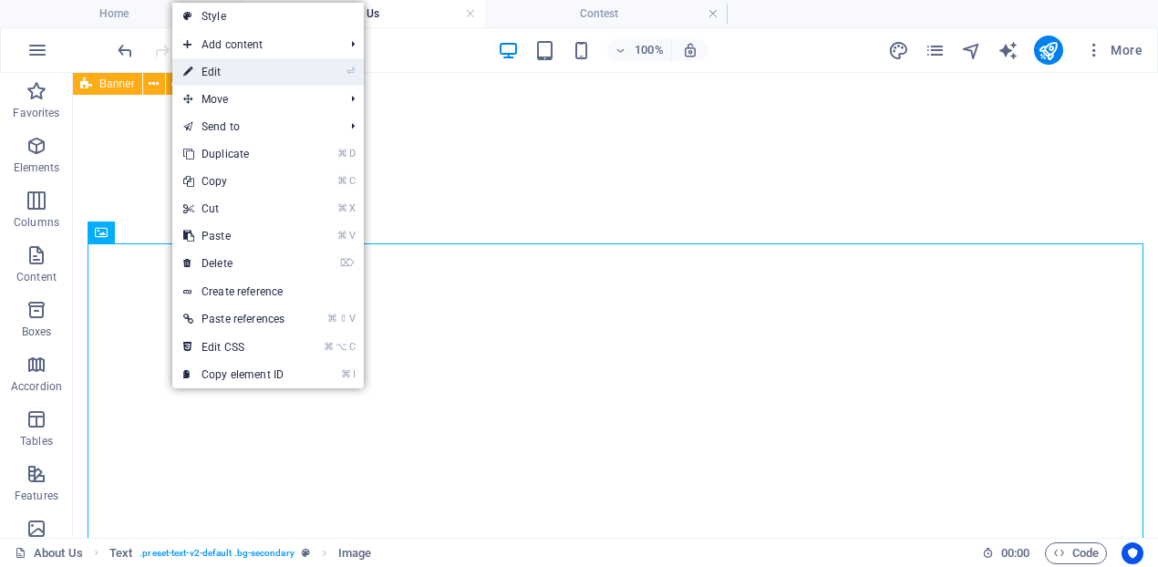
click at [304, 75] on li "⏎ Edit" at bounding box center [267, 71] width 191 height 27
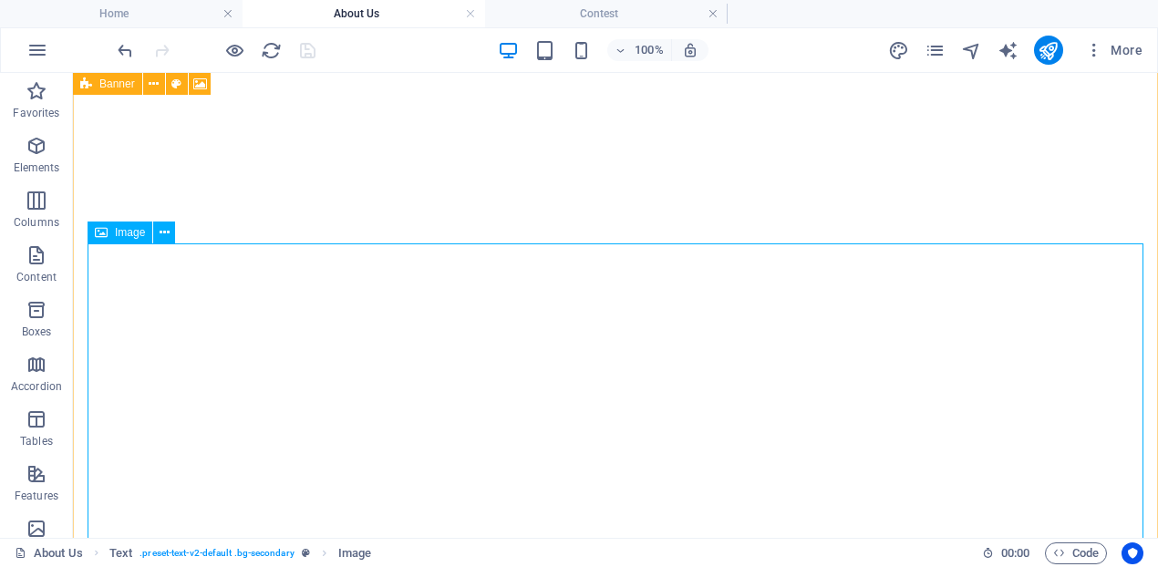
click at [95, 239] on icon at bounding box center [101, 233] width 13 height 22
click at [168, 238] on icon at bounding box center [165, 232] width 10 height 19
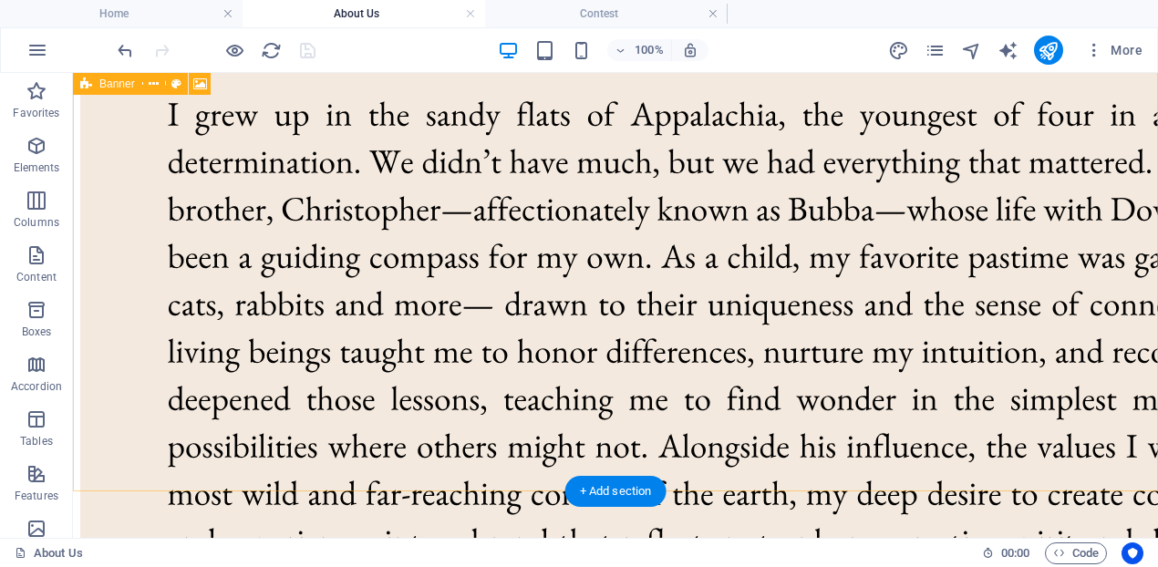
scroll to position [2638, 0]
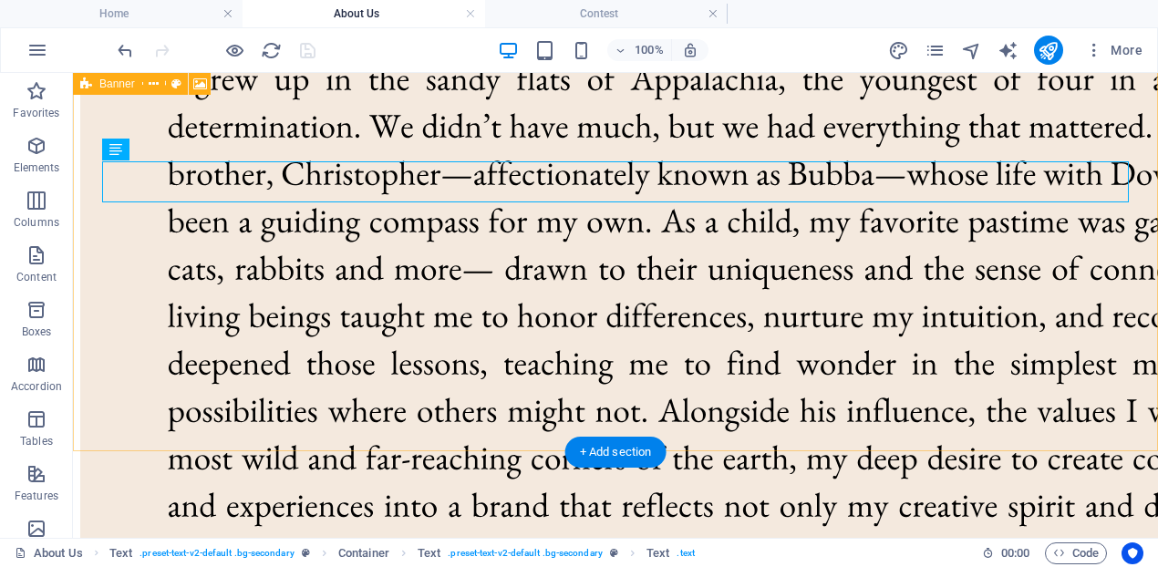
scroll to position [2875, 0]
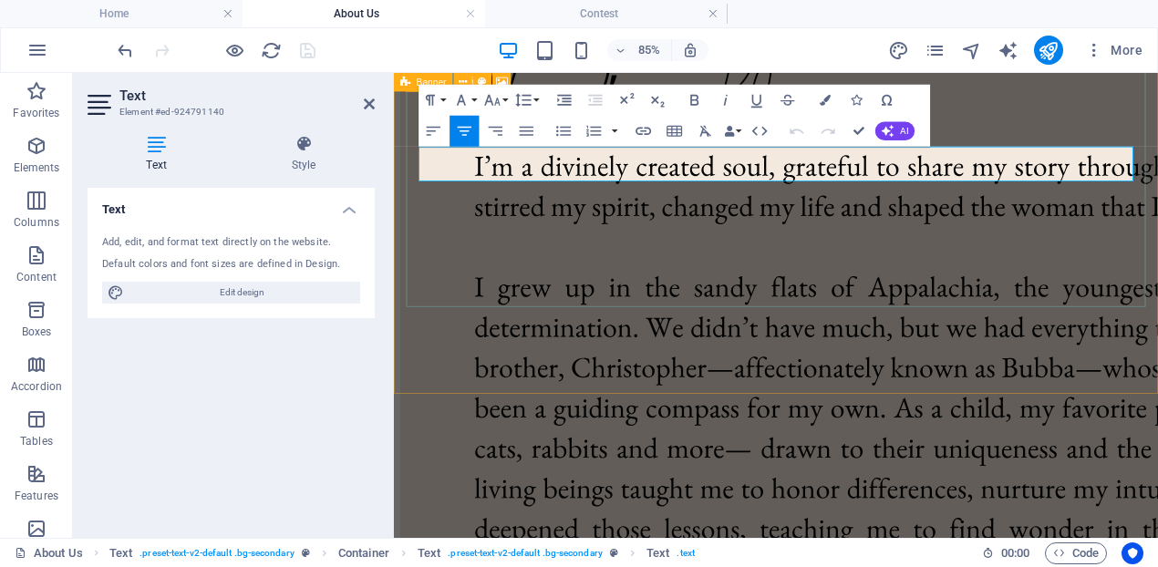
click at [648, 133] on icon "button" at bounding box center [642, 131] width 15 height 8
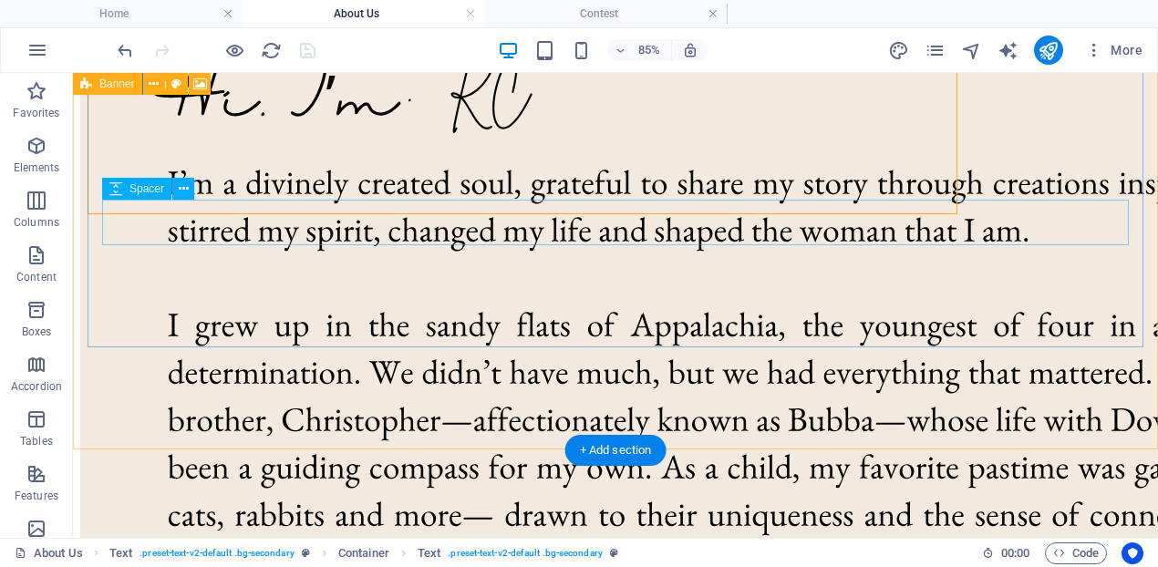
scroll to position [2875, 0]
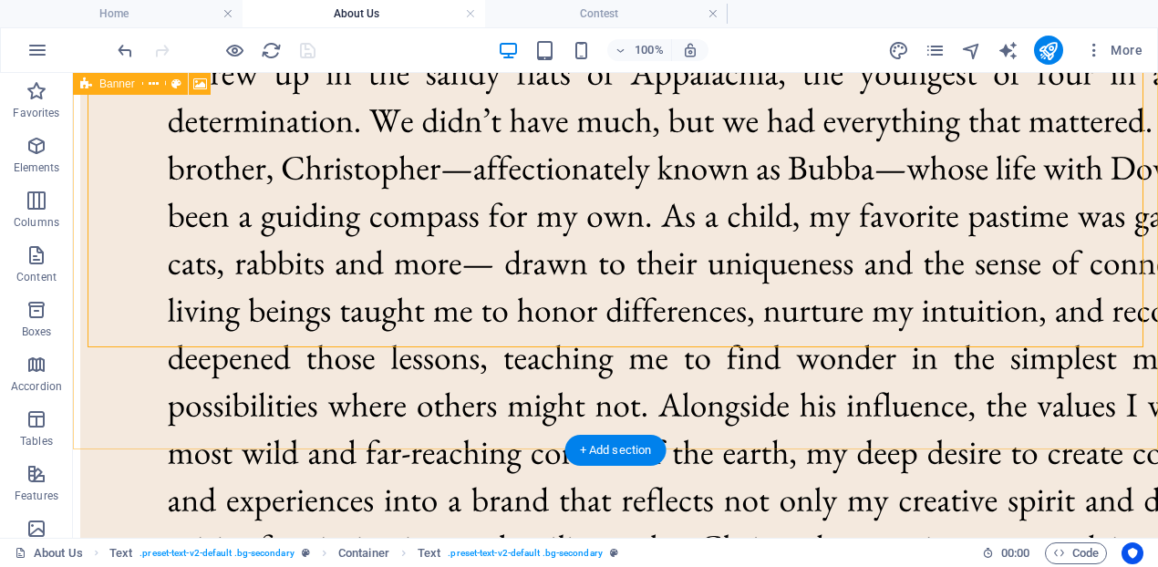
click at [748, 385] on div "Welcome to HOPLIN & Co. - where we believe that every creation tells a unique s…" at bounding box center [615, 185] width 1070 height 2634
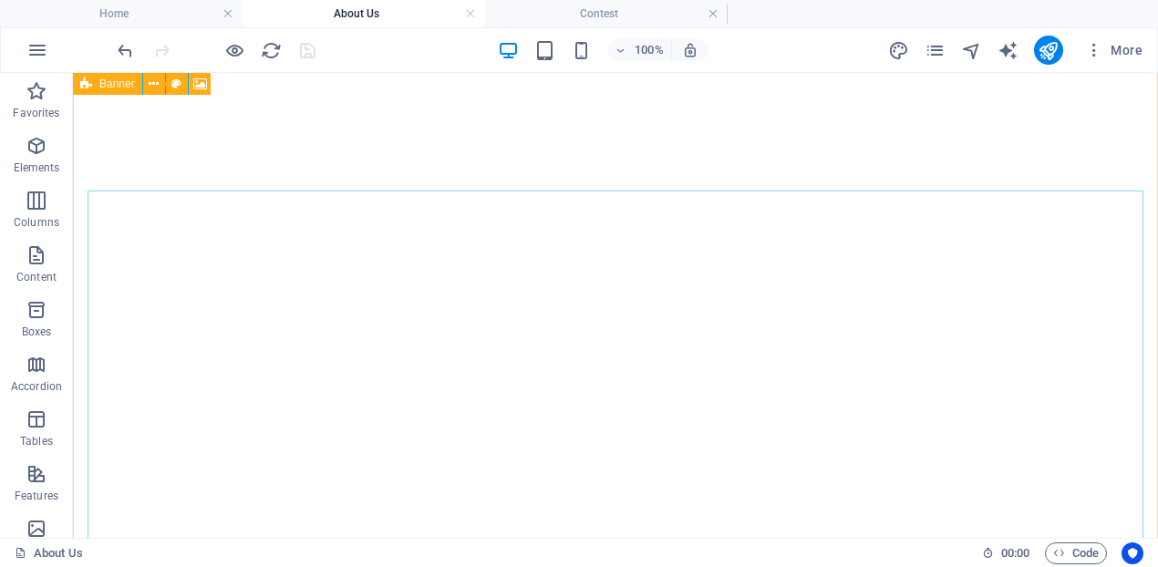
scroll to position [738, 0]
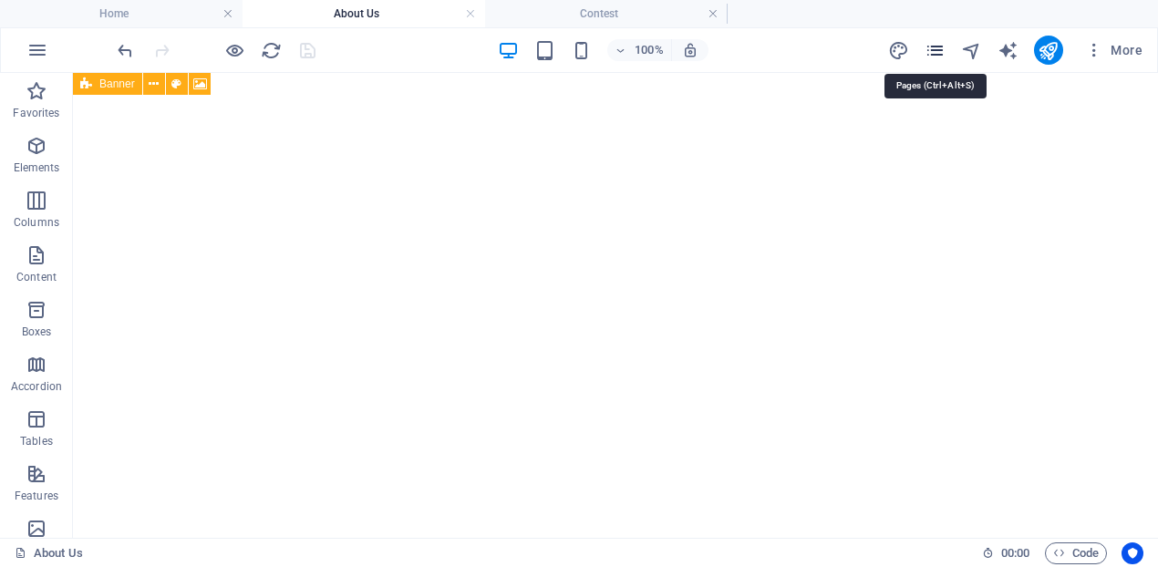
click at [934, 54] on icon "pages" at bounding box center [934, 50] width 21 height 21
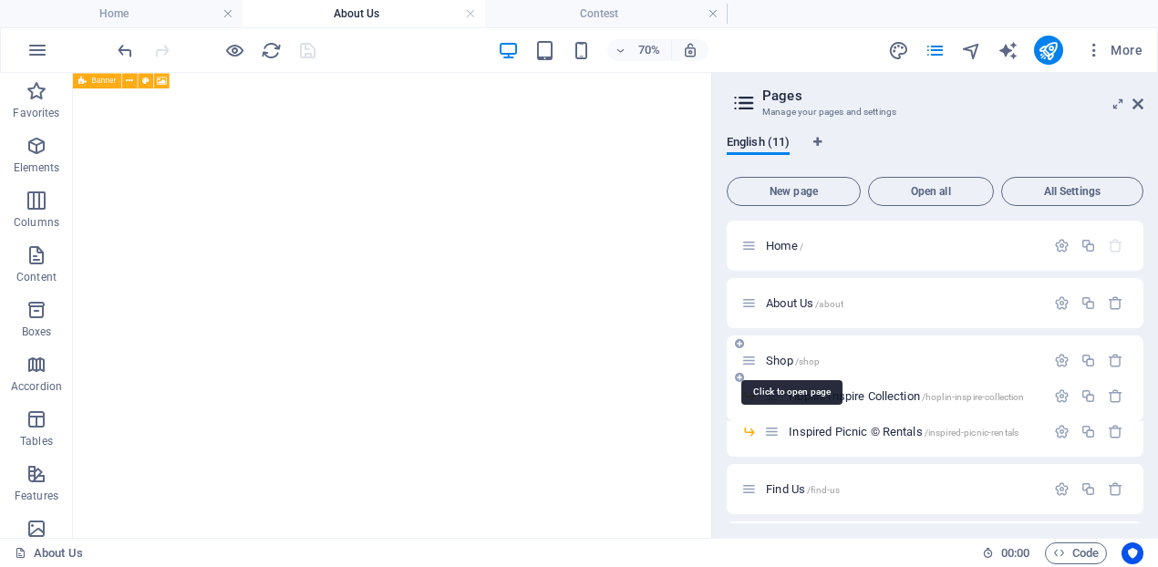
click at [779, 363] on span "Shop /shop" at bounding box center [793, 361] width 54 height 14
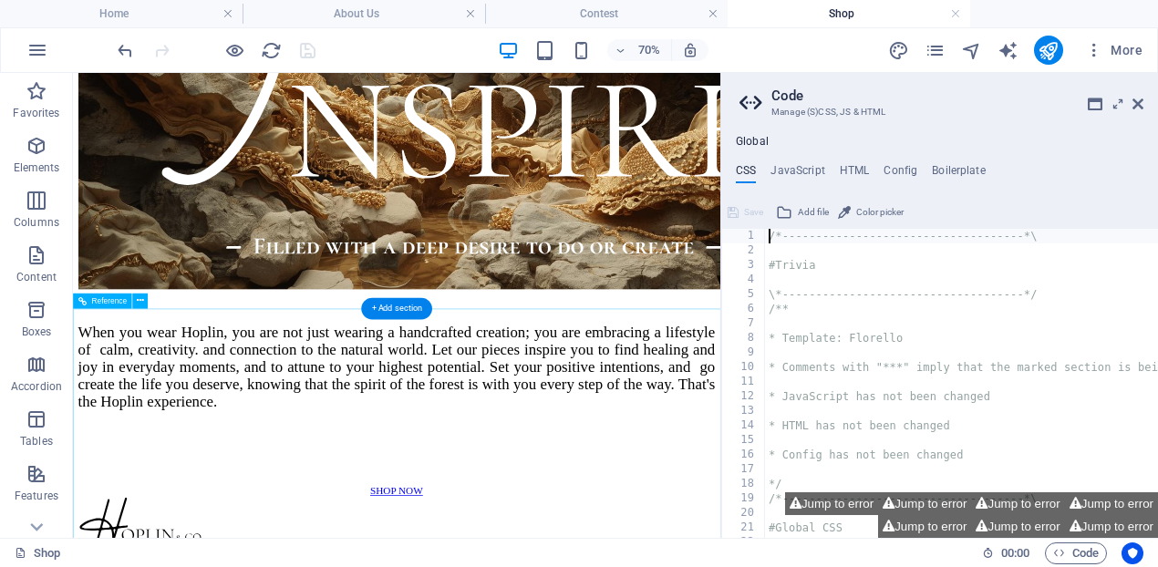
scroll to position [404, 0]
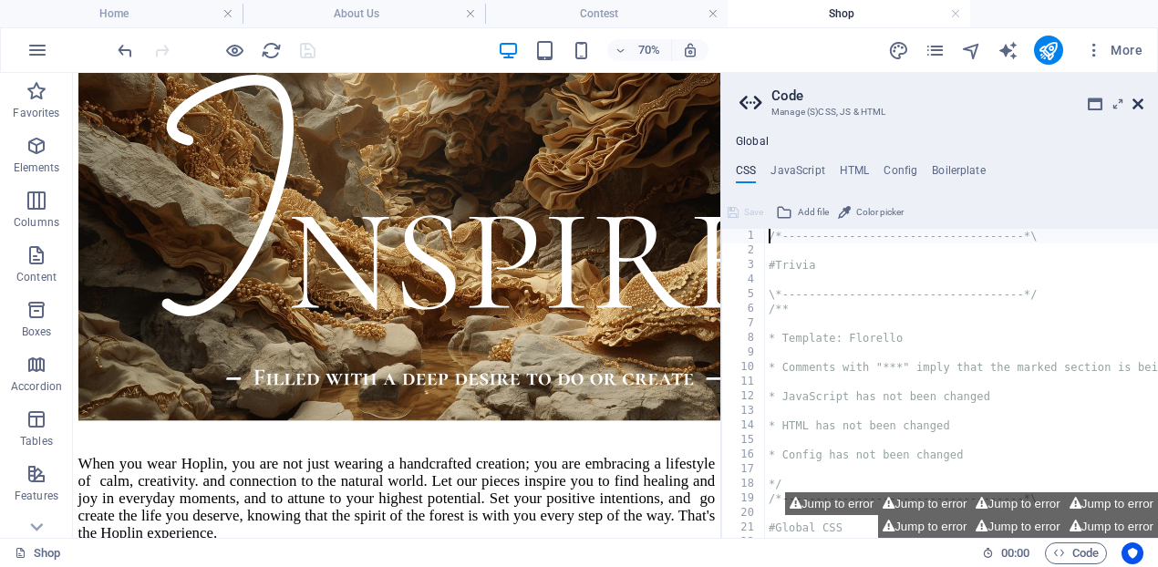
click at [1138, 108] on icon at bounding box center [1137, 104] width 11 height 15
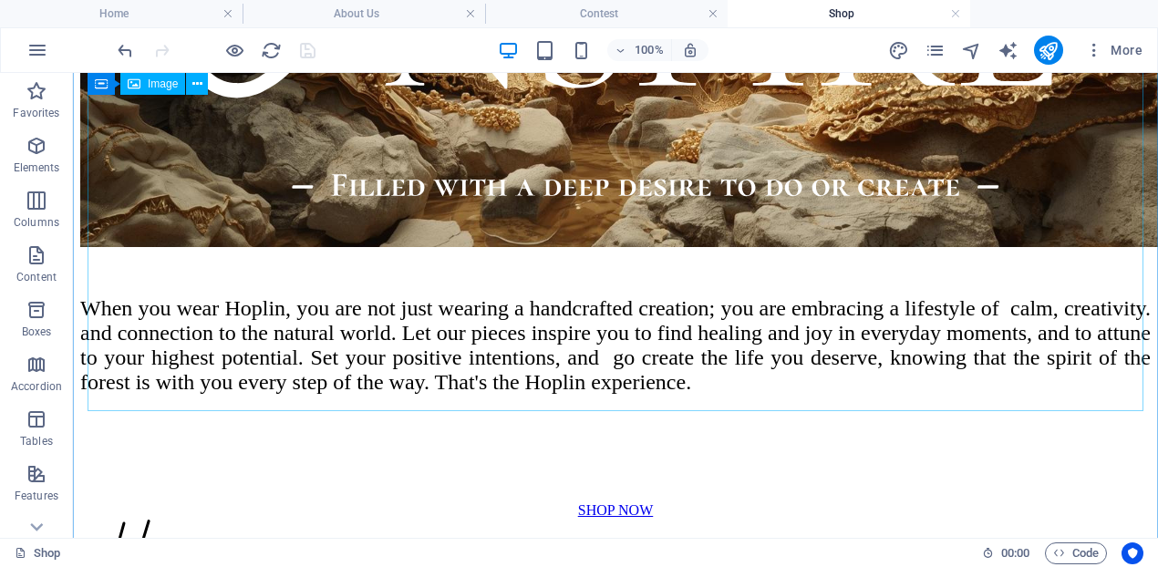
scroll to position [254, 0]
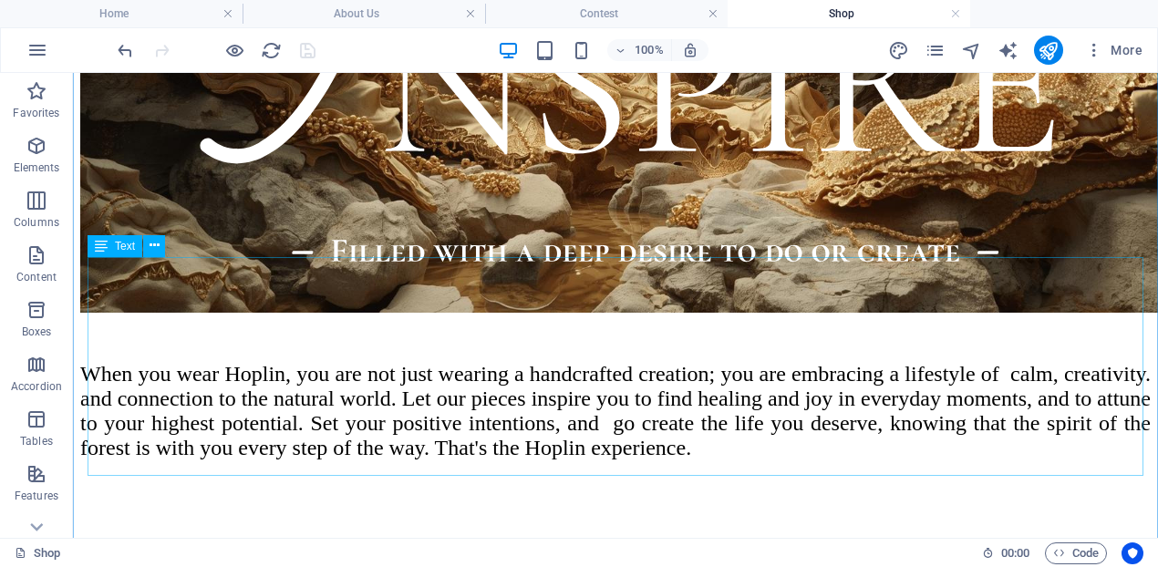
scroll to position [665, 0]
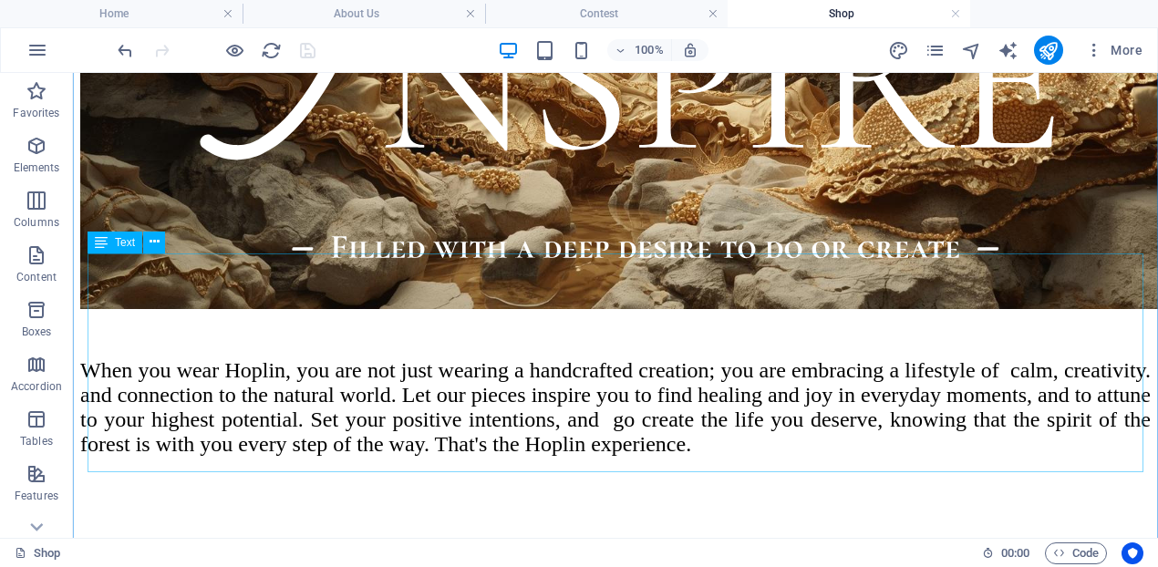
click at [1102, 327] on div "When you wear Hoplin, you are not just wearing a handcrafted creation; you are …" at bounding box center [615, 438] width 1070 height 222
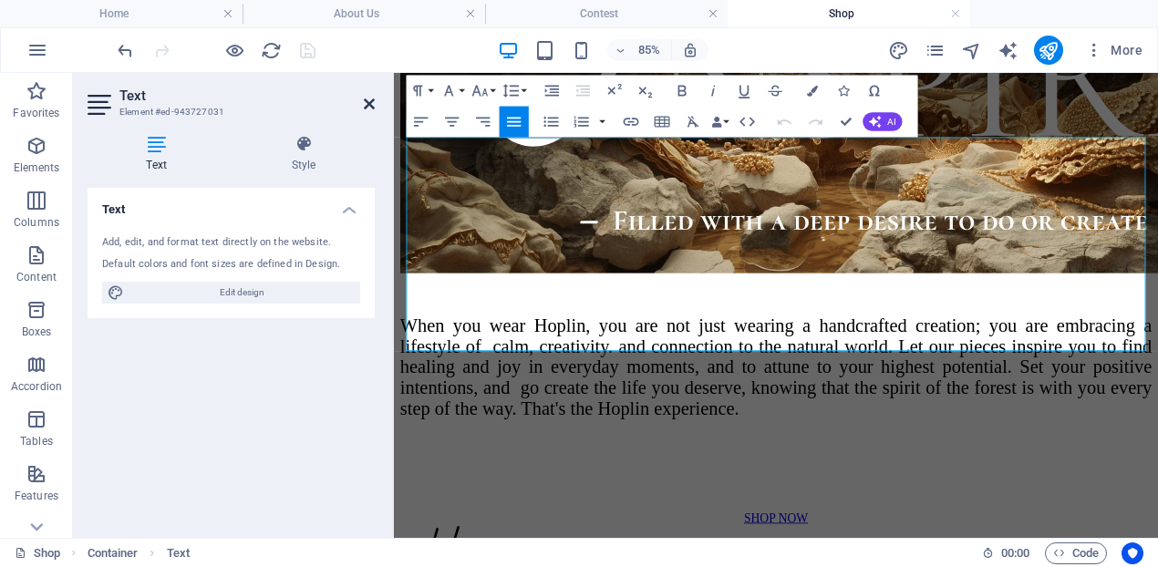
click at [369, 107] on icon at bounding box center [369, 104] width 11 height 15
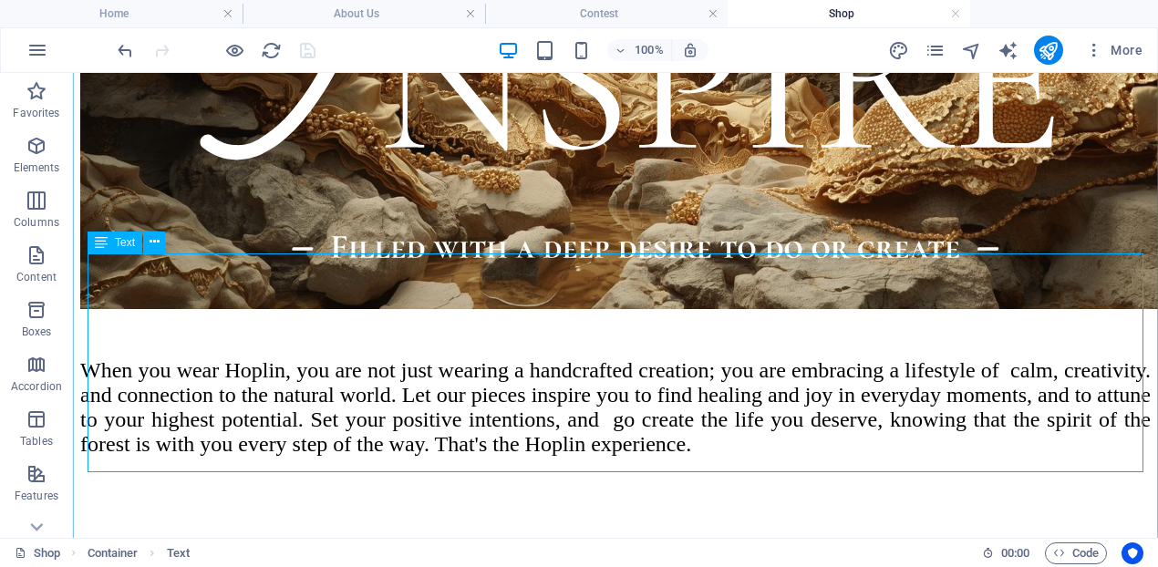
click at [1113, 327] on div "When you wear Hoplin, you are not just wearing a handcrafted creation; you are …" at bounding box center [615, 438] width 1070 height 222
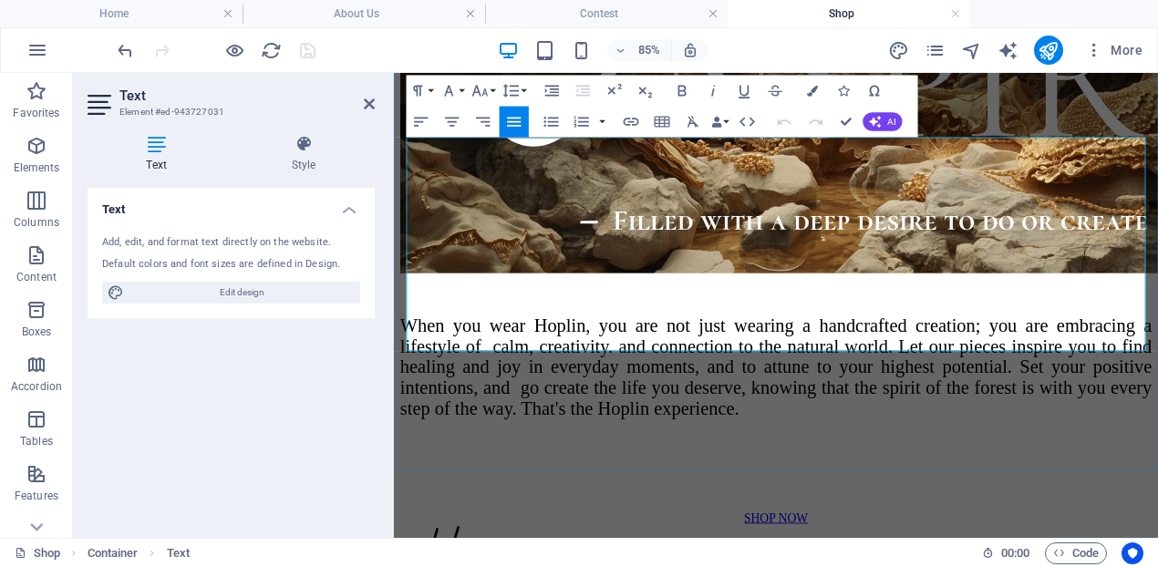
click at [1157, 358] on span "When you wear Hoplin, you are not just wearing a handcrafted creation; you are …" at bounding box center [843, 419] width 884 height 122
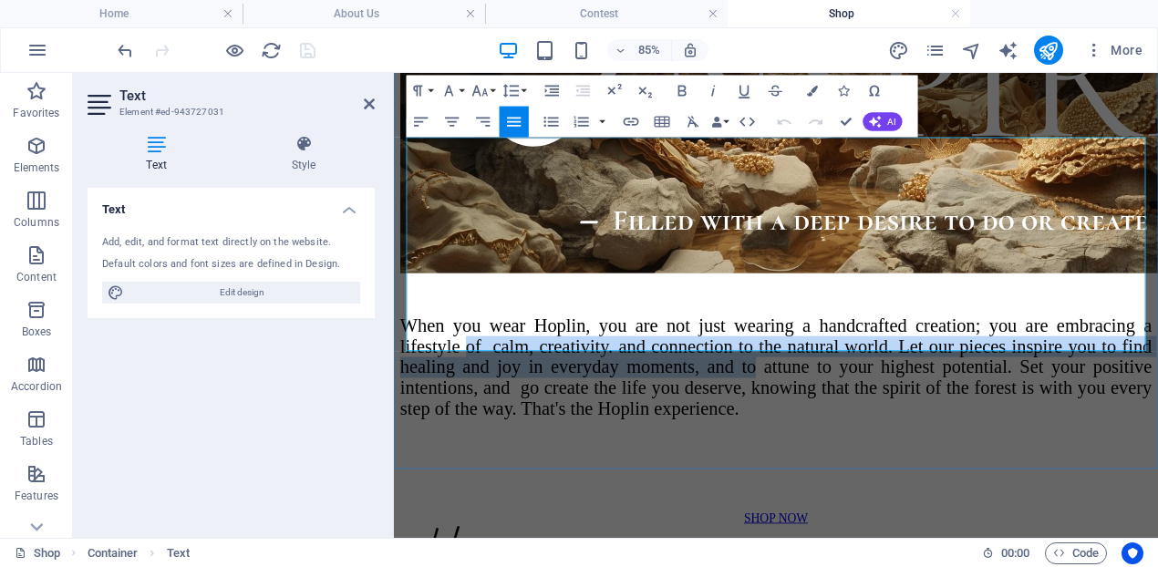
drag, startPoint x: 1263, startPoint y: 191, endPoint x: 645, endPoint y: 253, distance: 621.2
click at [644, 358] on span "When you wear Hoplin, you are not just wearing a handcrafted creation; you are …" at bounding box center [843, 419] width 884 height 122
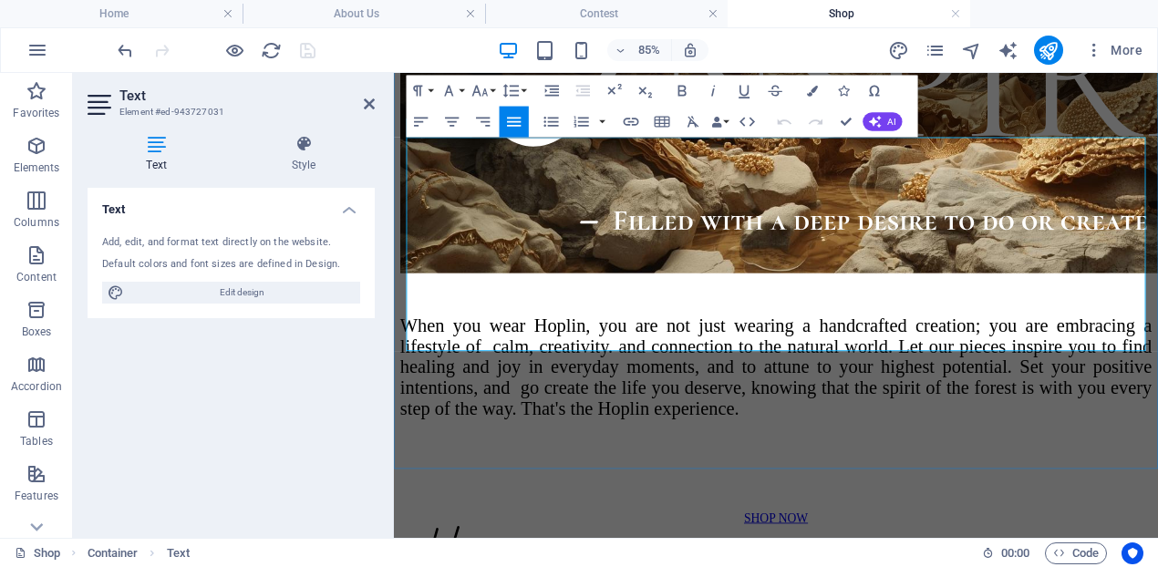
click at [547, 358] on span "When you wear Hoplin, you are not just wearing a handcrafted creation; you are …" at bounding box center [843, 419] width 884 height 122
click at [1157, 520] on div "When you wear Hoplin, you are not just wearing a handcrafted creation; you are …" at bounding box center [843, 150] width 884 height 909
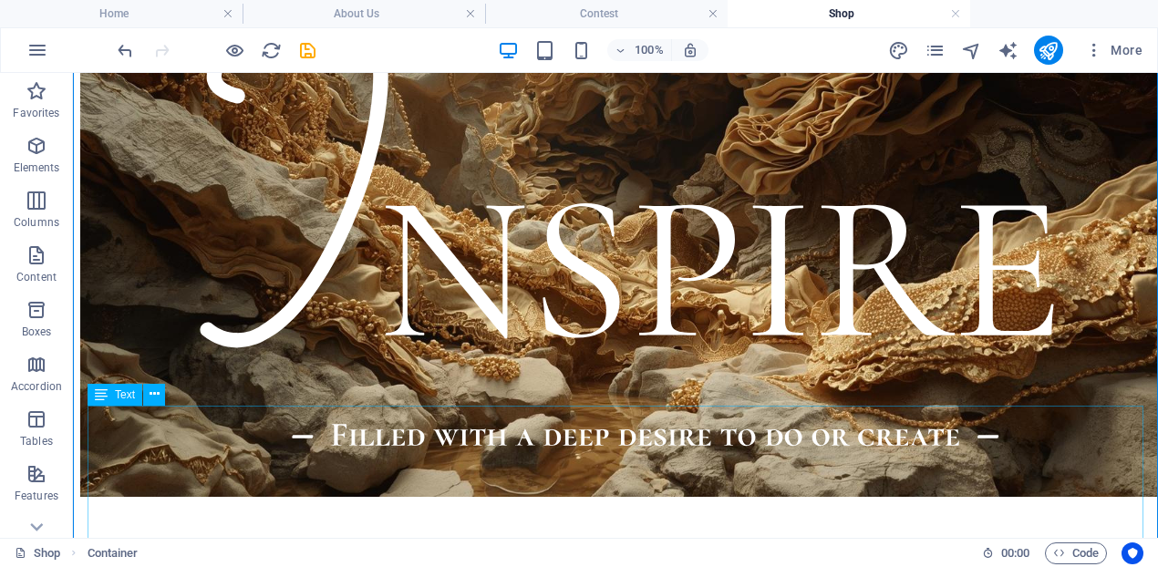
scroll to position [300, 0]
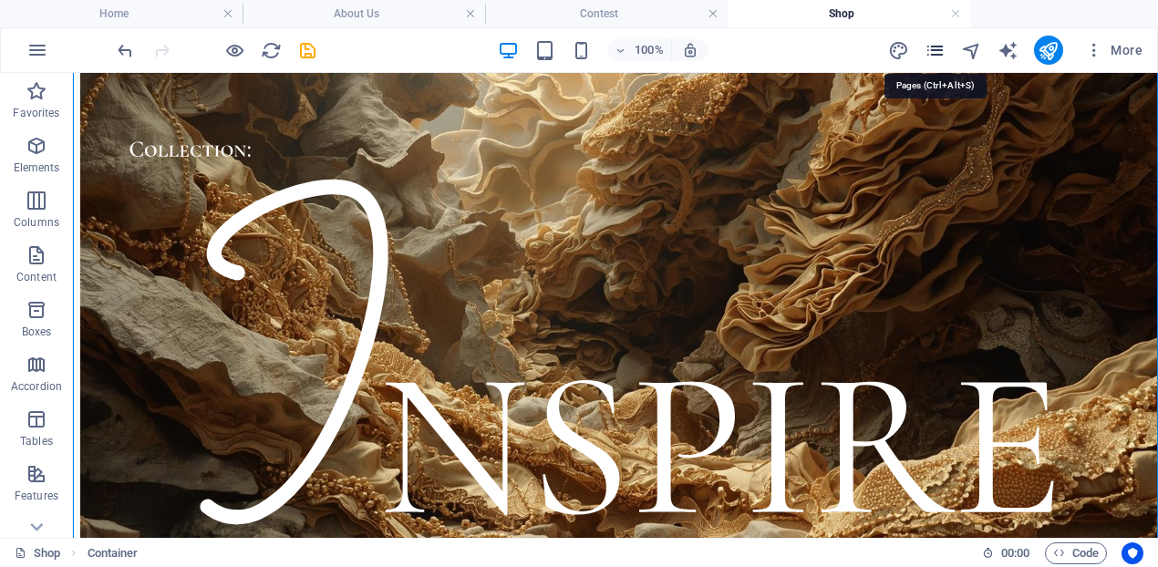
click at [929, 52] on icon "pages" at bounding box center [934, 50] width 21 height 21
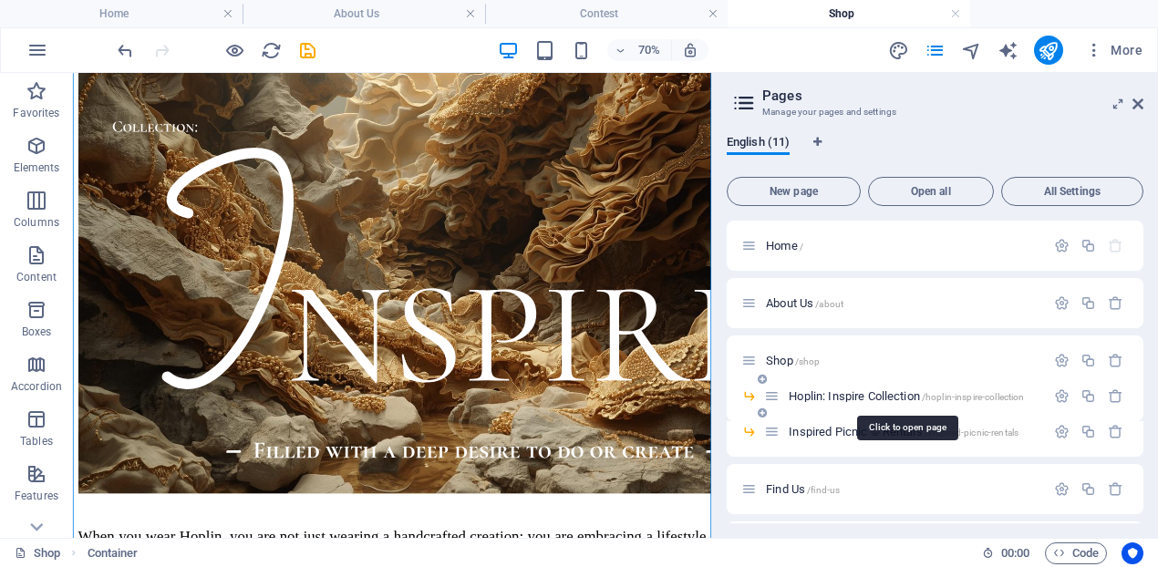
click at [827, 397] on span "Hoplin: Inspire Collection /hoplin-inspire-collection" at bounding box center [906, 396] width 235 height 14
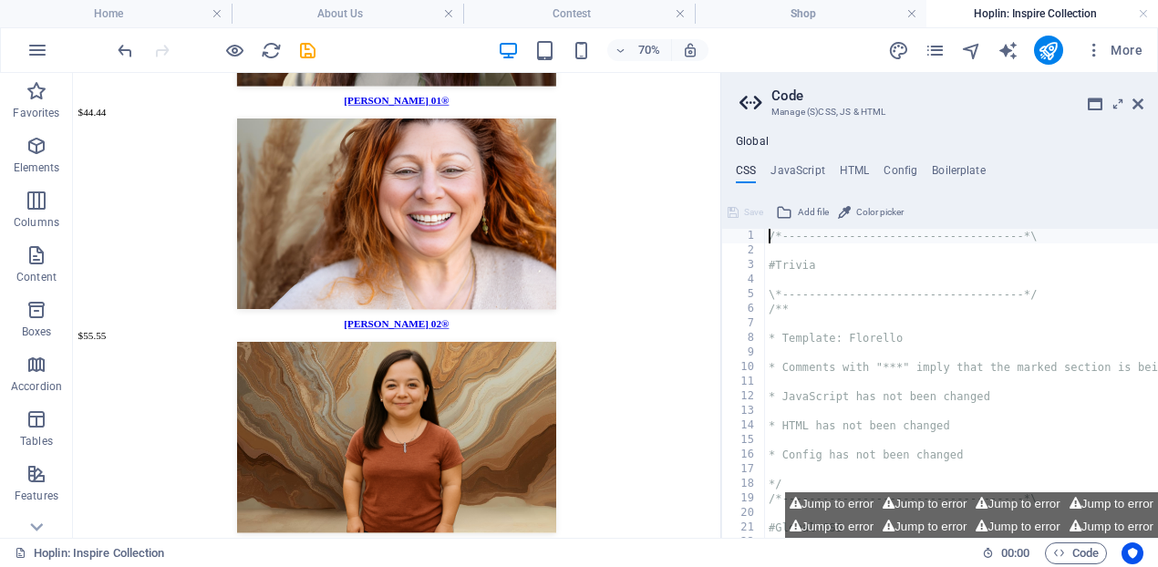
scroll to position [1310, 0]
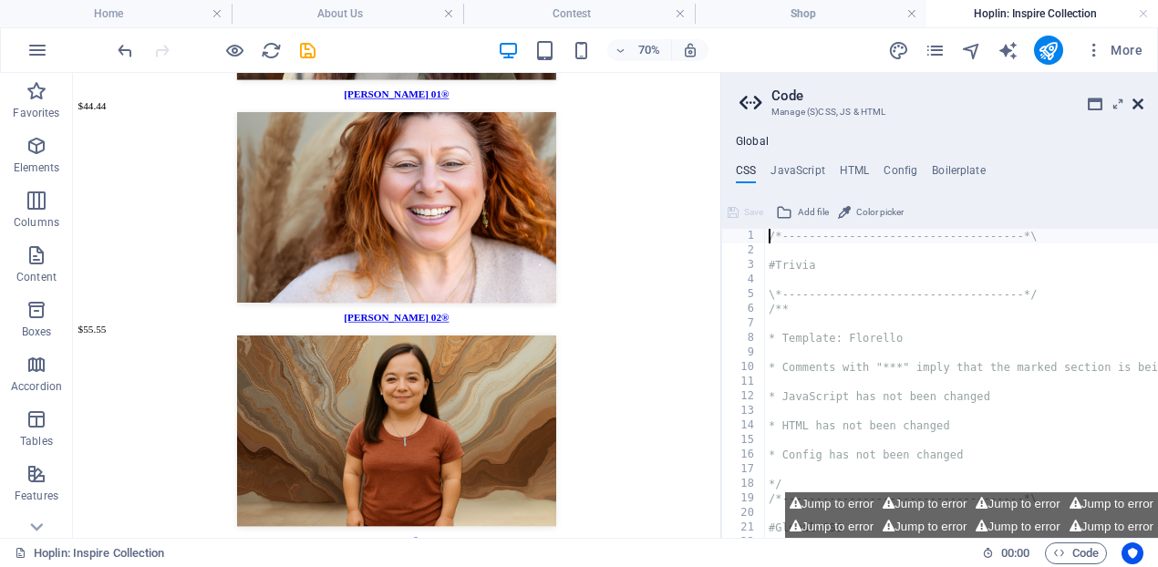
click at [1140, 107] on icon at bounding box center [1137, 104] width 11 height 15
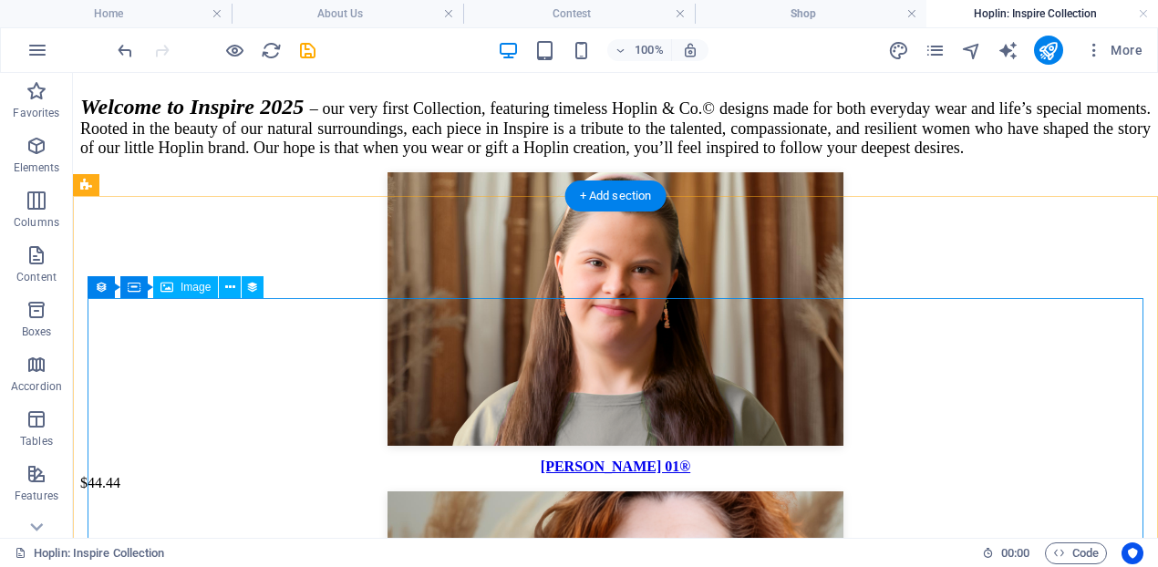
scroll to position [1091, 0]
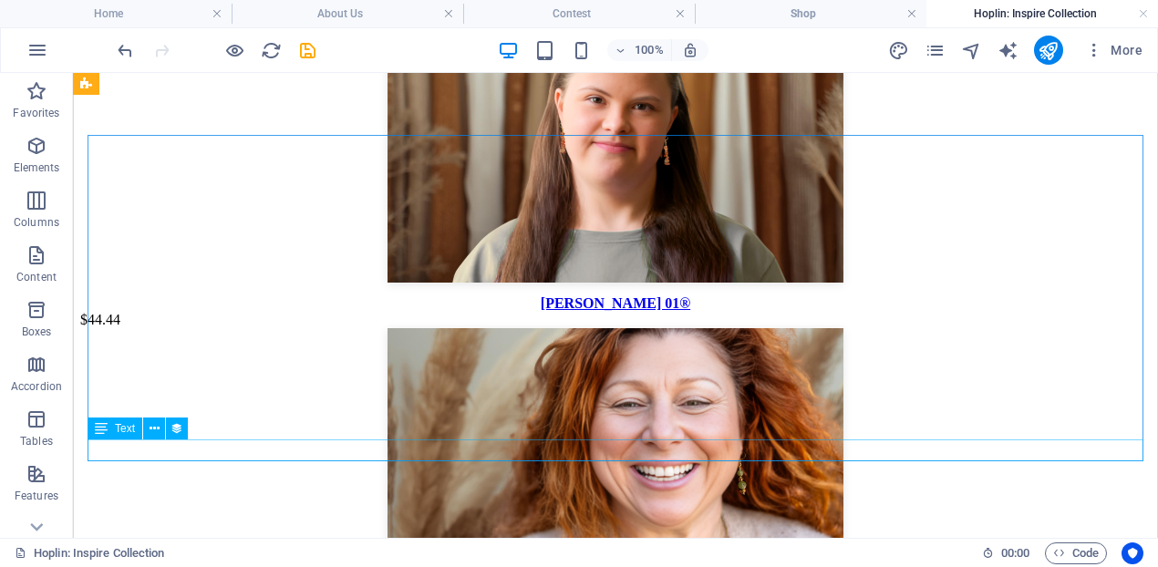
click at [623, 328] on div "$44.44" at bounding box center [615, 320] width 1070 height 16
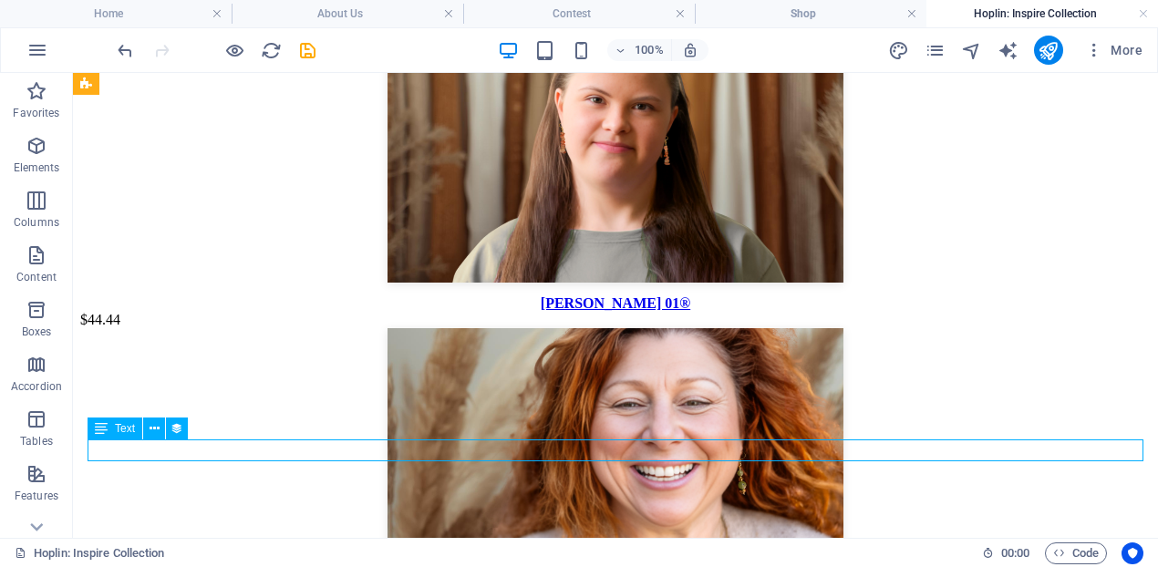
click at [623, 328] on div "$44.44" at bounding box center [615, 320] width 1070 height 16
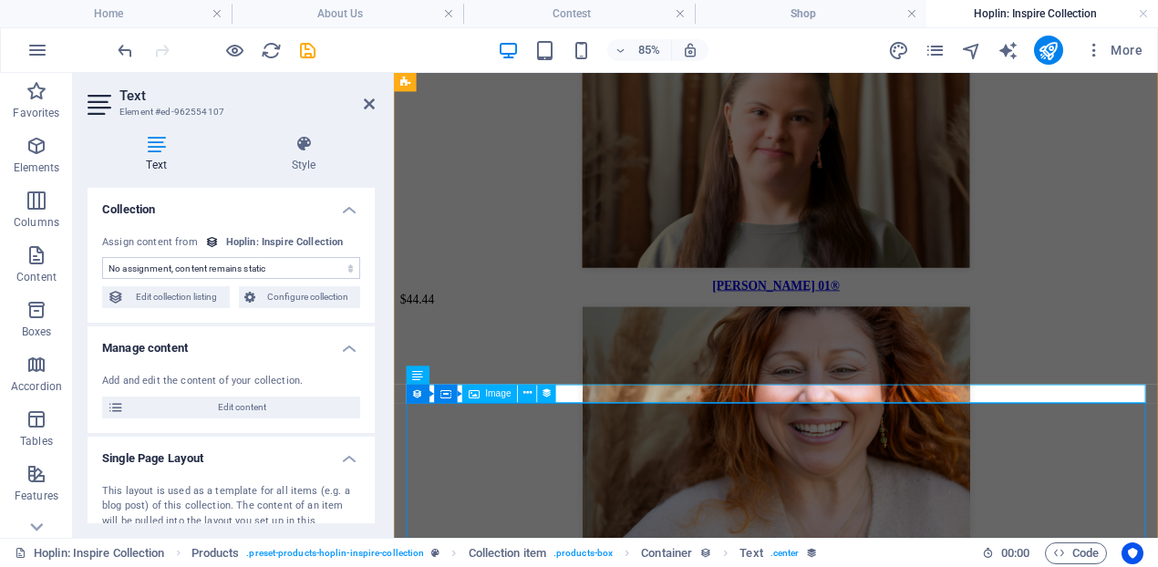
scroll to position [1012, 0]
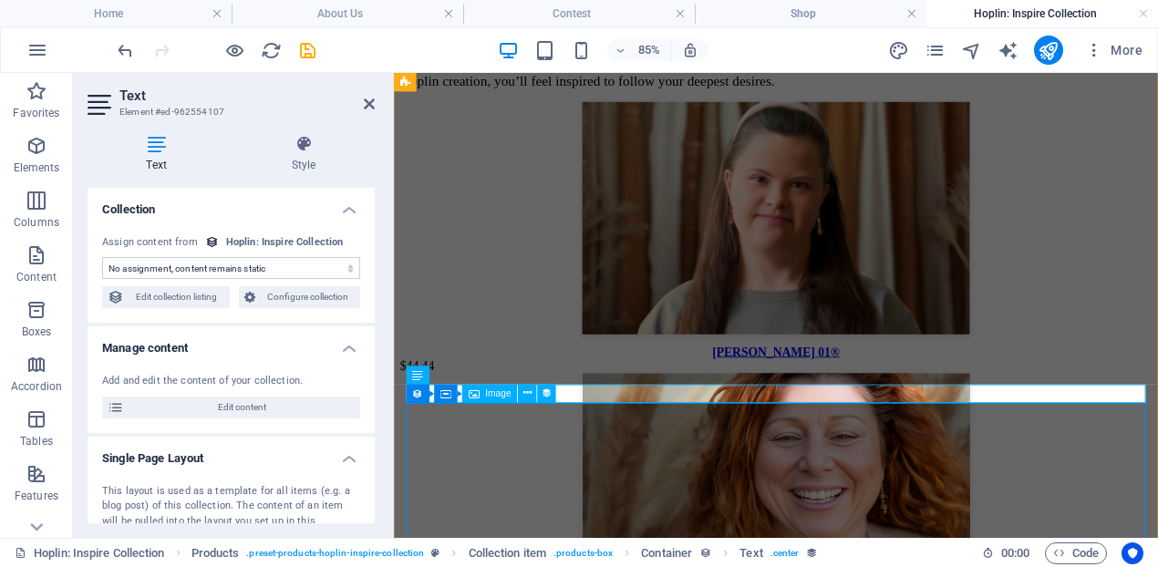
select select "price"
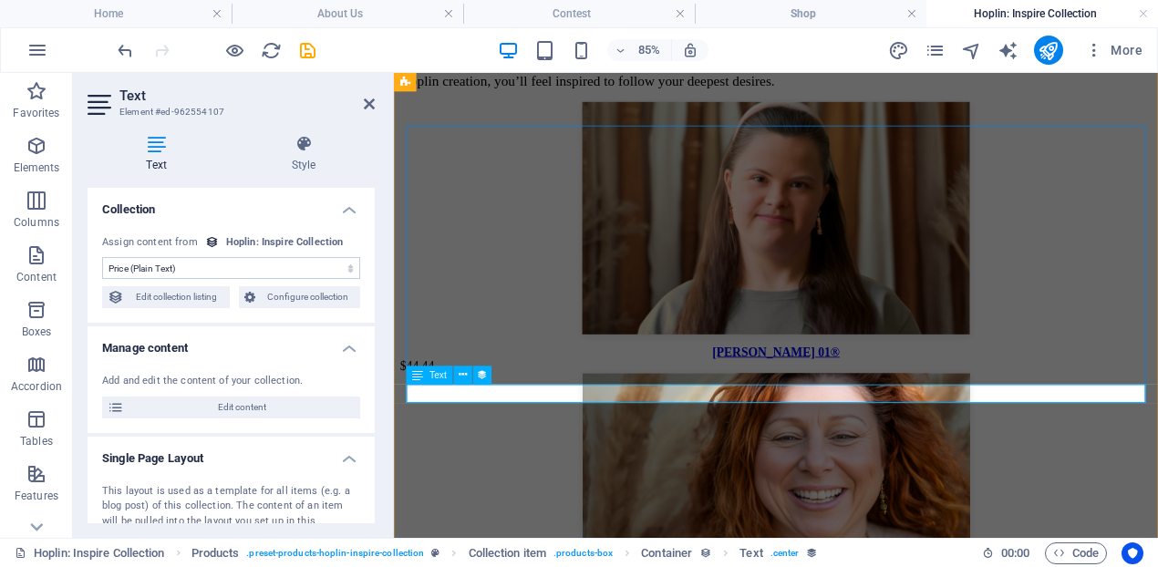
click at [859, 427] on div "$44.44" at bounding box center [843, 418] width 884 height 16
click at [848, 323] on figure at bounding box center [843, 246] width 884 height 277
select select "image"
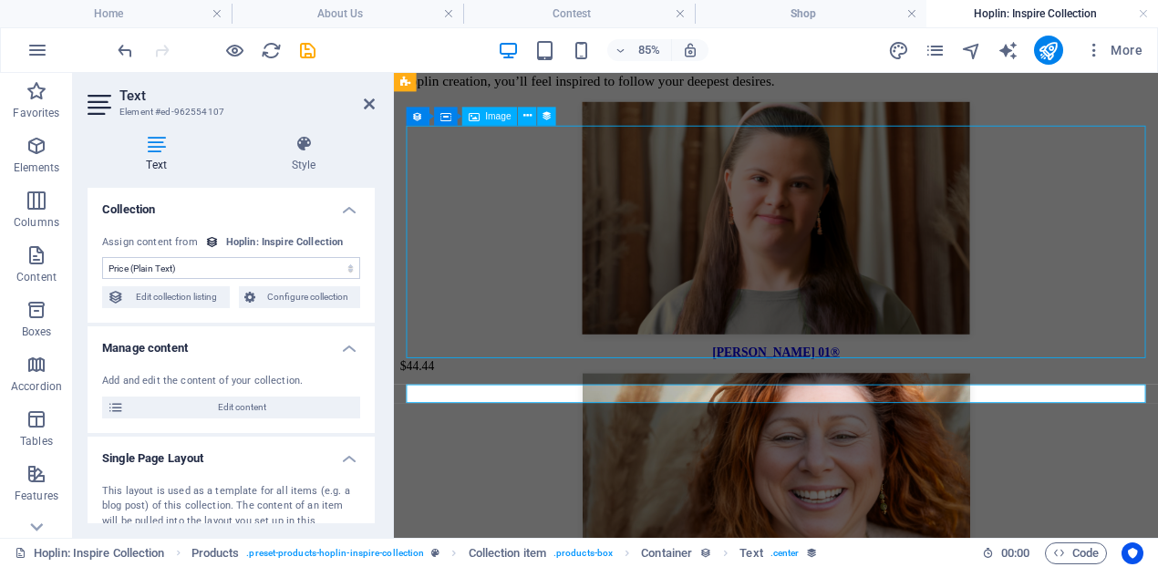
select select "px"
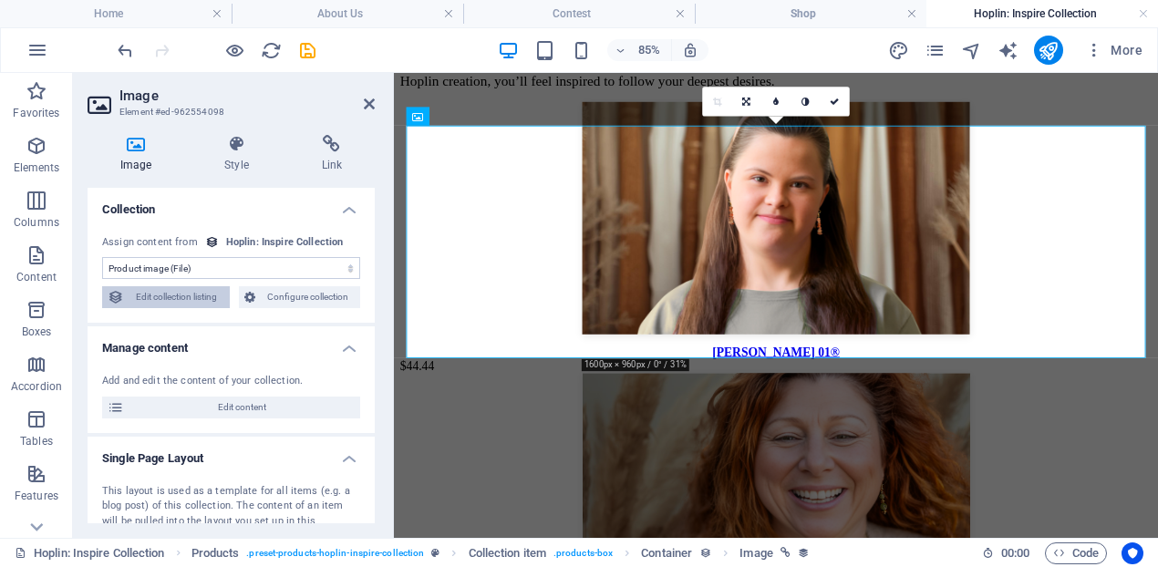
click at [150, 300] on span "Edit collection listing" at bounding box center [176, 297] width 95 height 22
select select
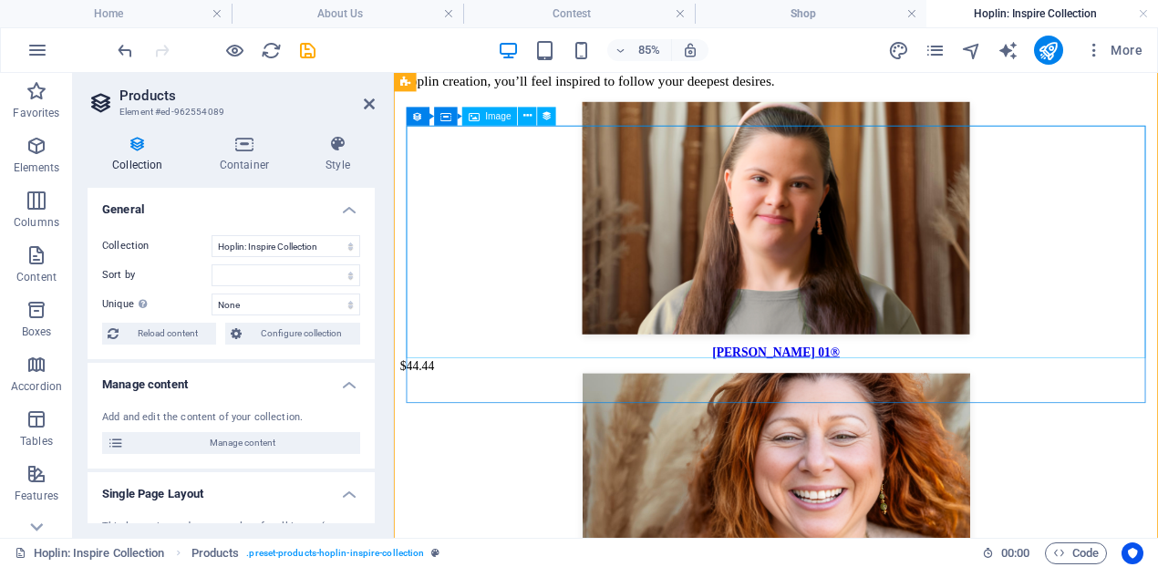
click at [913, 335] on figure at bounding box center [843, 246] width 884 height 277
select select "image"
select select "px"
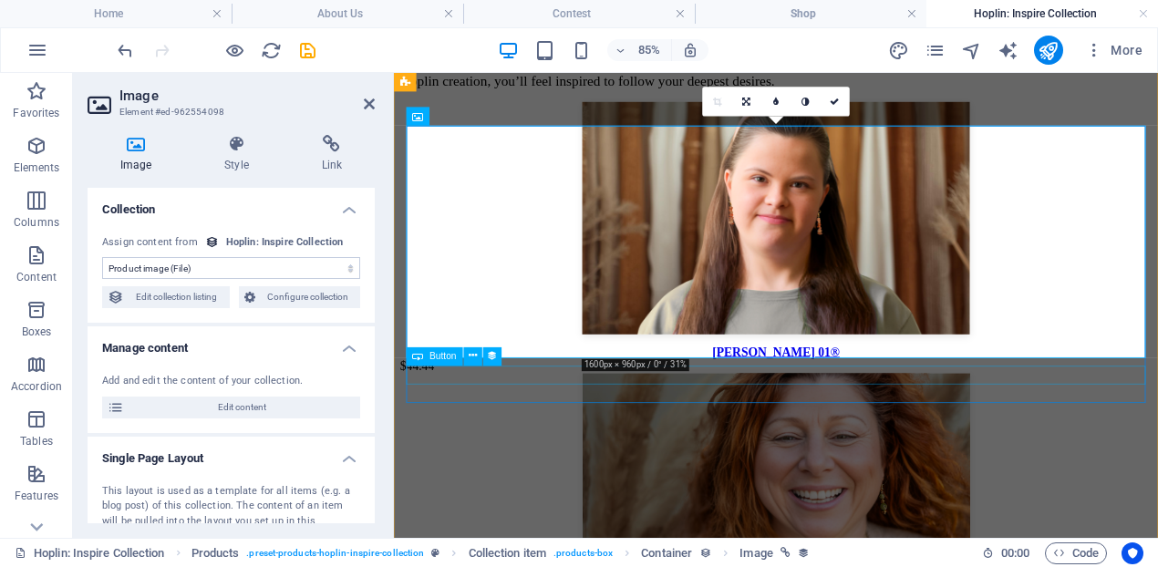
click at [879, 410] on div "[PERSON_NAME] 01®" at bounding box center [843, 402] width 884 height 16
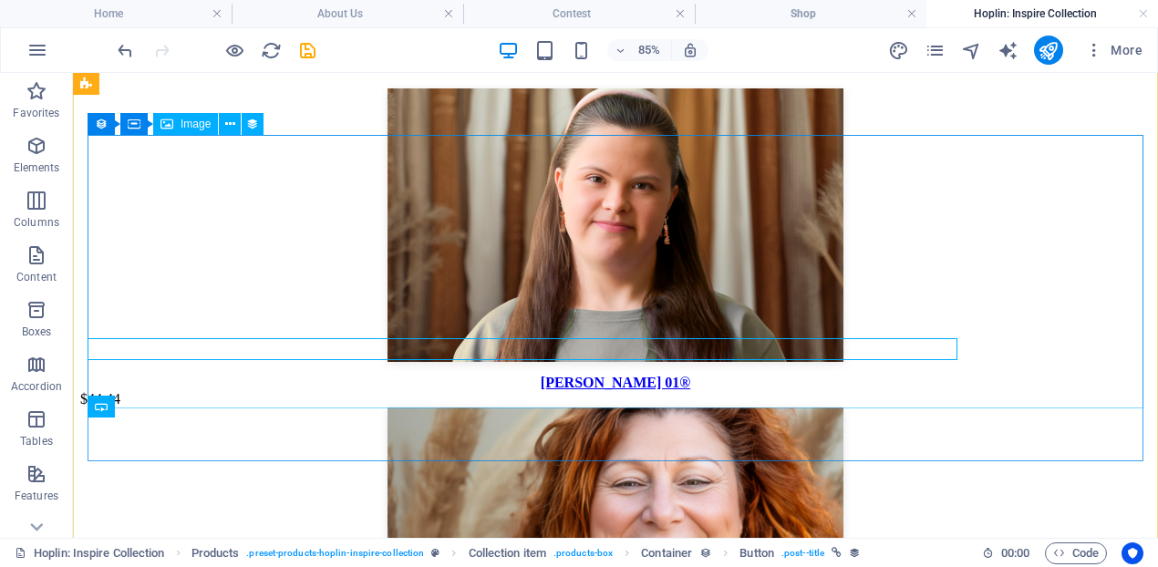
scroll to position [1091, 0]
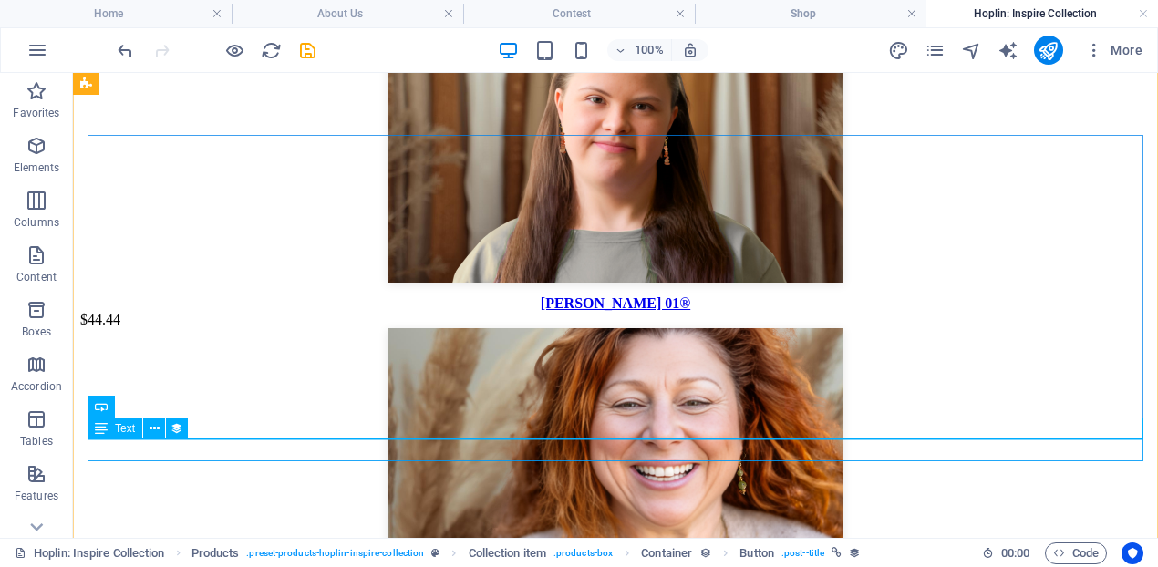
click at [616, 328] on div "$44.44" at bounding box center [615, 320] width 1070 height 16
select select "price"
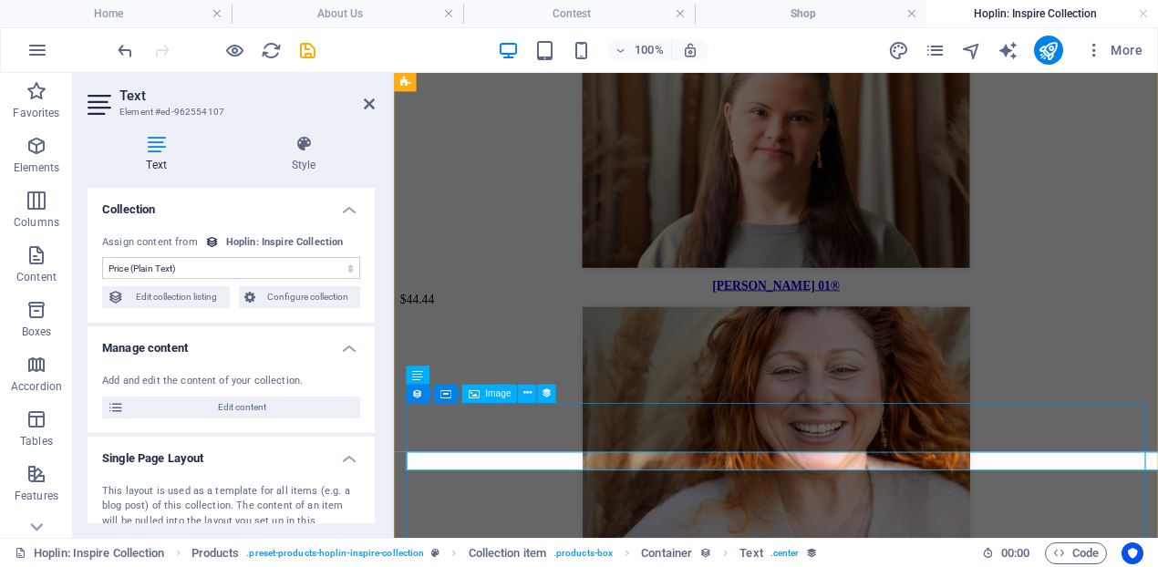
scroll to position [1012, 0]
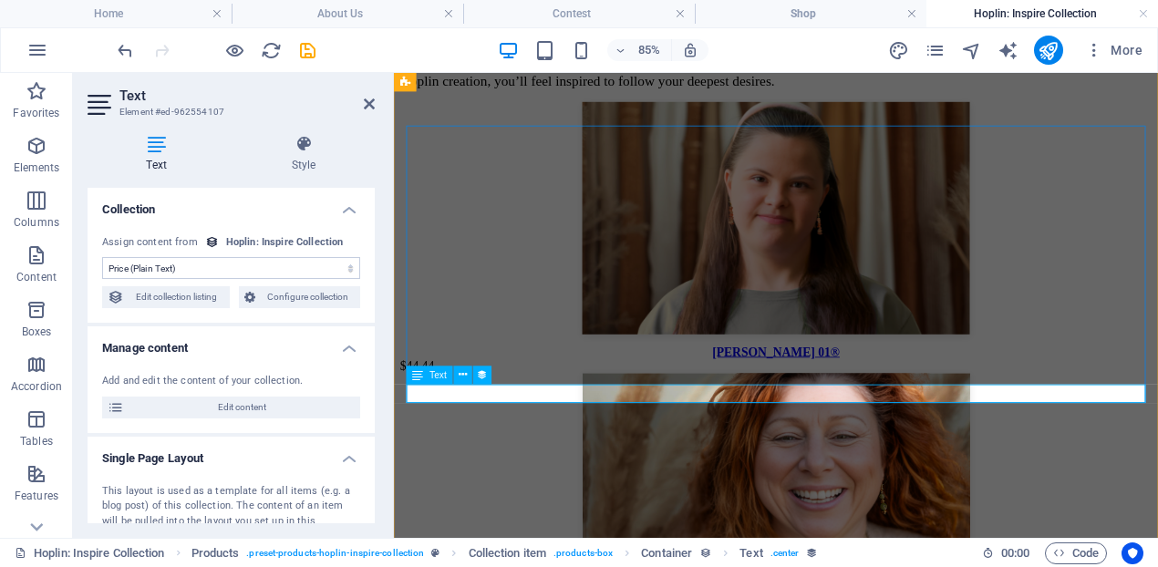
click at [864, 427] on div "$44.44" at bounding box center [843, 418] width 884 height 16
click at [427, 378] on div "Text" at bounding box center [430, 375] width 46 height 18
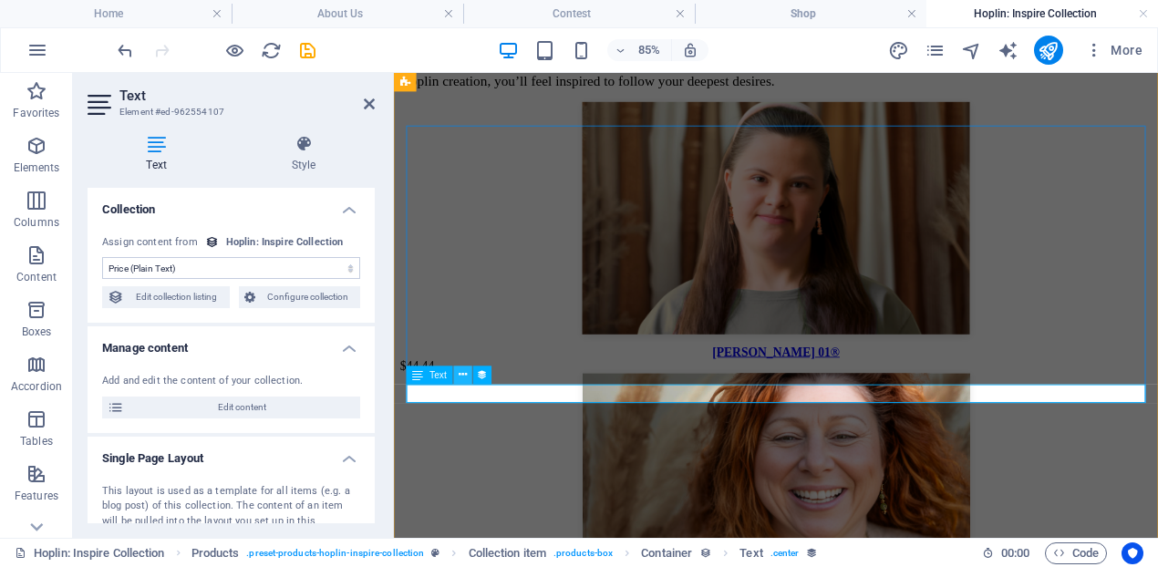
click at [459, 377] on icon at bounding box center [463, 374] width 8 height 16
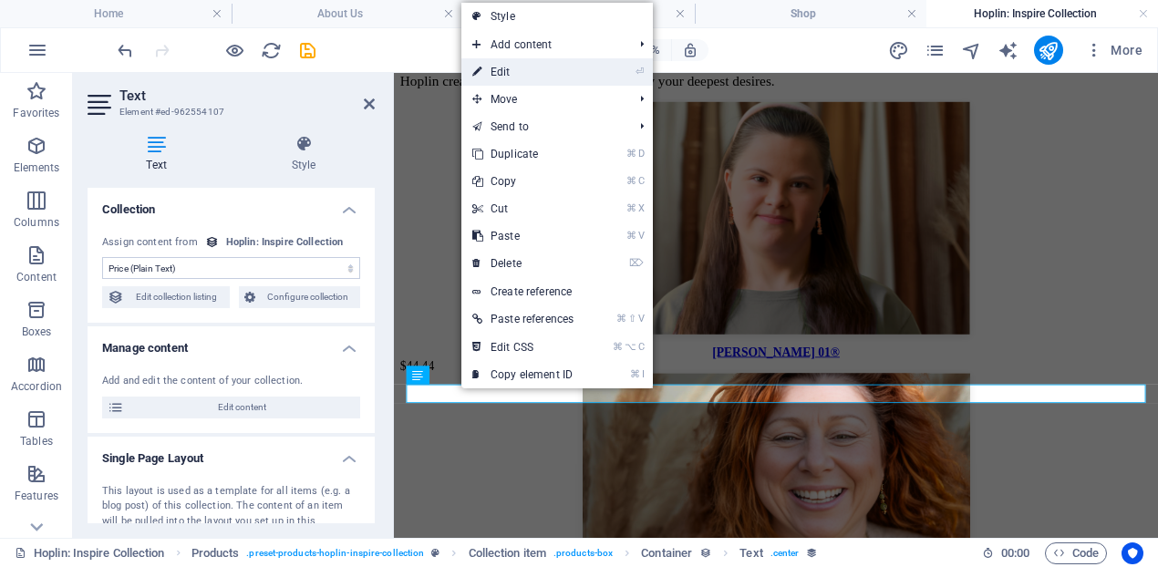
click at [545, 77] on link "⏎ Edit" at bounding box center [522, 71] width 123 height 27
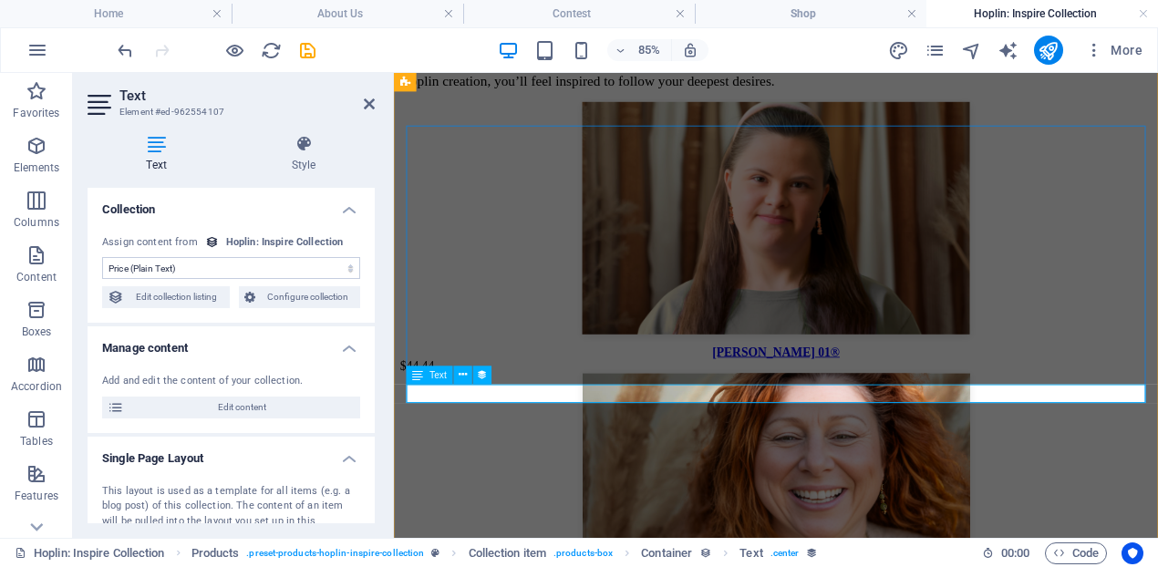
click at [881, 427] on div "$44.44" at bounding box center [843, 418] width 884 height 16
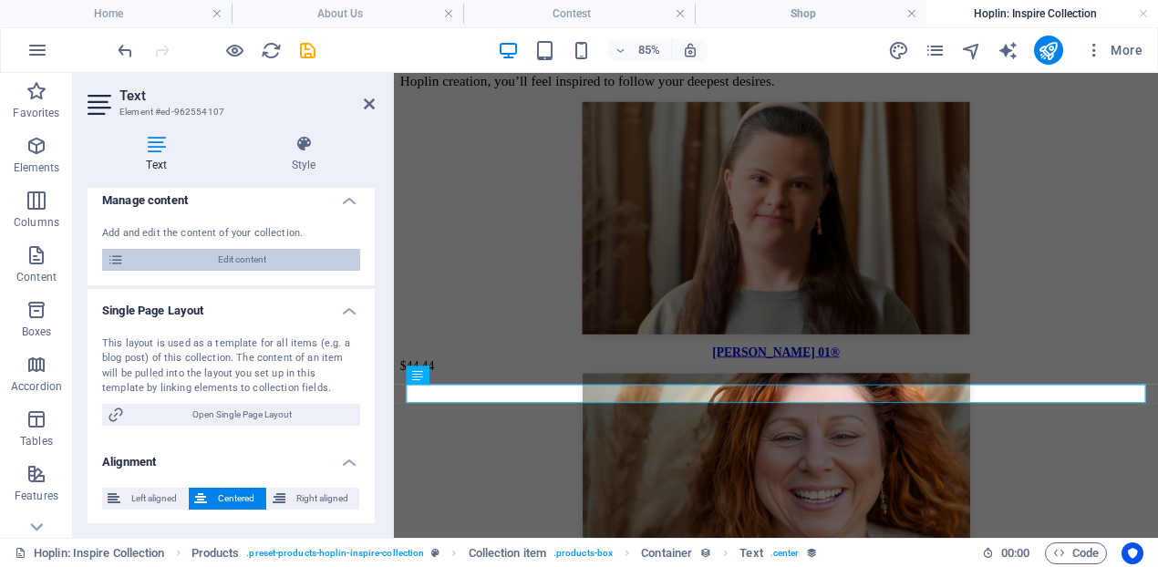
scroll to position [0, 0]
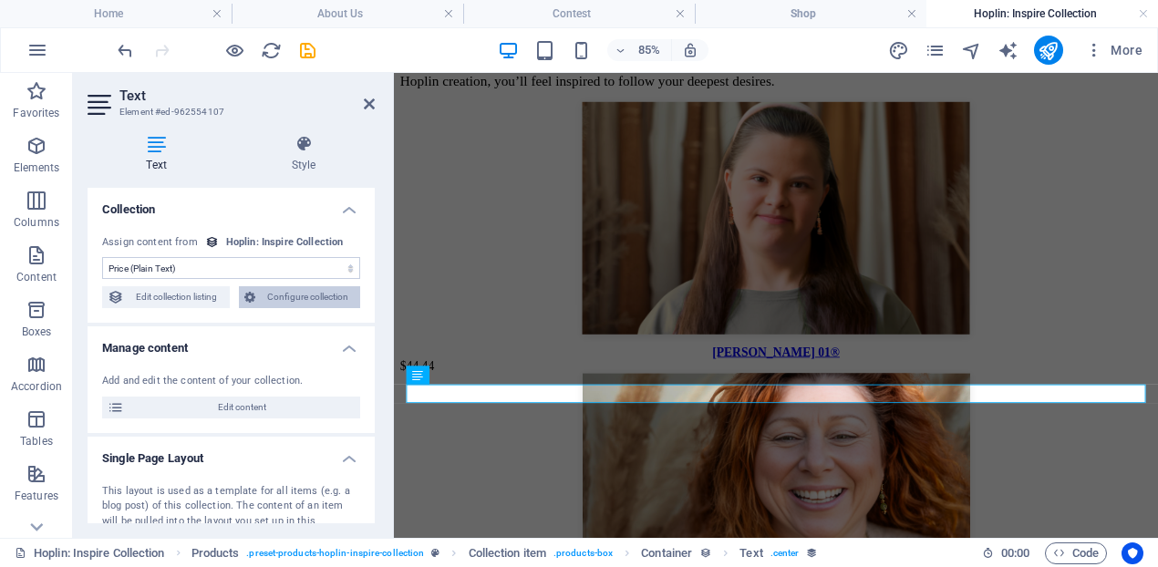
click at [327, 302] on span "Configure collection" at bounding box center [308, 297] width 95 height 22
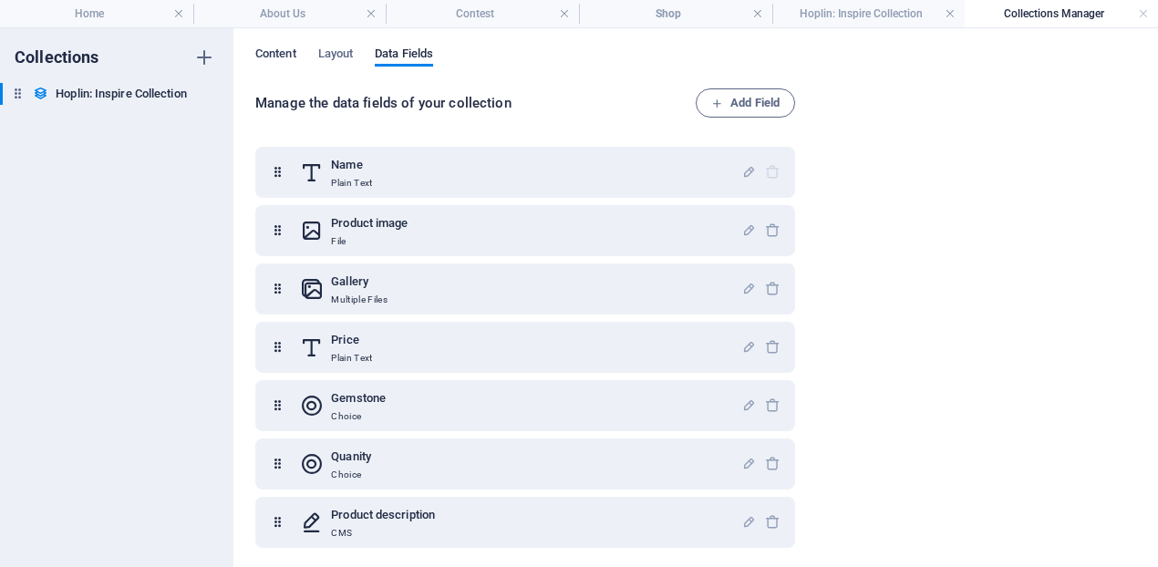
click at [267, 60] on span "Content" at bounding box center [275, 56] width 41 height 26
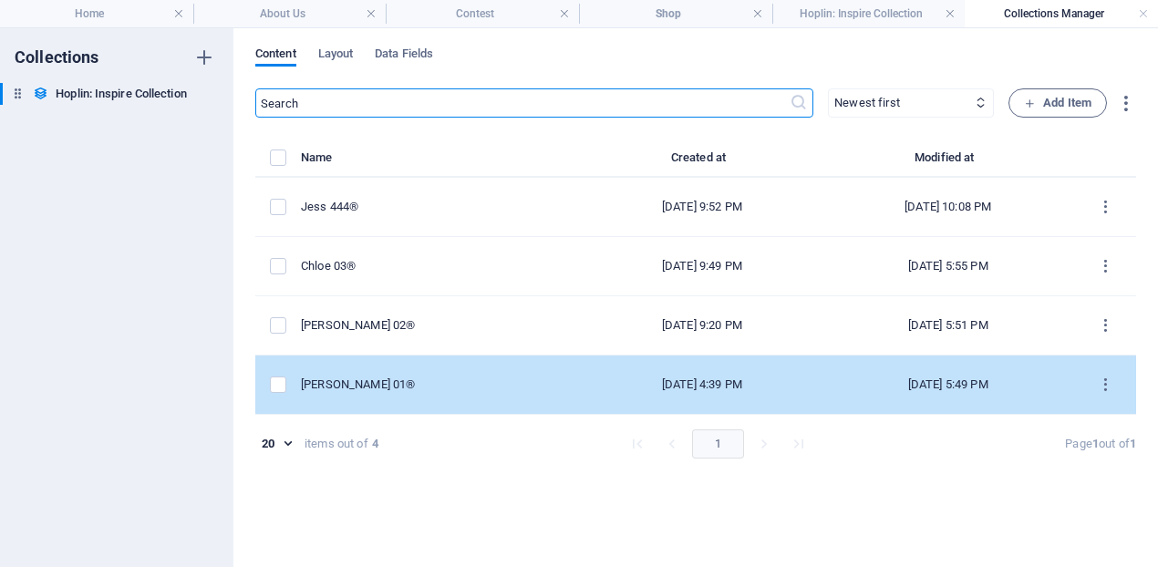
click at [482, 386] on div "[PERSON_NAME] 01®" at bounding box center [434, 385] width 267 height 16
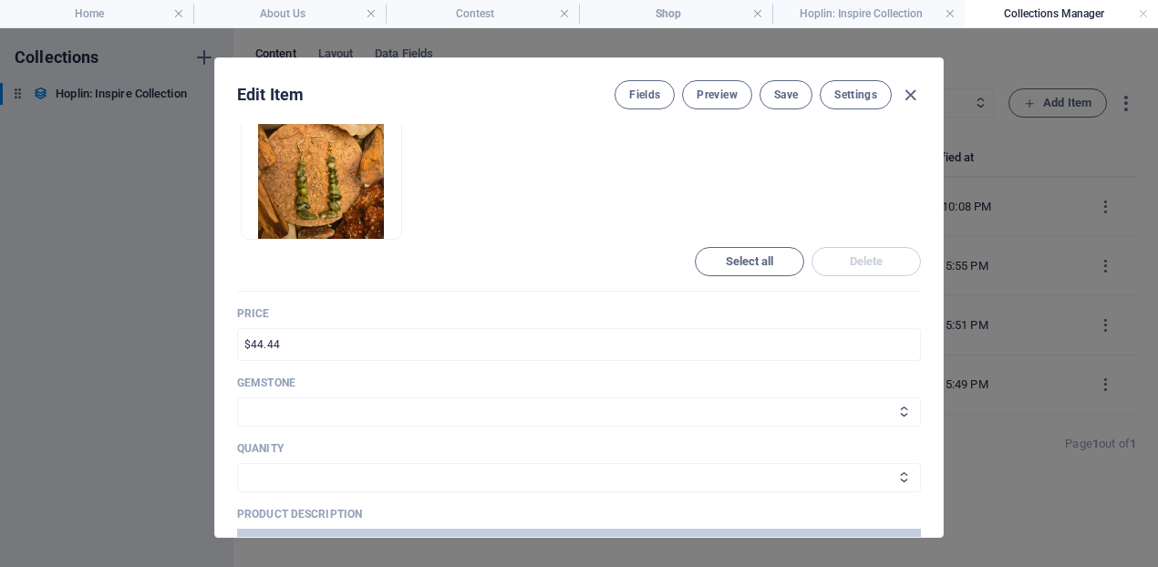
scroll to position [643, 0]
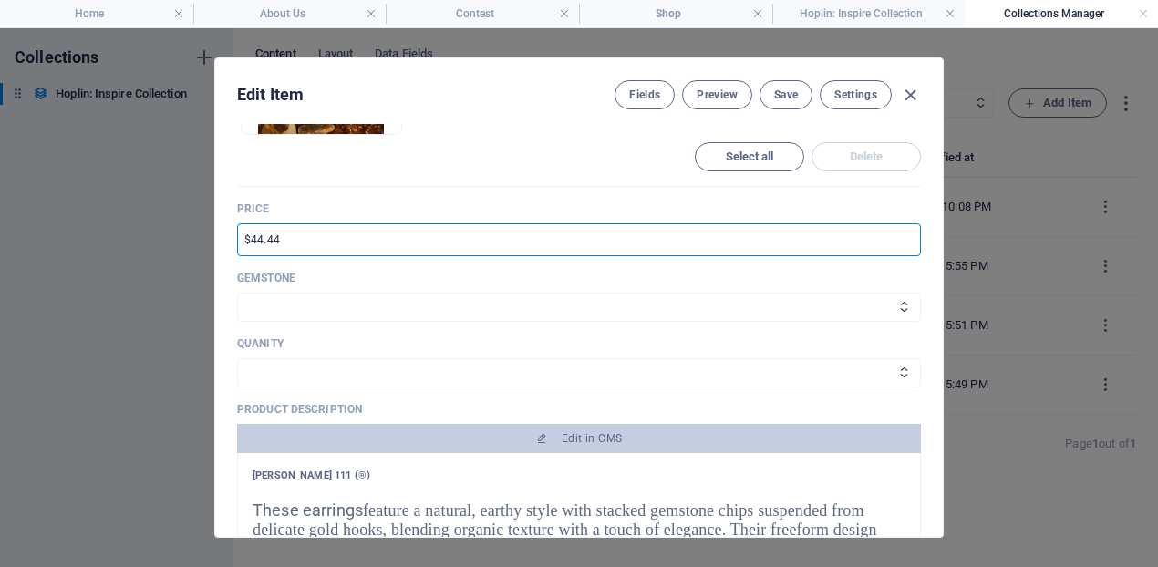
drag, startPoint x: 293, startPoint y: 238, endPoint x: 250, endPoint y: 241, distance: 42.9
click at [249, 241] on input "$44.44" at bounding box center [579, 239] width 684 height 33
type input "$55.55"
click at [531, 369] on select "1 2 3 4 5 6 7 8 9 10" at bounding box center [579, 372] width 684 height 29
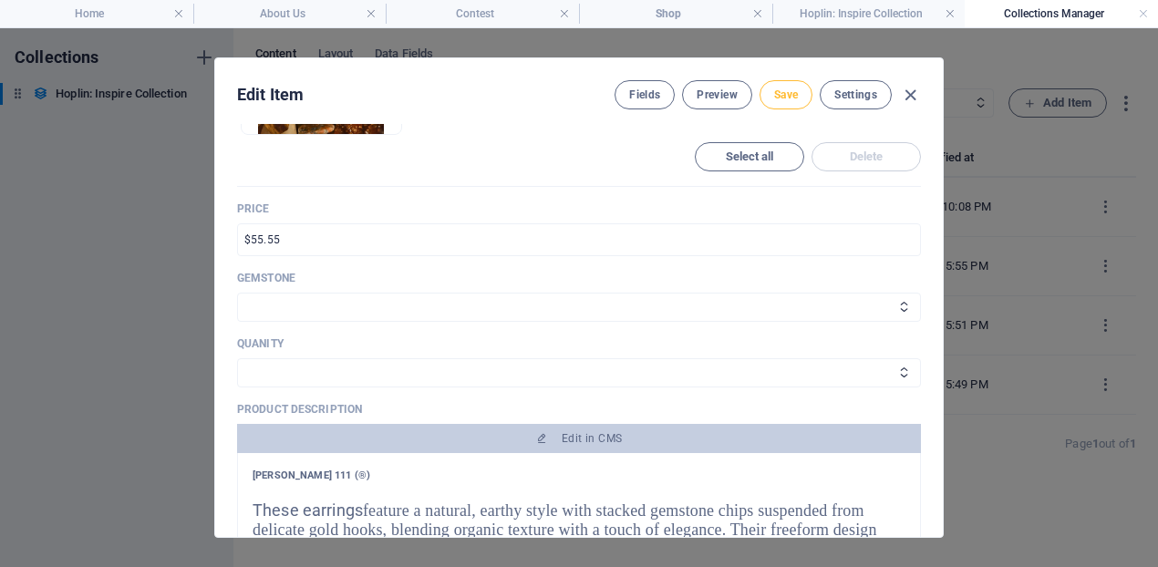
click at [775, 101] on span "Save" at bounding box center [786, 95] width 24 height 15
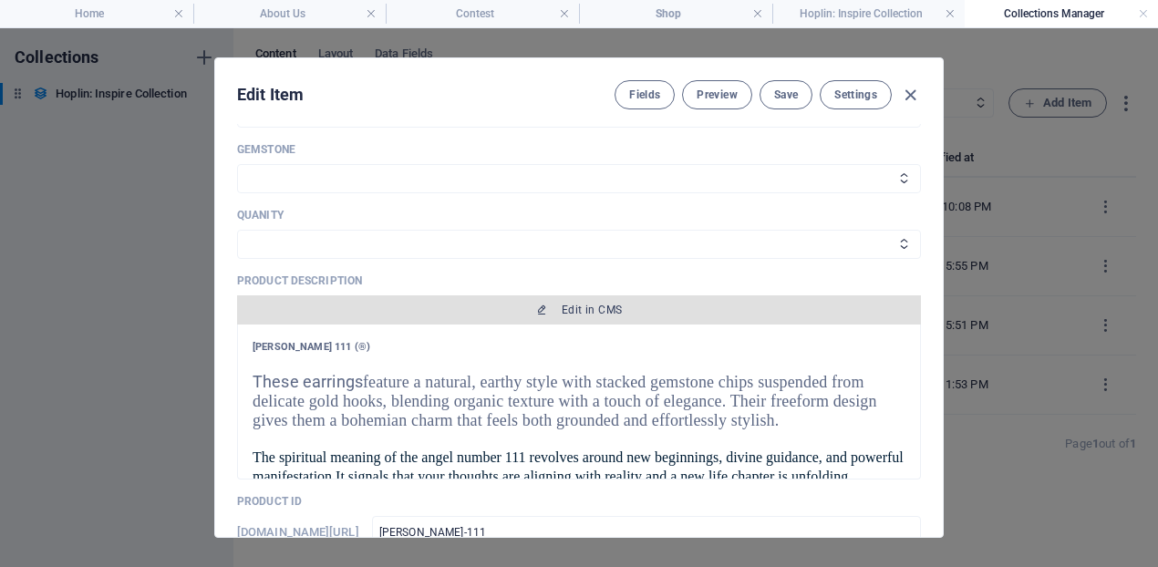
scroll to position [779, 0]
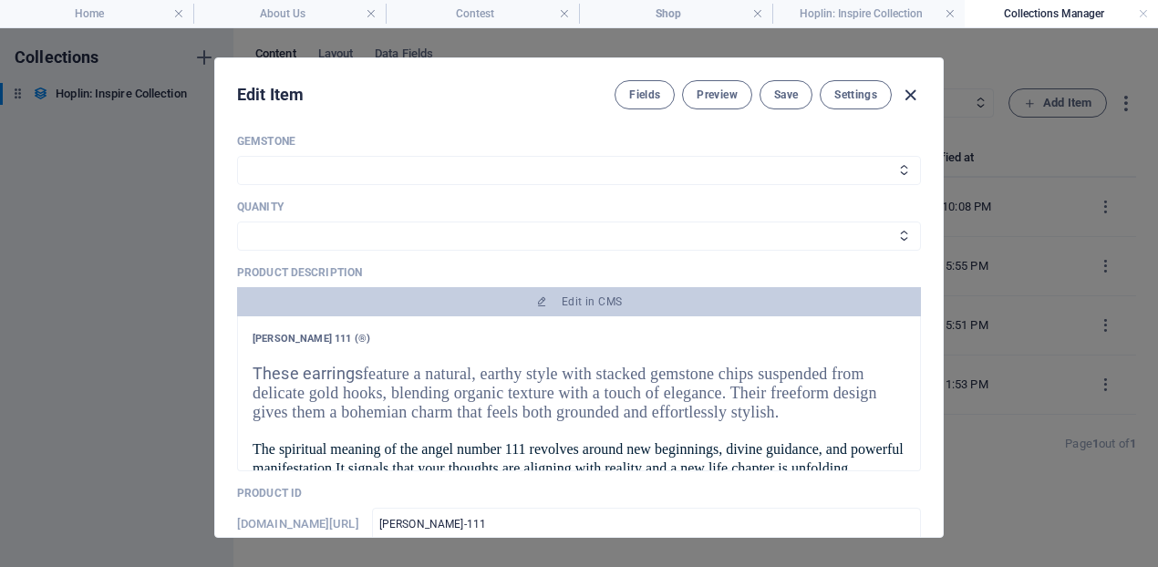
click at [911, 93] on icon "button" at bounding box center [910, 95] width 21 height 21
type input "[PERSON_NAME]-111"
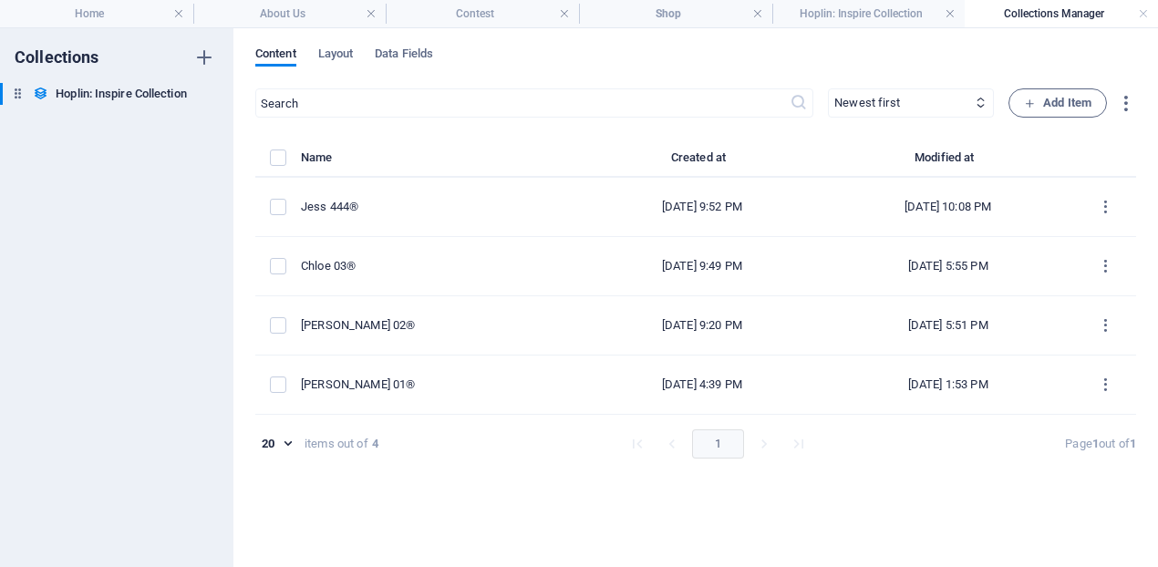
scroll to position [552, 0]
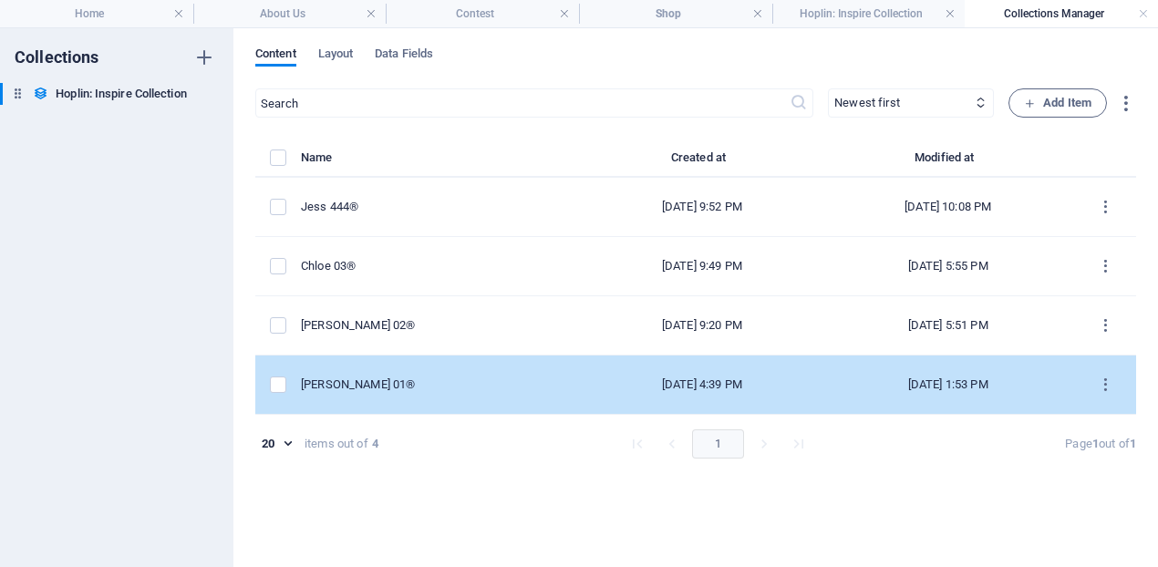
click at [497, 390] on td "[PERSON_NAME] 01®" at bounding box center [442, 385] width 282 height 59
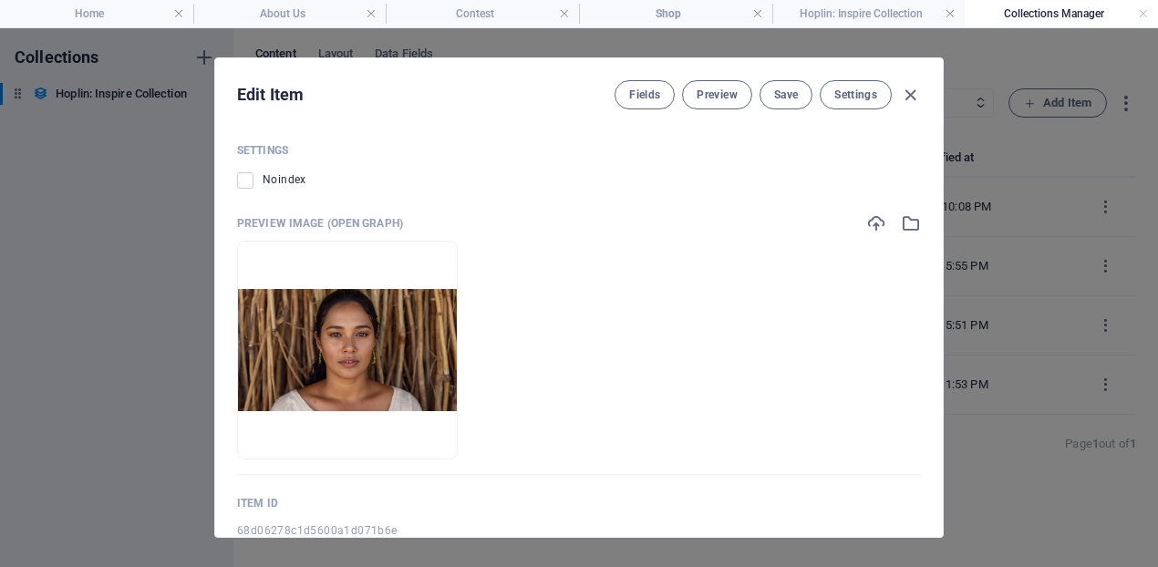
scroll to position [2094, 0]
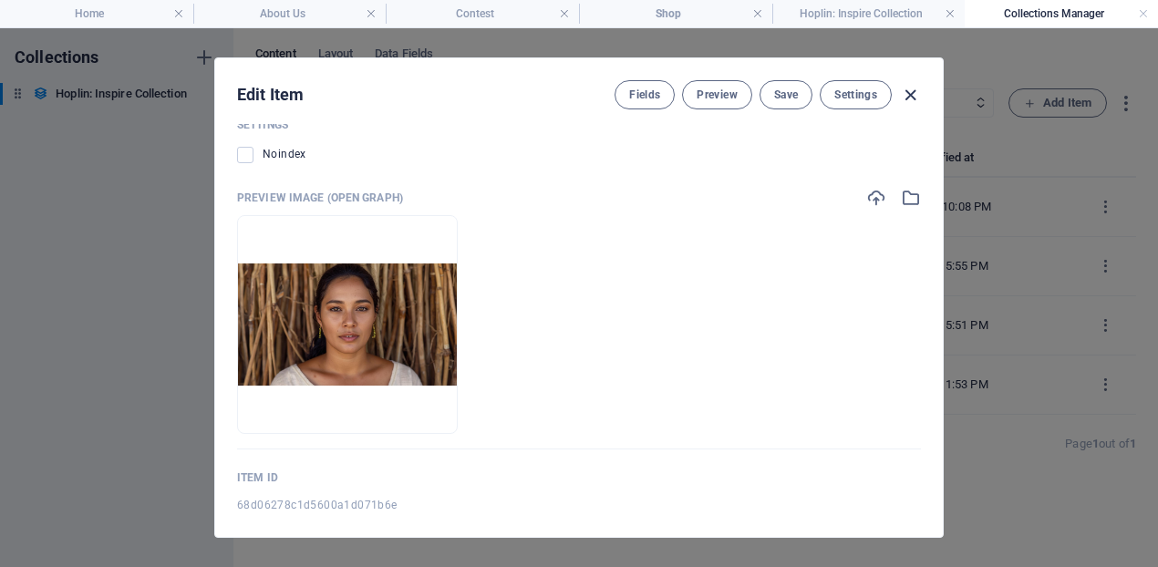
click at [909, 88] on icon "button" at bounding box center [910, 95] width 21 height 21
type input "[PERSON_NAME]-111"
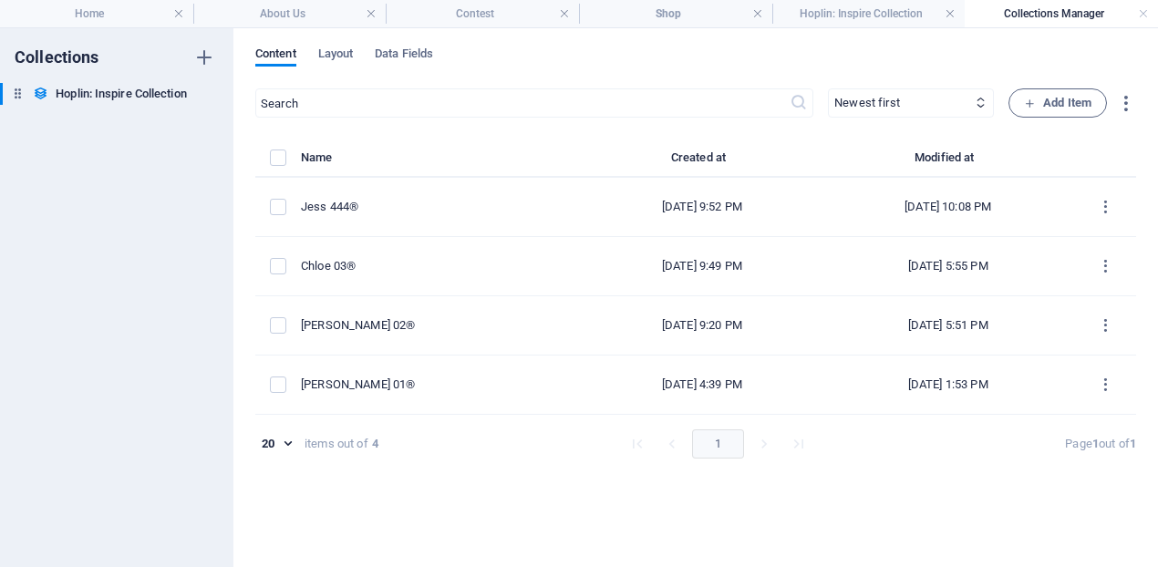
scroll to position [1536, 0]
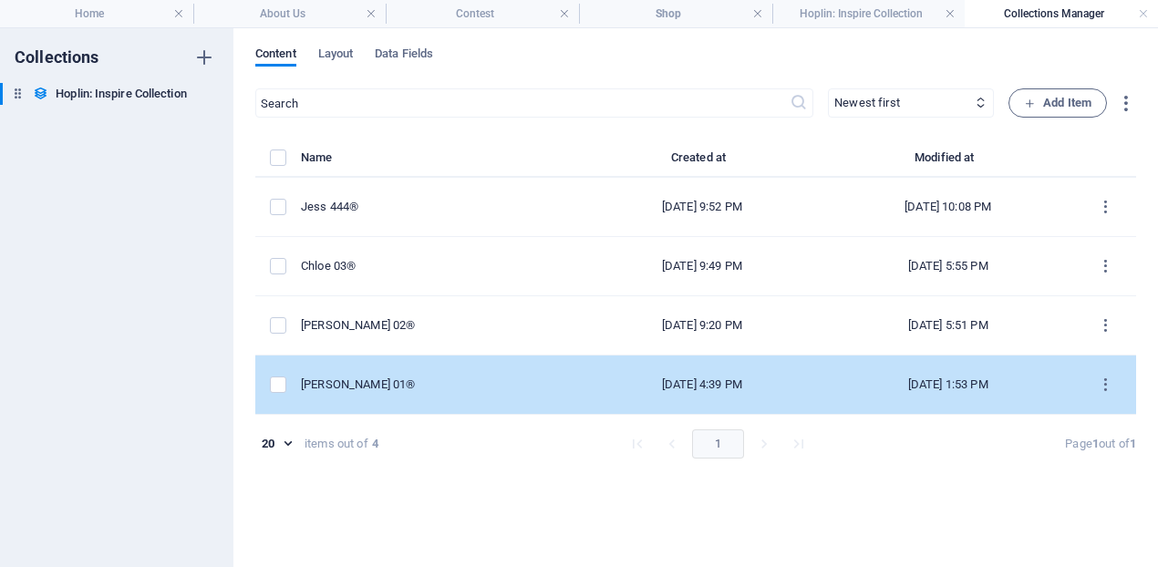
click at [438, 383] on div "[PERSON_NAME] 01®" at bounding box center [434, 385] width 267 height 16
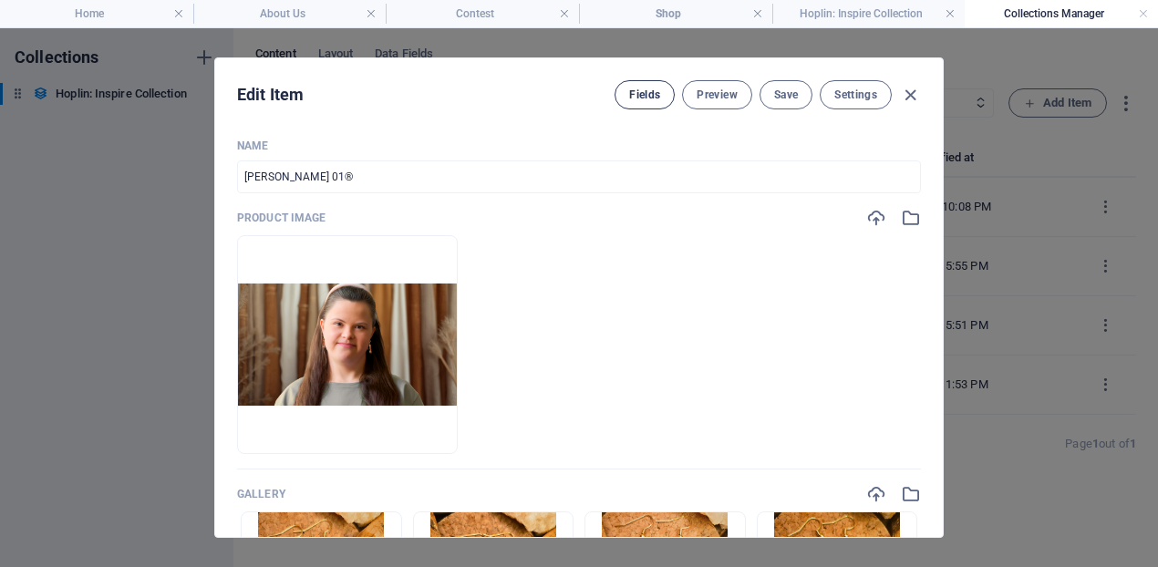
click at [644, 99] on span "Fields" at bounding box center [644, 95] width 31 height 15
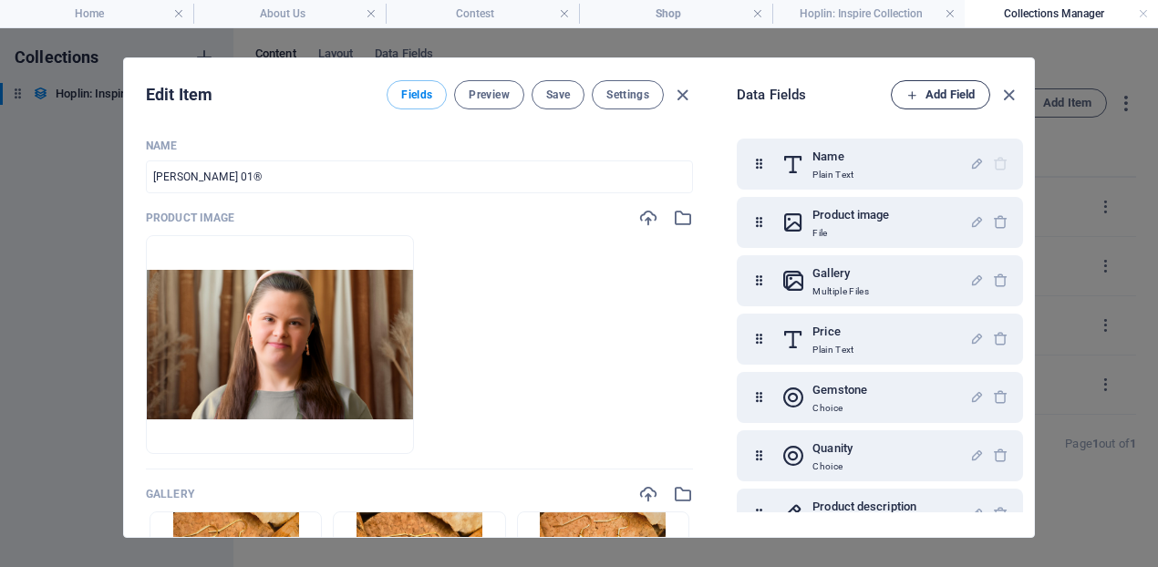
click at [942, 91] on span "Add Field" at bounding box center [940, 95] width 68 height 22
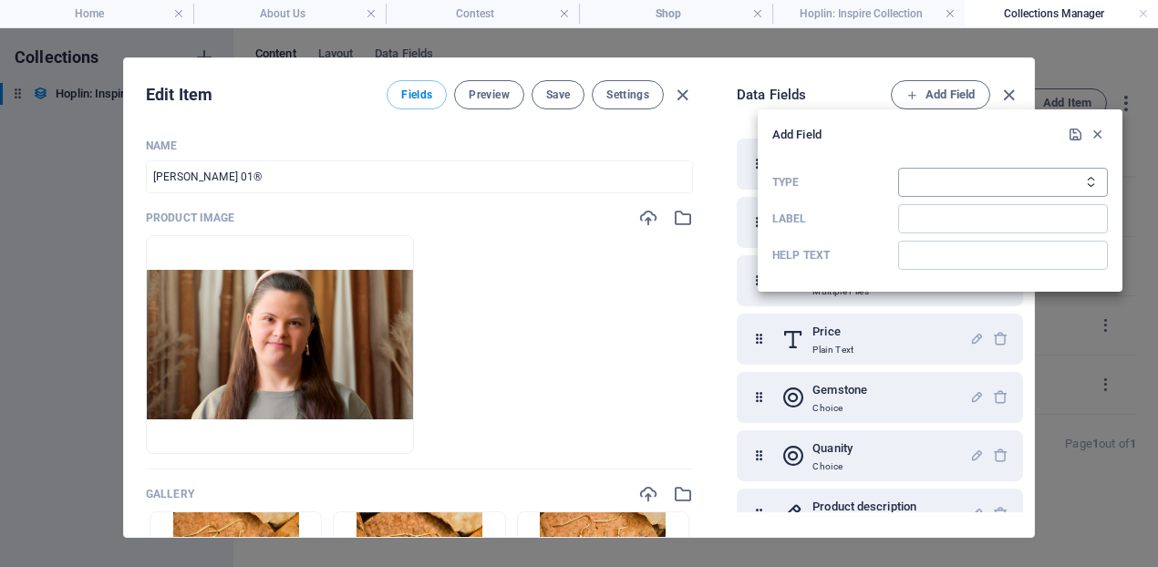
click at [923, 185] on select "Plain Text Link CMS Rich Text File Multiple Files Checkbox Choice Date Number" at bounding box center [1003, 182] width 210 height 29
select select "choice"
click at [898, 168] on select "Plain Text Link CMS Rich Text File Multiple Files Checkbox Choice Date Number" at bounding box center [1003, 182] width 210 height 29
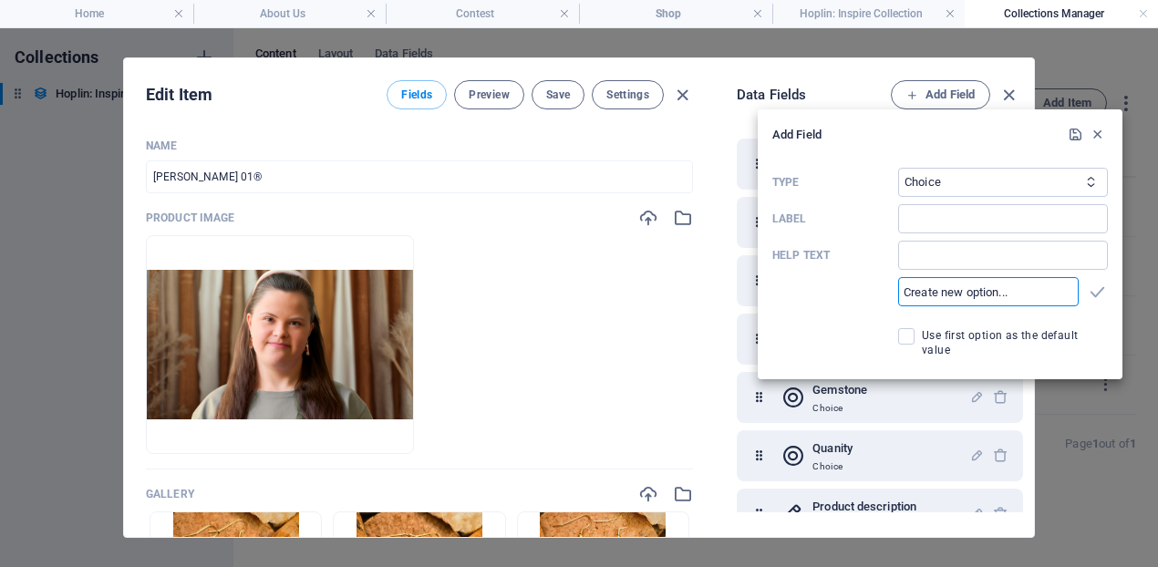
click at [961, 296] on input "text" at bounding box center [988, 291] width 181 height 29
type input "Sterling Silver"
click at [1090, 294] on icon "button" at bounding box center [1097, 292] width 21 height 21
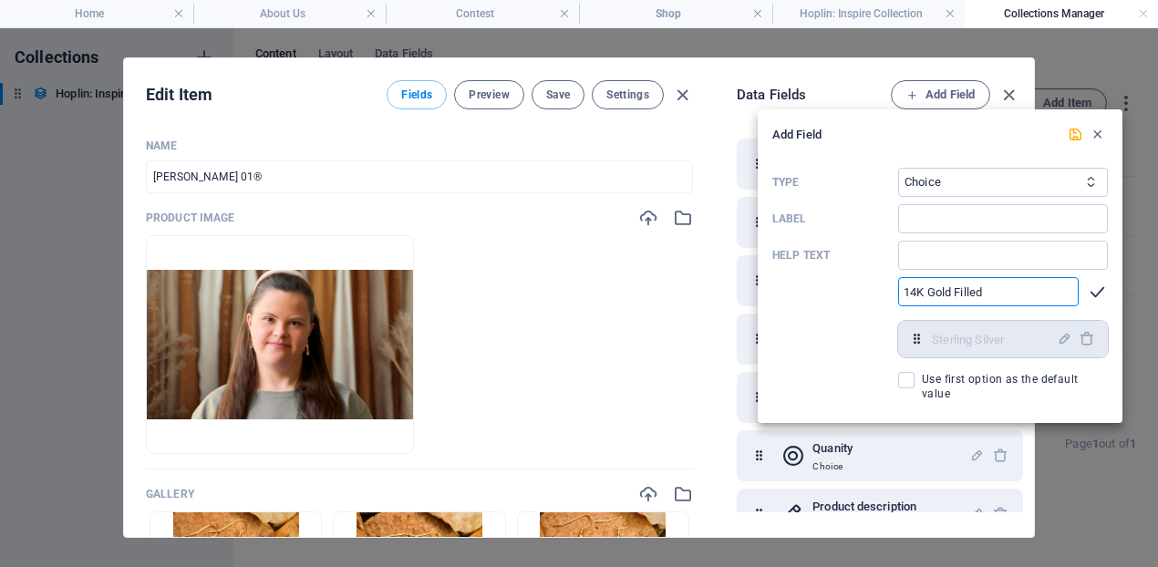
type input "14K Gold Filled"
click at [1102, 292] on icon "button" at bounding box center [1097, 292] width 21 height 21
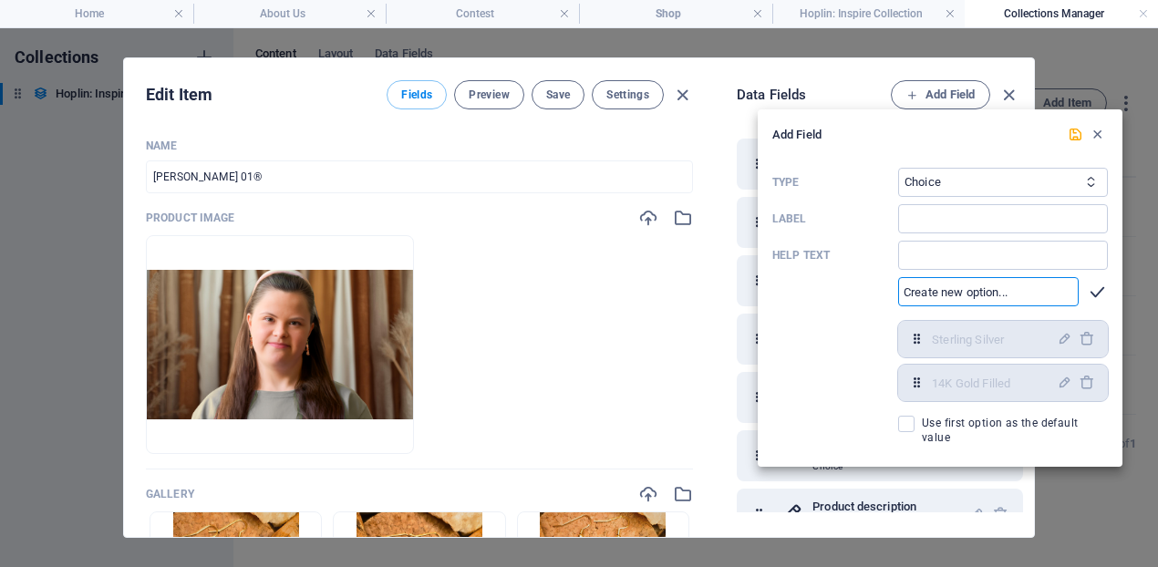
click at [1098, 292] on icon "button" at bounding box center [1097, 292] width 21 height 21
click at [1030, 296] on input "text" at bounding box center [988, 291] width 181 height 29
type input "T"
type input "Silk Thread-Taupe"
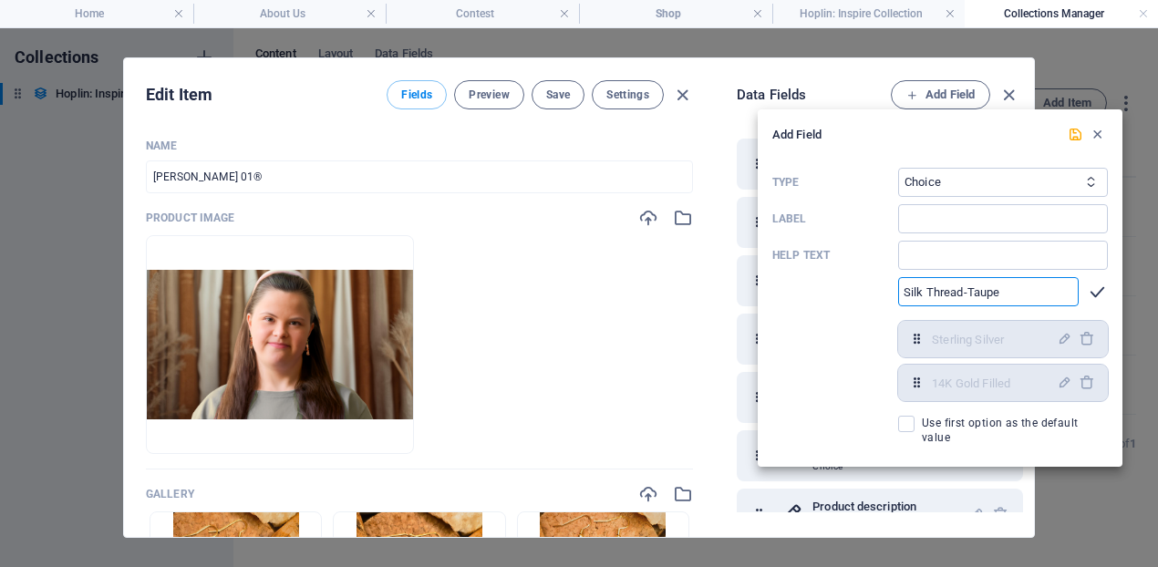
click at [1103, 294] on icon "button" at bounding box center [1097, 292] width 21 height 21
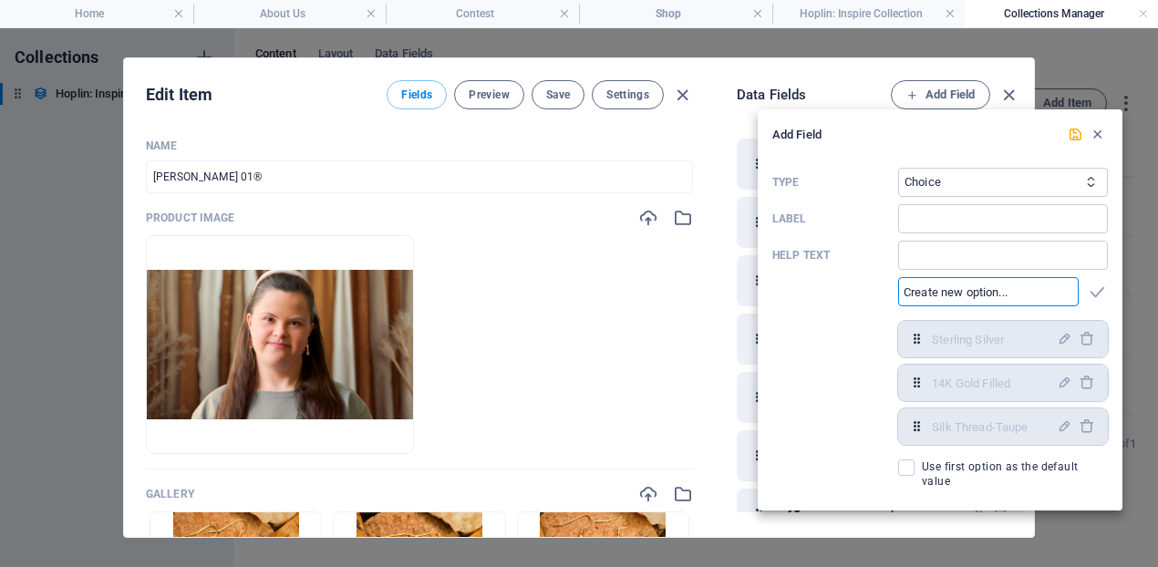
click at [1016, 293] on input "text" at bounding box center [988, 291] width 181 height 29
click at [904, 294] on input "Silk Thread" at bounding box center [988, 291] width 181 height 29
click at [1005, 296] on input "Waxed Silk Thread" at bounding box center [988, 291] width 181 height 29
drag, startPoint x: 941, startPoint y: 294, endPoint x: 870, endPoint y: 287, distance: 71.4
click at [870, 287] on div "Type Plain Text Link CMS Rich Text File Multiple Files Checkbox Choice Date Num…" at bounding box center [939, 327] width 335 height 335
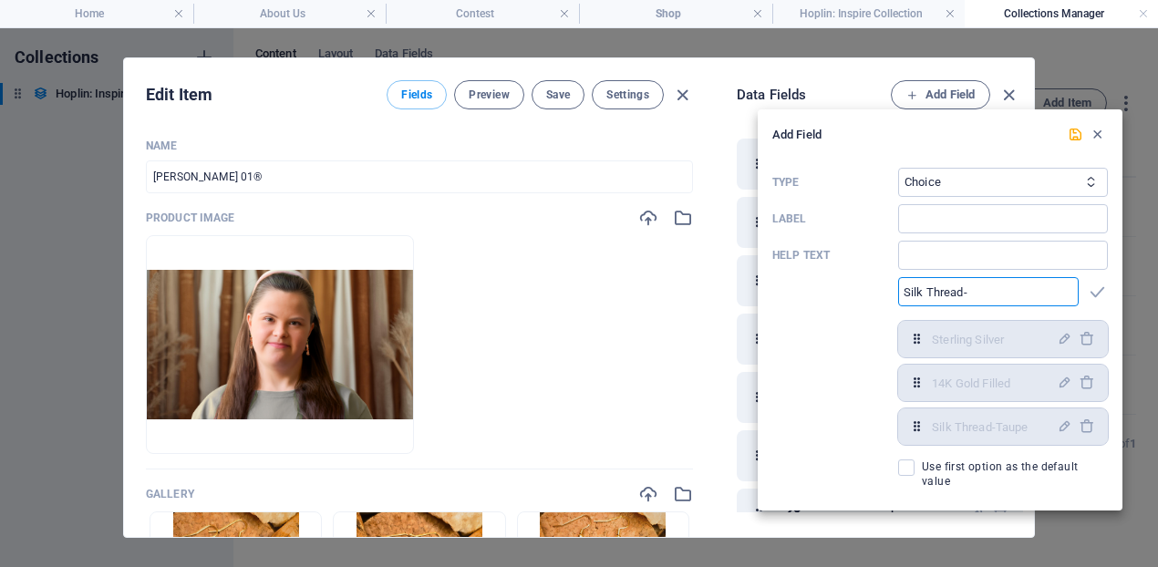
click at [1011, 291] on input "Silk Thread-" at bounding box center [988, 291] width 181 height 29
type input "Silk Thread-Bronze"
click at [1089, 288] on icon "button" at bounding box center [1097, 292] width 21 height 21
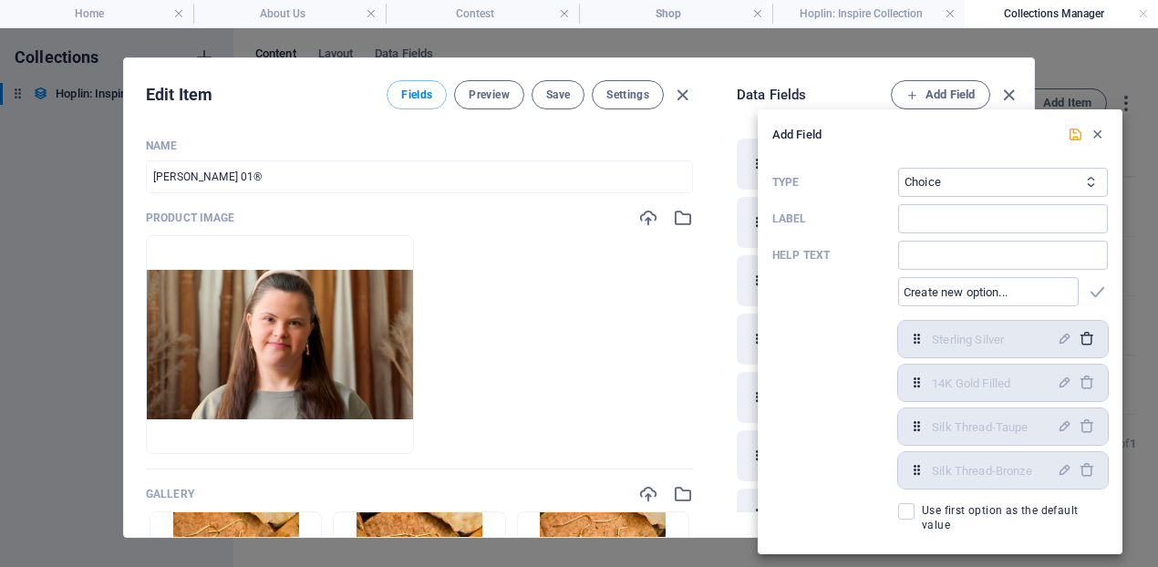
click at [1086, 333] on icon "button" at bounding box center [1085, 338] width 15 height 15
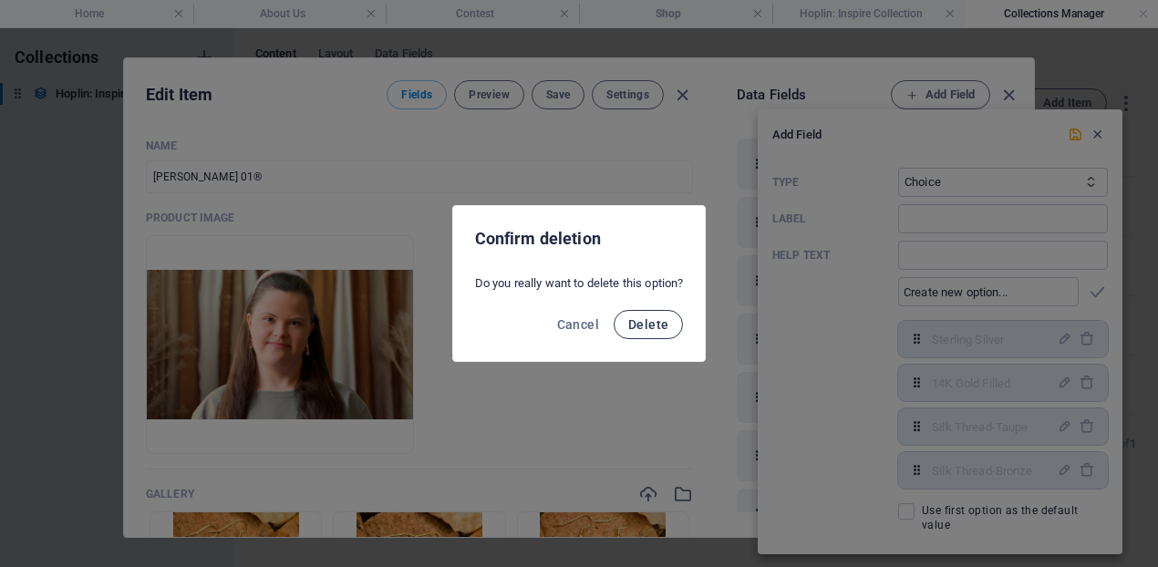
click at [659, 325] on span "Delete" at bounding box center [648, 324] width 40 height 15
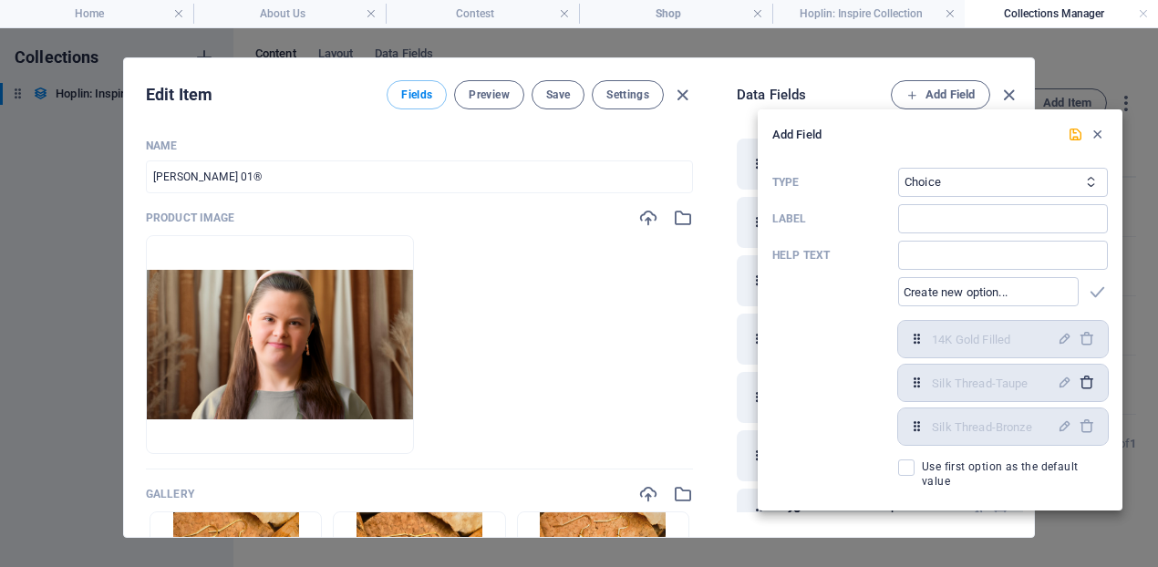
click at [1088, 385] on icon "button" at bounding box center [1085, 382] width 15 height 15
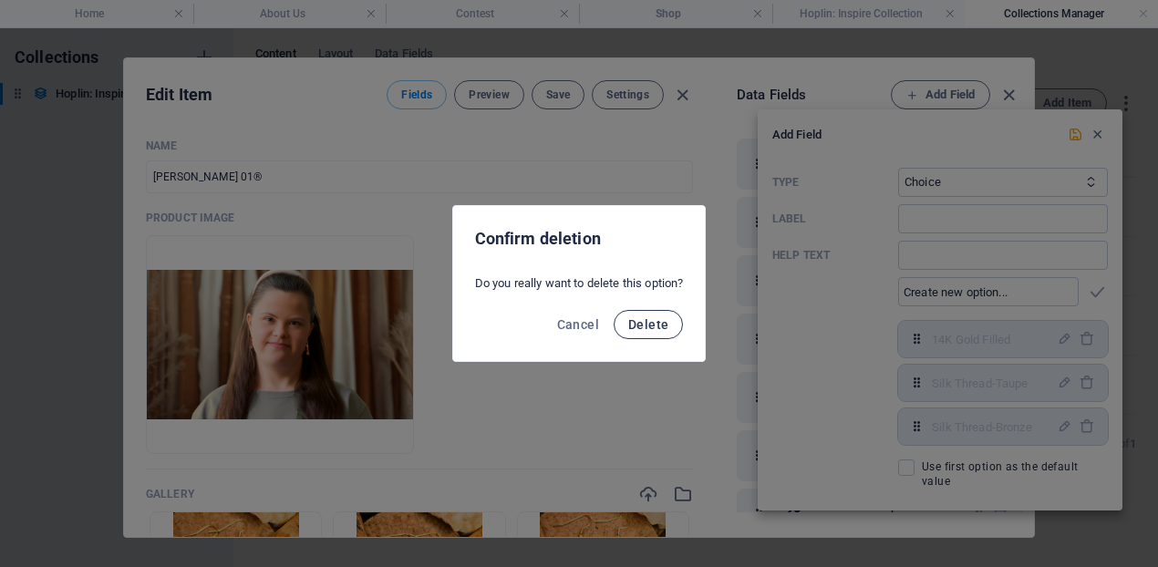
click at [668, 321] on span "Delete" at bounding box center [648, 324] width 40 height 15
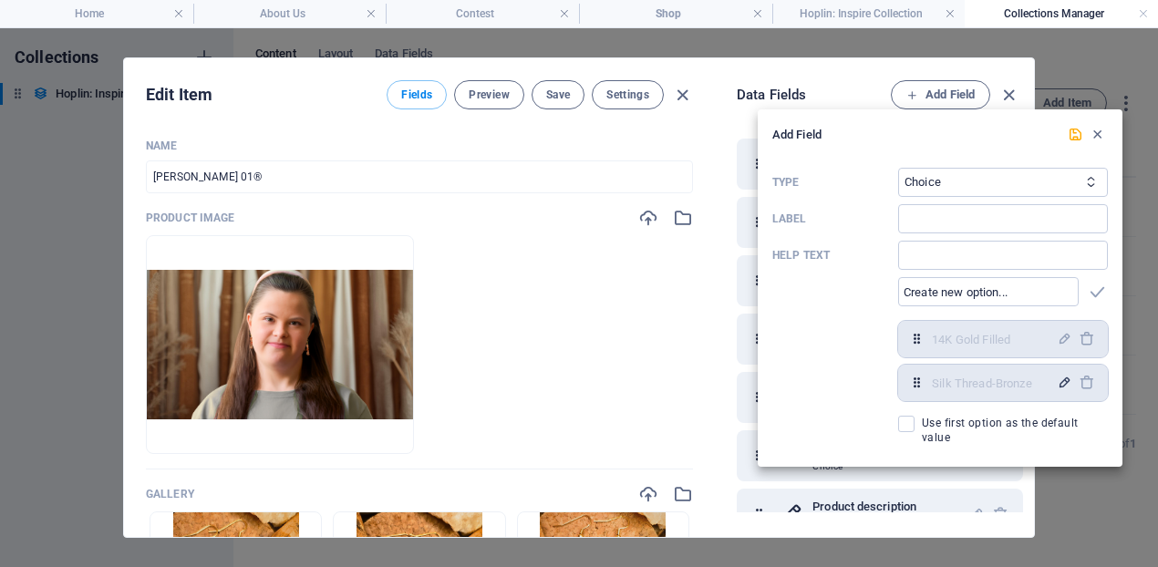
click at [1062, 384] on icon "button" at bounding box center [1064, 382] width 15 height 15
drag, startPoint x: 1042, startPoint y: 391, endPoint x: 788, endPoint y: 374, distance: 254.9
click at [788, 374] on div "Type Plain Text Link CMS Rich Text File Multiple Files Checkbox Choice Date Num…" at bounding box center [939, 306] width 335 height 292
type input "Sterling Silver"
click at [1092, 291] on icon "button" at bounding box center [1097, 292] width 21 height 21
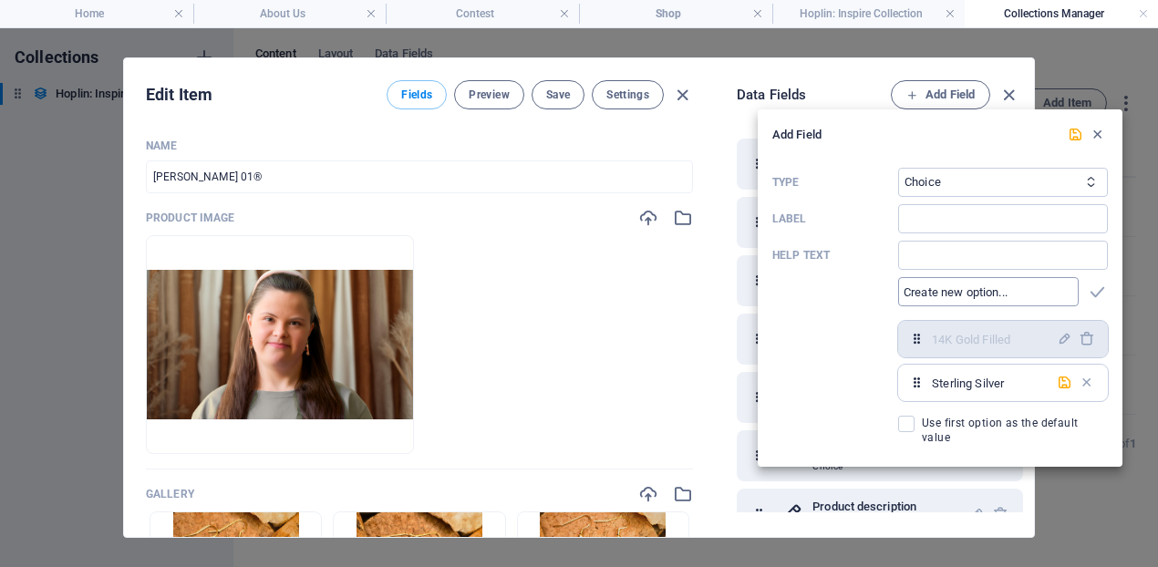
click at [1026, 300] on input "text" at bounding box center [988, 291] width 181 height 29
click at [985, 228] on input "Label" at bounding box center [1003, 218] width 210 height 29
type input "Metal"
click at [1072, 137] on icon "submit" at bounding box center [1075, 134] width 15 height 15
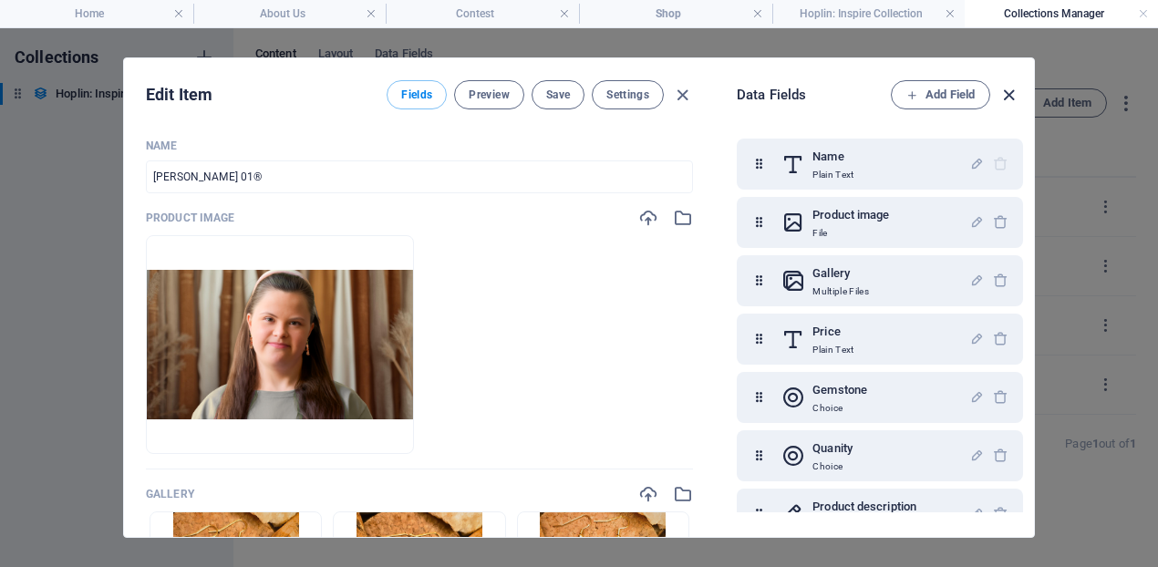
click at [1009, 97] on icon "button" at bounding box center [1008, 95] width 21 height 21
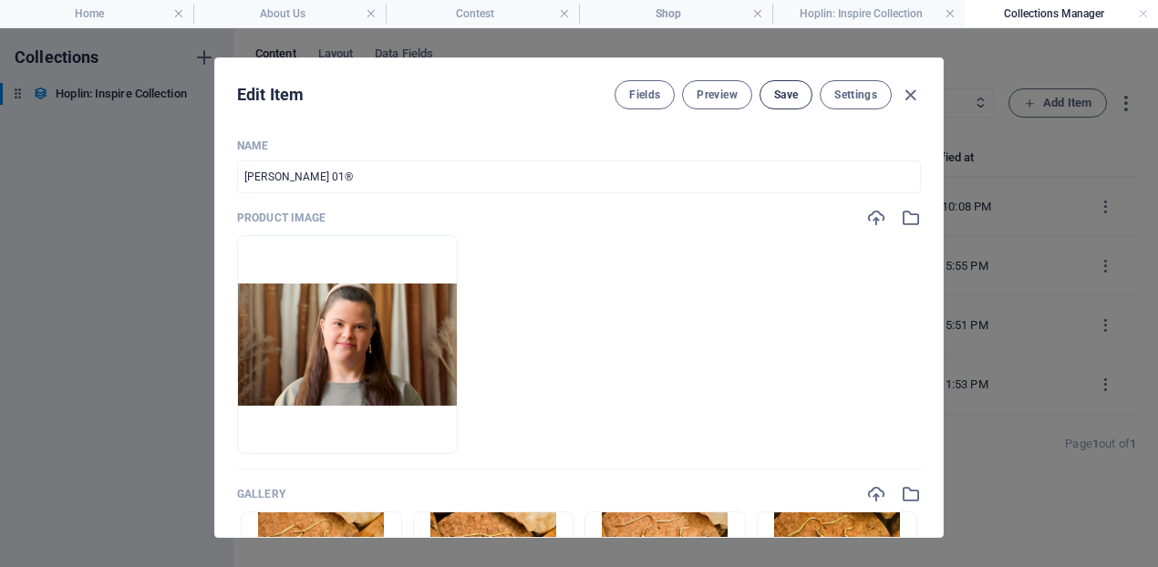
click at [787, 103] on button "Save" at bounding box center [785, 94] width 53 height 29
click at [910, 90] on icon "button" at bounding box center [910, 95] width 21 height 21
type input "[PERSON_NAME]-111"
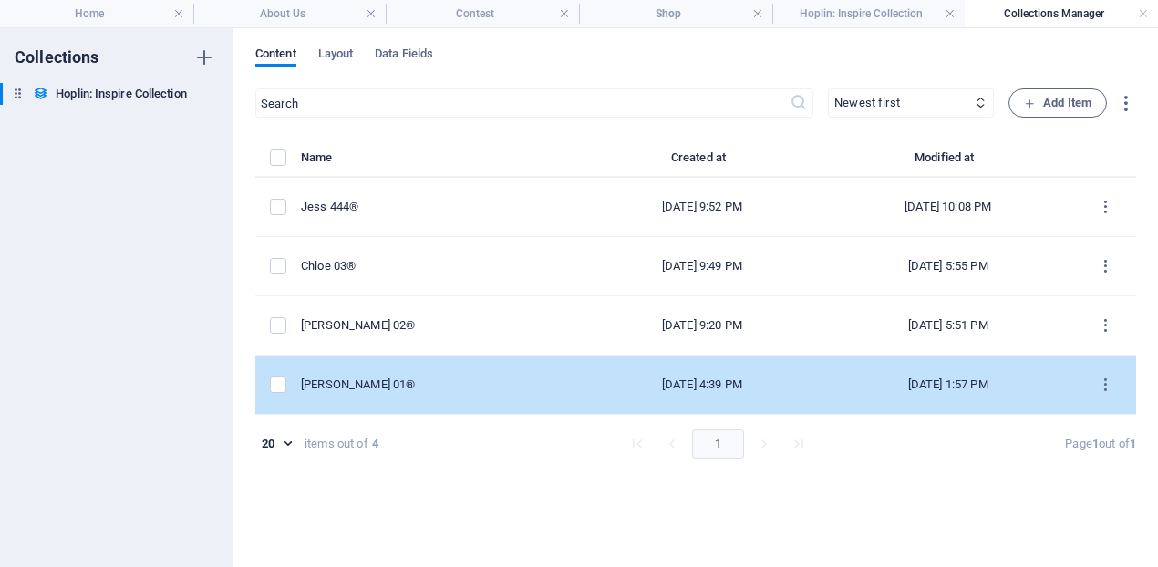
click at [471, 395] on td "[PERSON_NAME] 01®" at bounding box center [442, 385] width 282 height 59
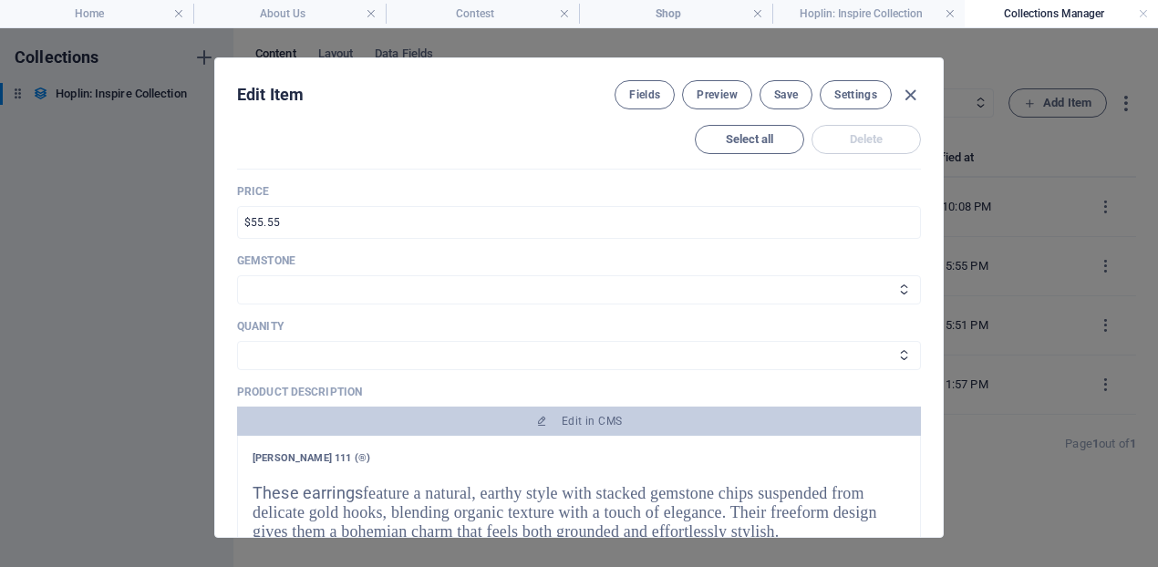
scroll to position [0, 0]
